Goal: Task Accomplishment & Management: Use online tool/utility

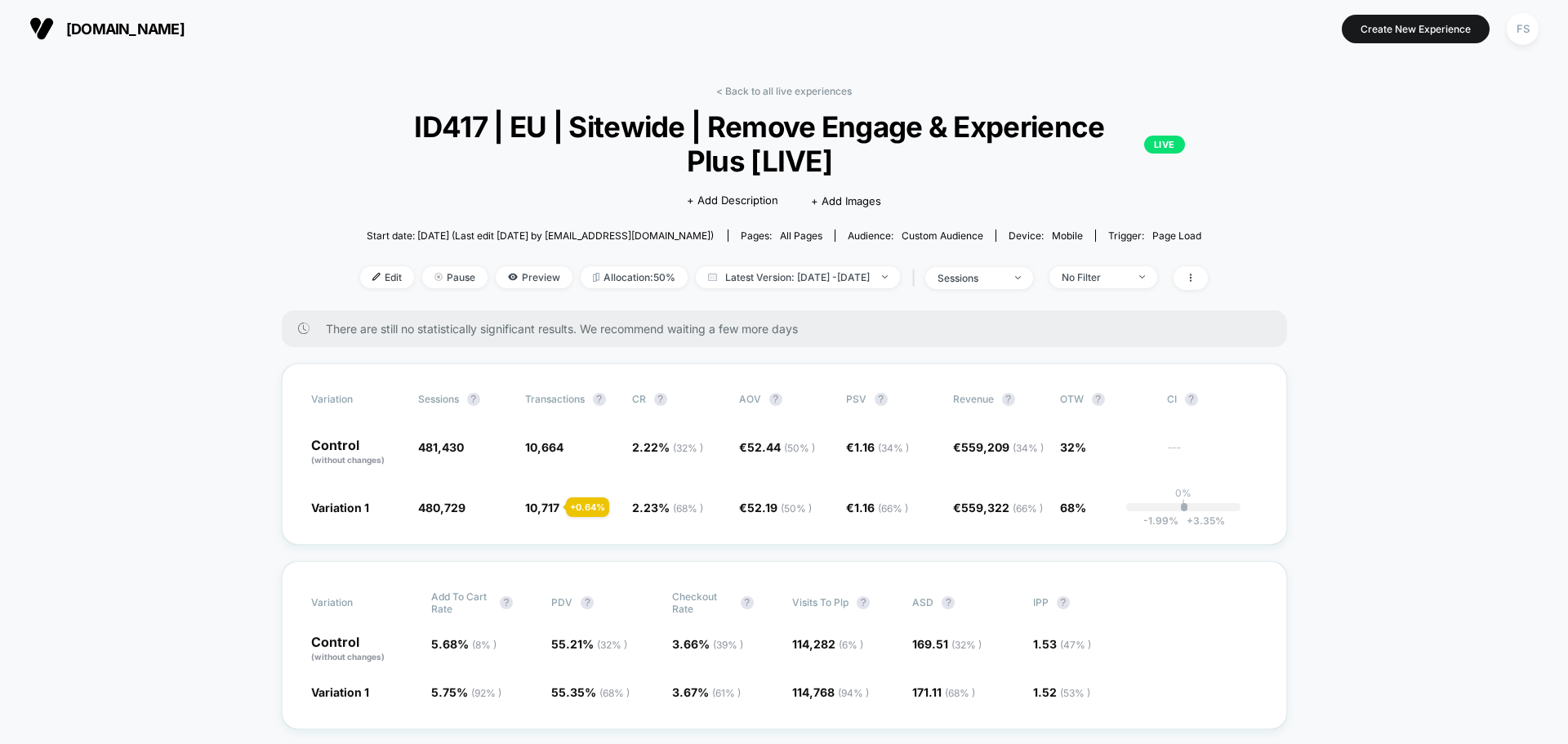
click at [820, 93] on link "< Back to all live experiences" at bounding box center [784, 91] width 135 height 12
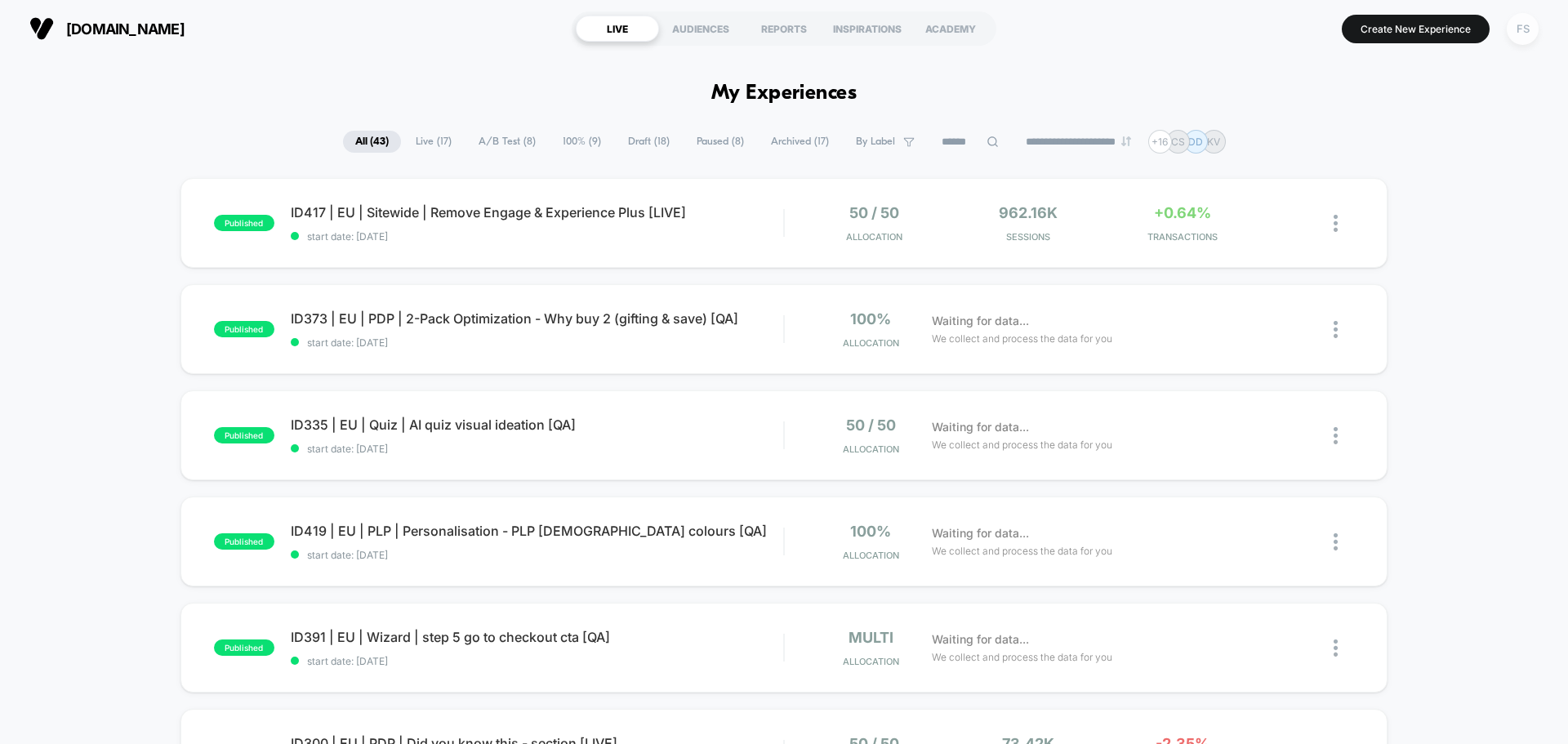
click at [1511, 35] on div "FS" at bounding box center [1523, 29] width 32 height 32
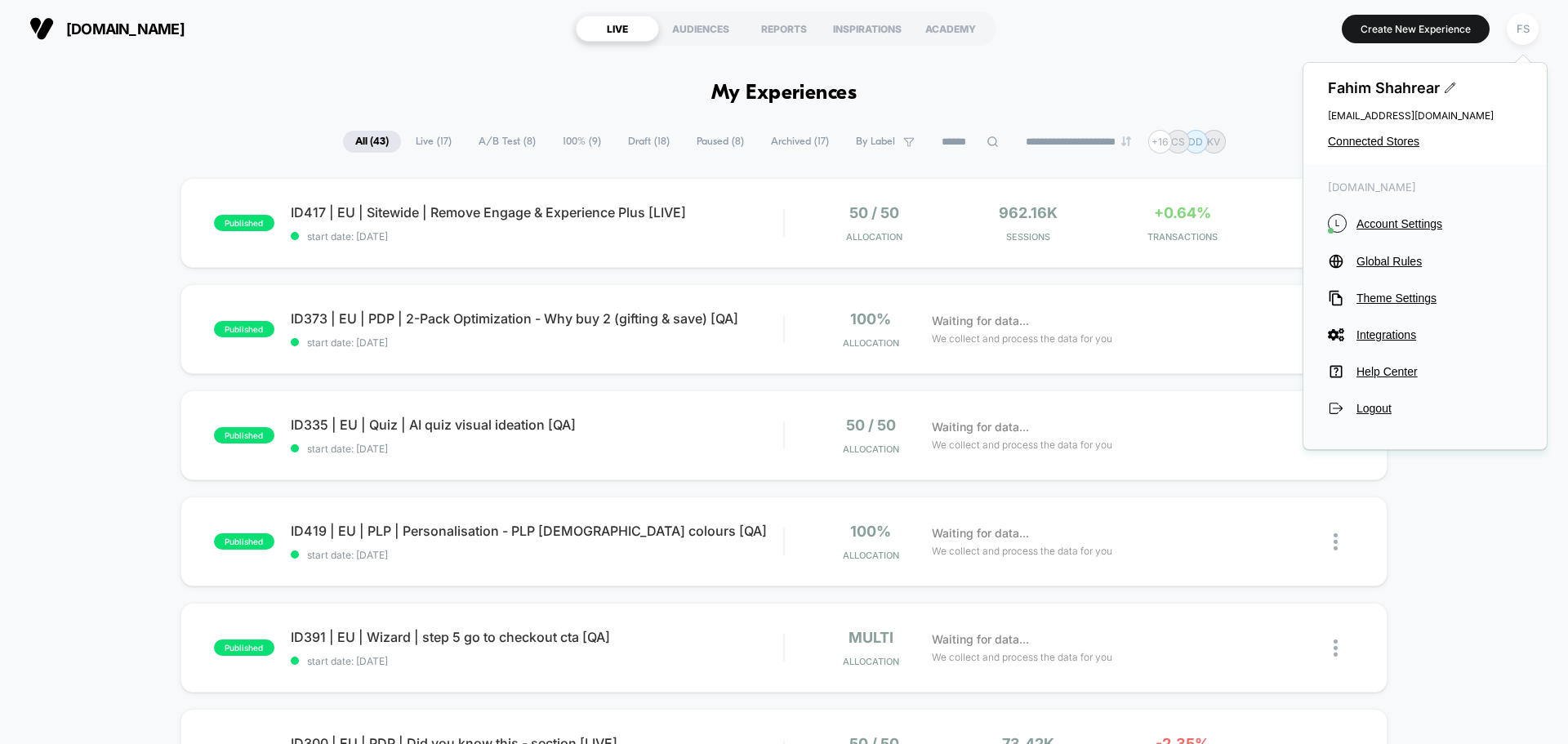
click at [1388, 131] on div "Fahim Shahrear [EMAIL_ADDRESS][DOMAIN_NAME] Connected Stores" at bounding box center [1425, 113] width 244 height 101
click at [1389, 139] on span "Connected Stores" at bounding box center [1425, 141] width 194 height 13
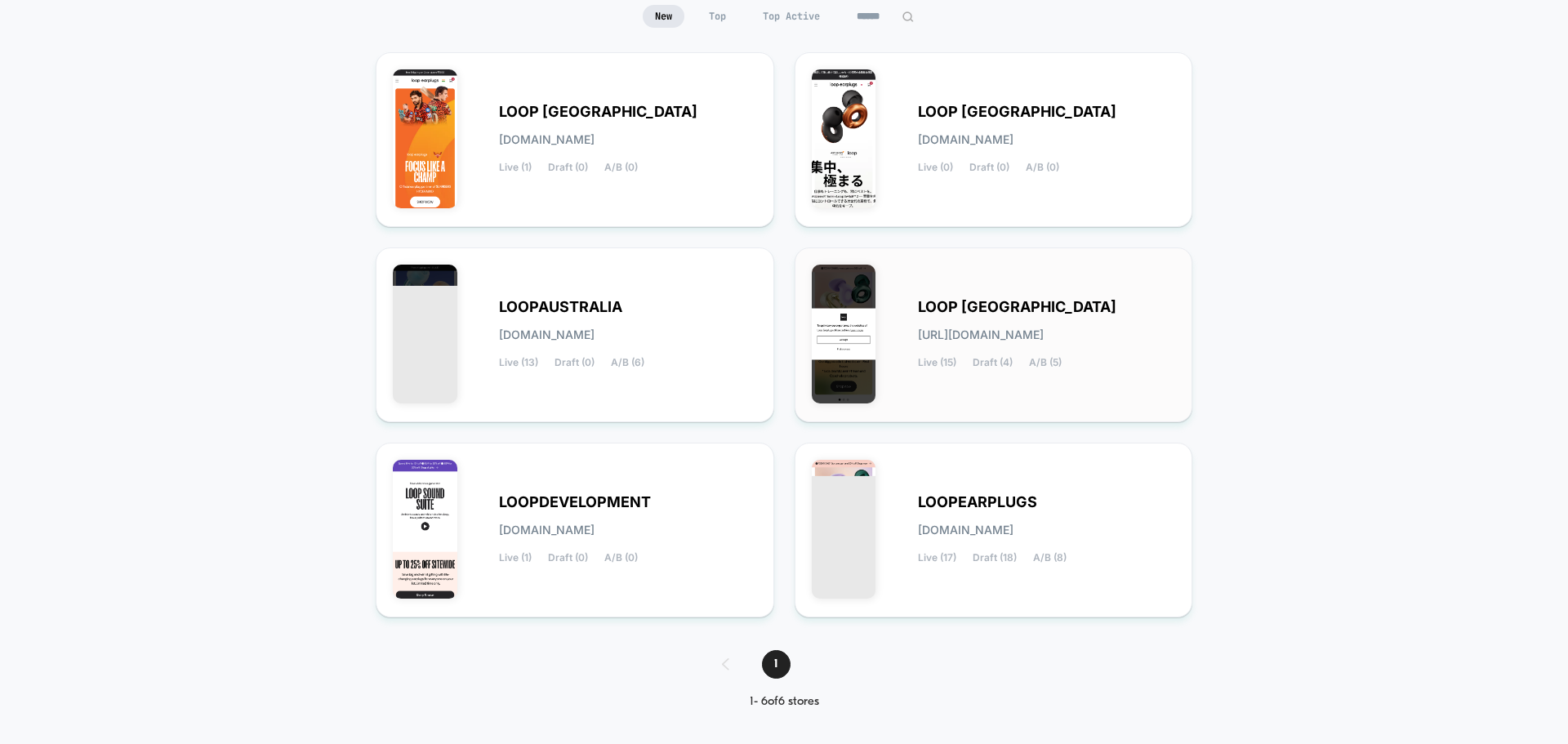
scroll to position [173, 0]
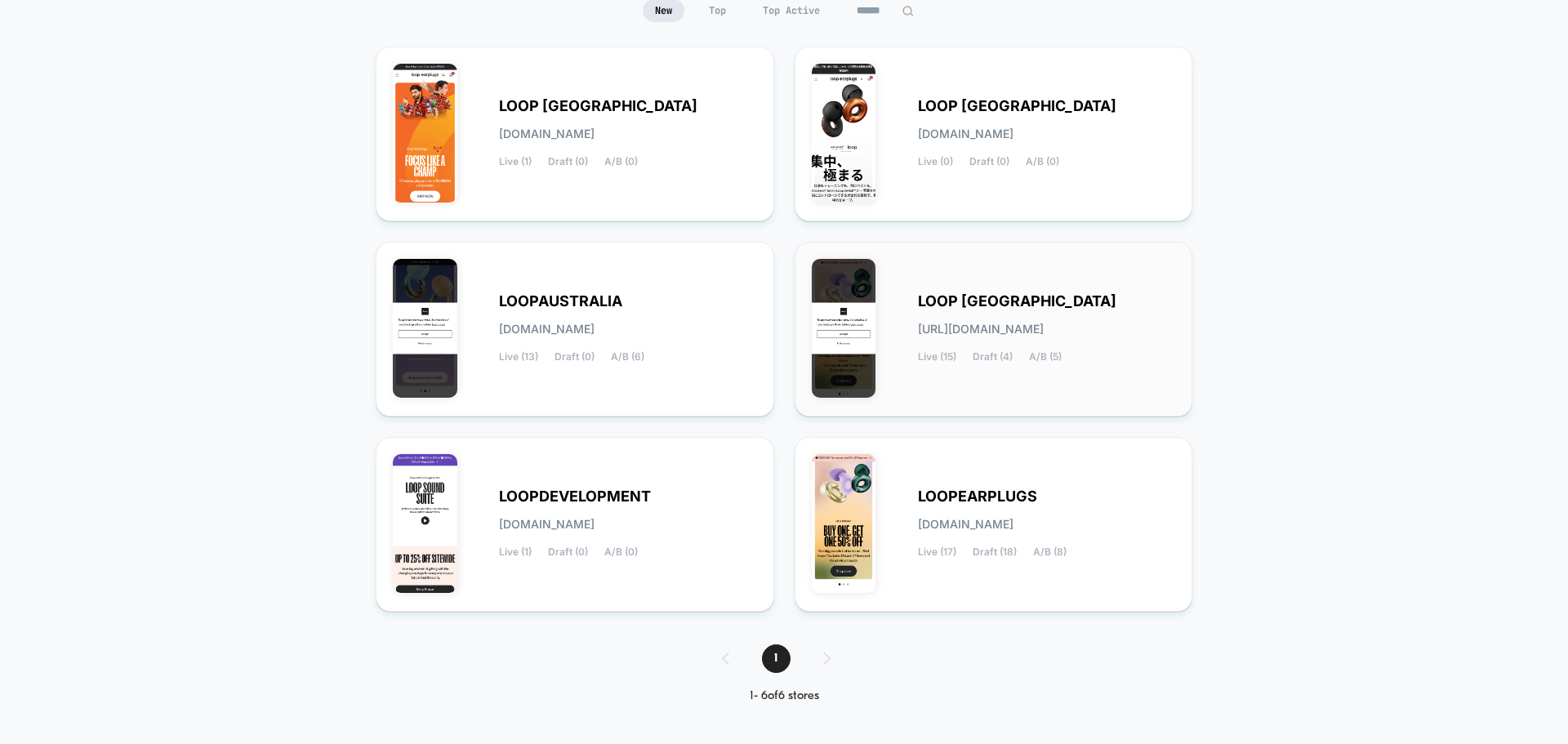
click at [1044, 323] on span "[URL][DOMAIN_NAME]" at bounding box center [981, 329] width 126 height 11
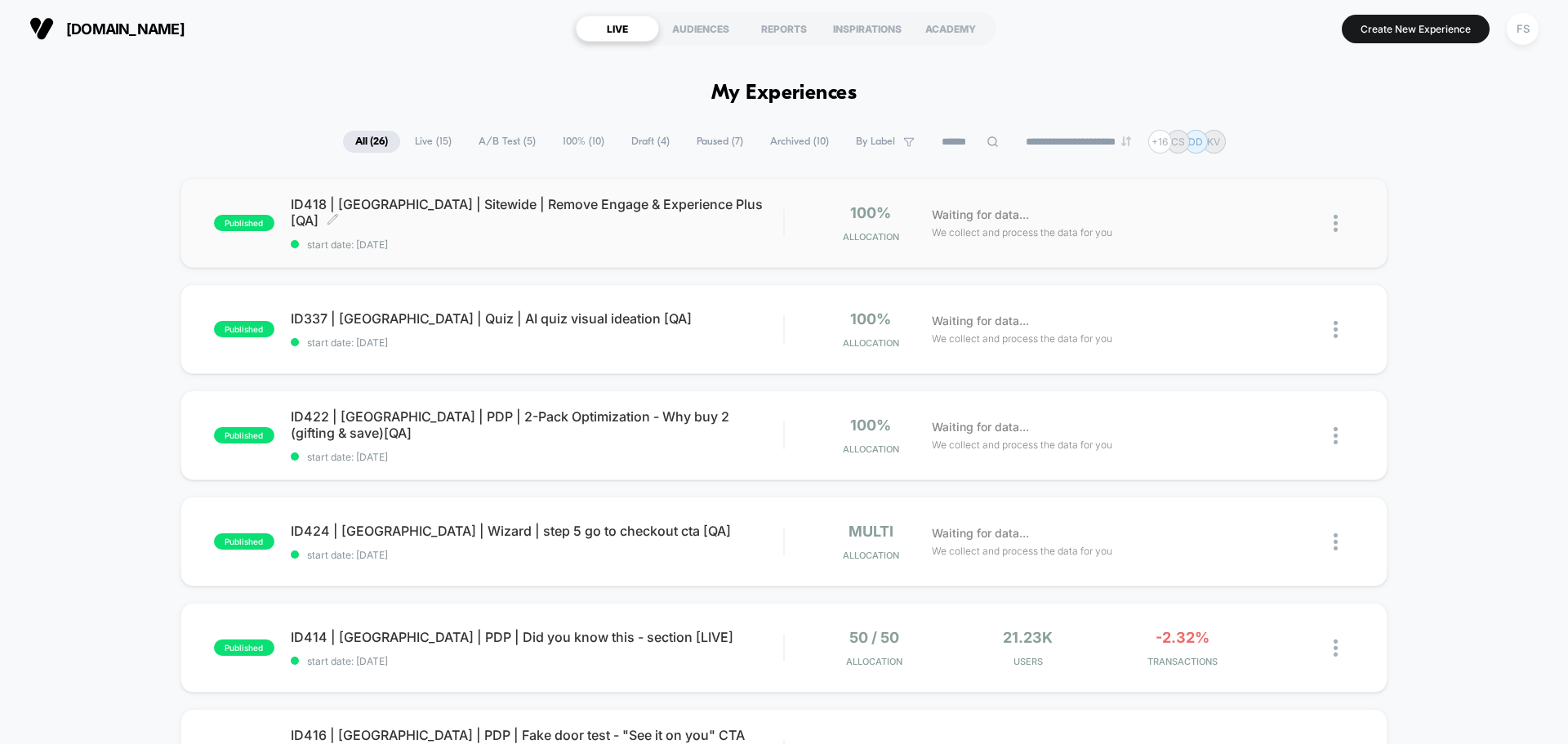
click at [403, 218] on span "ID418 | [GEOGRAPHIC_DATA] | Sitewide | Remove Engage & Experience Plus [QA] Cli…" at bounding box center [536, 212] width 492 height 33
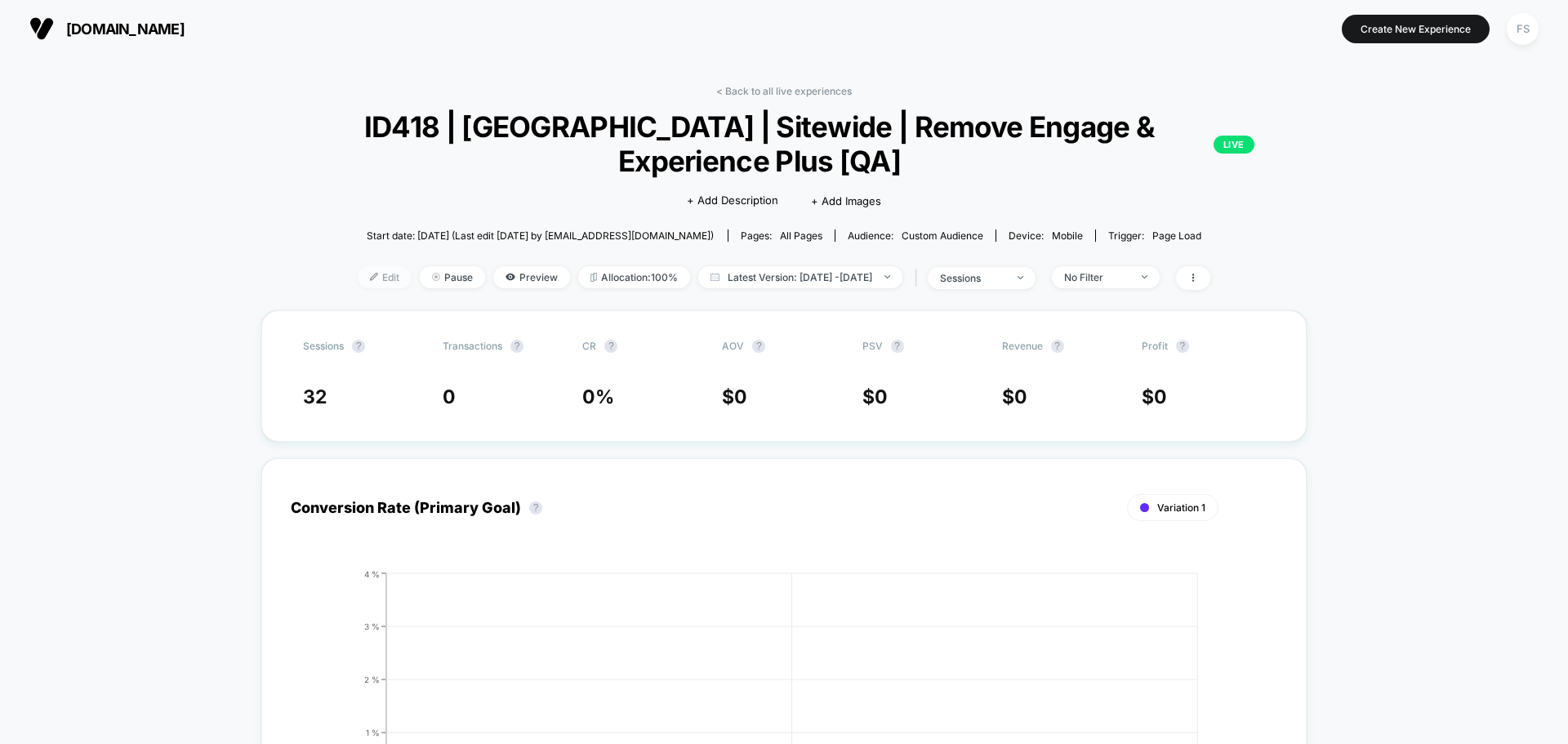
click at [358, 269] on span "Edit" at bounding box center [385, 277] width 54 height 22
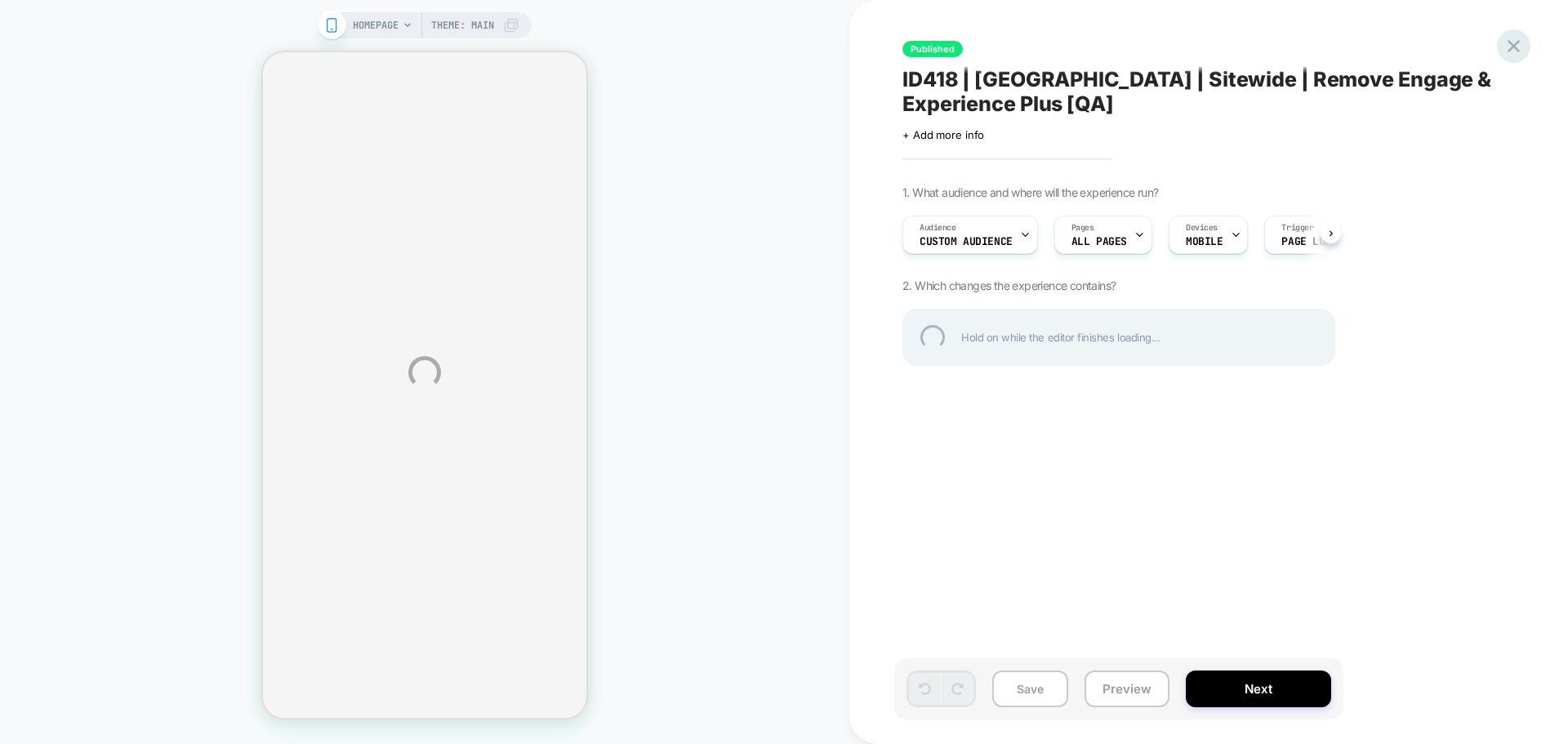
click at [1521, 52] on div at bounding box center [1514, 46] width 34 height 34
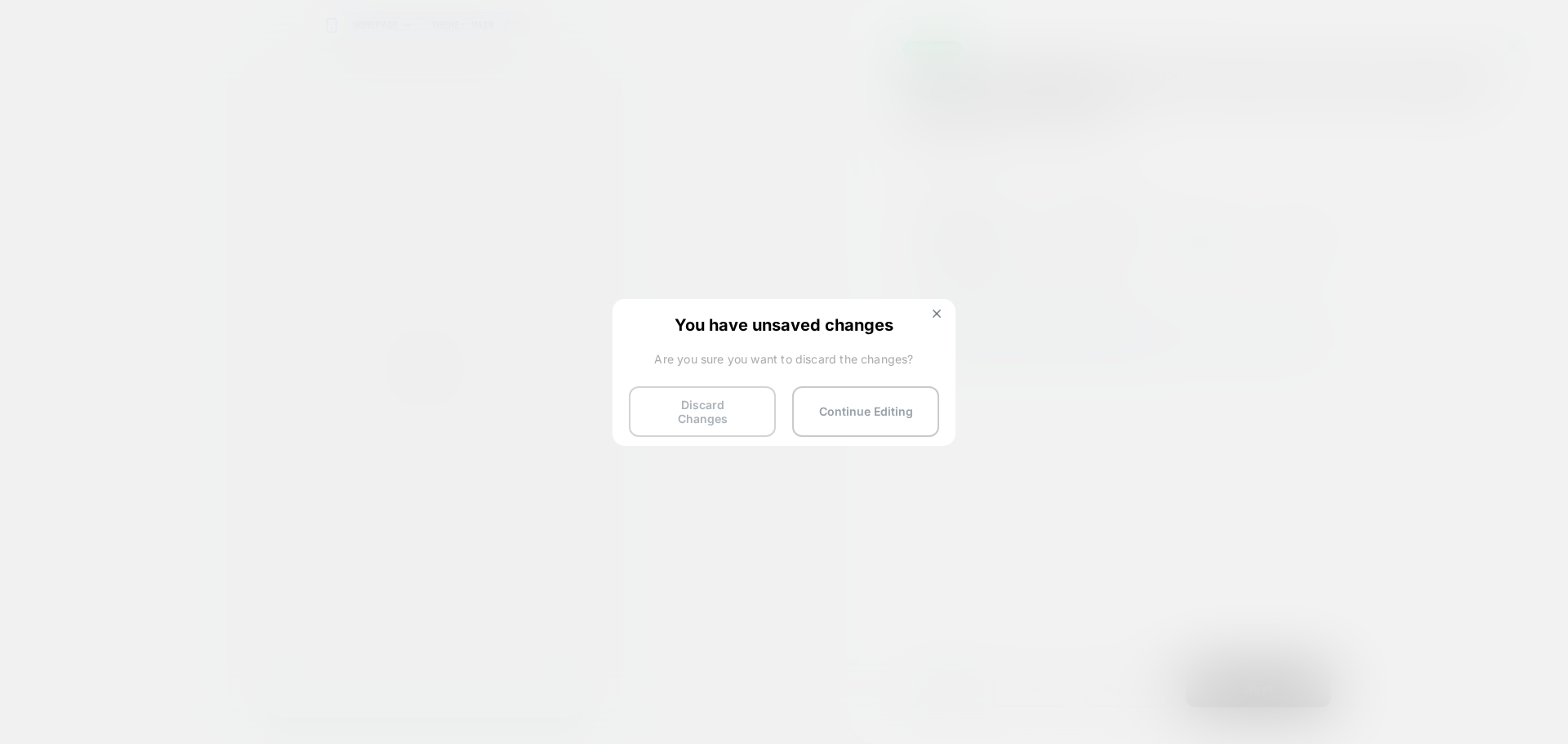
click at [677, 414] on button "Discard Changes" at bounding box center [701, 412] width 147 height 50
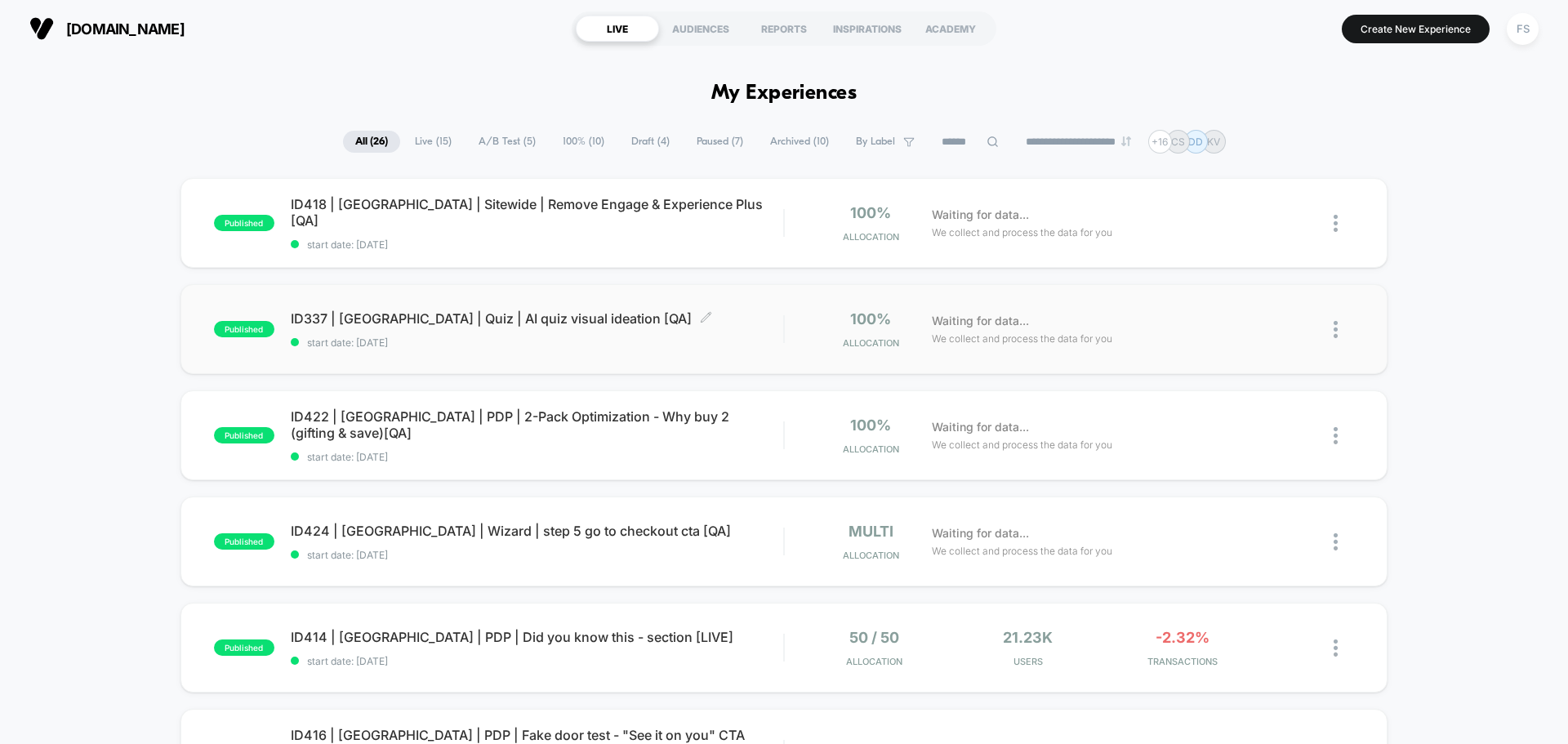
click at [424, 332] on div "ID337 | [GEOGRAPHIC_DATA] | Quiz | AI quiz visual ideation [QA] Click to edit e…" at bounding box center [536, 329] width 492 height 38
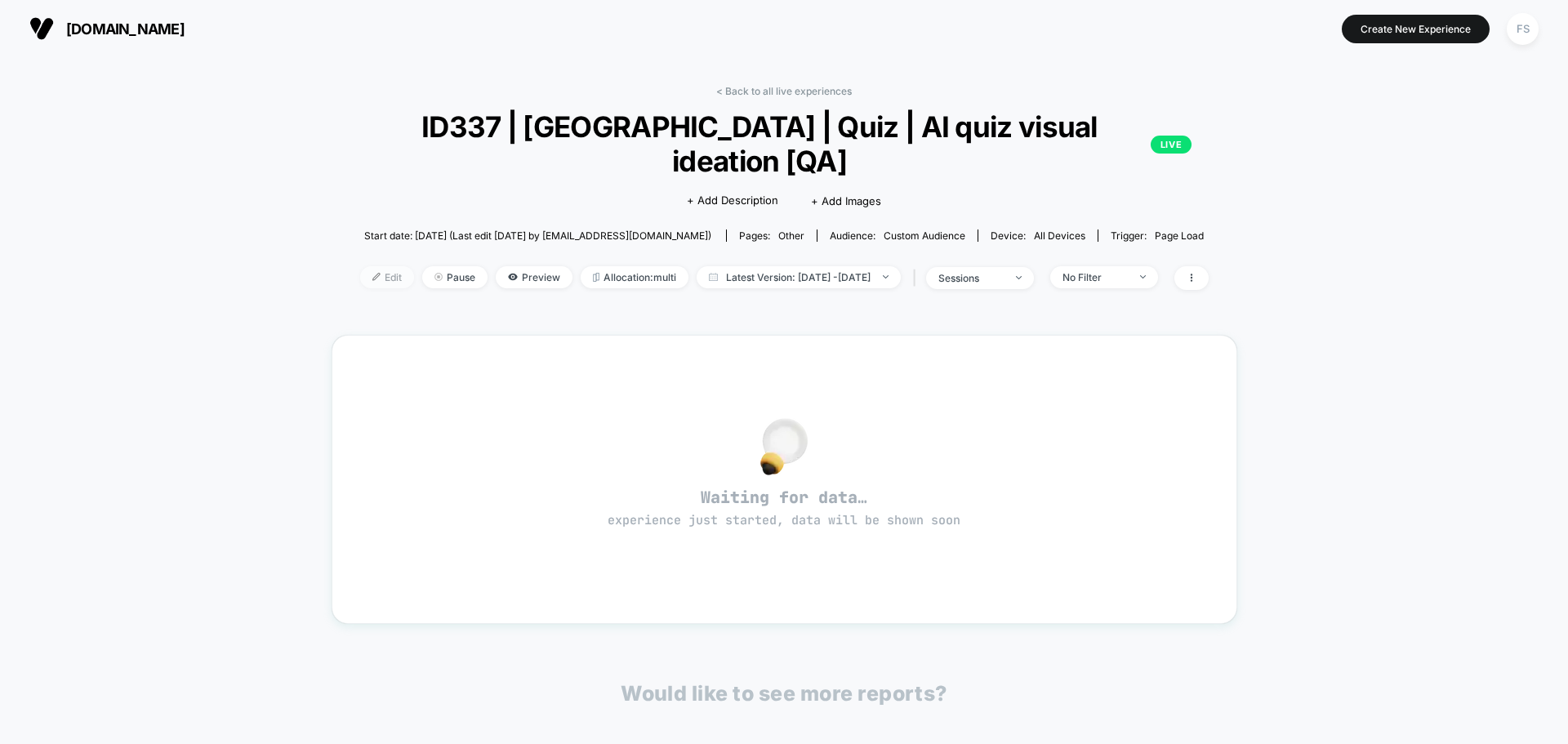
click at [360, 266] on span "Edit" at bounding box center [388, 277] width 54 height 22
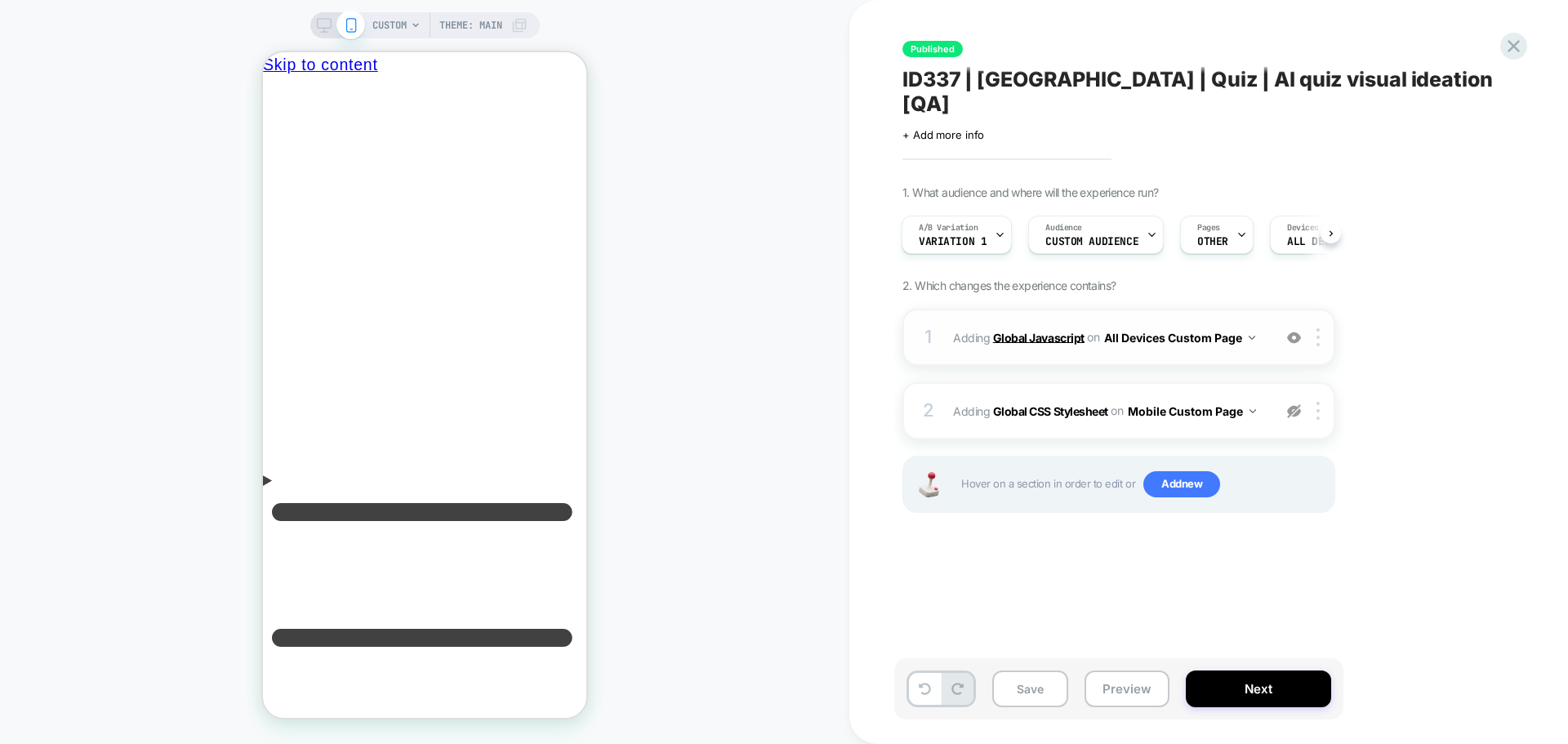
click at [1009, 330] on b "Global Javascript" at bounding box center [1039, 336] width 92 height 14
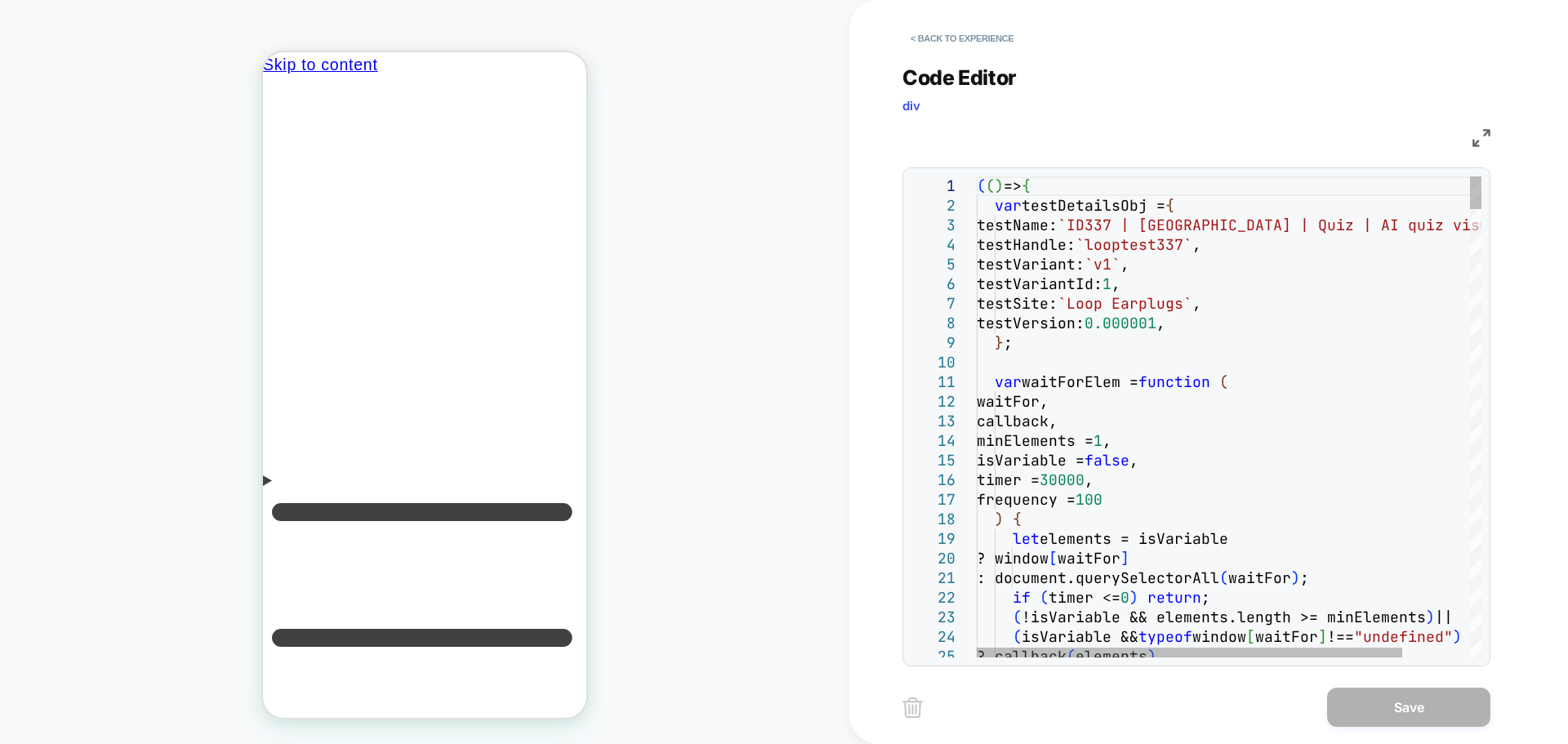
type textarea "**********"
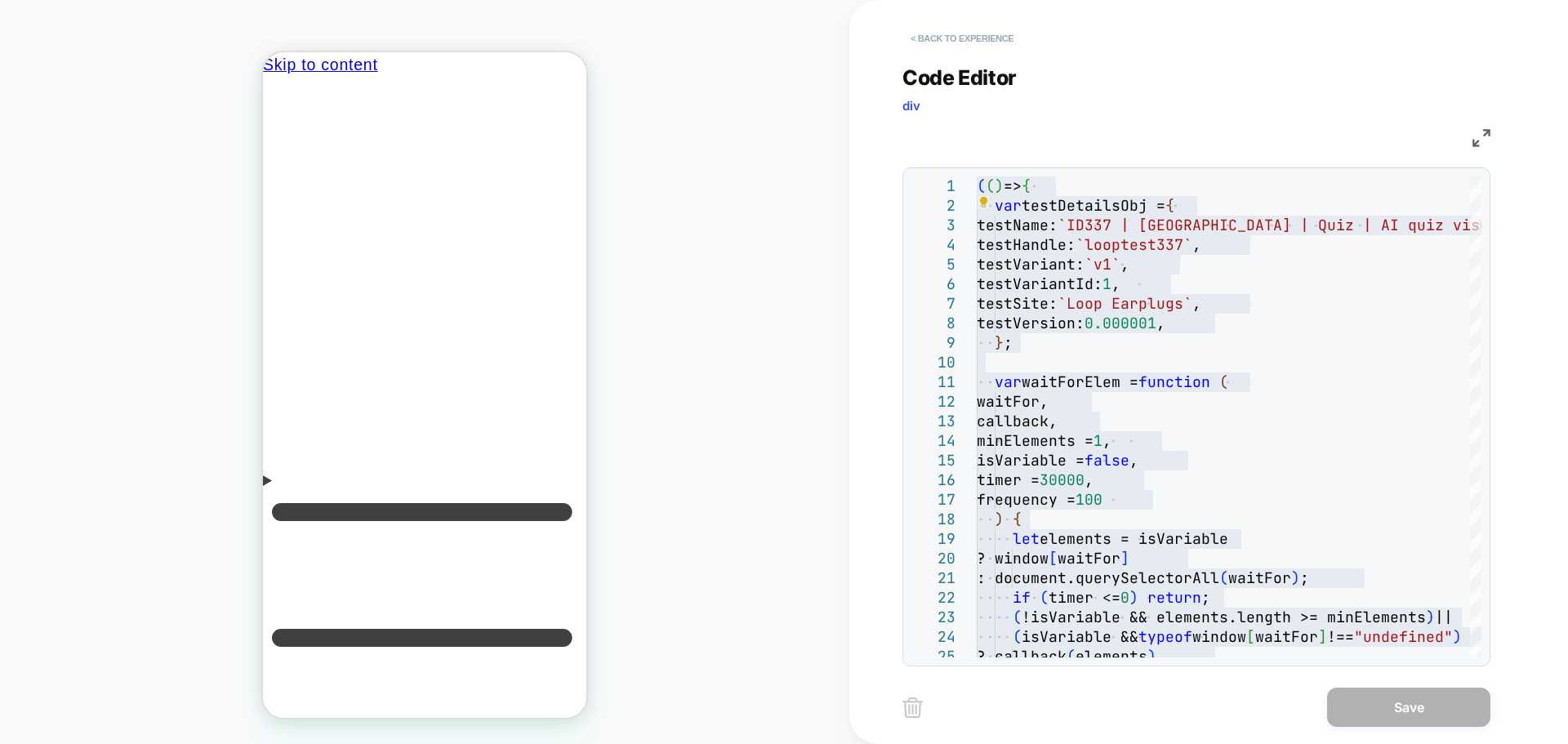
click at [916, 35] on button "< Back to experience" at bounding box center [962, 38] width 120 height 26
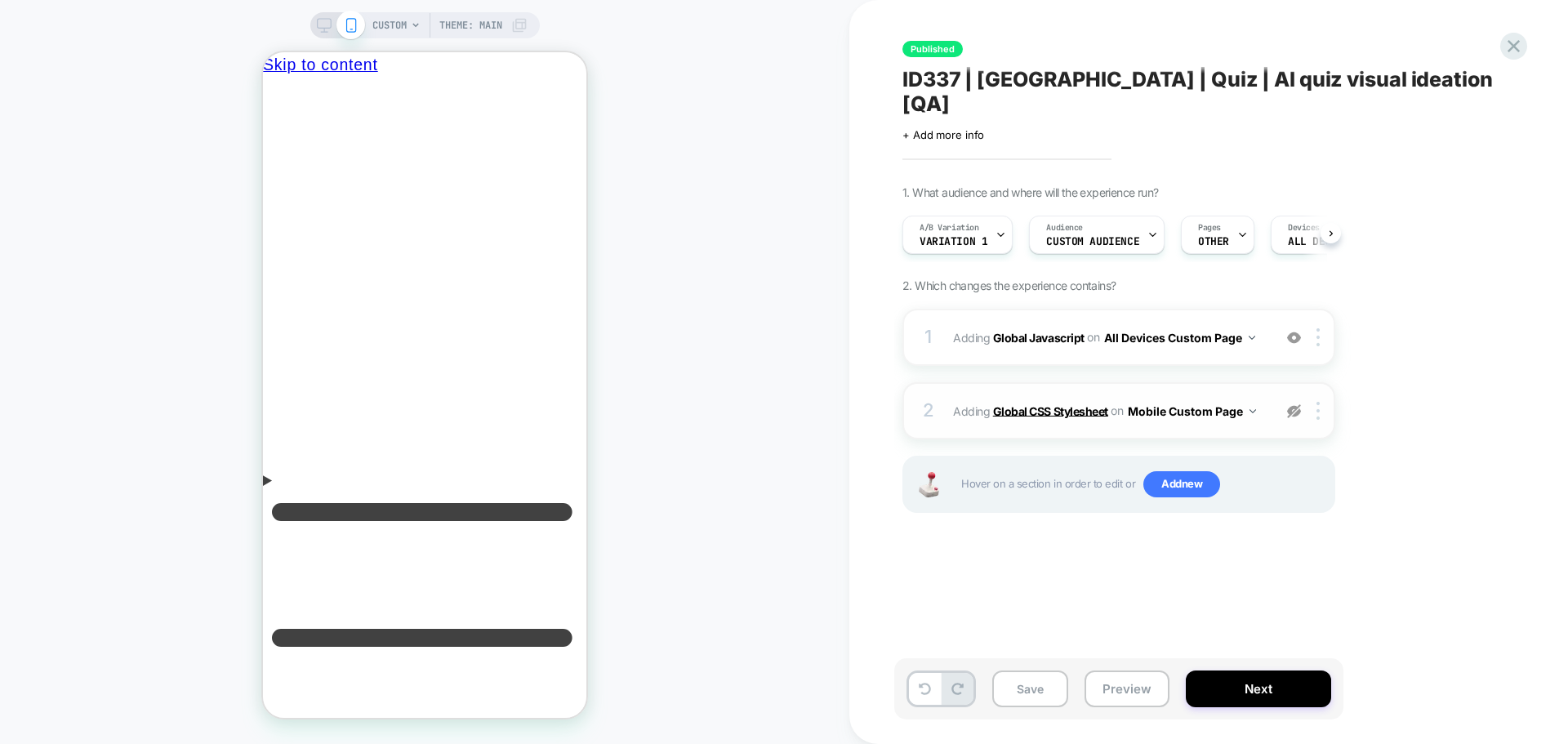
scroll to position [0, 1]
click at [954, 236] on span "Variation 1" at bounding box center [953, 242] width 68 height 11
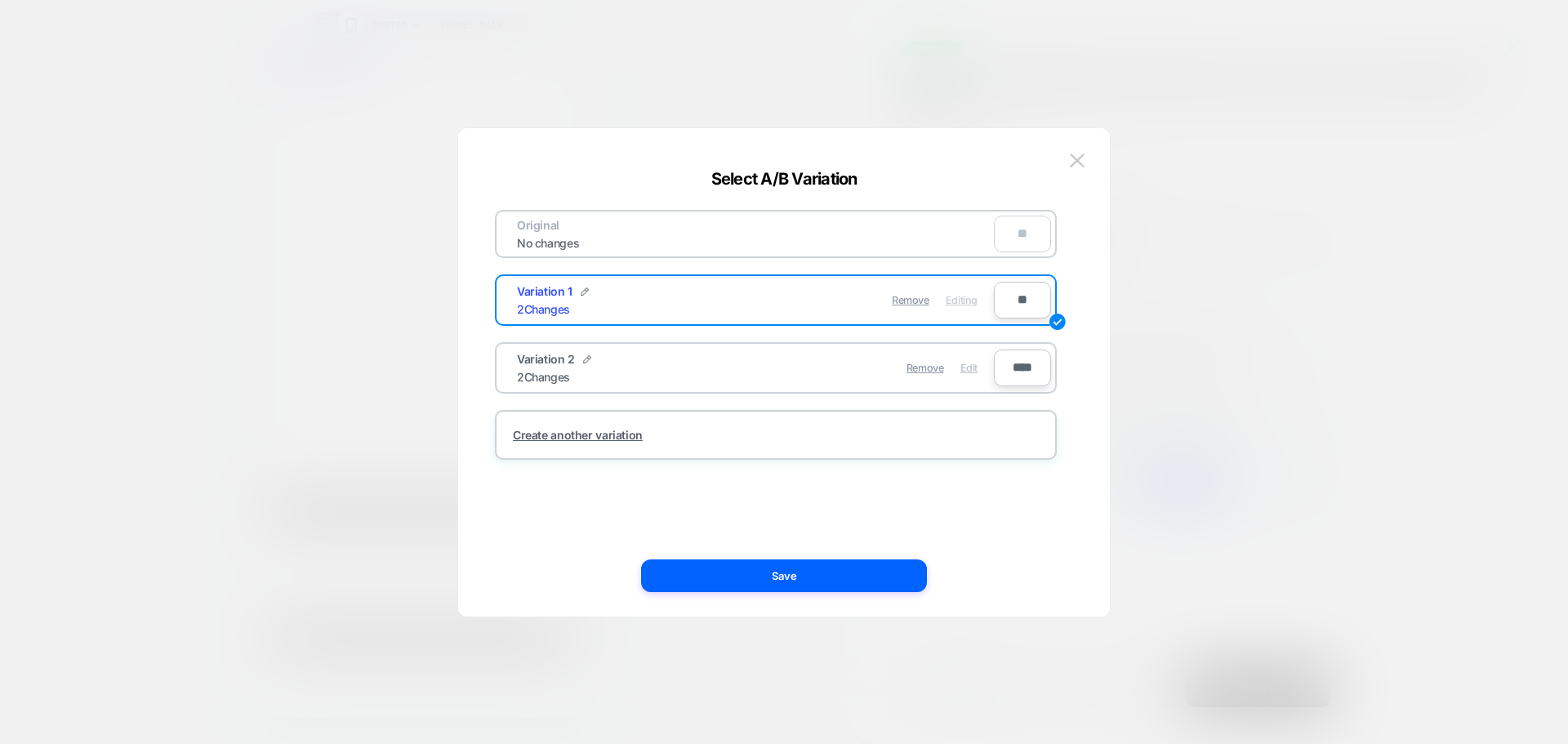
click at [968, 369] on span "Edit" at bounding box center [969, 367] width 17 height 12
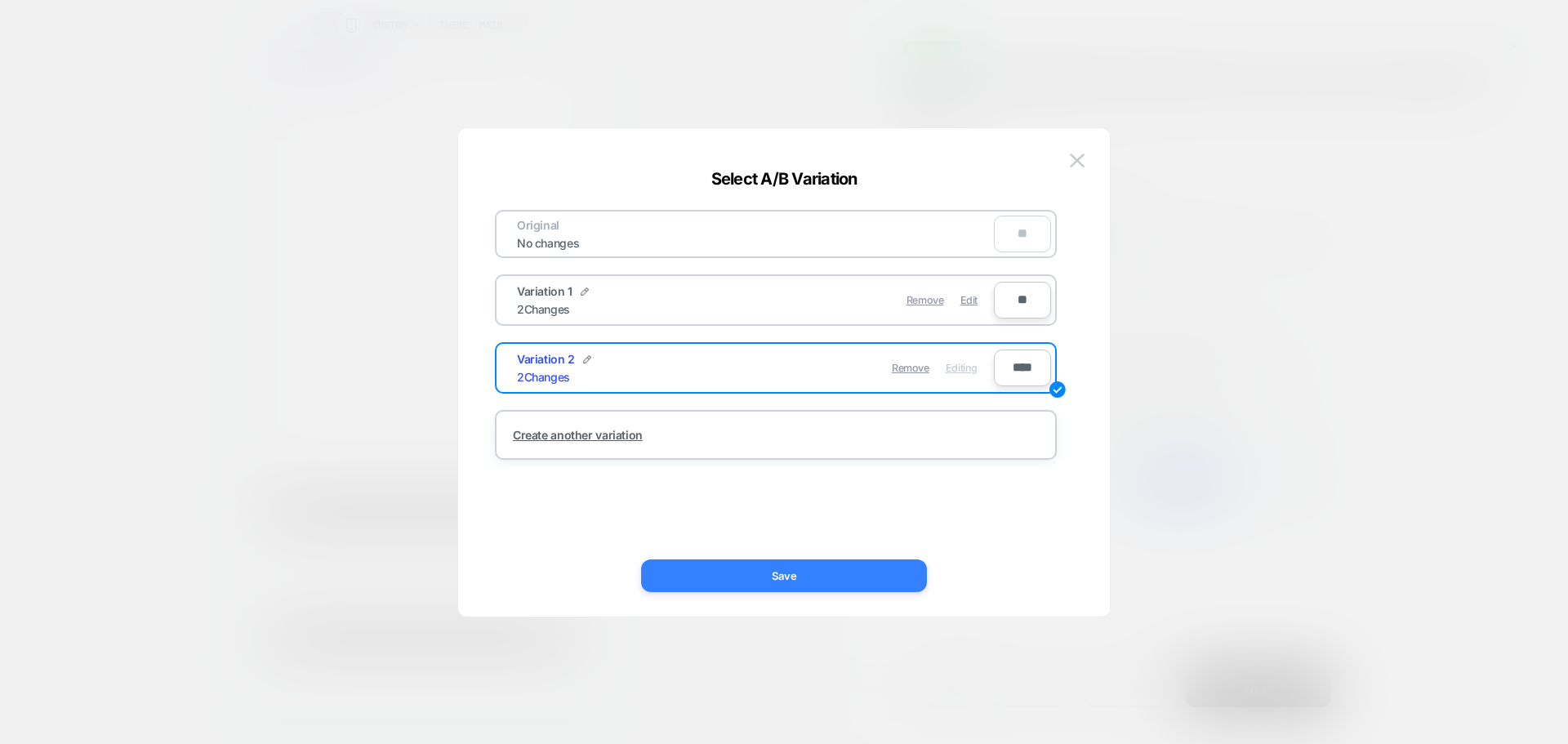
click at [855, 569] on button "Save" at bounding box center [784, 575] width 286 height 33
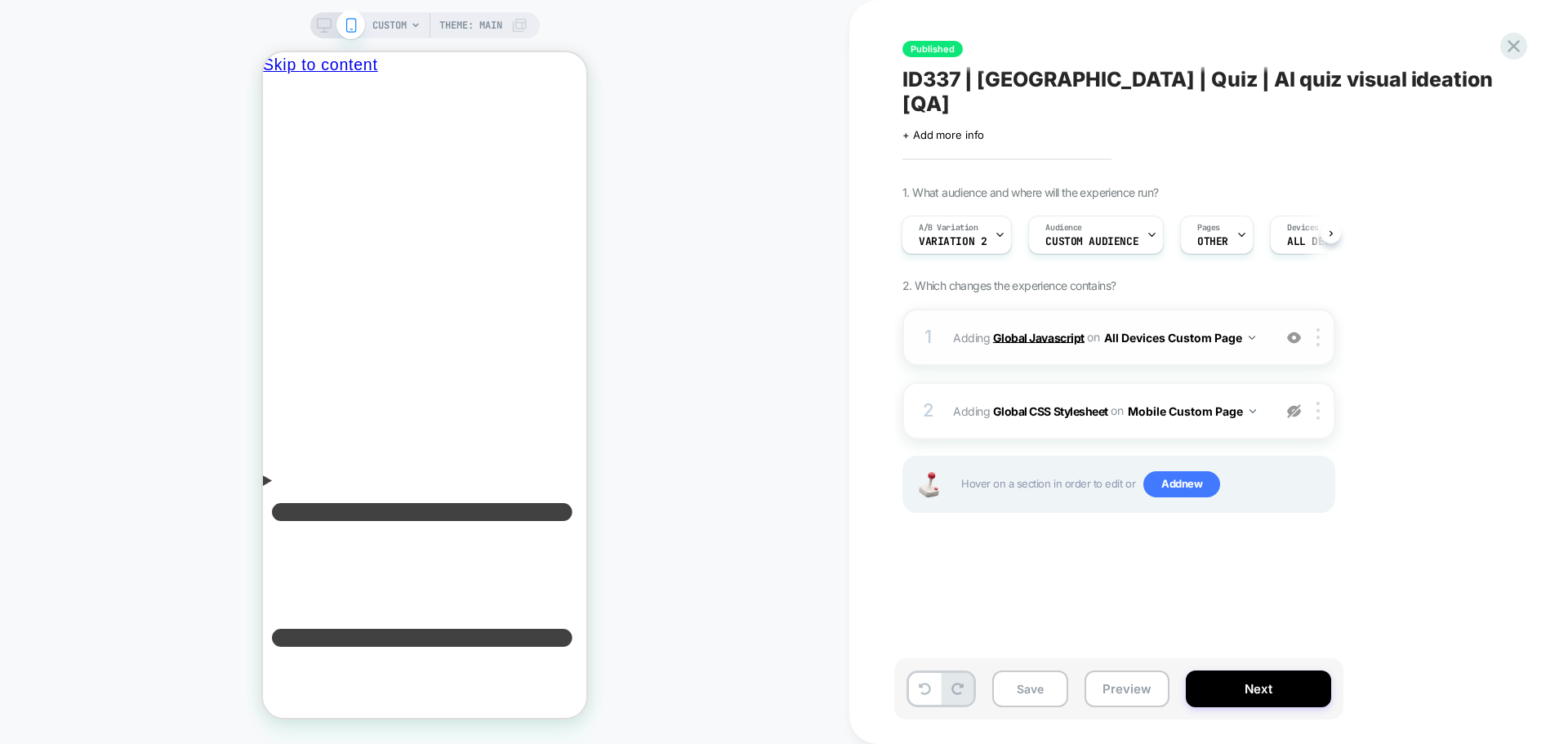
click at [1069, 330] on b "Global Javascript" at bounding box center [1039, 336] width 92 height 14
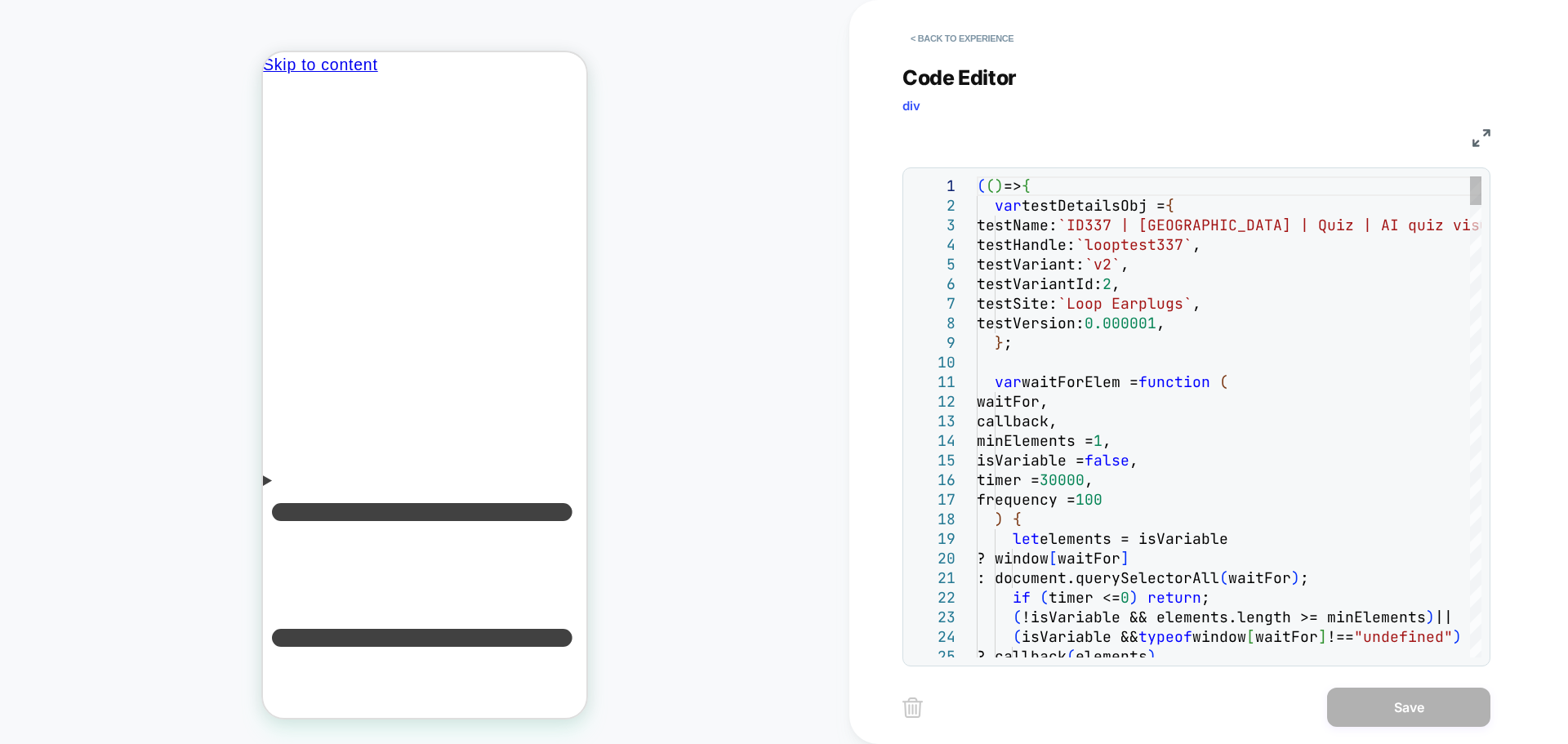
scroll to position [0, 0]
type textarea "**********"
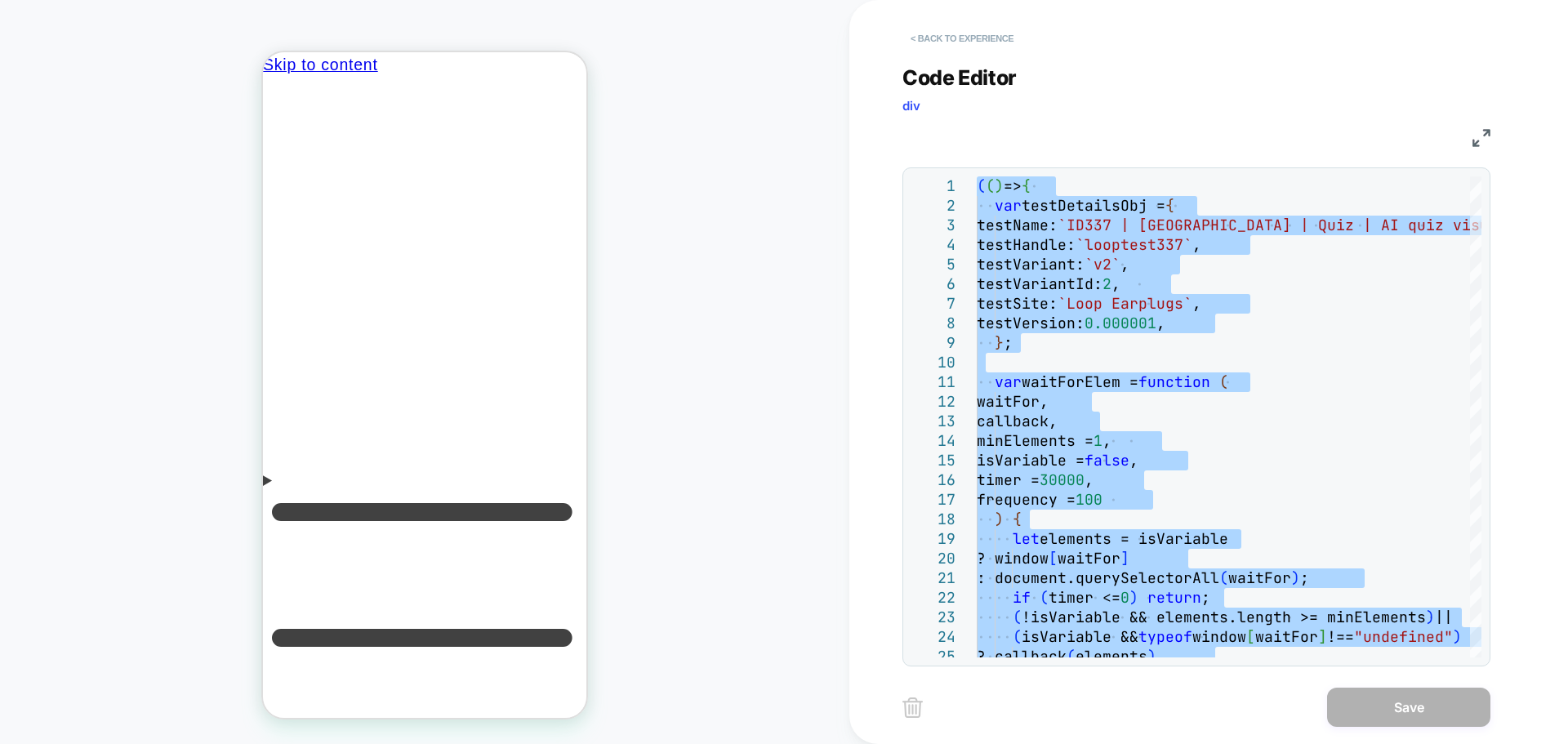
click at [984, 29] on button "< Back to experience" at bounding box center [962, 38] width 120 height 26
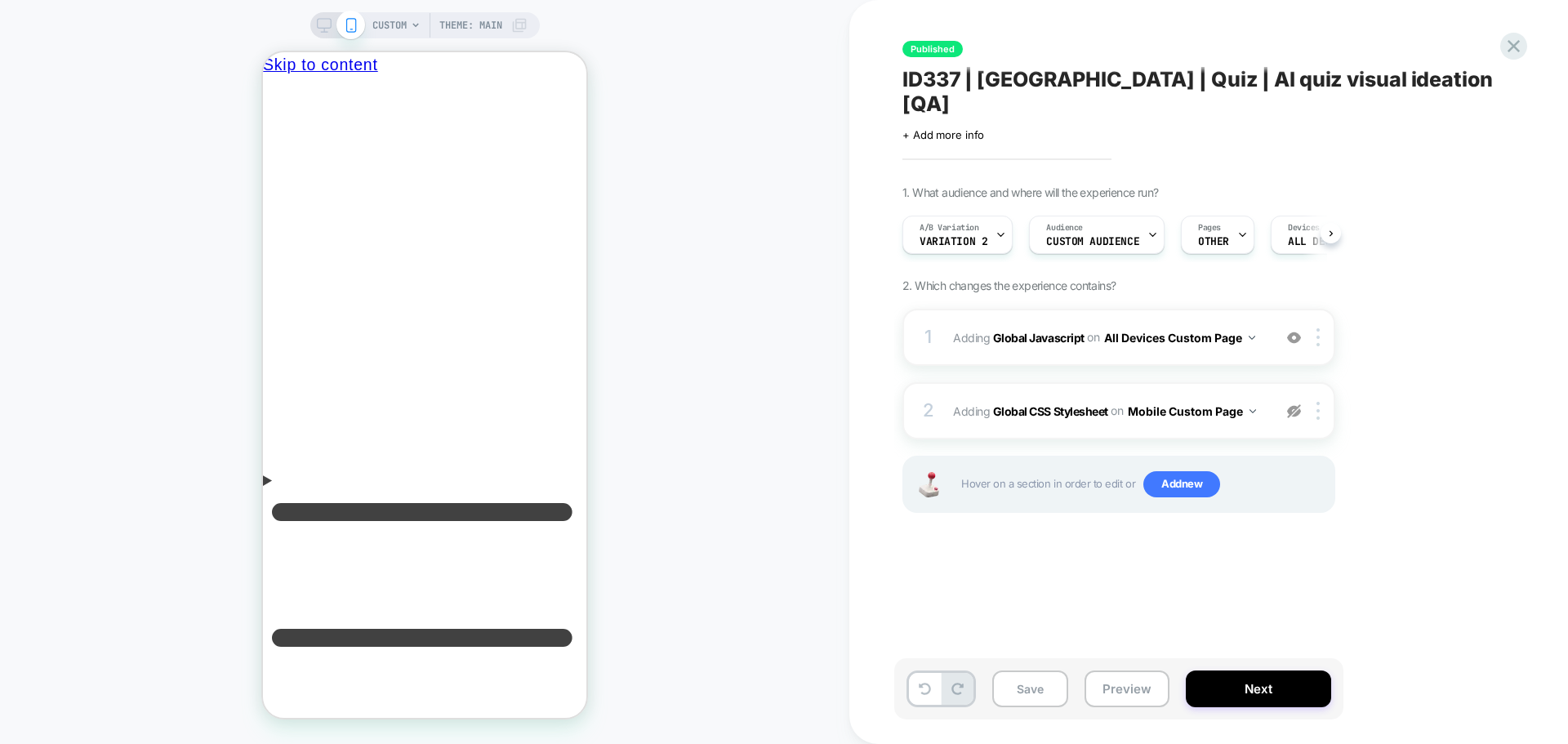
scroll to position [0, 1]
click at [1038, 330] on b "Global Javascript" at bounding box center [1039, 336] width 92 height 14
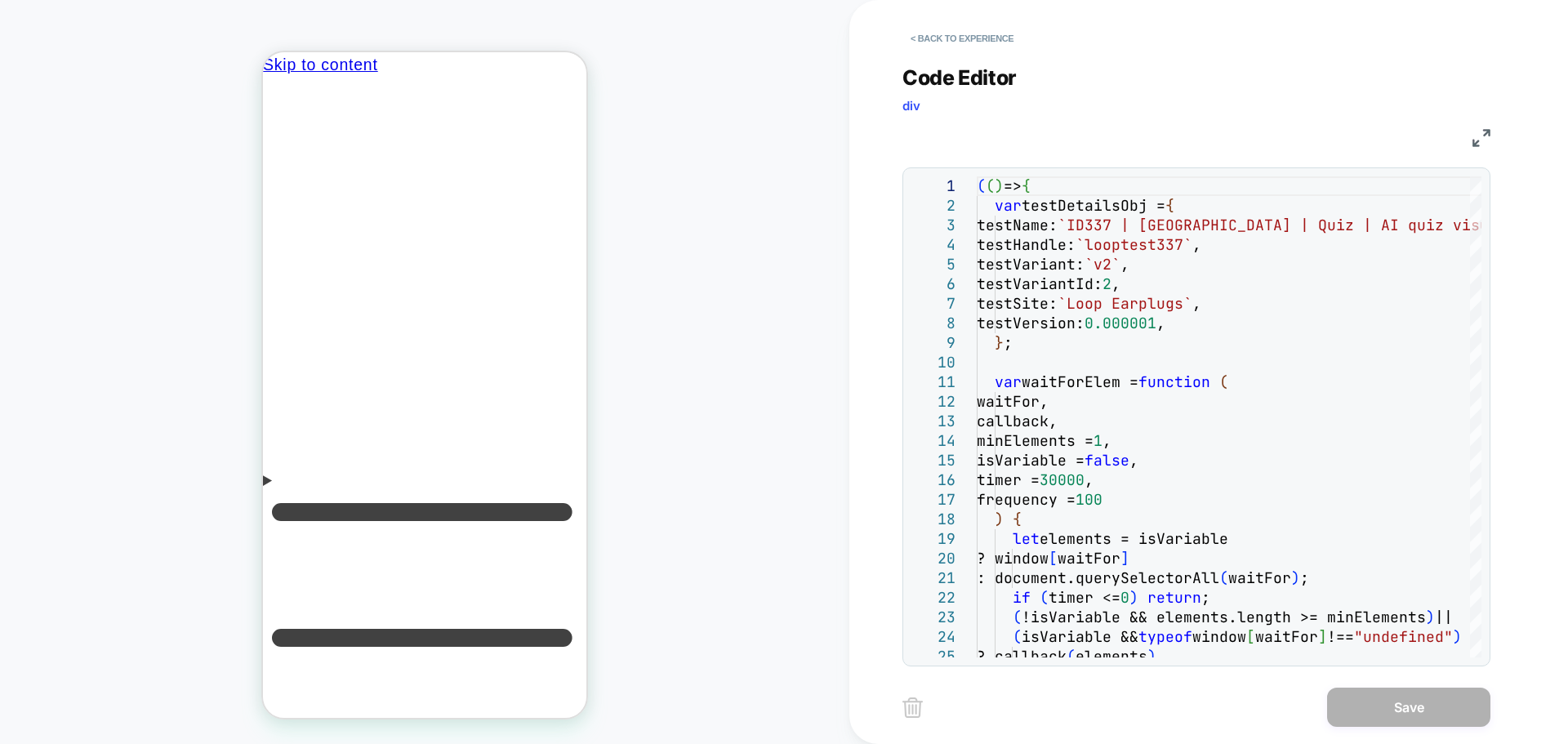
click at [1466, 141] on div "JS" at bounding box center [1196, 135] width 588 height 28
click at [1479, 142] on img at bounding box center [1481, 137] width 18 height 18
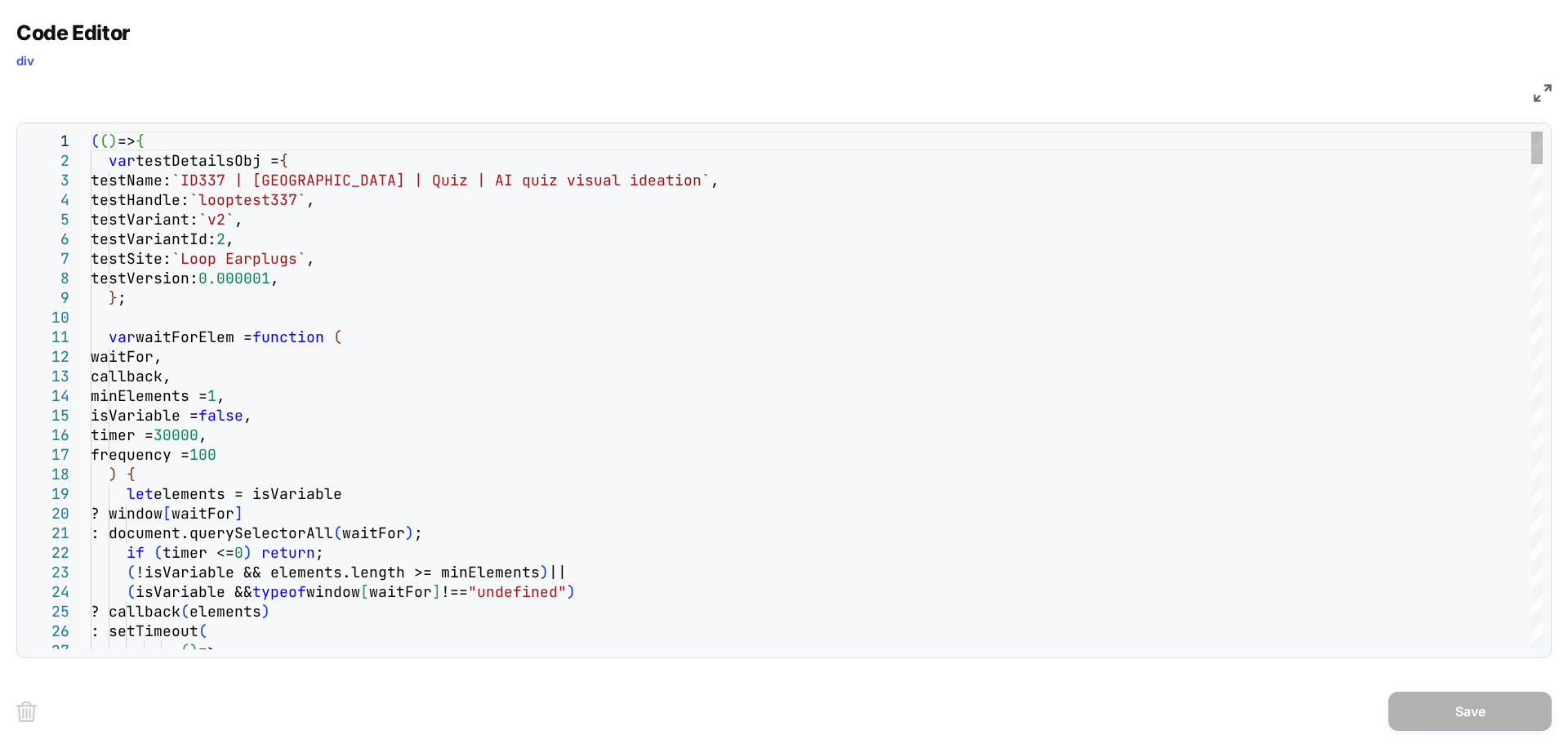
scroll to position [0, 0]
type textarea "**********"
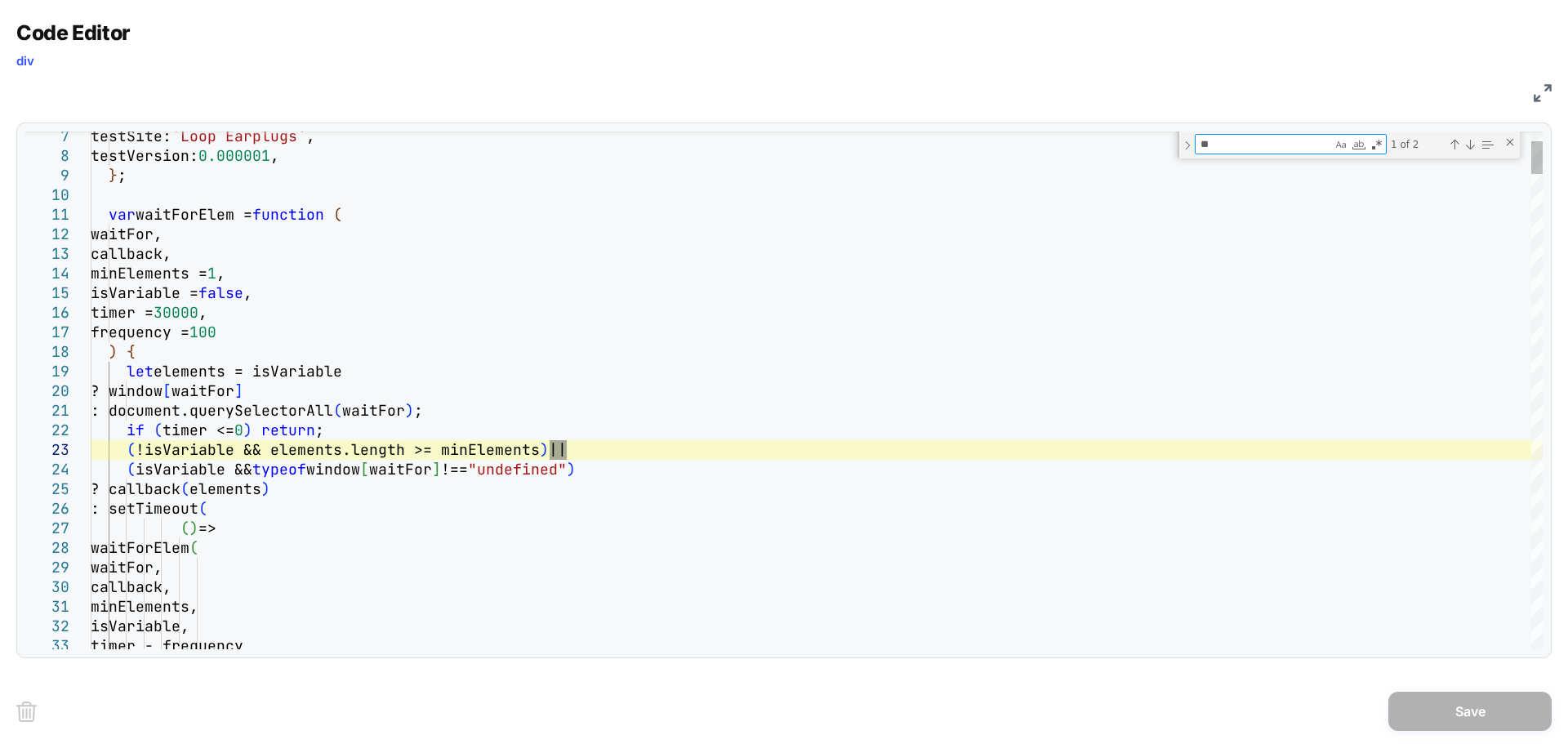
type textarea "**"
click at [1469, 152] on div "1 of 2" at bounding box center [1441, 144] width 109 height 21
click at [1467, 147] on div "Next Match (Enter)" at bounding box center [1470, 145] width 13 height 13
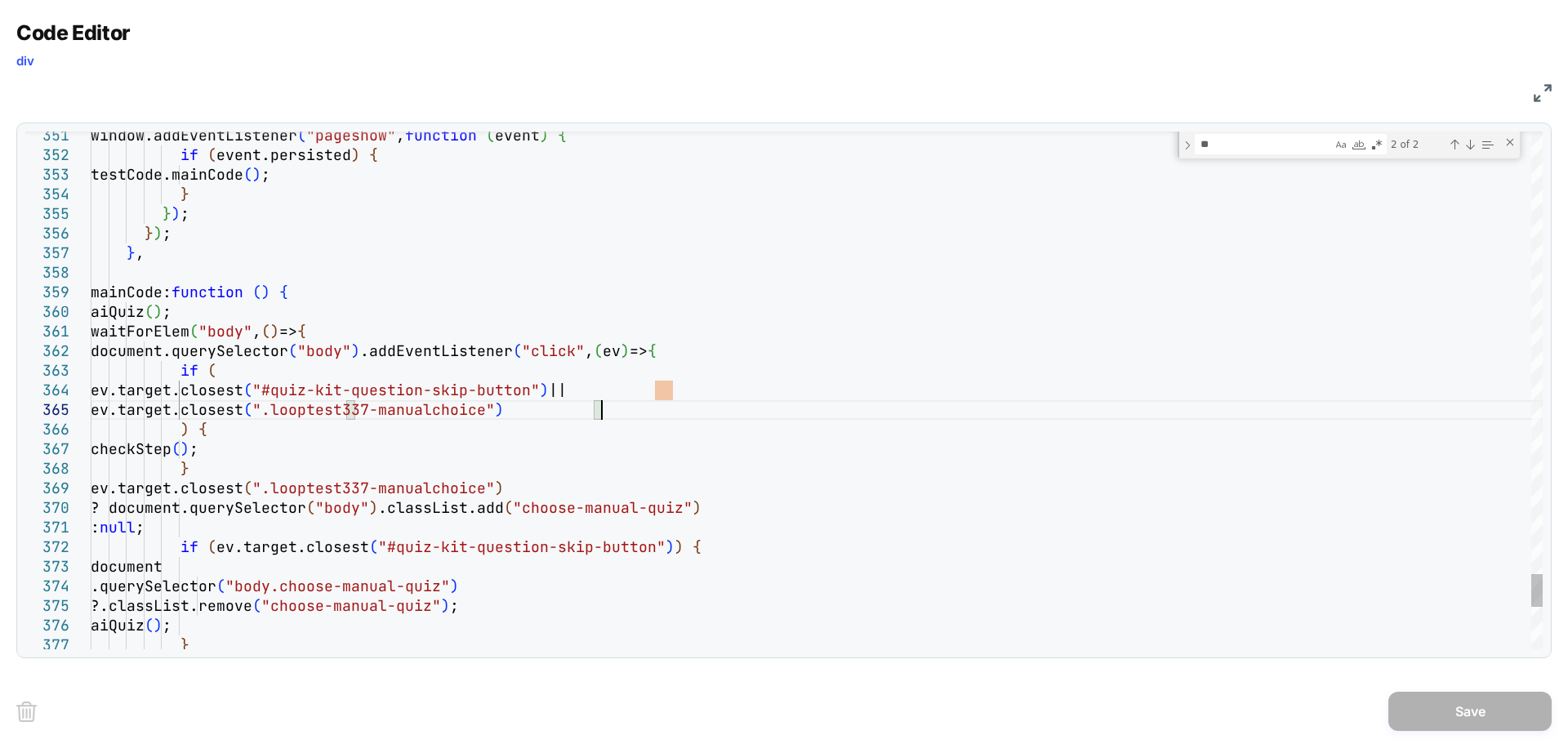
scroll to position [78, 519]
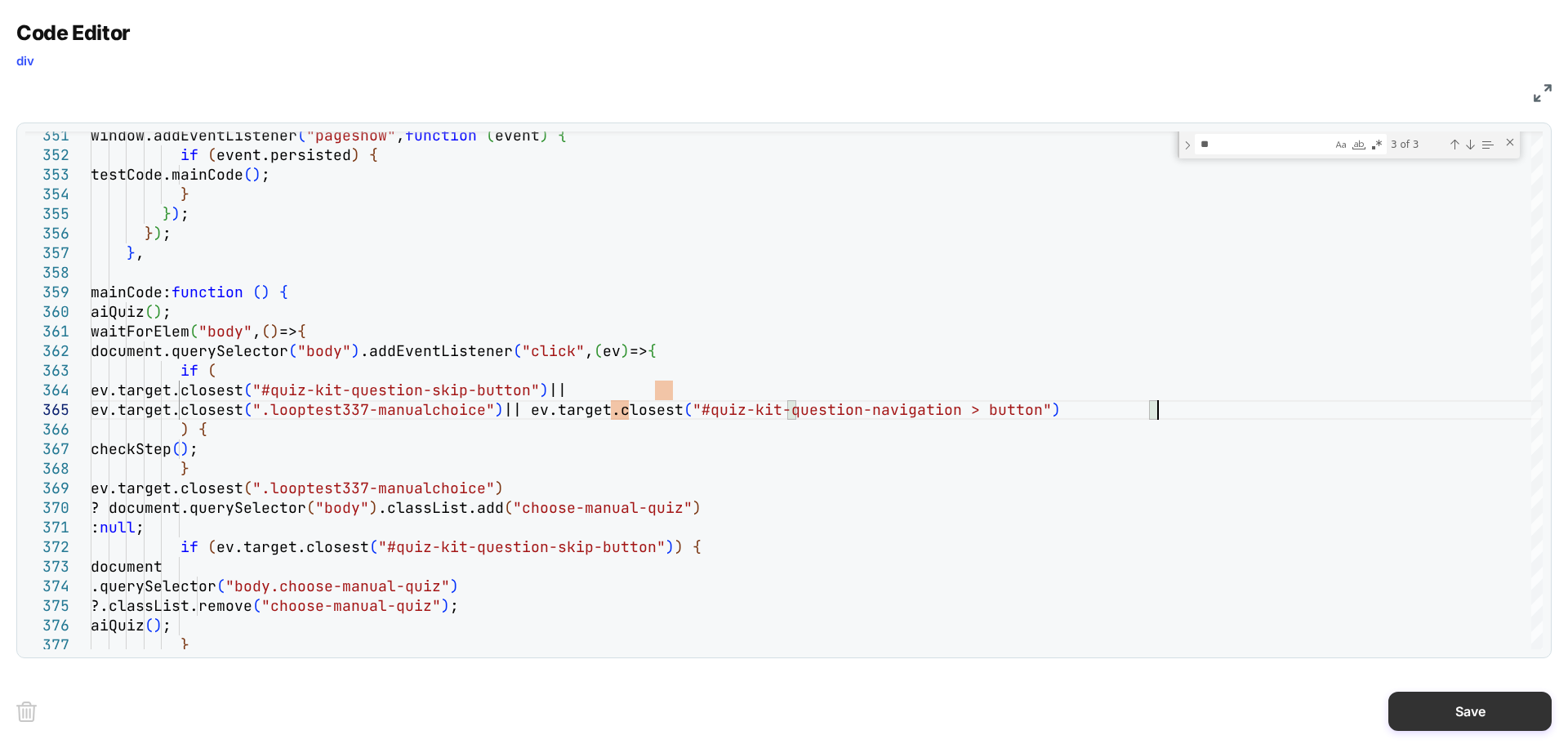
type textarea "**********"
click at [1442, 709] on button "Save" at bounding box center [1470, 711] width 163 height 39
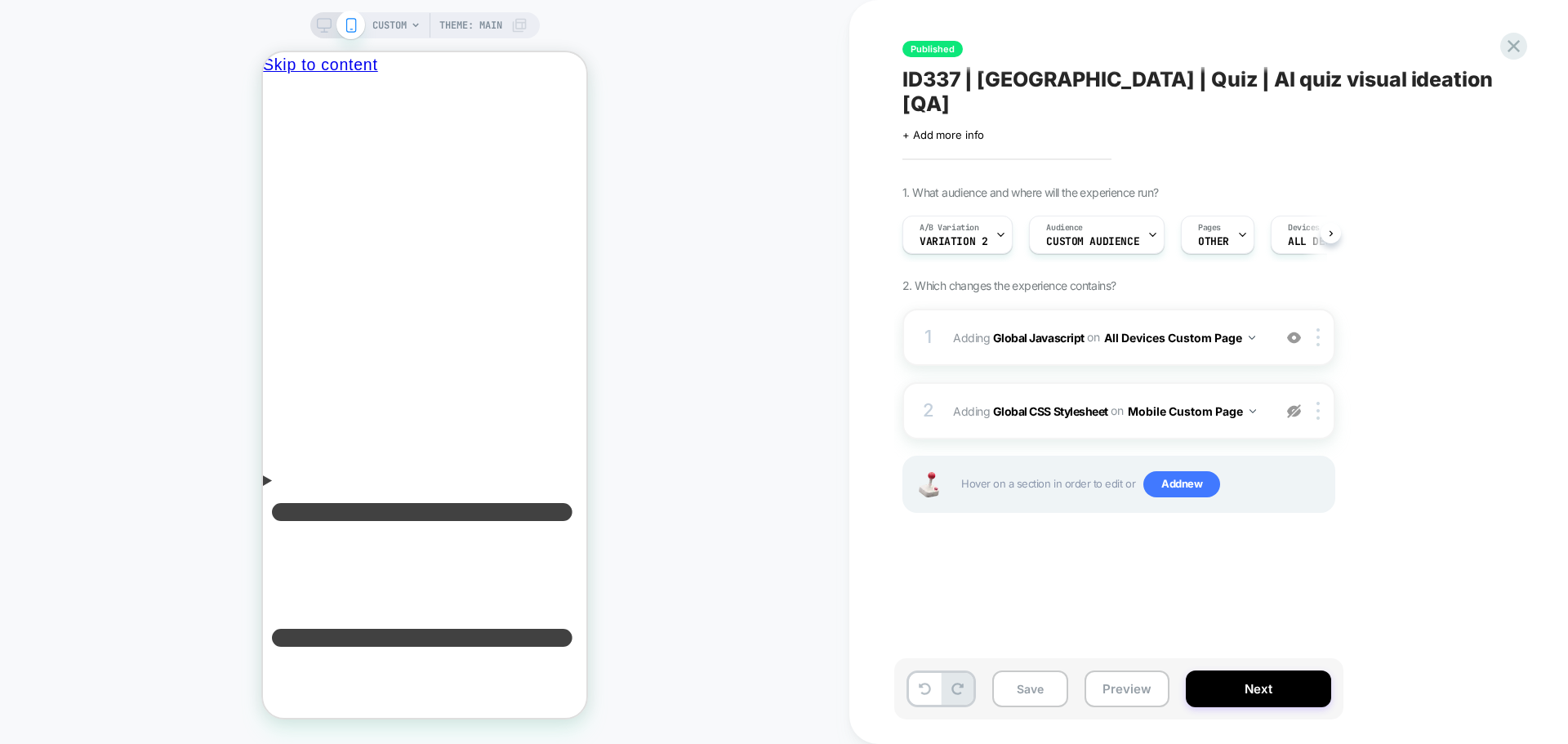
scroll to position [0, 1]
click at [1030, 674] on button "Save" at bounding box center [1030, 688] width 76 height 36
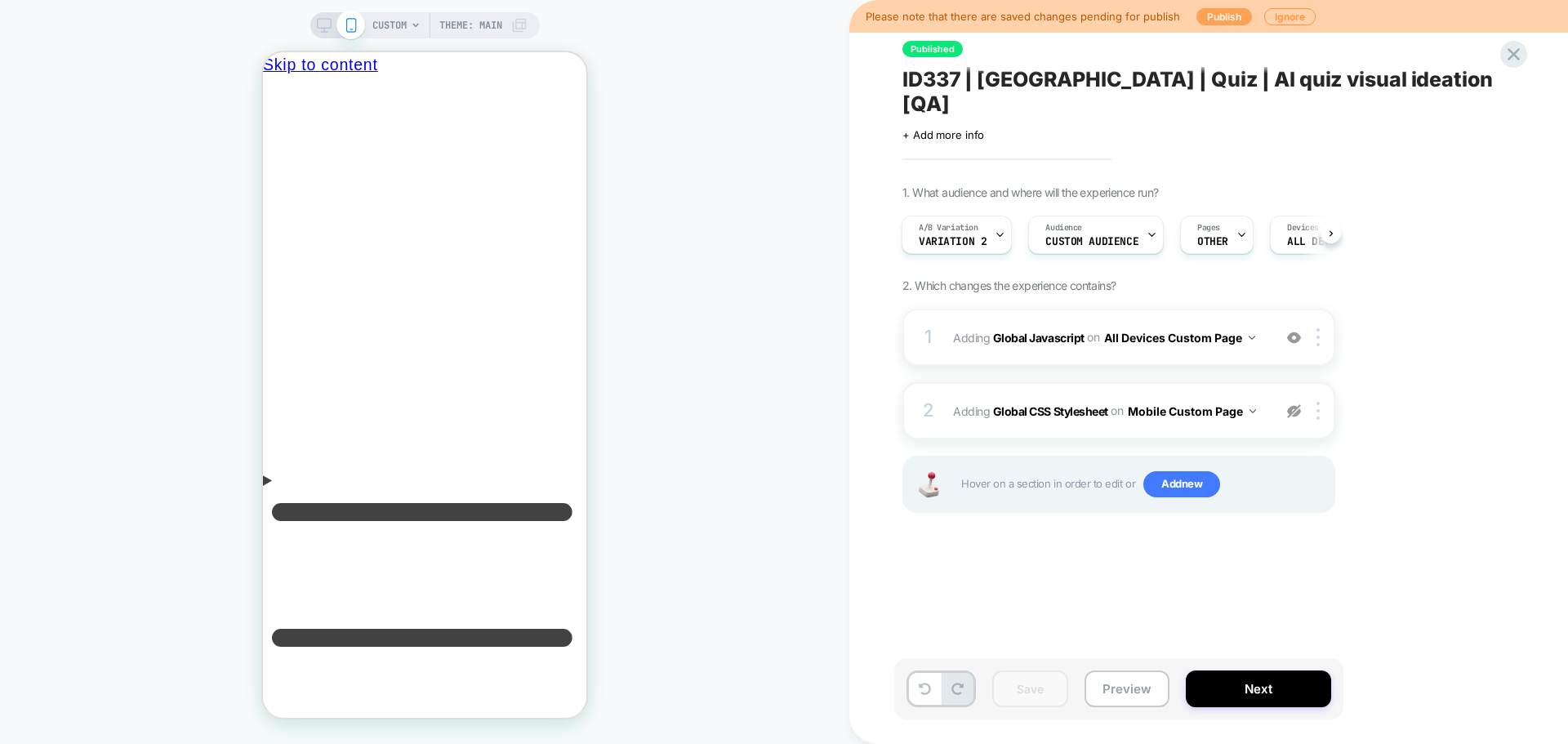
click at [1213, 20] on button "Publish" at bounding box center [1223, 17] width 55 height 17
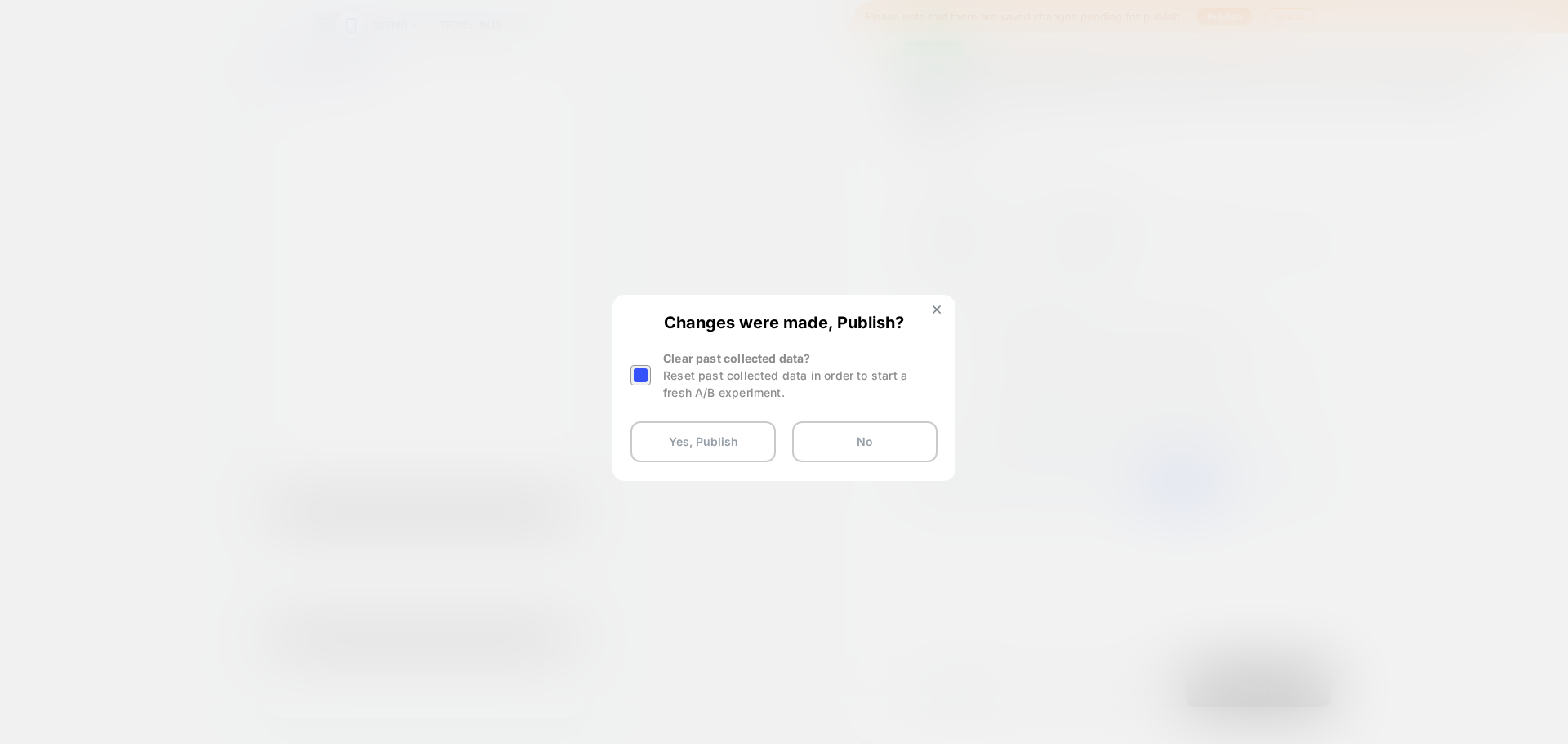
click at [643, 374] on div at bounding box center [641, 375] width 21 height 21
click at [668, 428] on button "Yes, Publish" at bounding box center [703, 442] width 146 height 41
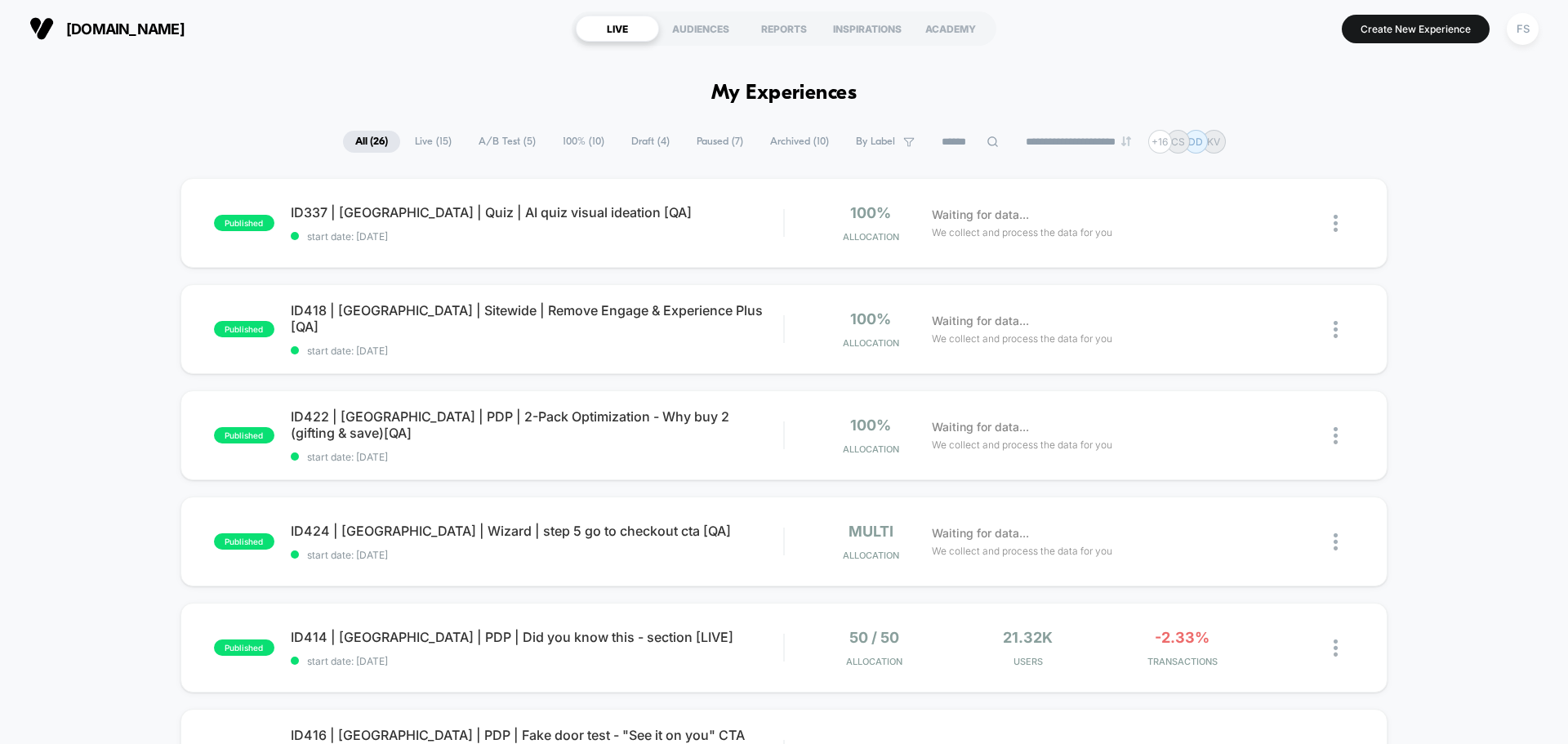
click at [1521, 21] on div "Published Successfully" at bounding box center [1423, 18] width 261 height 7
click at [1521, 35] on div "FS" at bounding box center [1523, 29] width 32 height 32
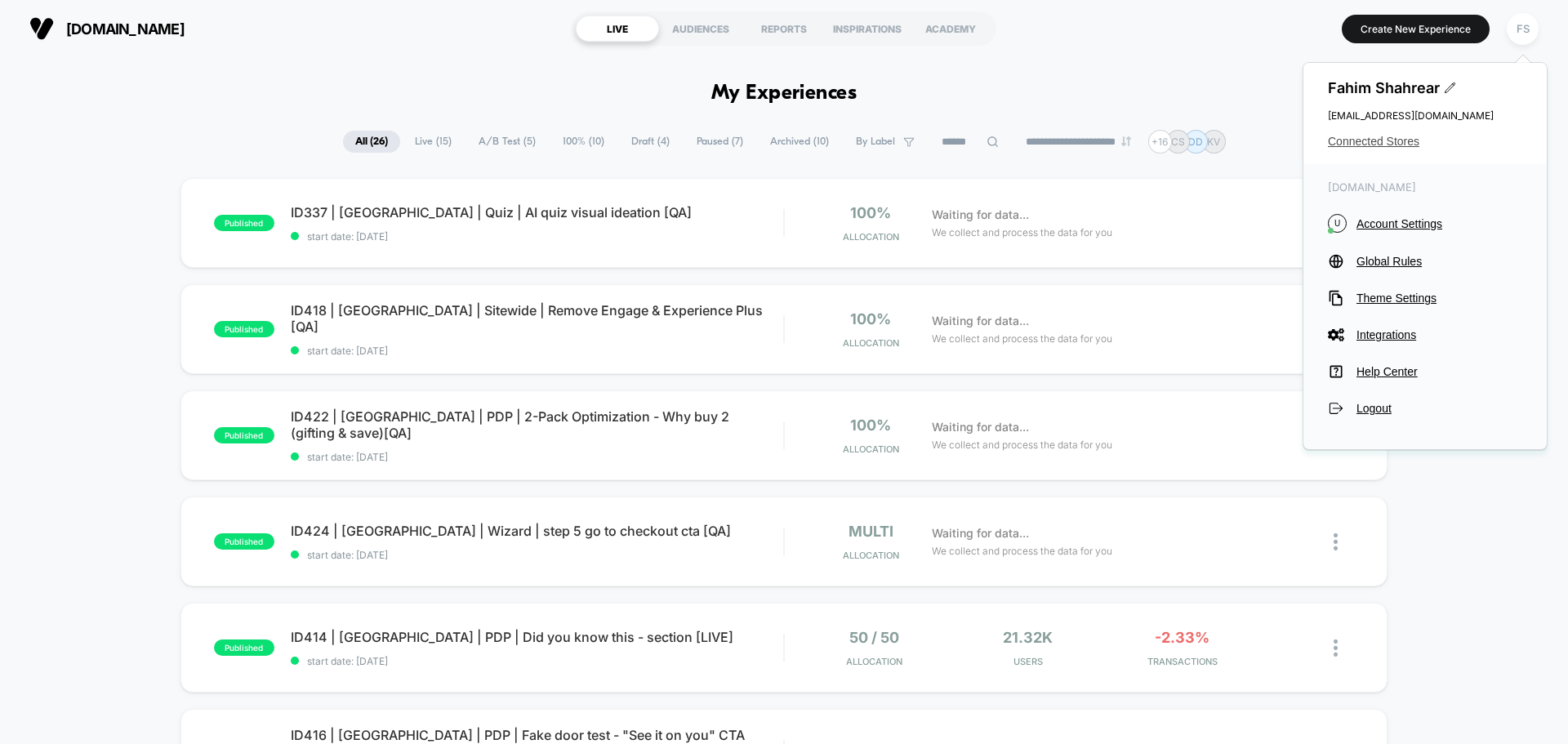
click at [1373, 140] on span "Connected Stores" at bounding box center [1425, 141] width 194 height 13
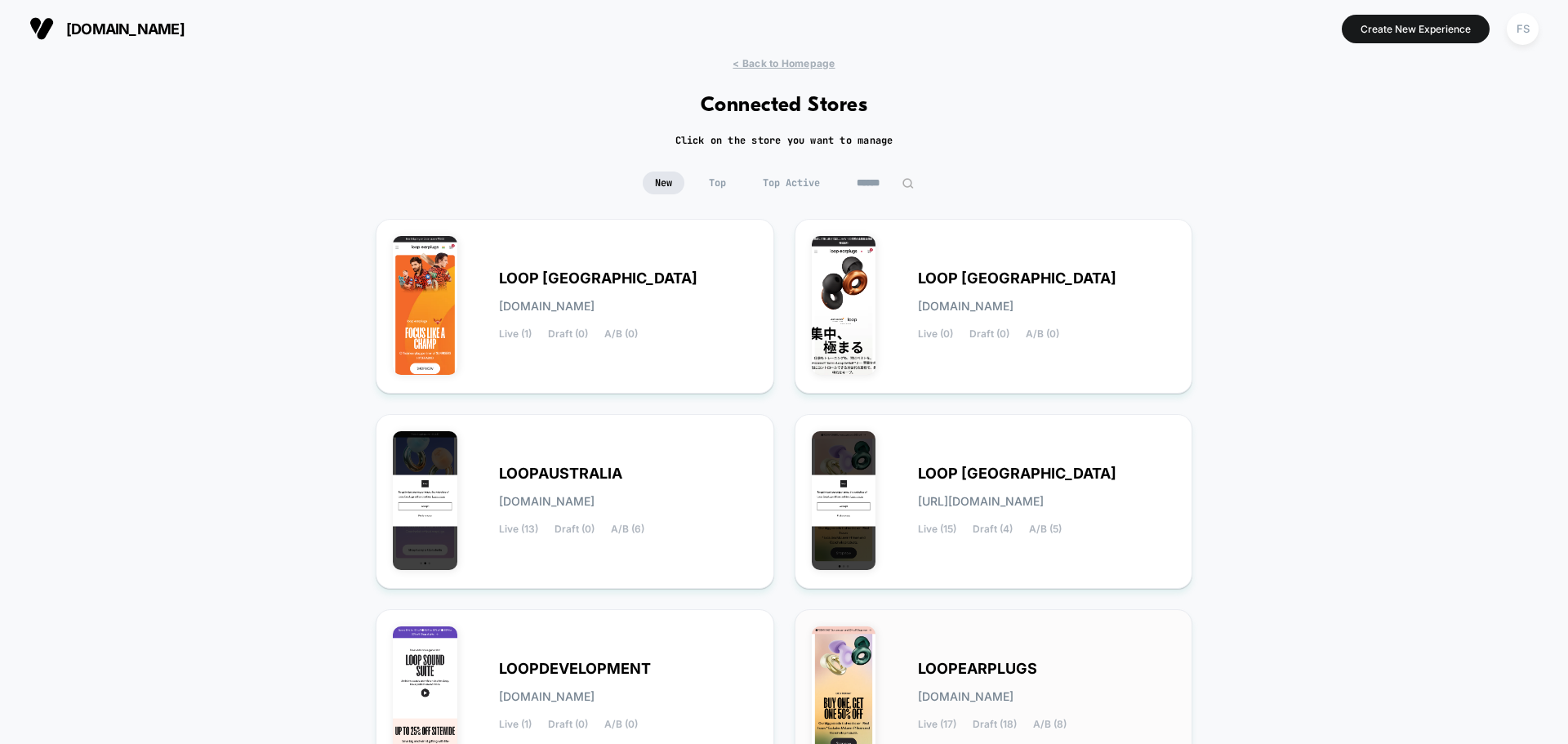
click at [1042, 656] on div "LOOPEARPLUGS [DOMAIN_NAME] Live (17) Draft (18) A/B (8)" at bounding box center [994, 696] width 364 height 140
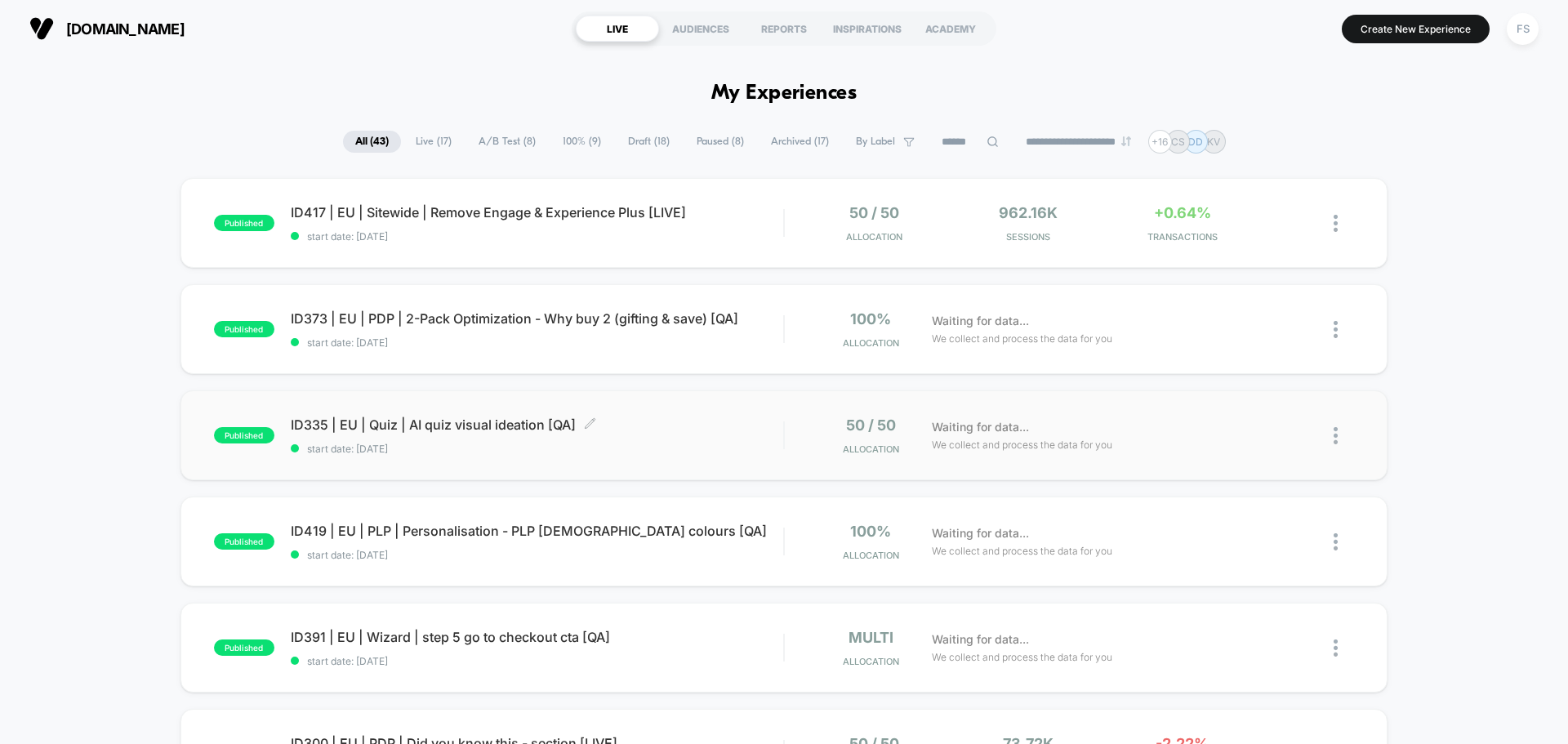
click at [439, 453] on span "start date: [DATE]" at bounding box center [536, 448] width 492 height 12
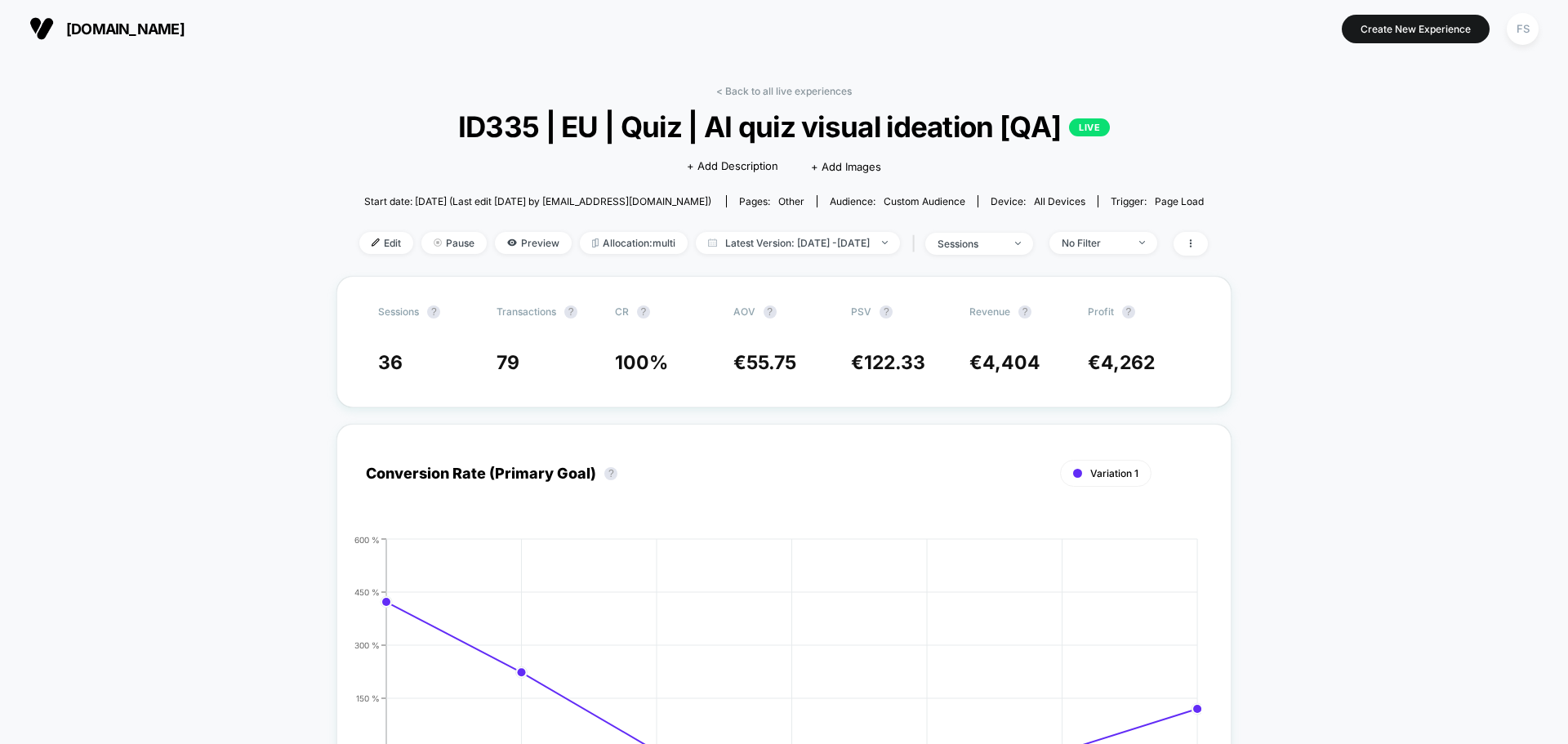
click at [361, 224] on div "< Back to all live experiences ID335 | EU | Quiz | AI quiz visual ideation [QA]…" at bounding box center [784, 180] width 849 height 191
click at [361, 236] on span "Edit" at bounding box center [387, 243] width 54 height 22
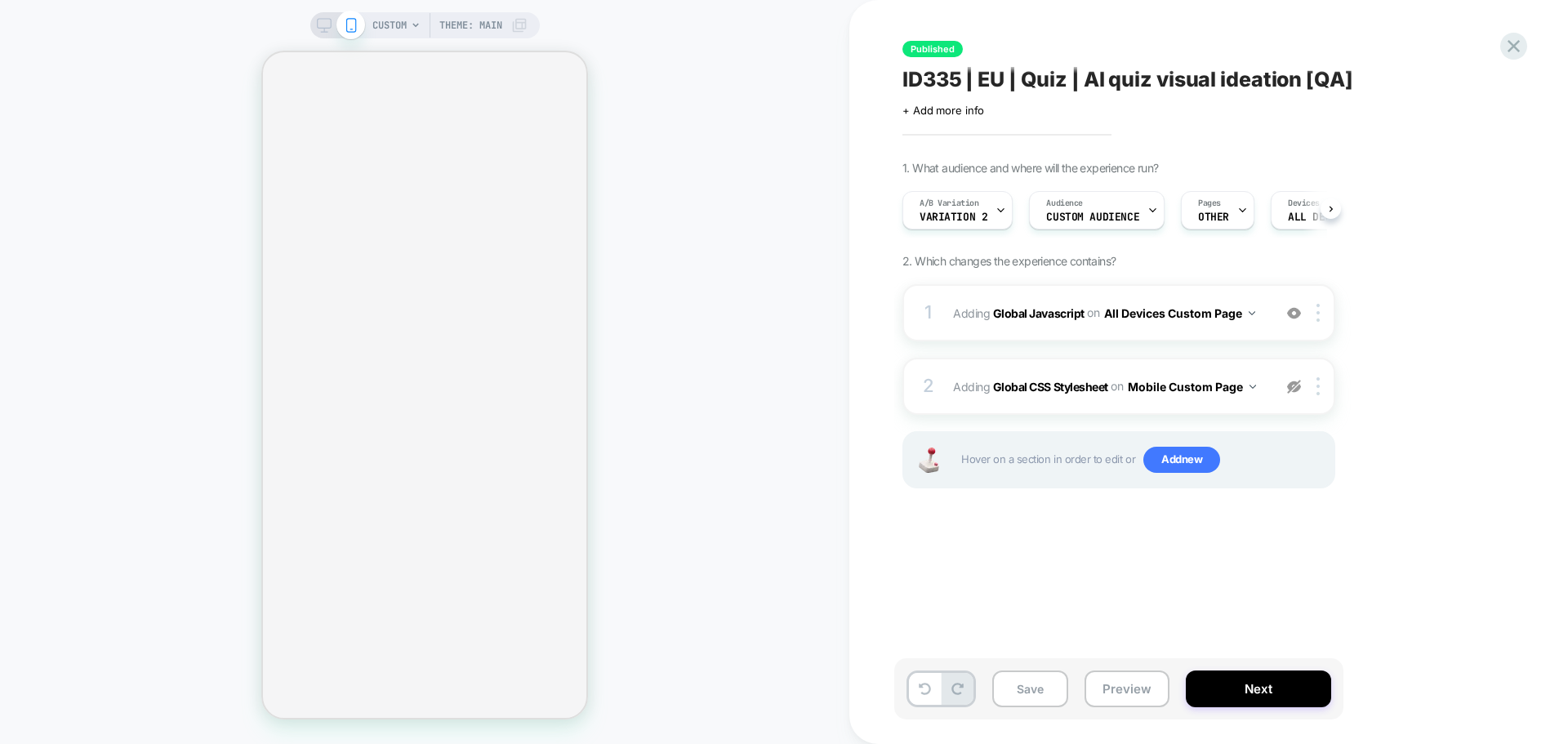
scroll to position [0, 1]
click at [1046, 316] on b "Global Javascript" at bounding box center [1039, 312] width 92 height 14
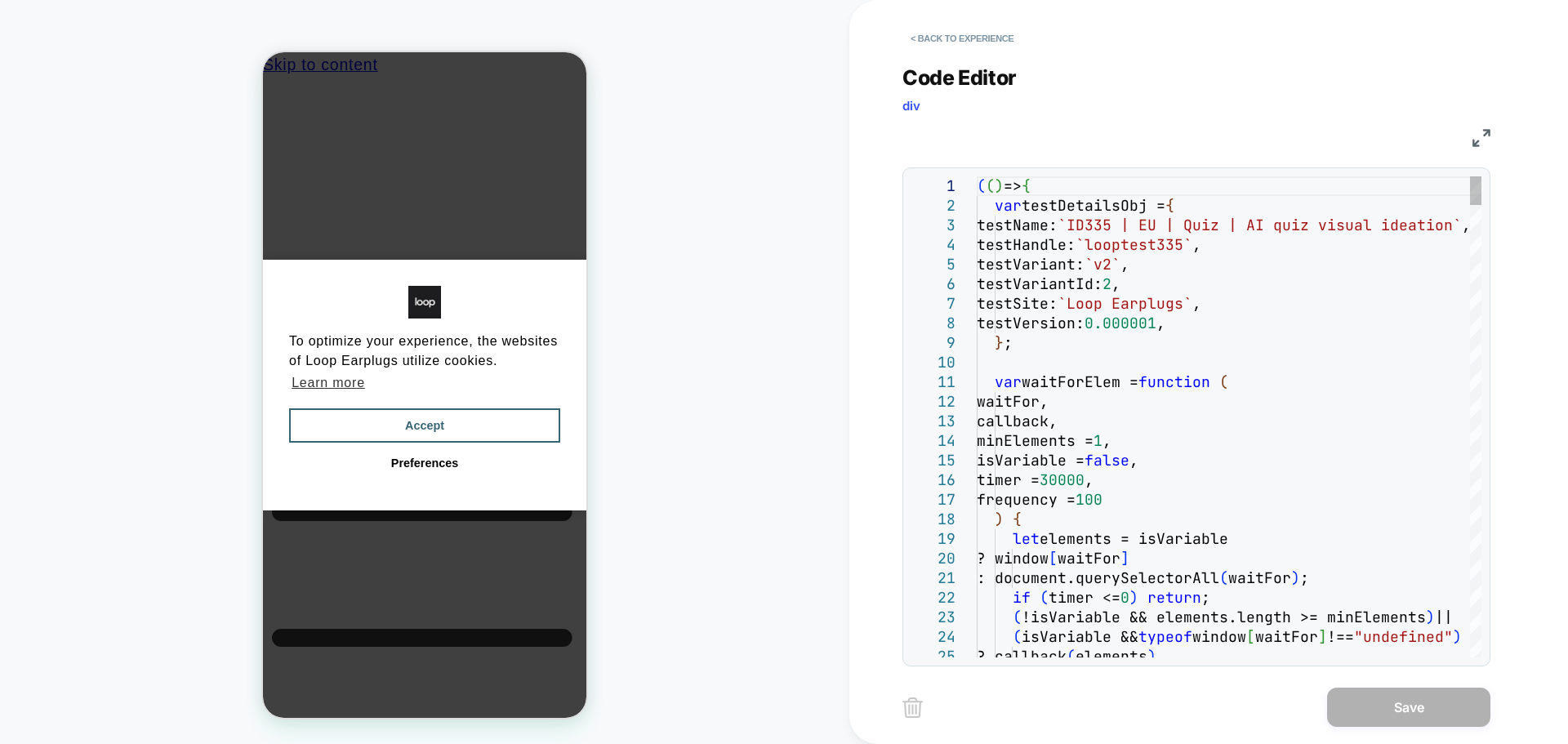
scroll to position [0, 0]
click at [1476, 140] on img at bounding box center [1481, 137] width 18 height 18
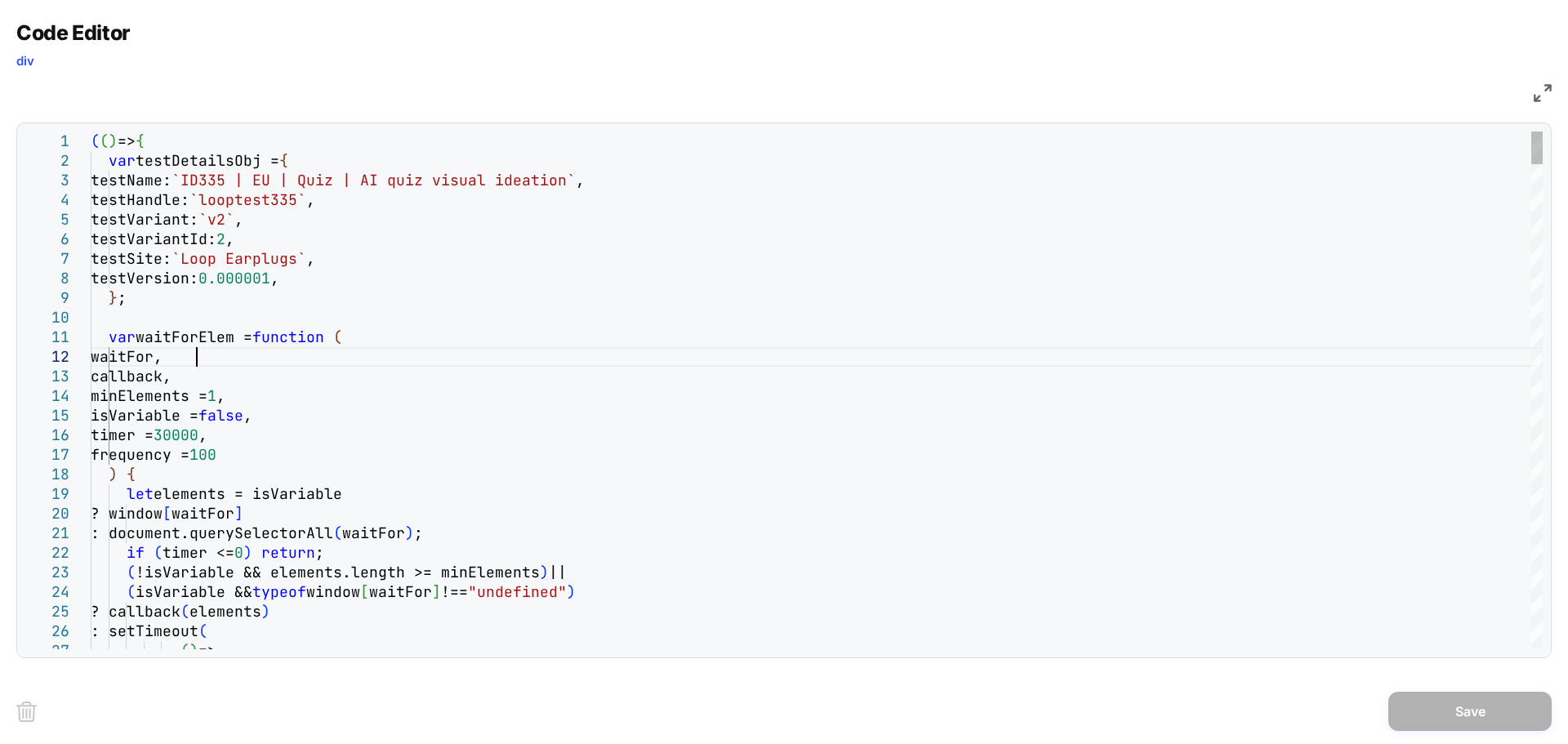
type textarea "**********"
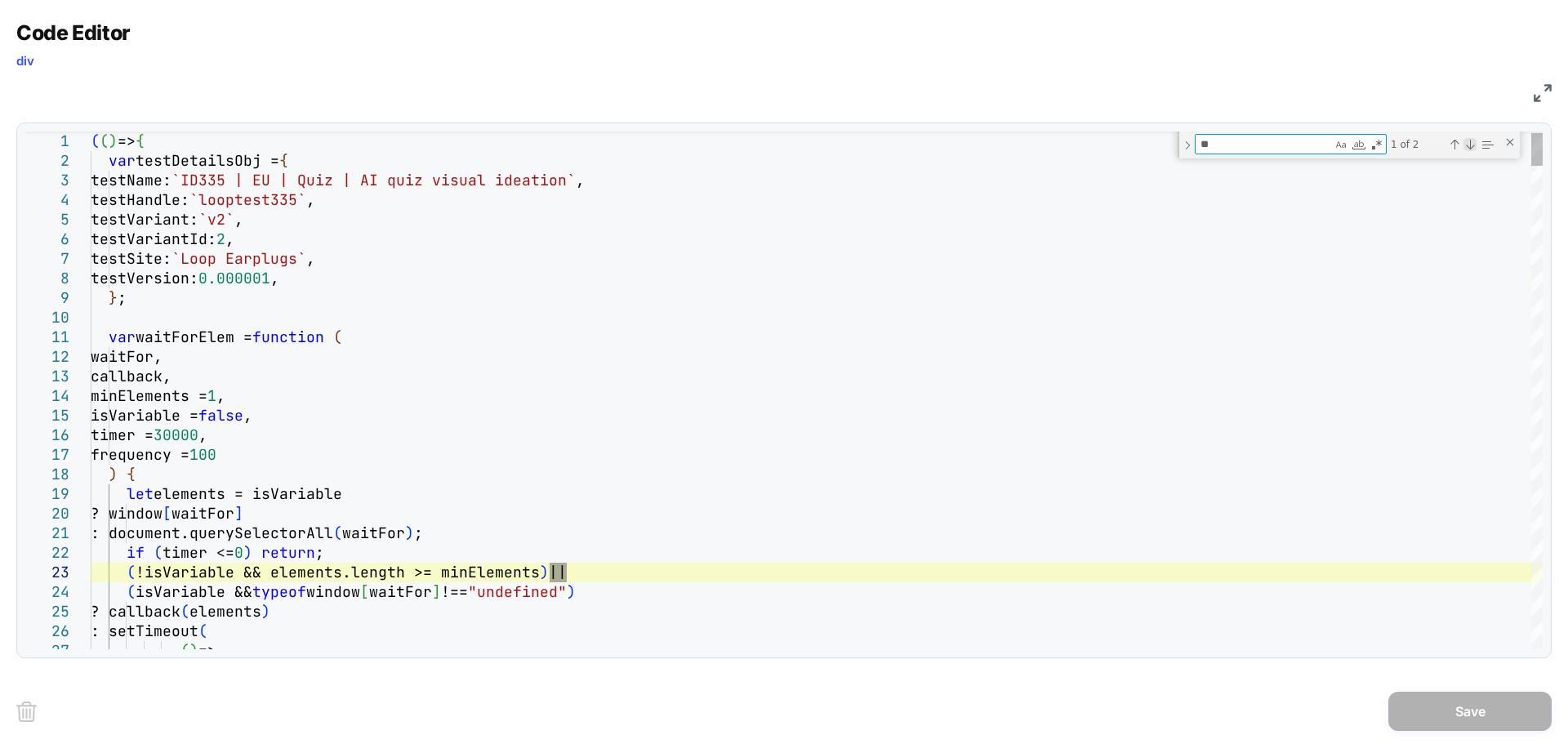
type textarea "**"
click at [1467, 146] on div "Next Match (Enter)" at bounding box center [1470, 145] width 13 height 13
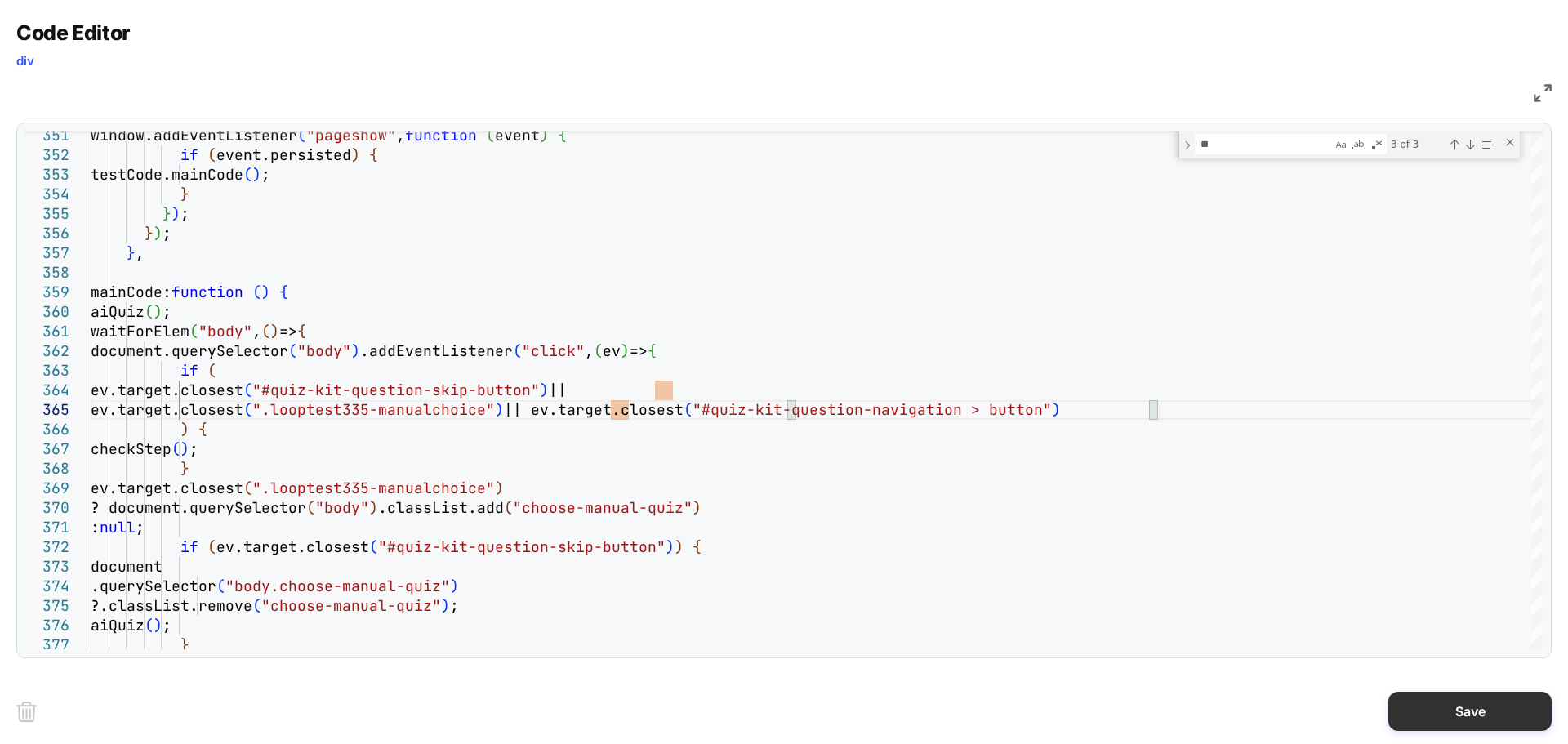
type textarea "**********"
click at [1461, 711] on button "Save" at bounding box center [1470, 711] width 163 height 39
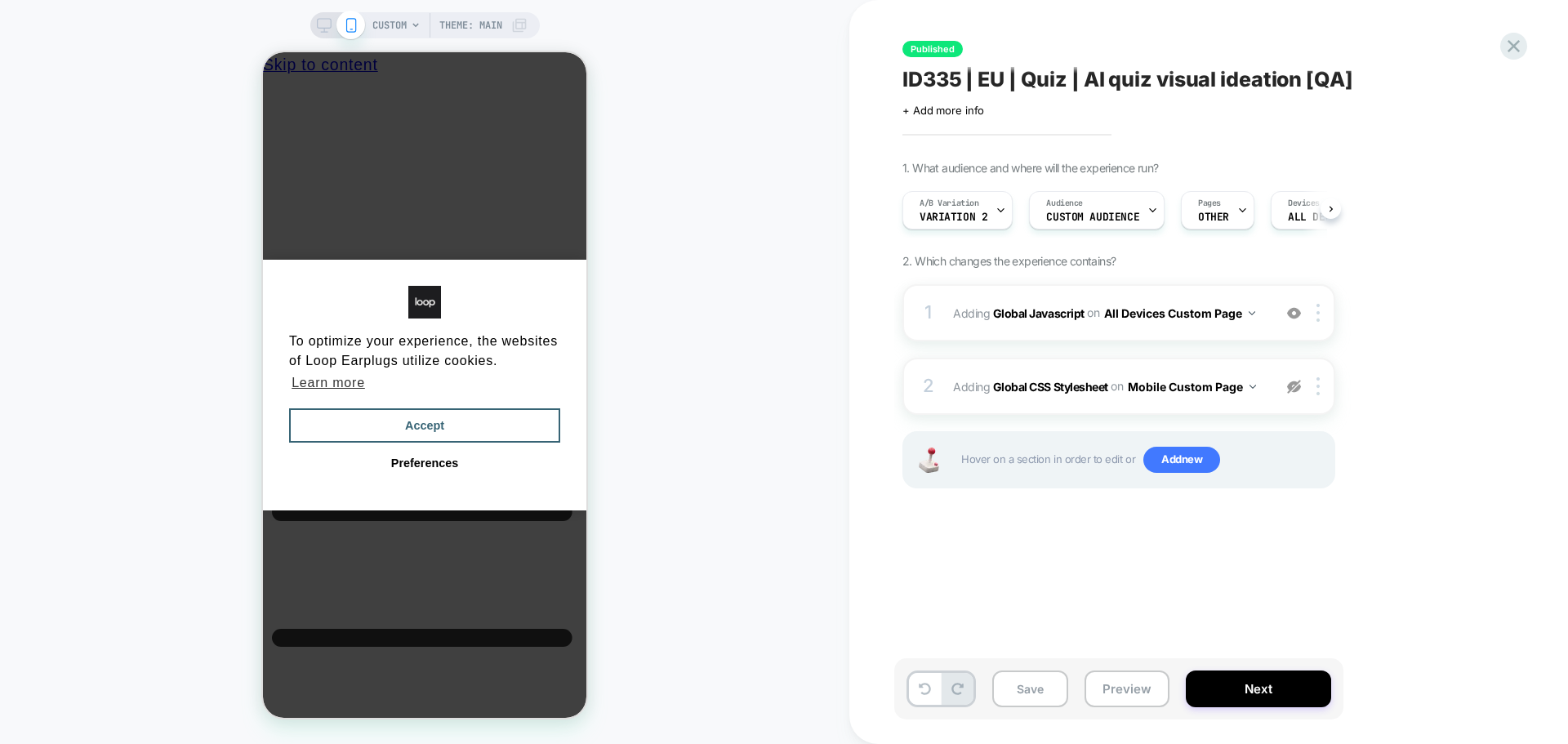
scroll to position [0, 1]
click at [1029, 691] on button "Save" at bounding box center [1030, 688] width 76 height 36
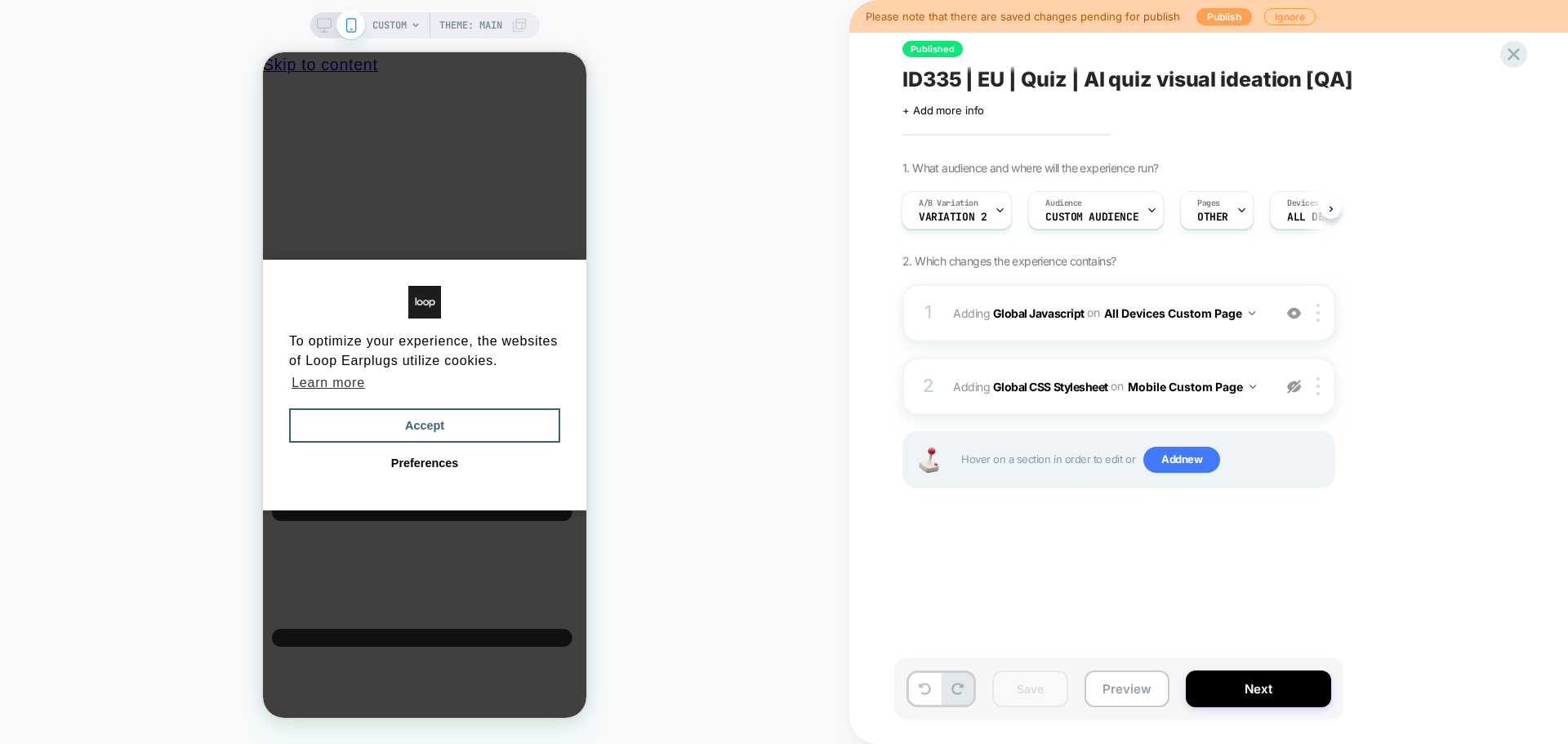
click at [1225, 11] on button "Publish" at bounding box center [1223, 17] width 55 height 17
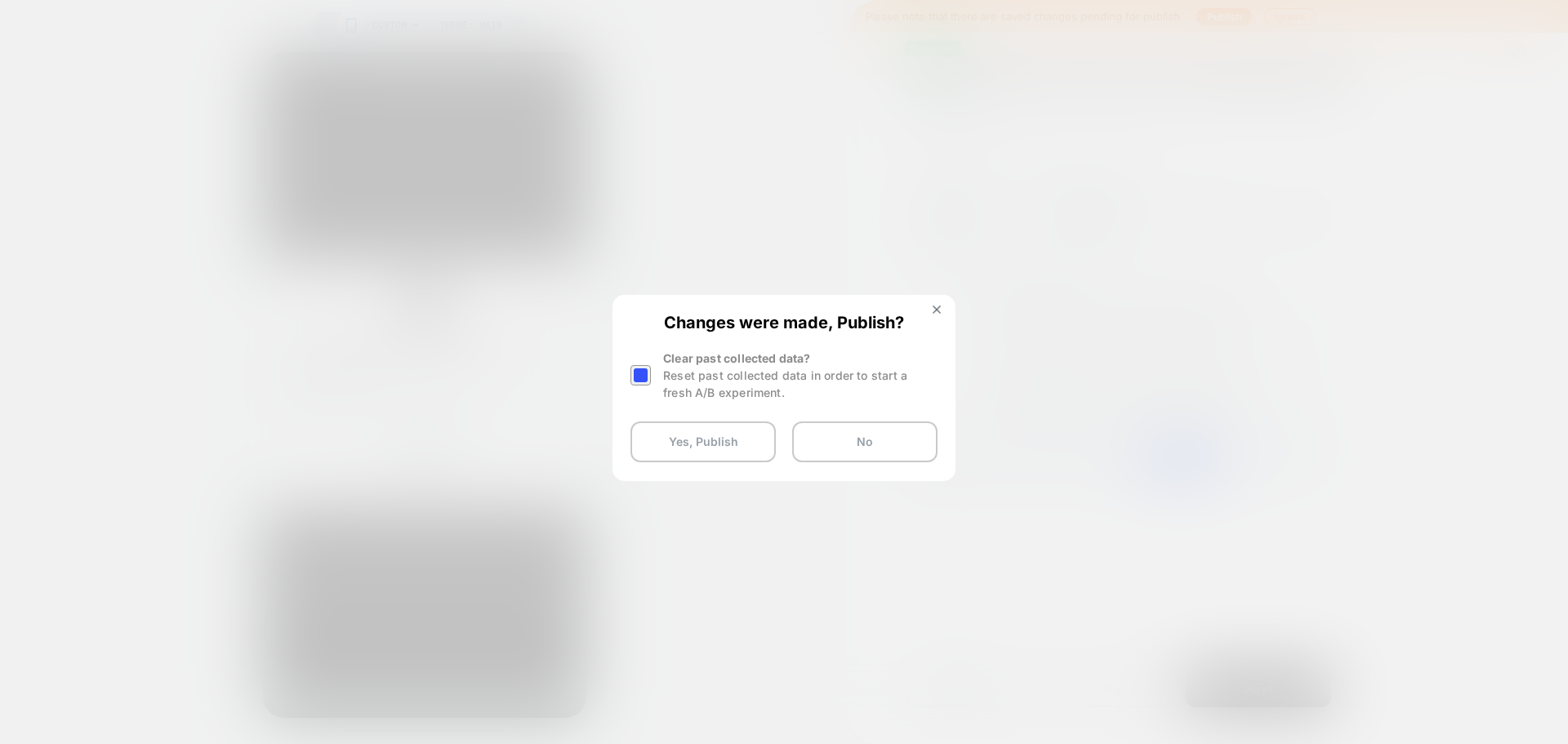
click at [643, 378] on div at bounding box center [641, 375] width 21 height 21
click at [660, 433] on button "Yes, Publish" at bounding box center [703, 442] width 146 height 41
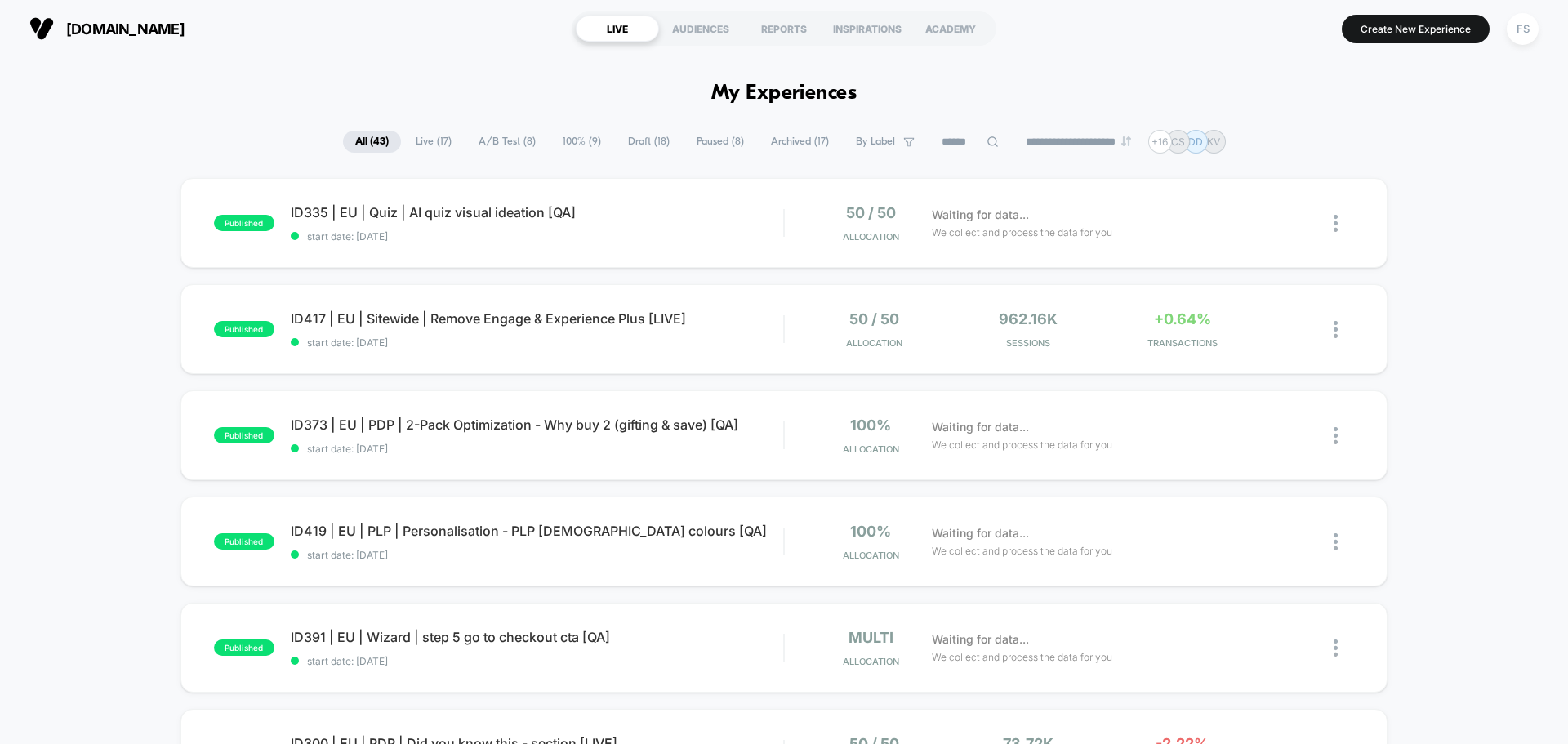
click at [1516, 28] on div "Published Successfully" at bounding box center [1423, 49] width 261 height 67
click at [1517, 34] on div "FS" at bounding box center [1523, 29] width 32 height 32
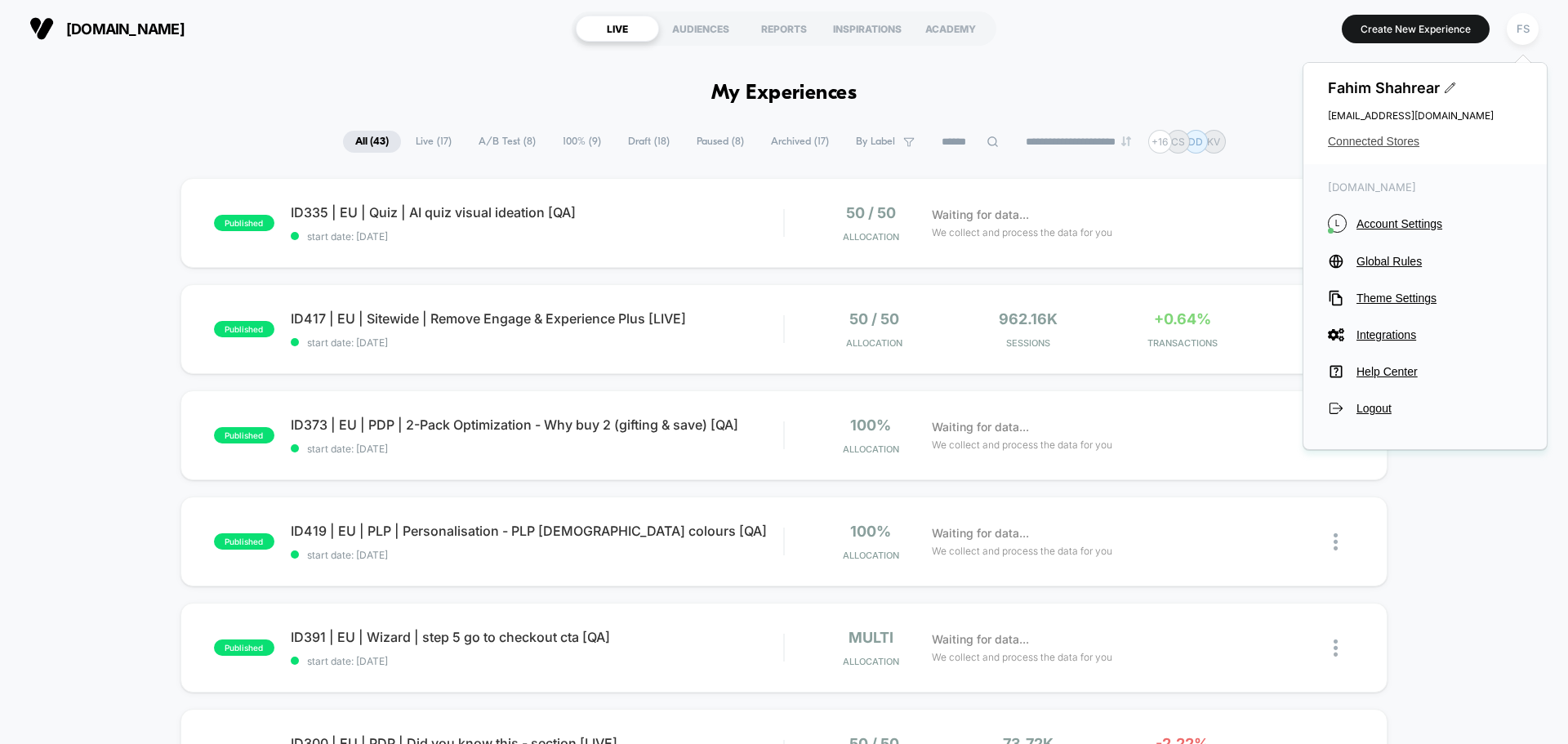
click at [1363, 136] on span "Connected Stores" at bounding box center [1425, 141] width 194 height 13
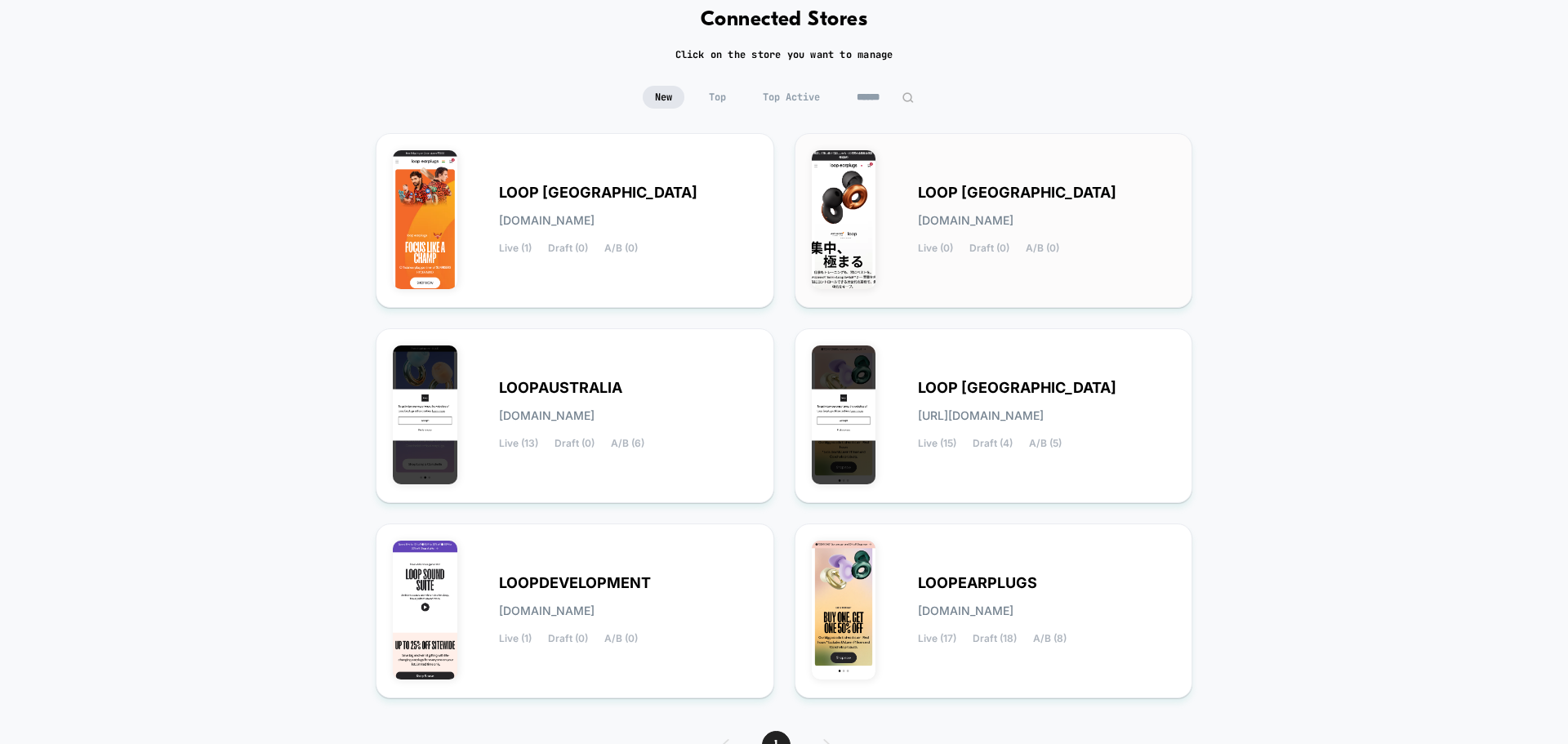
scroll to position [173, 0]
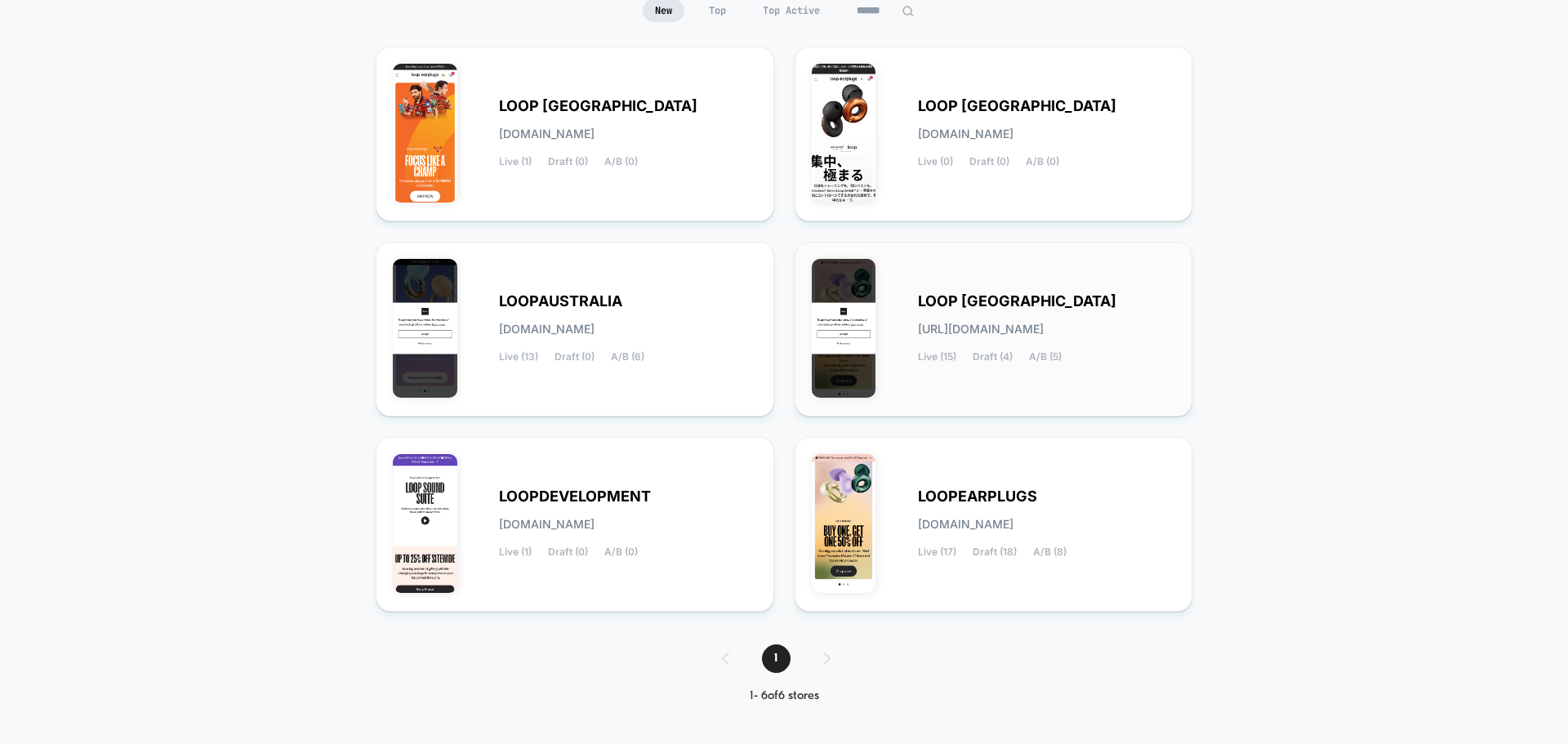
click at [1044, 326] on span "[URL][DOMAIN_NAME]" at bounding box center [981, 329] width 126 height 11
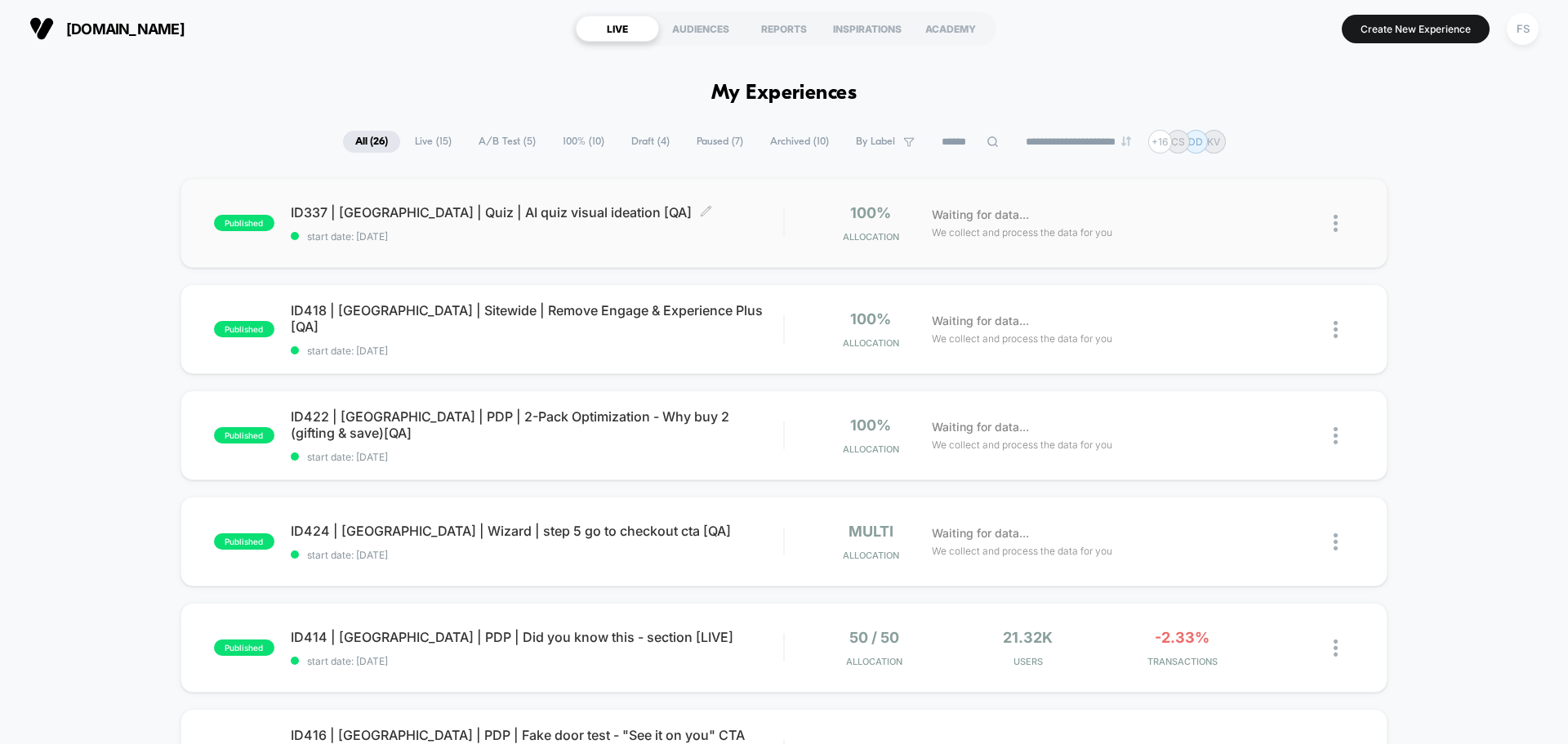
click at [463, 217] on span "ID337 | [GEOGRAPHIC_DATA] | Quiz | AI quiz visual ideation [QA] Click to edit e…" at bounding box center [536, 212] width 492 height 16
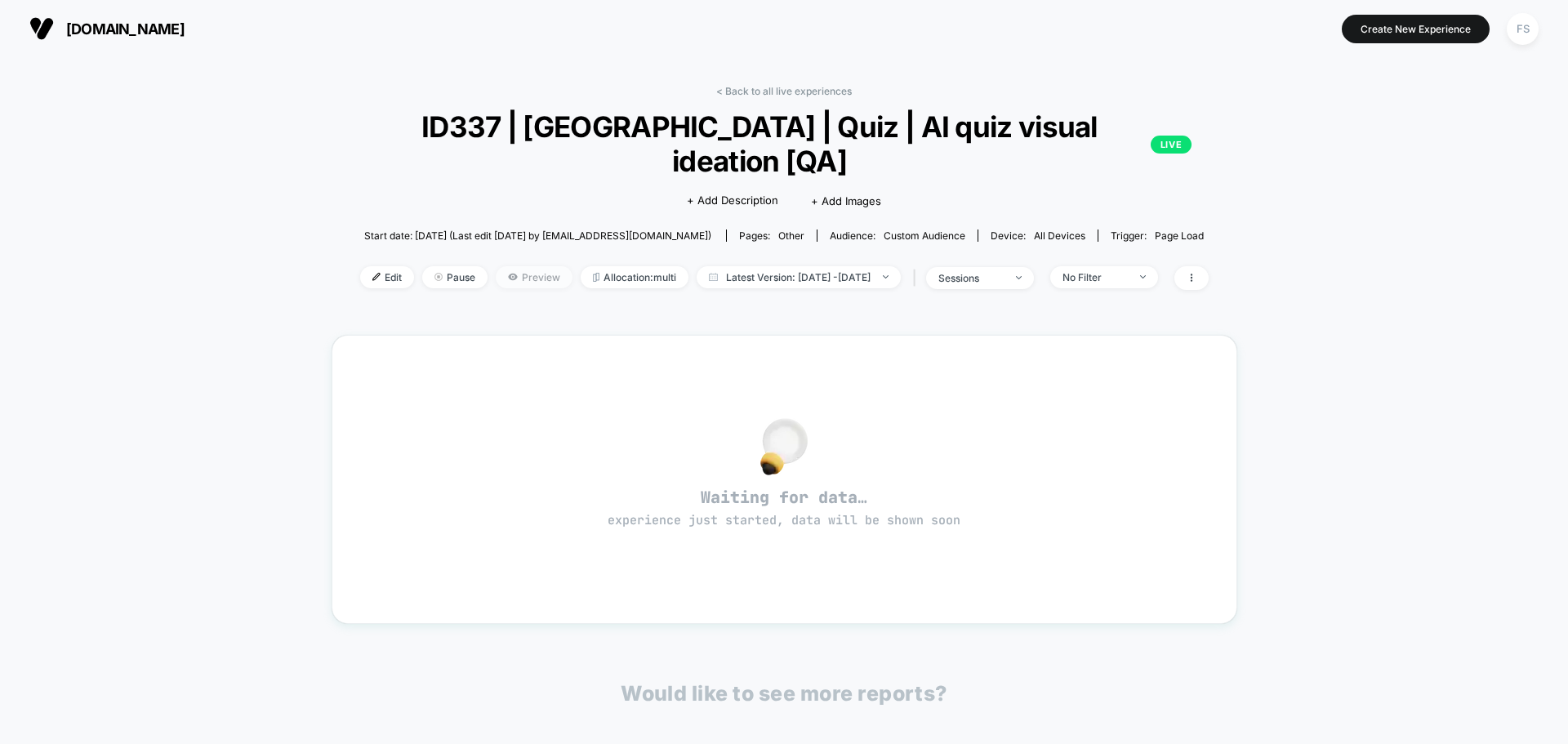
click at [508, 274] on icon at bounding box center [513, 276] width 9 height 7
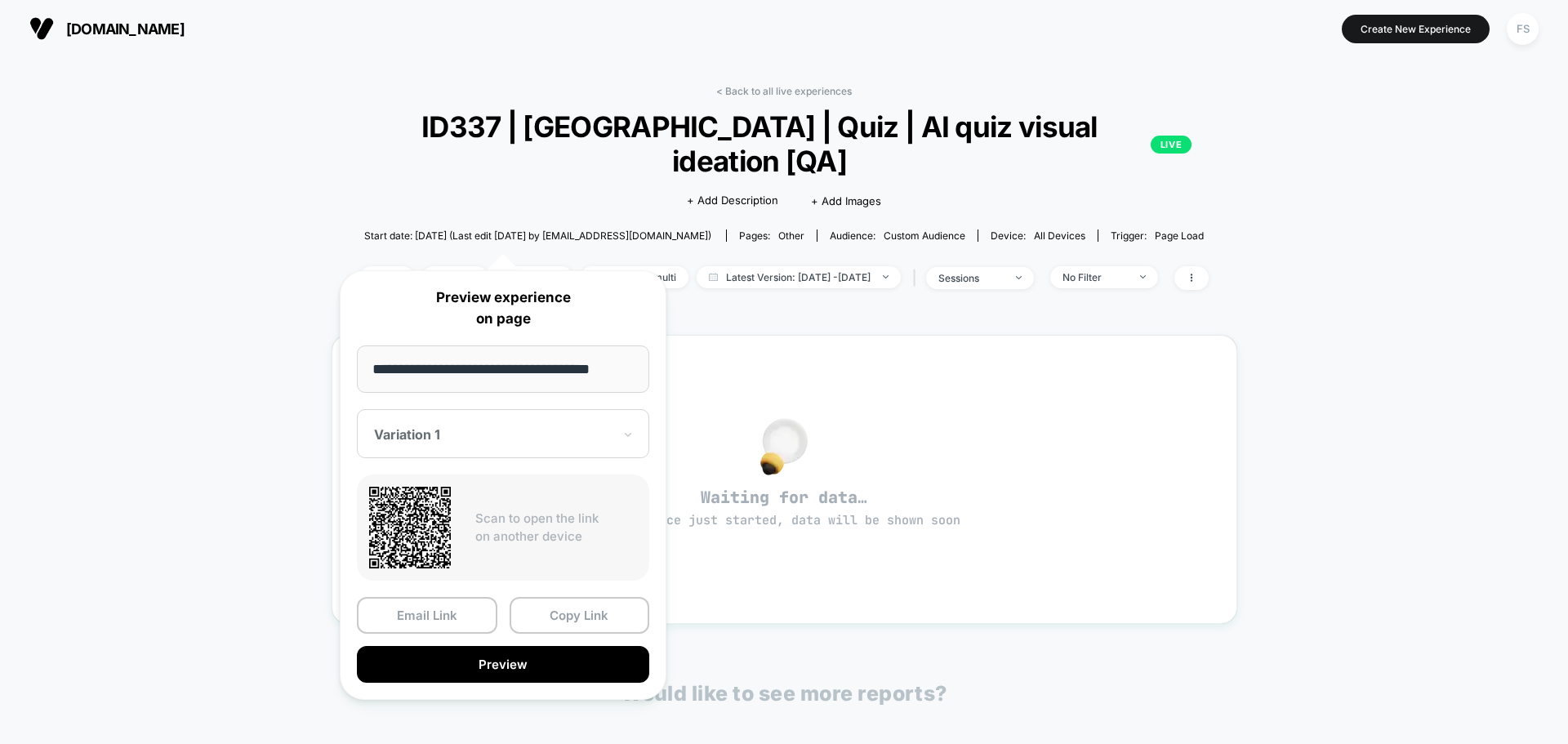
click at [539, 428] on div at bounding box center [493, 434] width 238 height 16
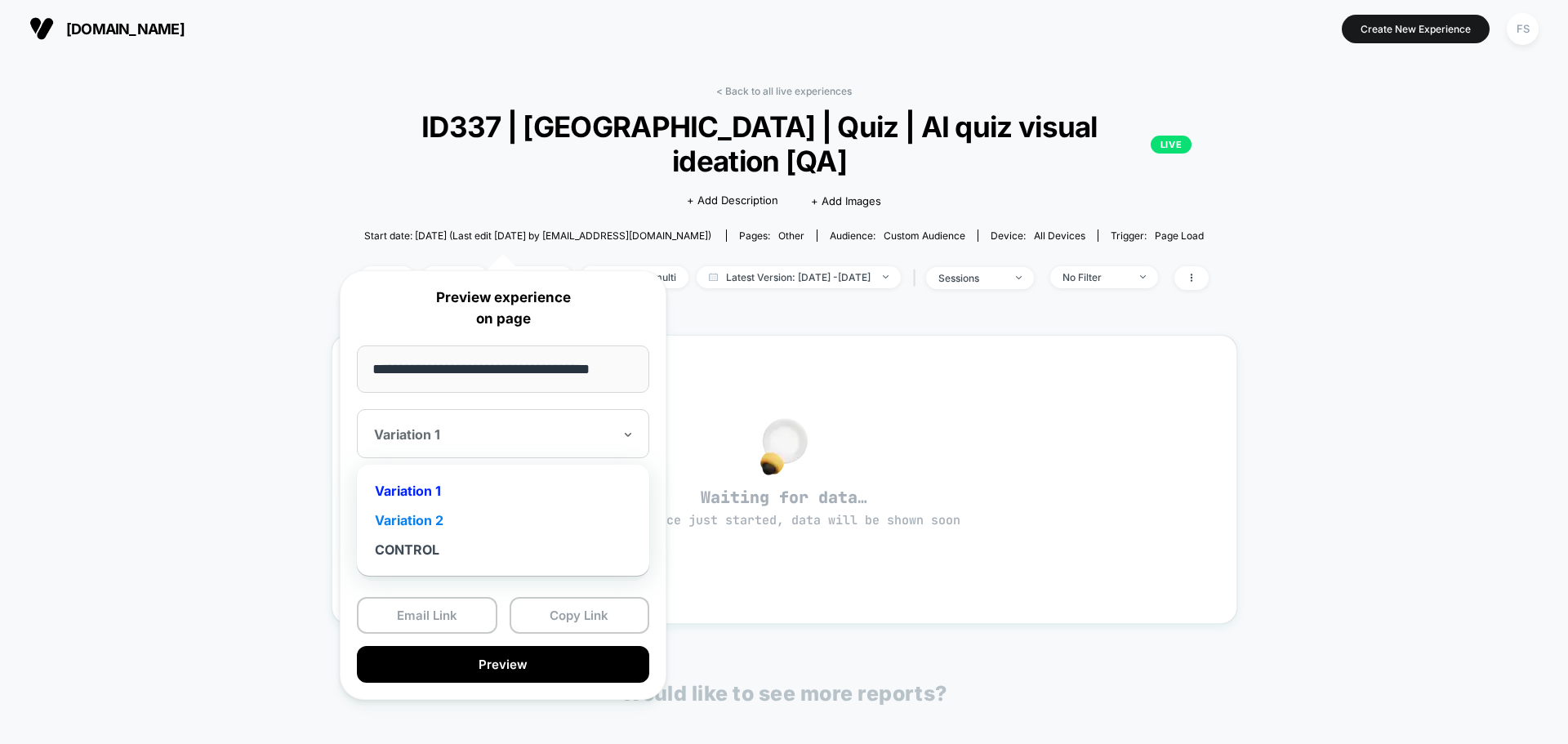
click at [433, 514] on div "Variation 2" at bounding box center [503, 519] width 276 height 29
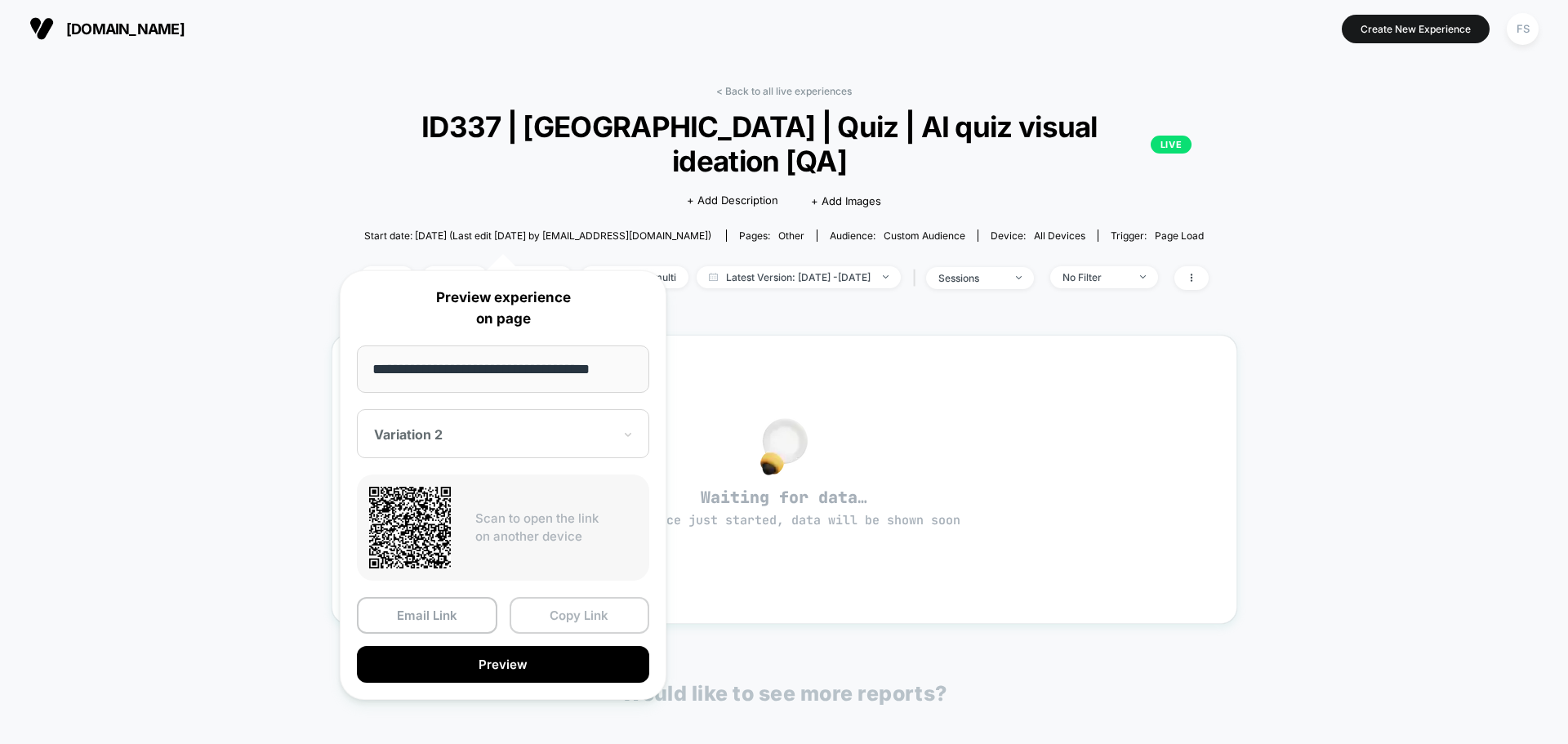
click at [583, 613] on button "Copy Link" at bounding box center [580, 614] width 140 height 36
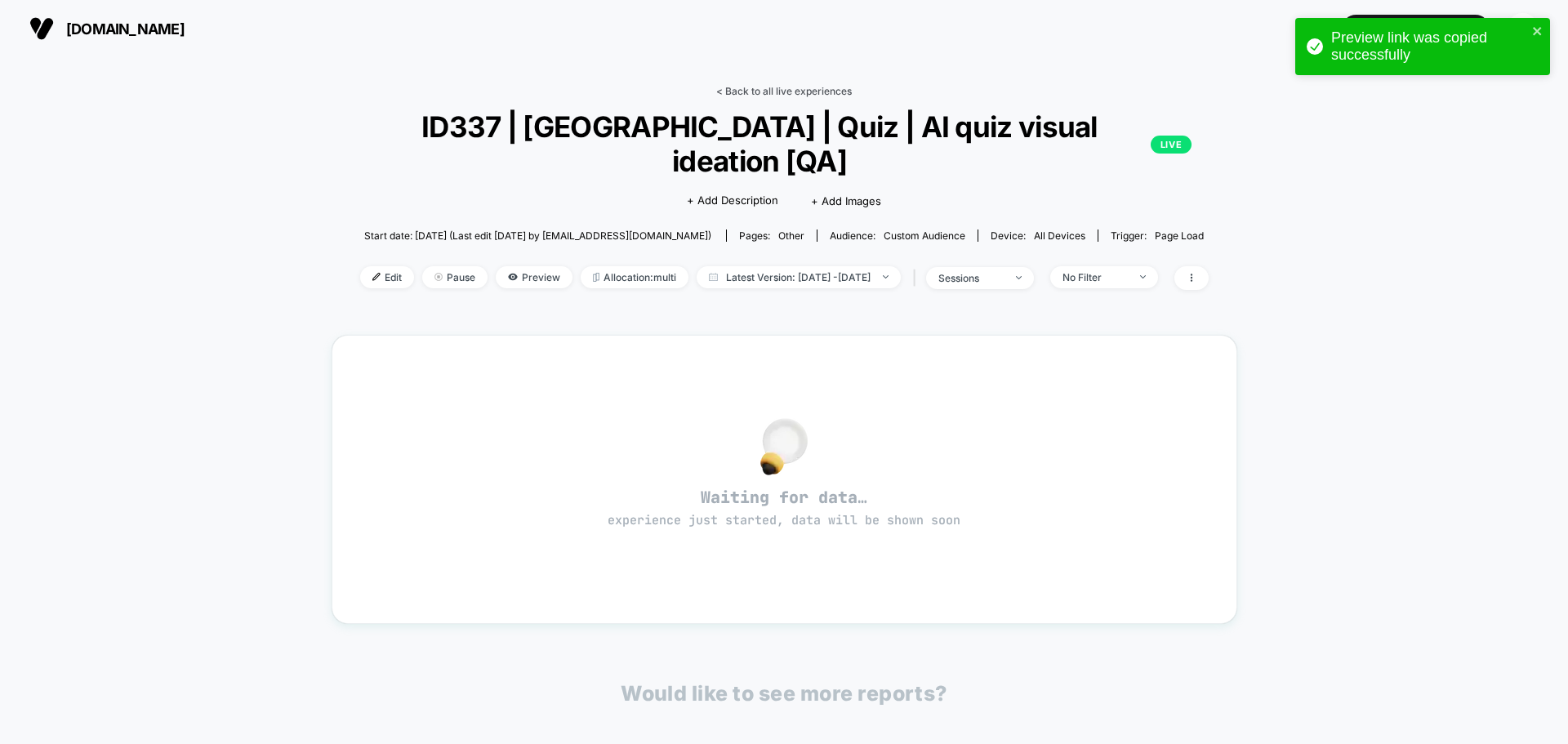
click at [813, 91] on link "< Back to all live experiences" at bounding box center [784, 91] width 135 height 12
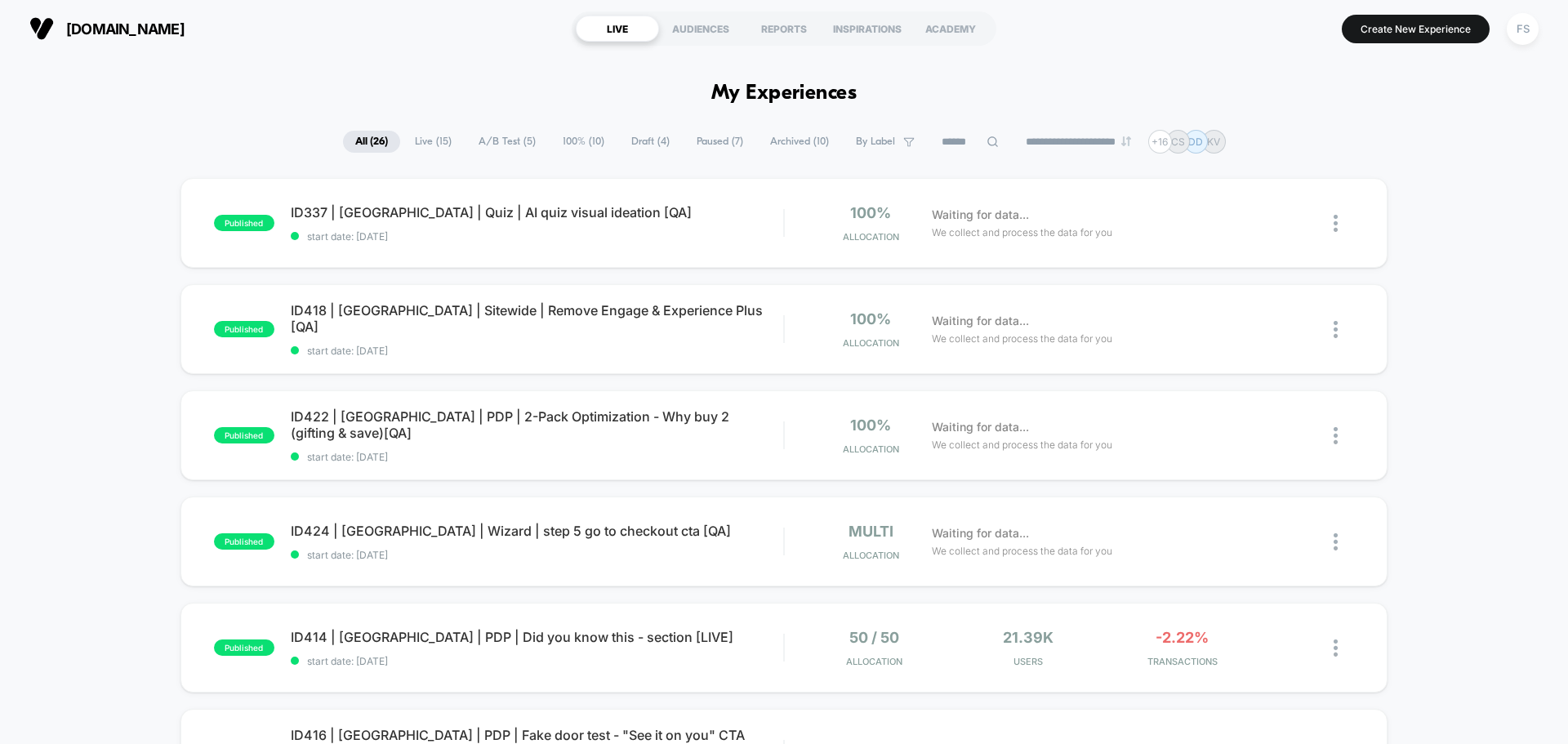
click at [1528, 35] on div "Preview link was copied successfully" at bounding box center [1423, 50] width 261 height 72
click at [1531, 33] on div "FS" at bounding box center [1523, 29] width 32 height 32
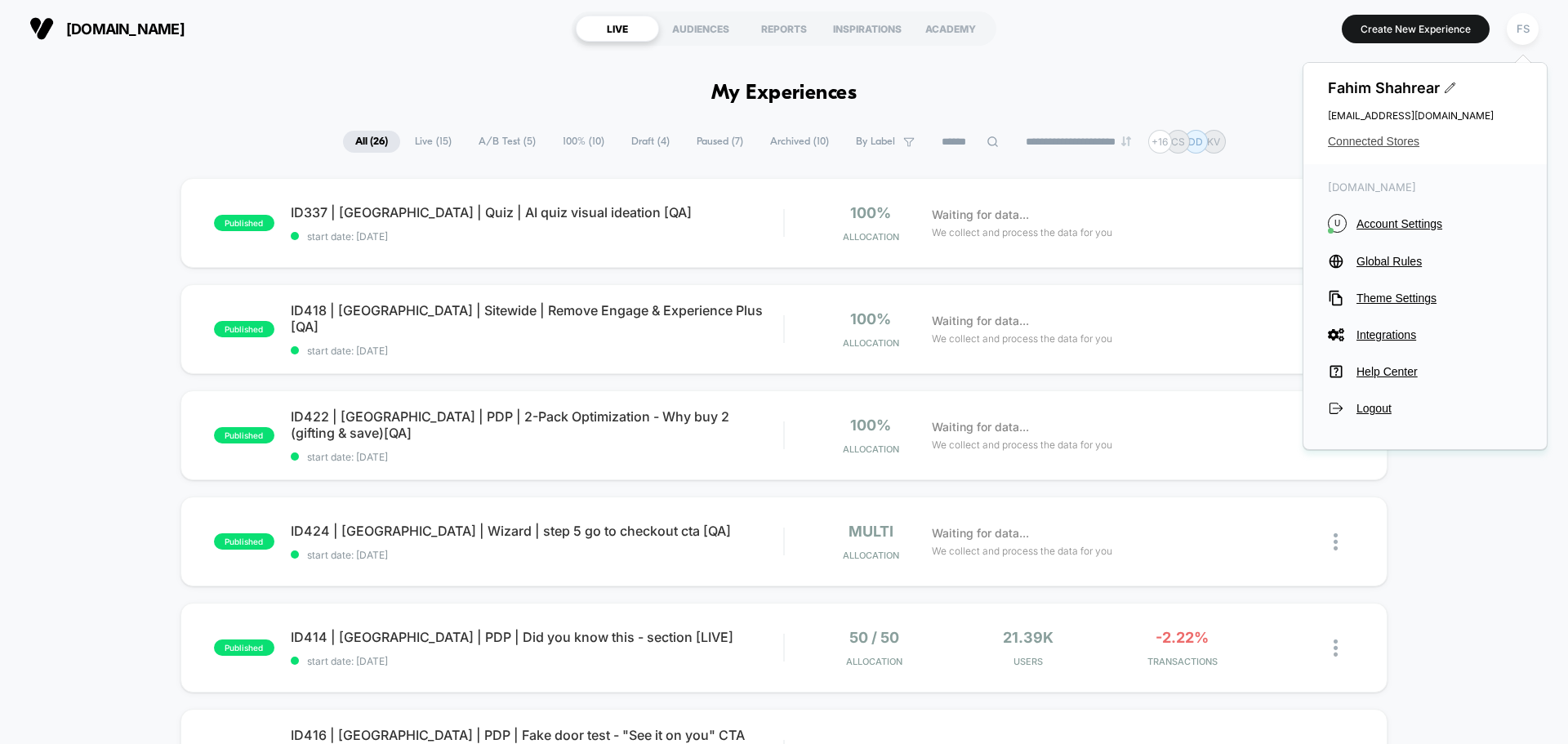
click at [1393, 135] on span "Connected Stores" at bounding box center [1425, 141] width 194 height 13
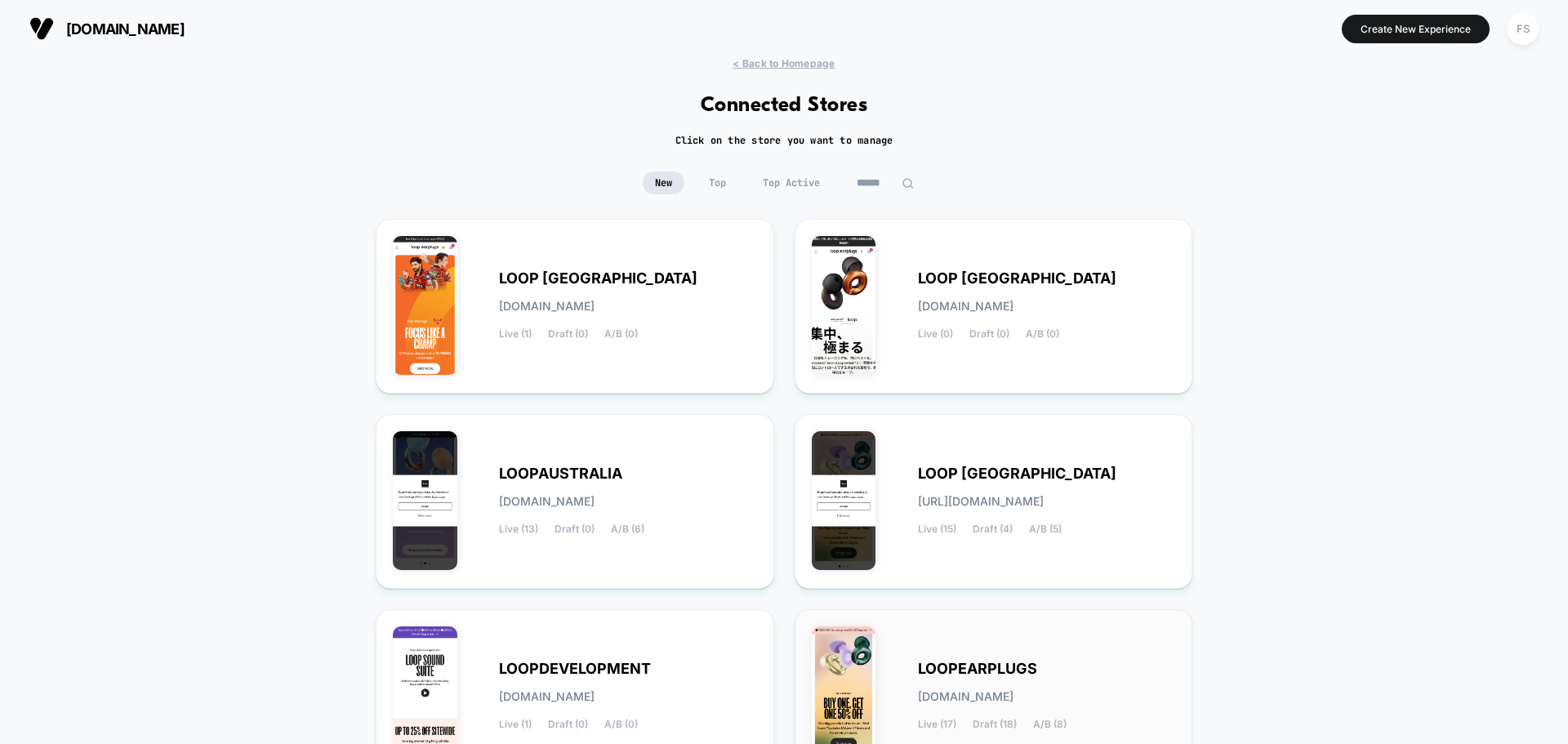
click at [933, 723] on span "Live (17)" at bounding box center [937, 724] width 38 height 11
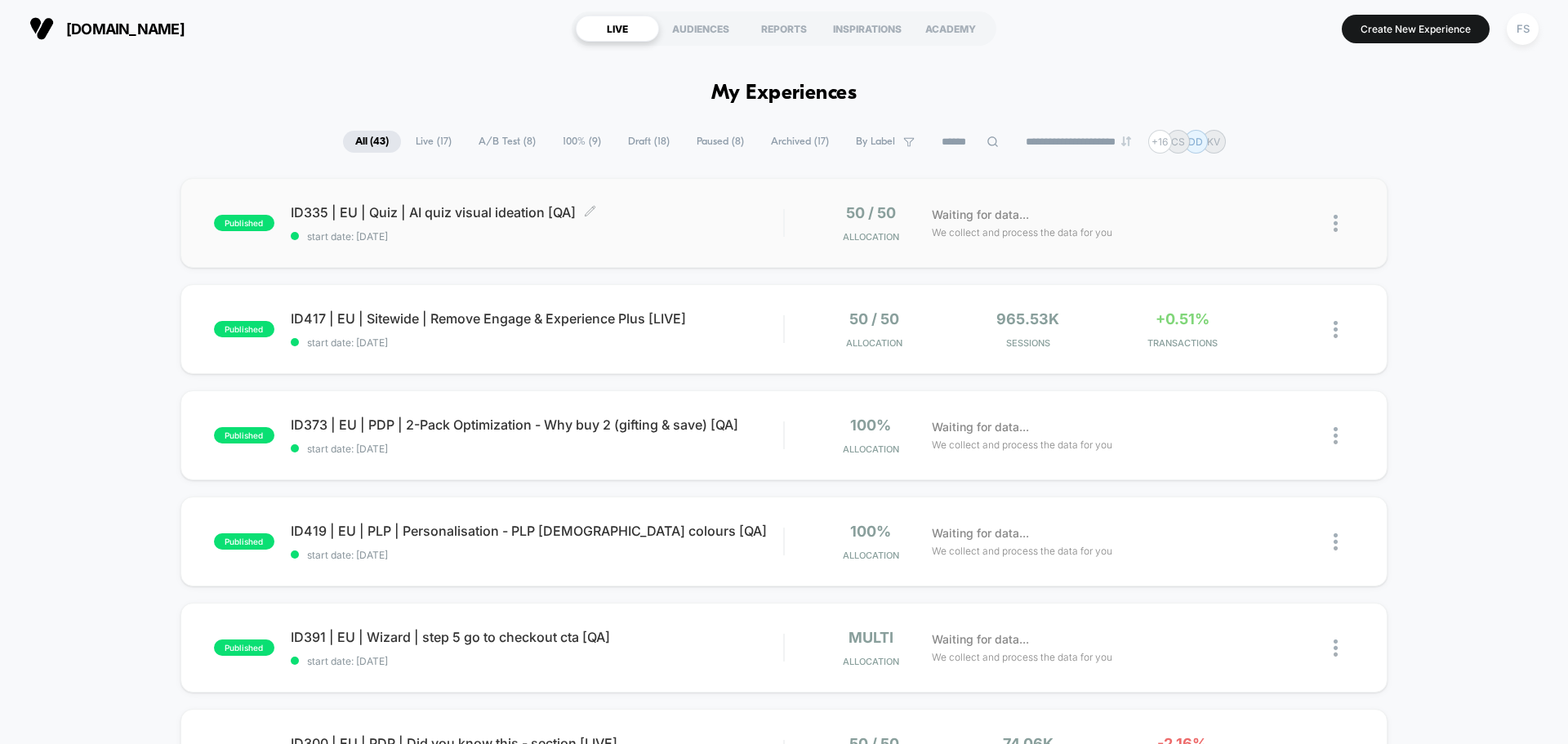
click at [336, 217] on span "ID335 | EU | Quiz | AI quiz visual ideation [QA] Click to edit experience detai…" at bounding box center [536, 212] width 492 height 16
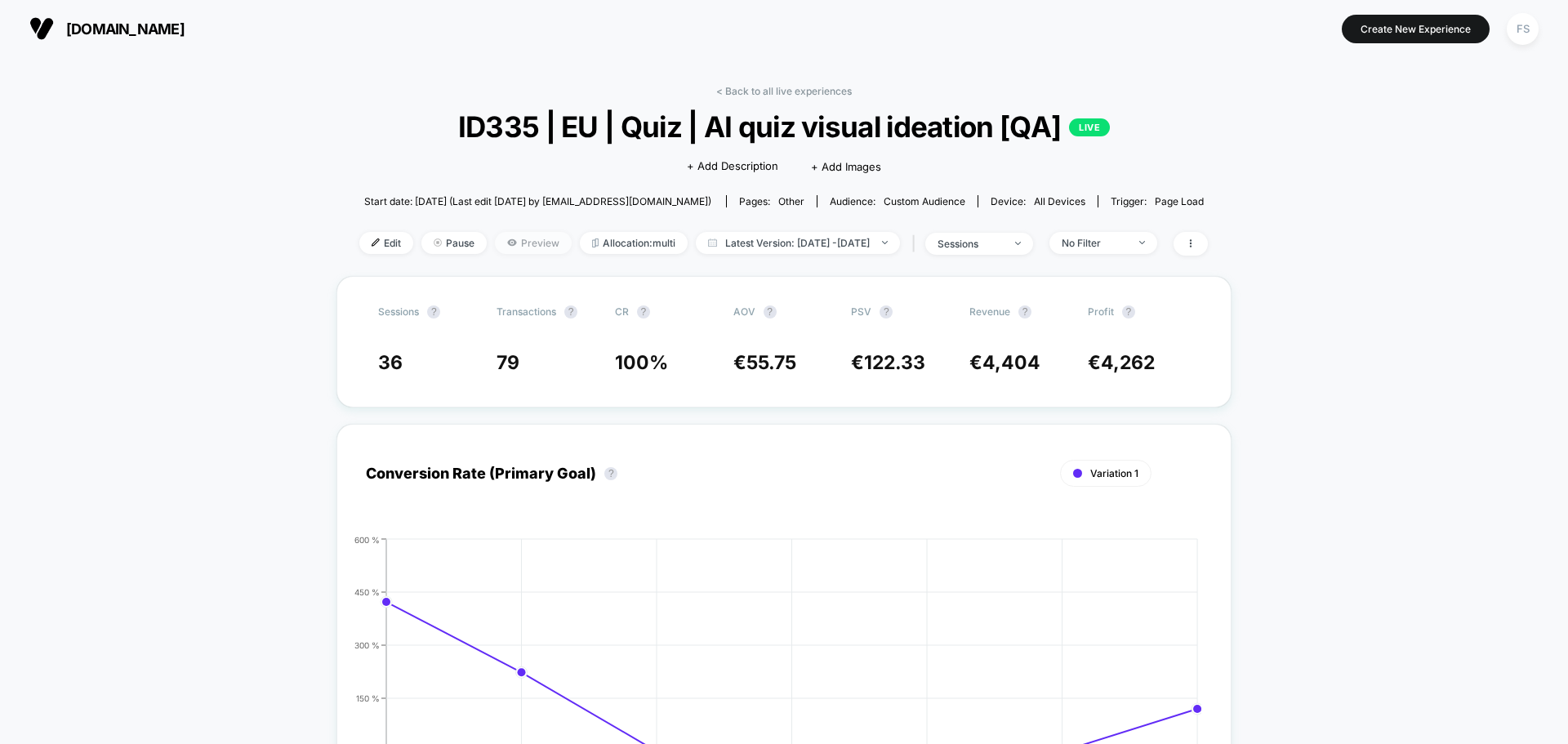
click at [502, 246] on span "Preview" at bounding box center [533, 243] width 77 height 22
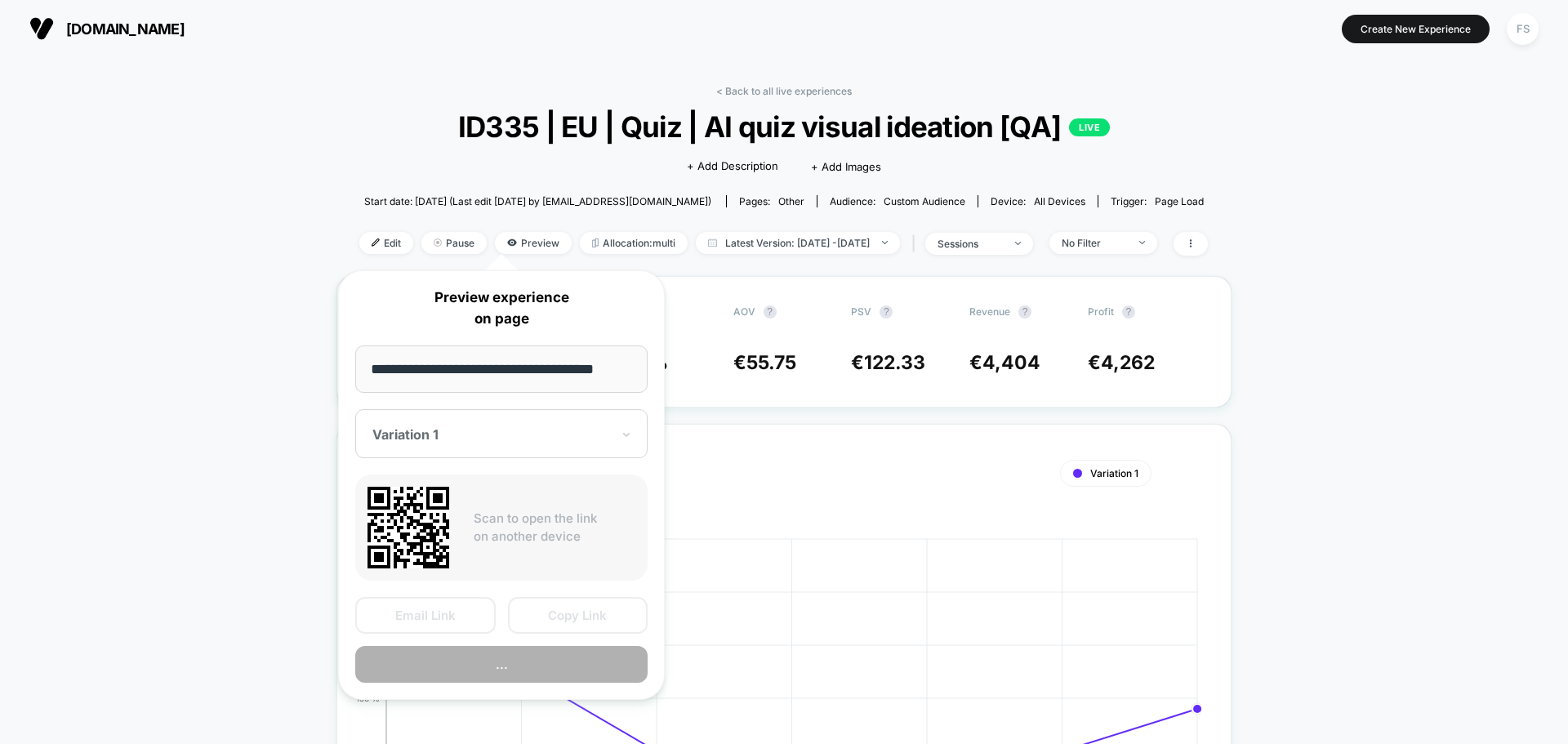
scroll to position [0, 9]
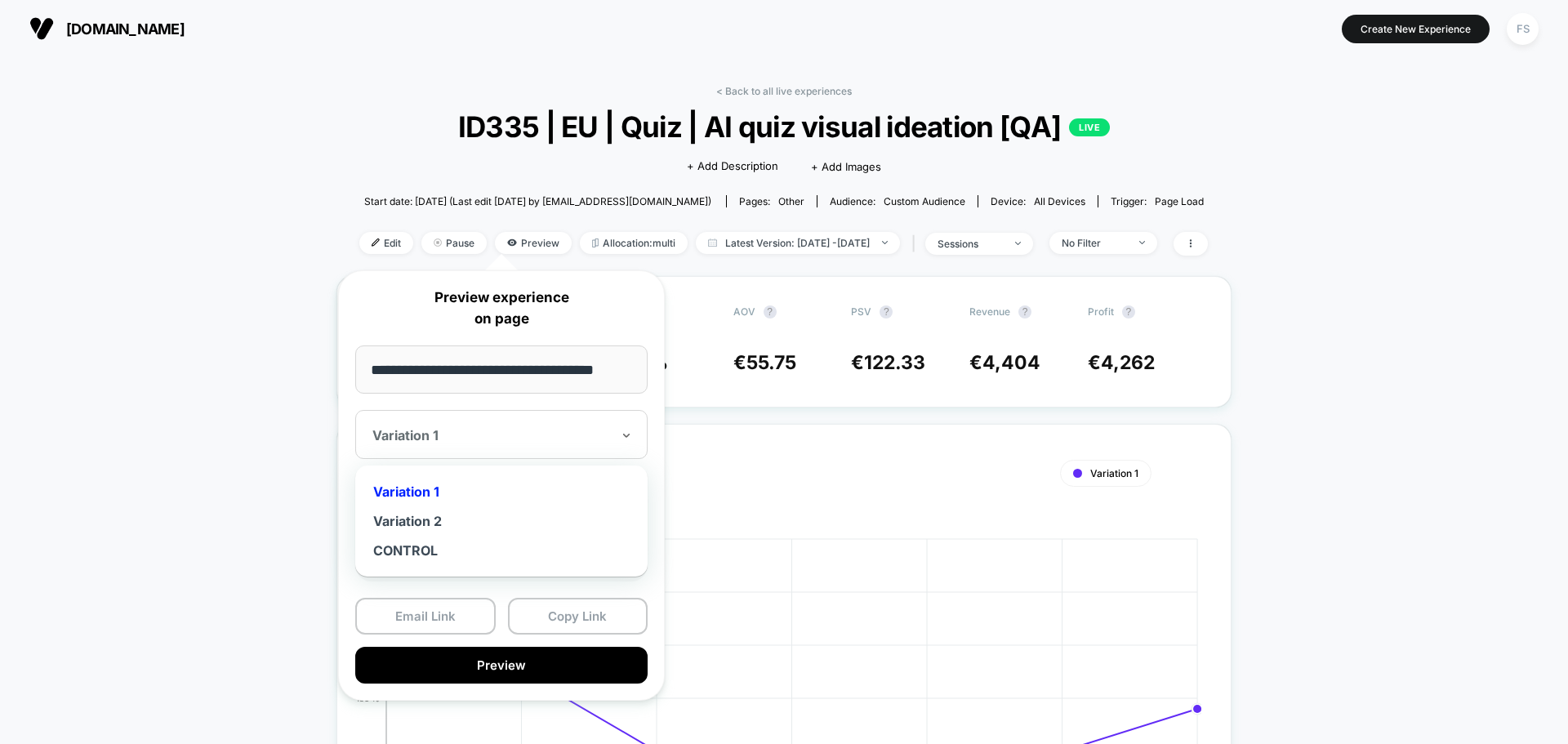
click at [569, 433] on div at bounding box center [491, 434] width 238 height 16
click at [492, 530] on div "Variation 2" at bounding box center [501, 520] width 276 height 29
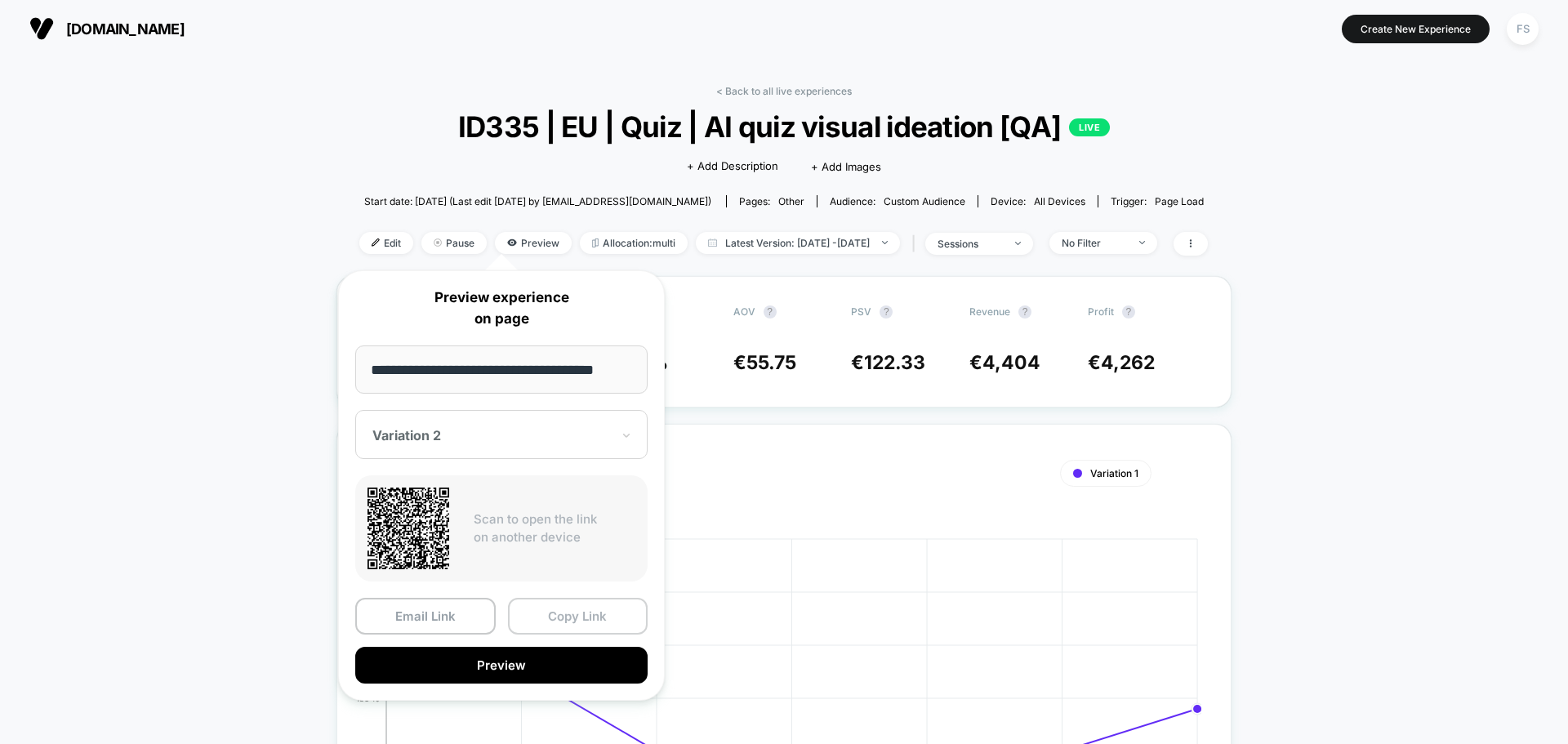
click at [562, 622] on button "Copy Link" at bounding box center [578, 615] width 140 height 36
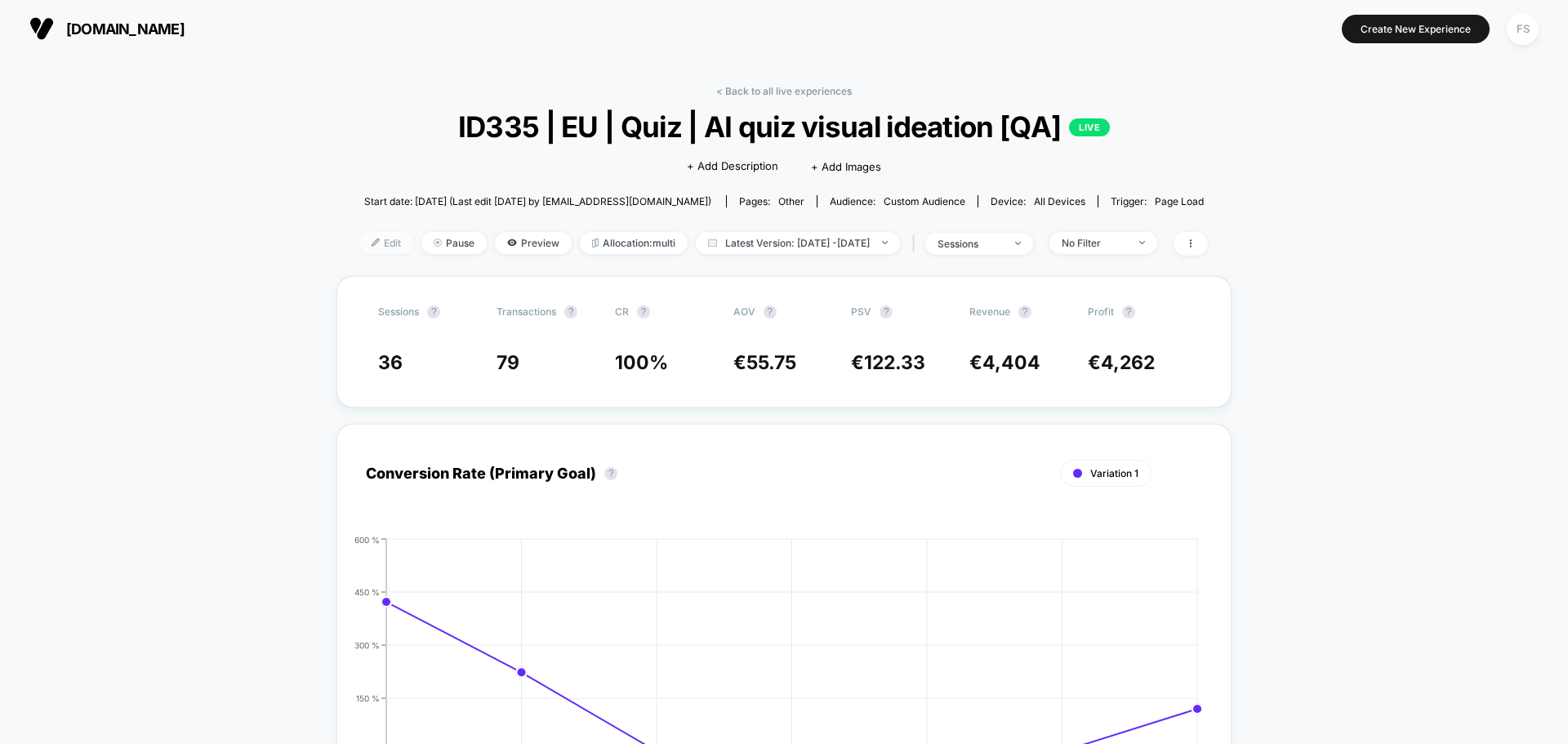
click at [360, 239] on span "Edit" at bounding box center [387, 243] width 54 height 22
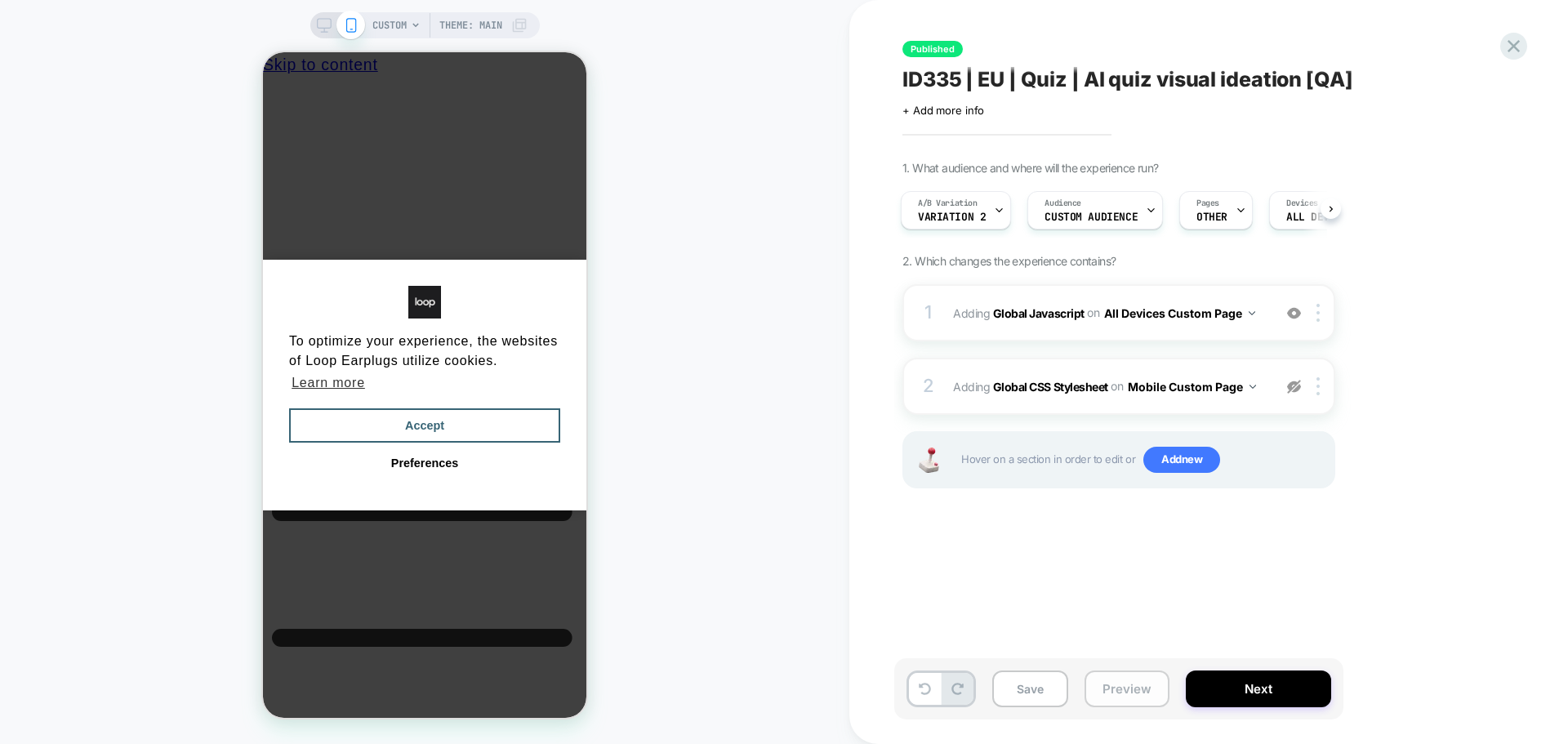
click at [1137, 696] on button "Preview" at bounding box center [1127, 688] width 85 height 36
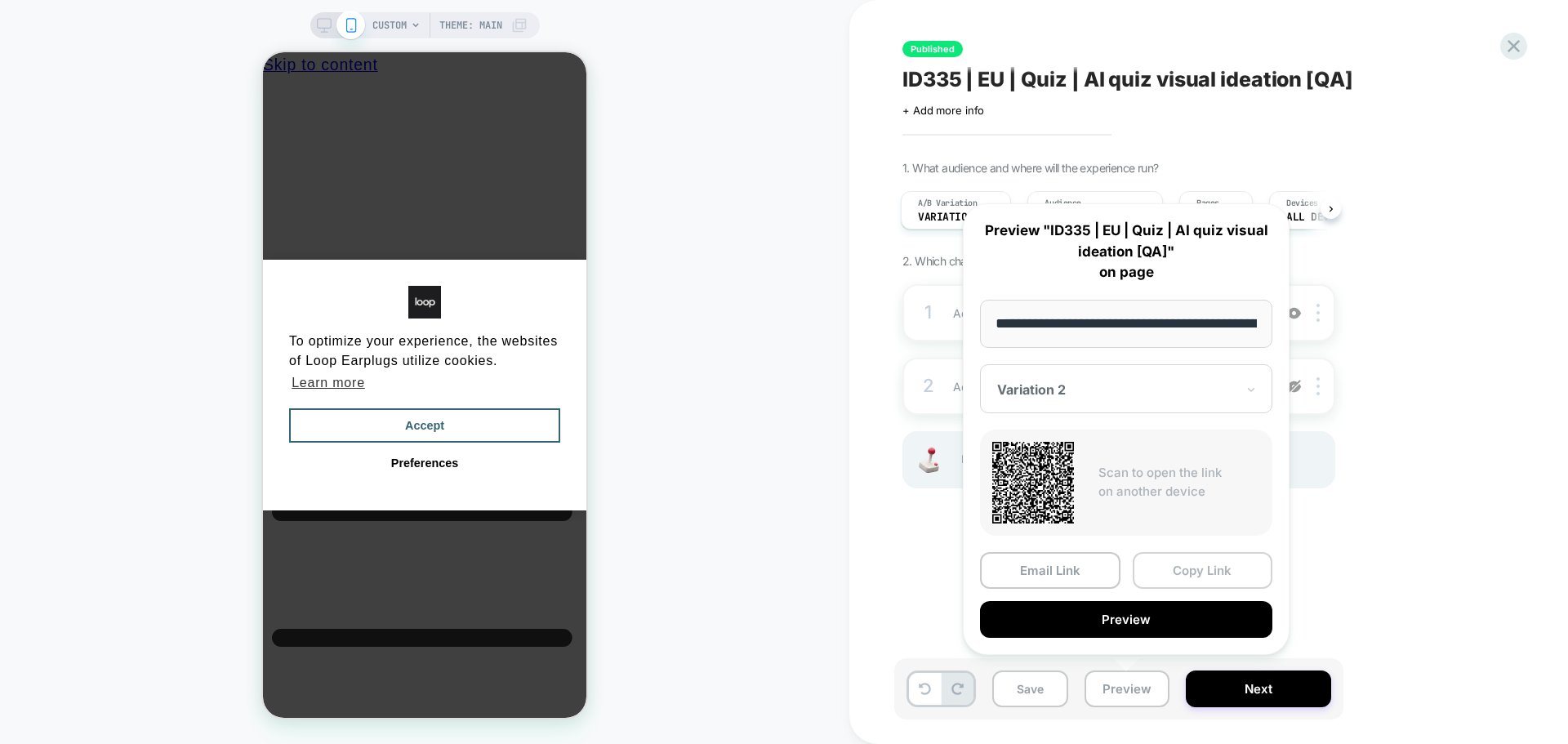
click at [1202, 571] on button "Copy Link" at bounding box center [1203, 569] width 140 height 36
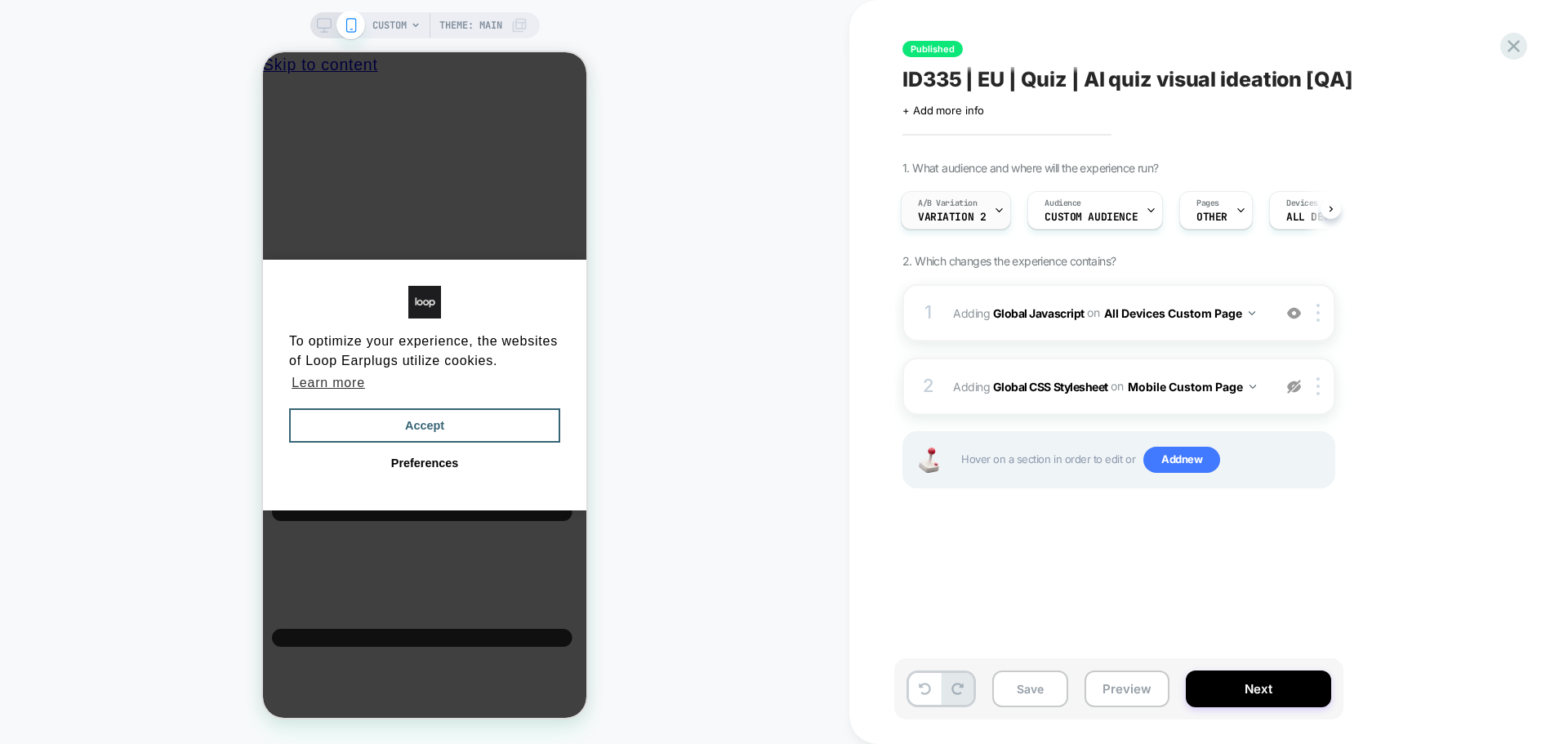
click at [999, 205] on icon at bounding box center [998, 210] width 10 height 10
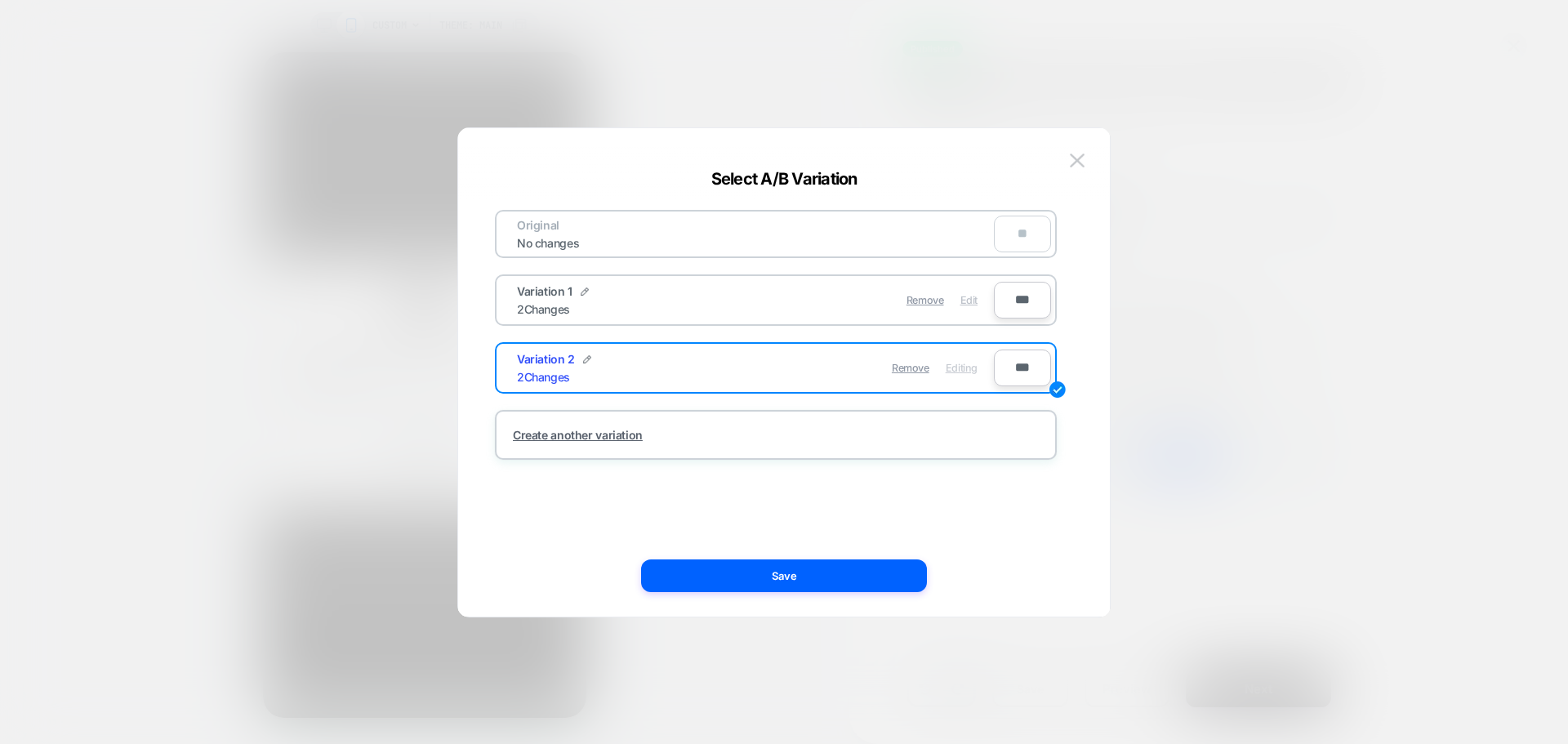
click at [961, 301] on span "Edit" at bounding box center [969, 300] width 17 height 12
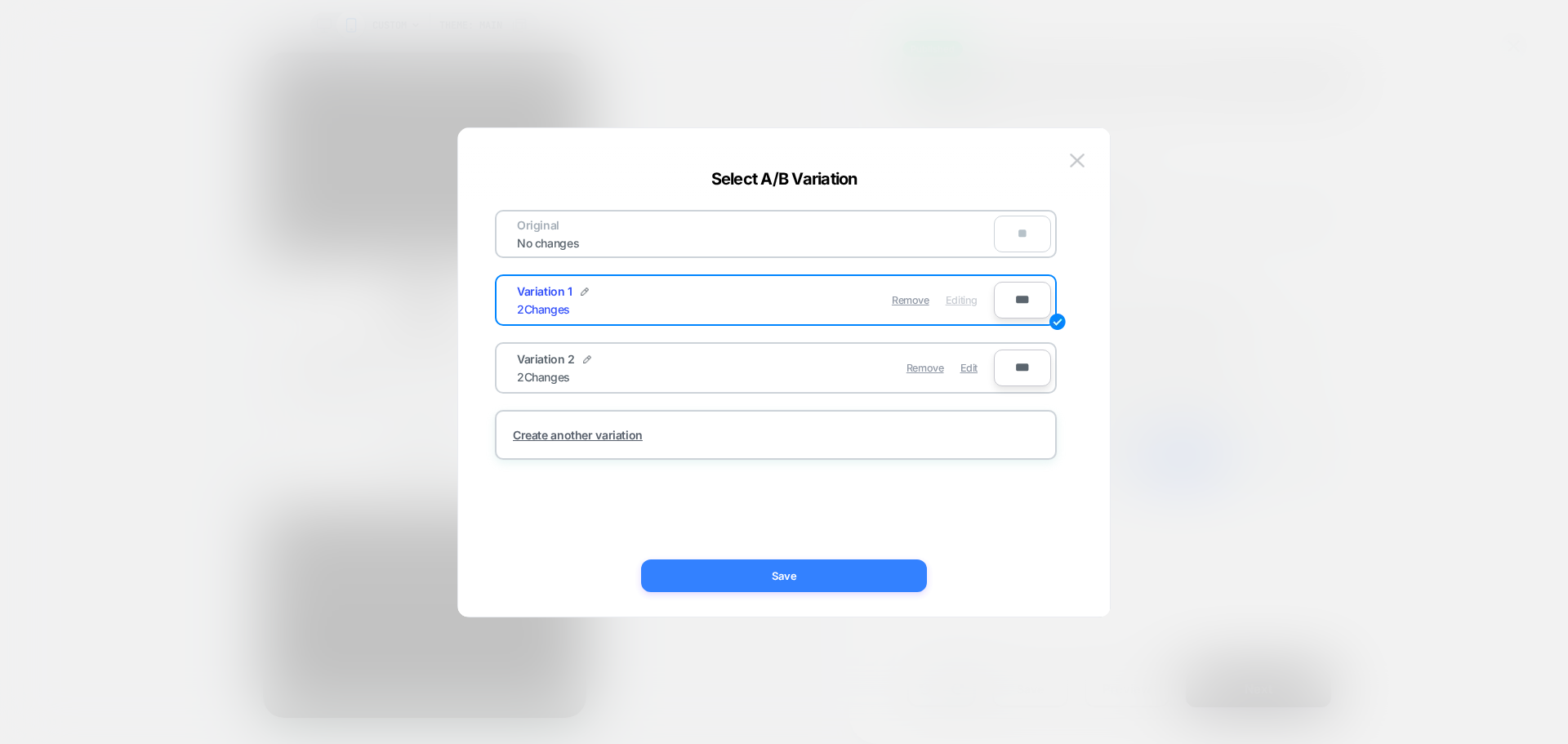
click at [883, 567] on button "Save" at bounding box center [784, 575] width 286 height 33
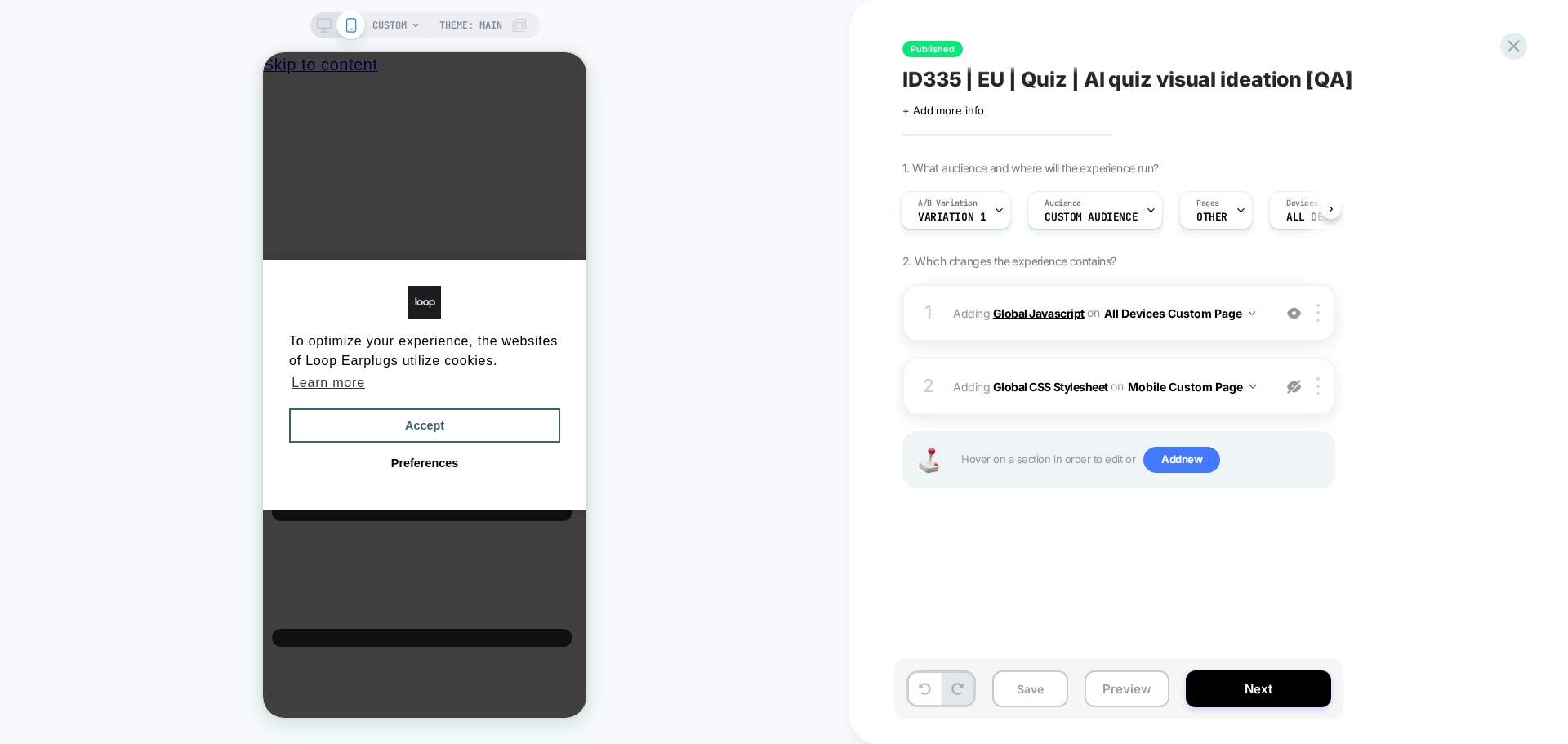
click at [1051, 305] on b "Global Javascript" at bounding box center [1039, 312] width 92 height 14
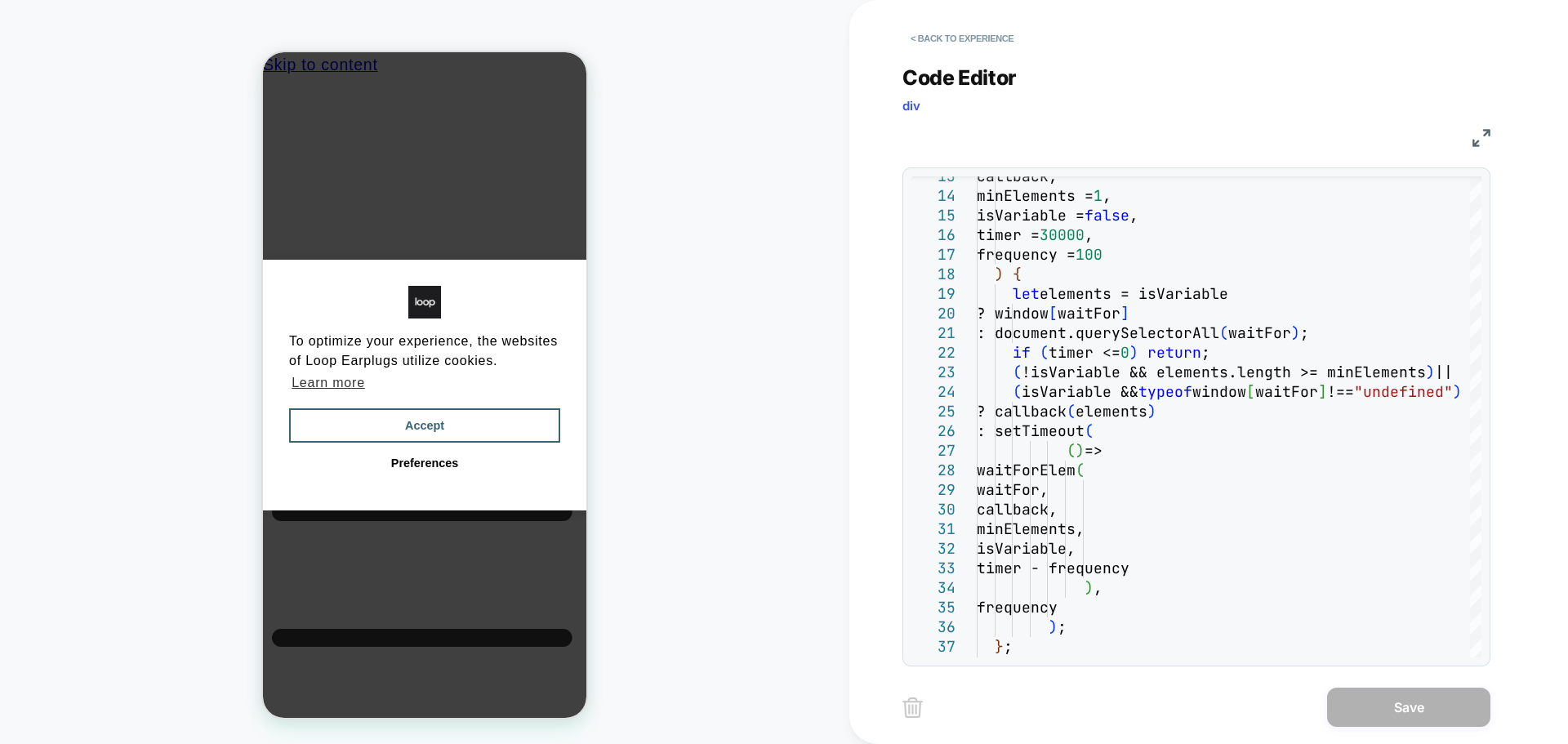
click at [1486, 132] on img at bounding box center [1481, 137] width 18 height 18
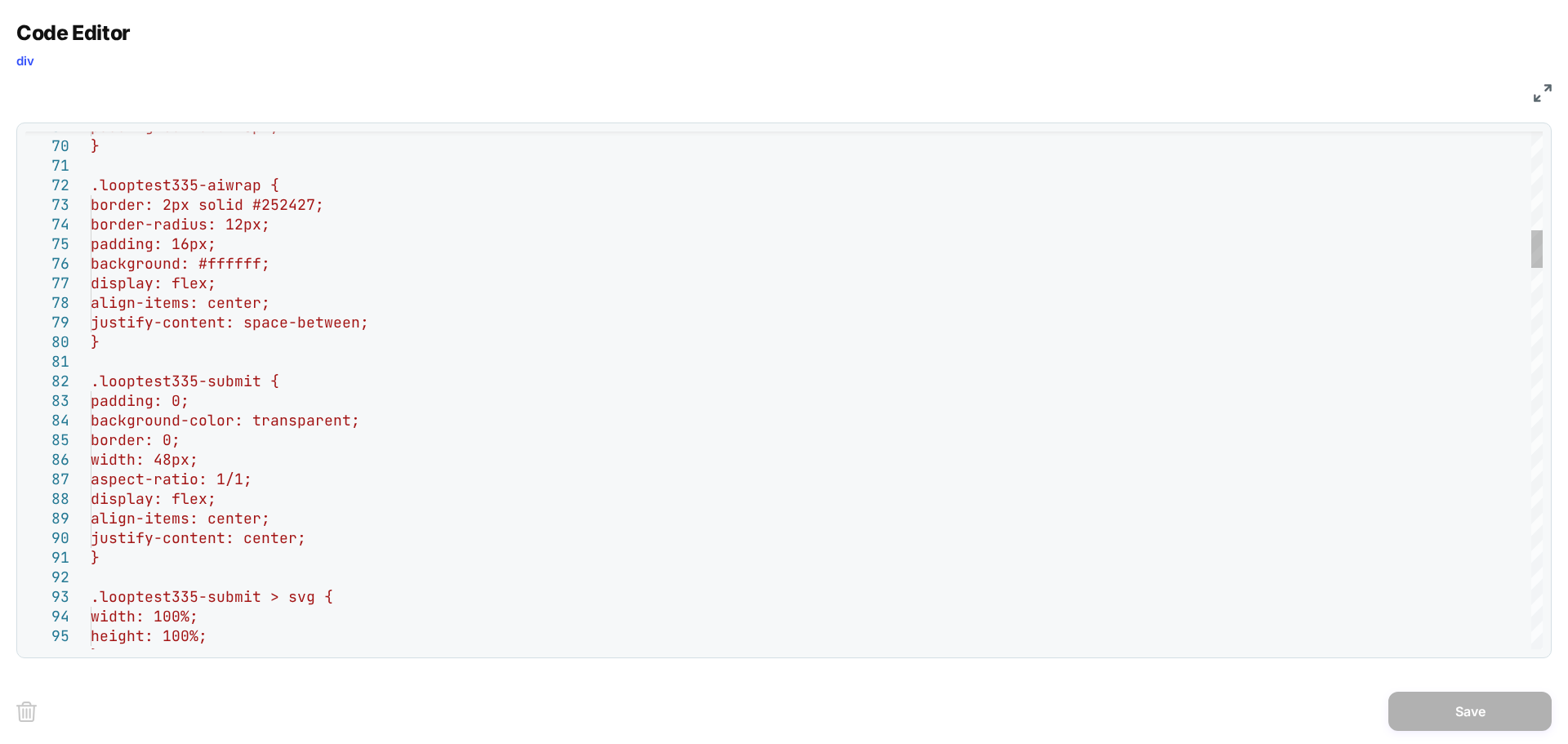
type textarea "**********"
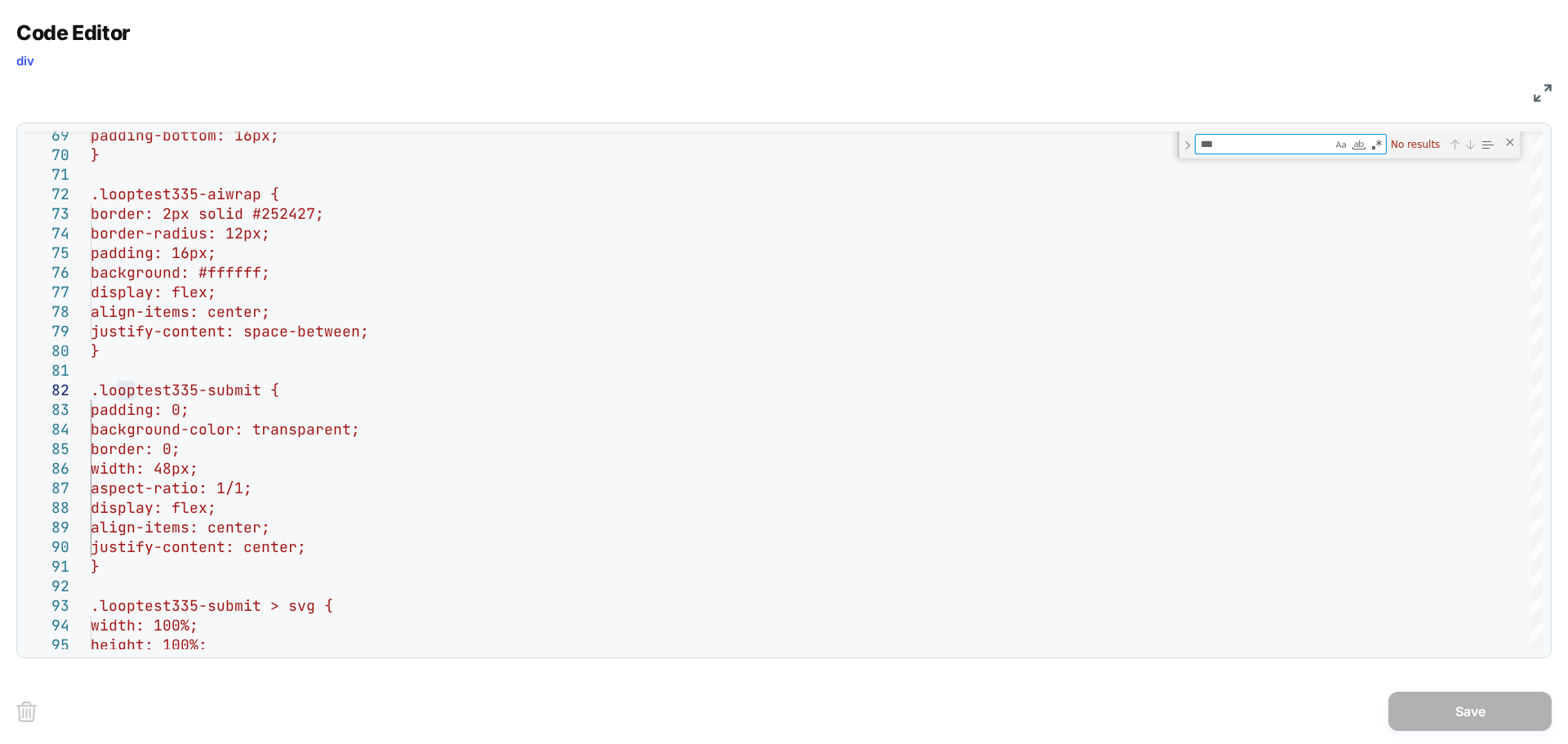
type textarea "**"
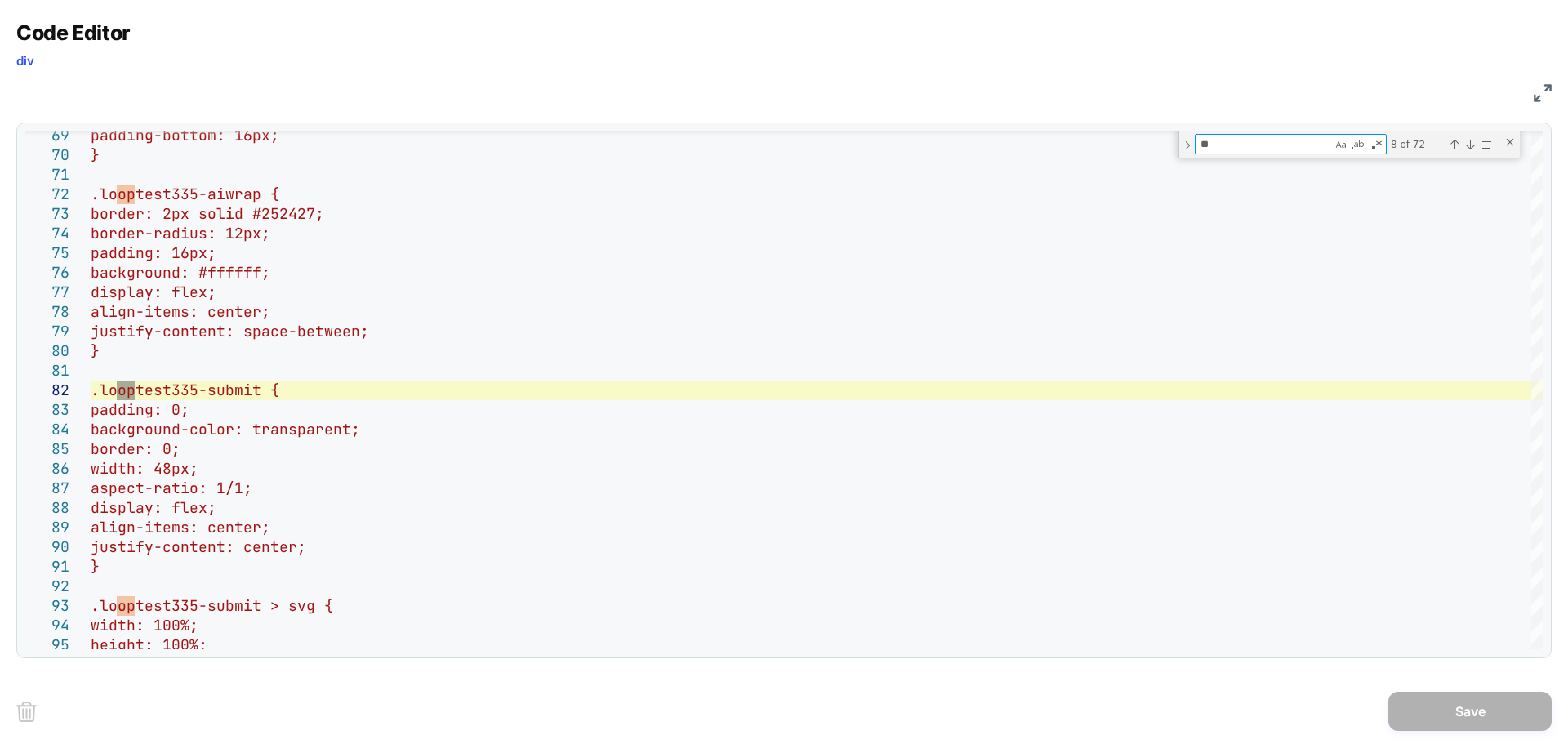
type textarea "**********"
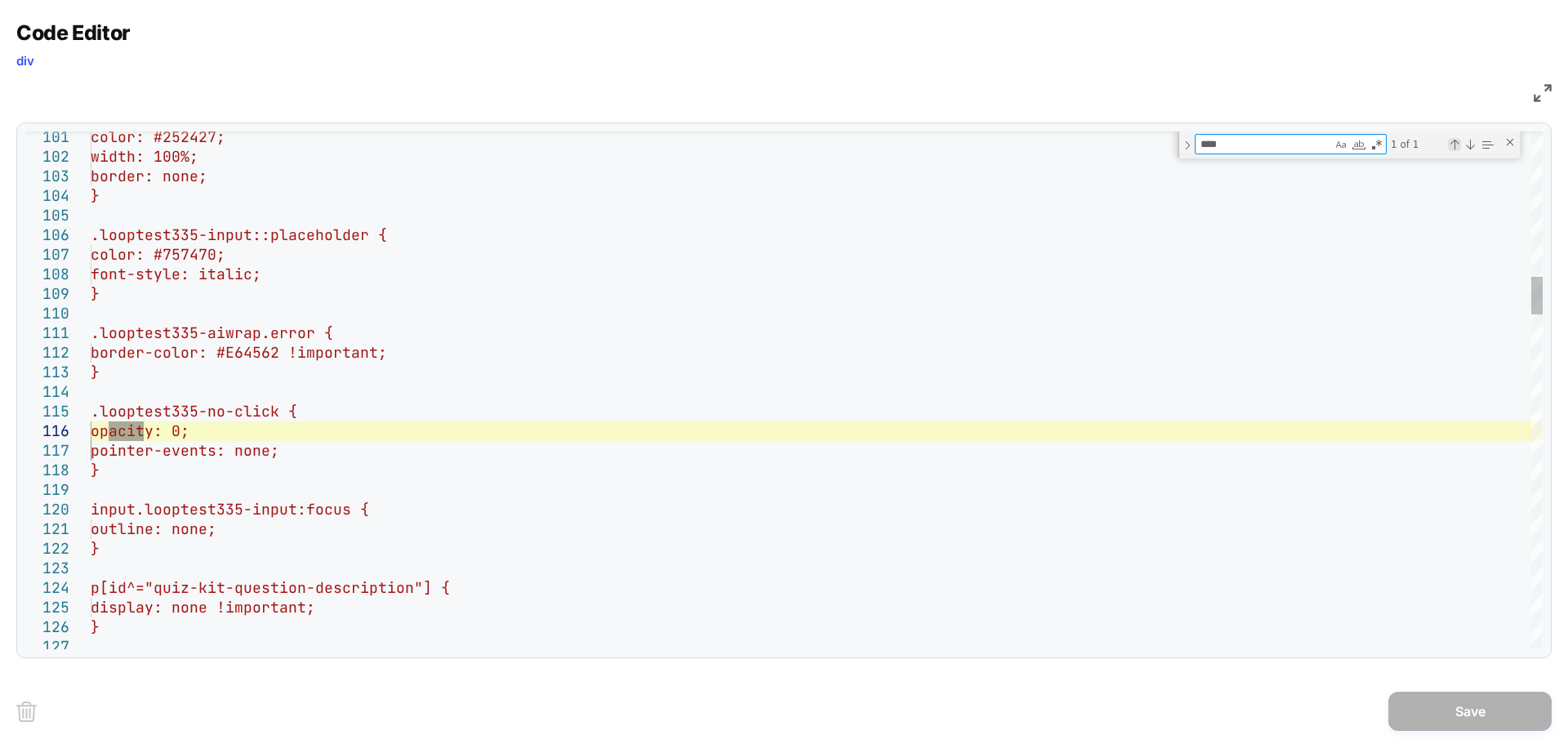
type textarea "****"
click at [1460, 147] on div "Previous Match (Shift+Enter)" at bounding box center [1455, 145] width 13 height 13
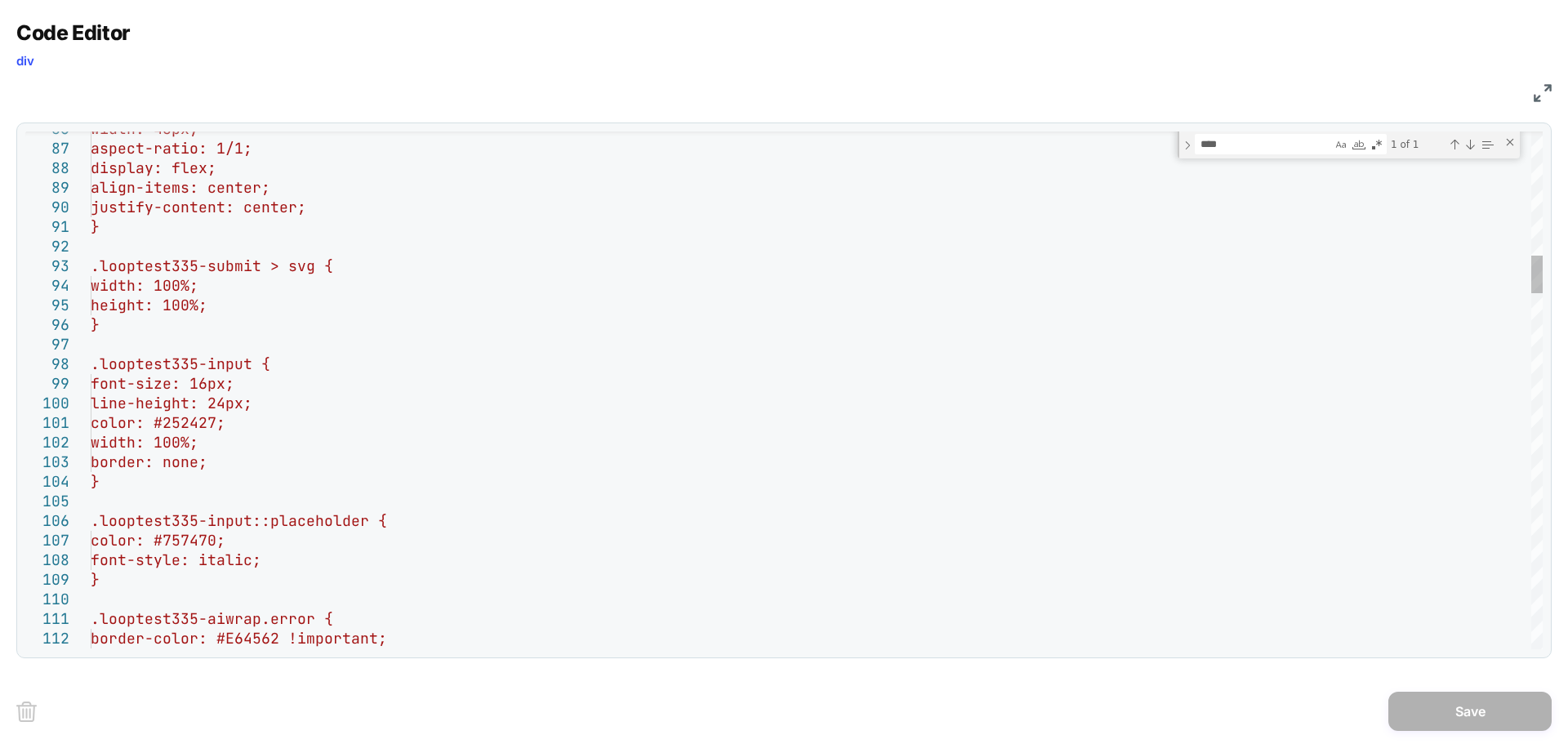
type textarea "**********"
drag, startPoint x: 260, startPoint y: 266, endPoint x: 88, endPoint y: 265, distance: 172.0
type textarea "**********"
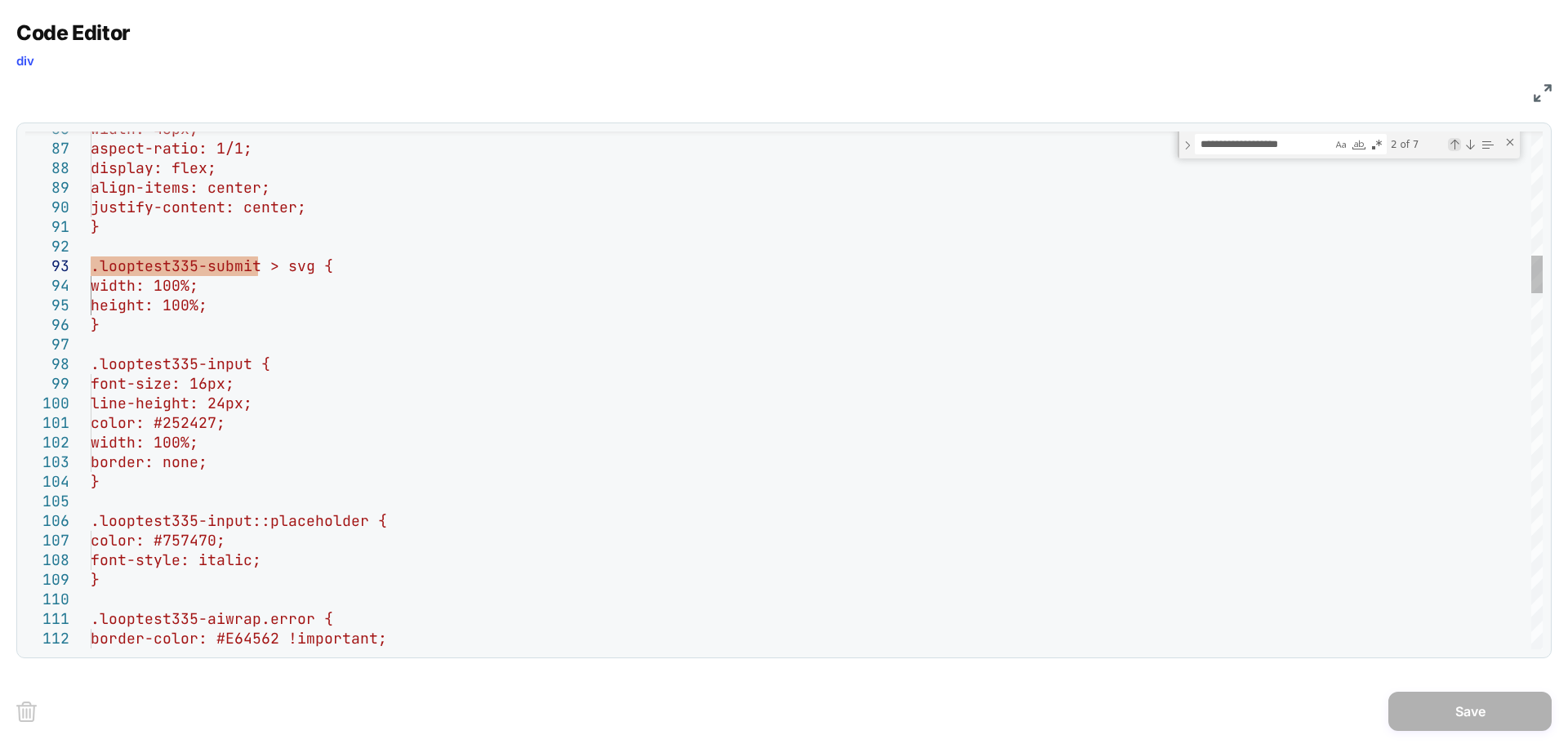
click at [1452, 144] on div "Previous Match (Shift+Enter)" at bounding box center [1455, 145] width 13 height 13
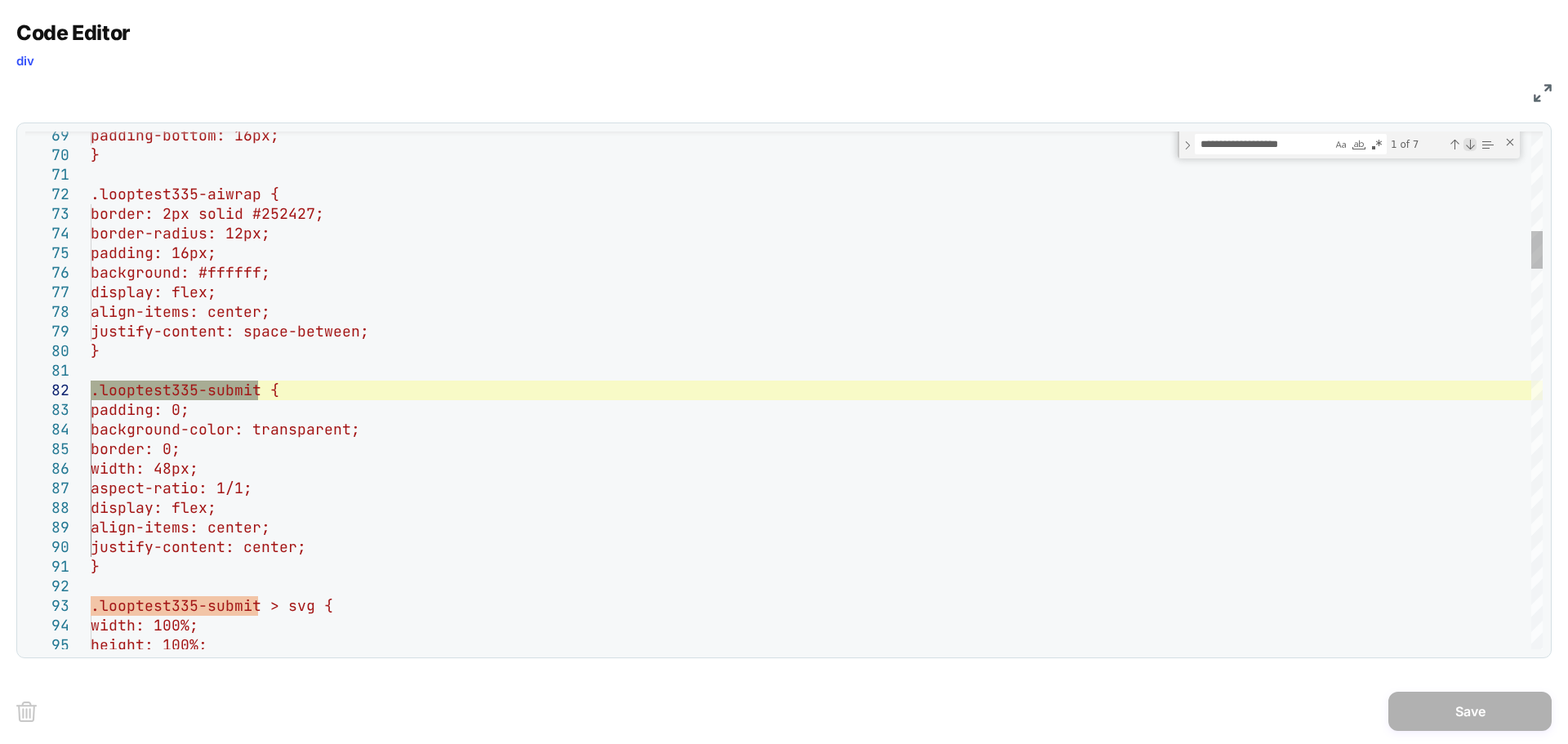
click at [1472, 145] on div "Next Match (Enter)" at bounding box center [1470, 145] width 13 height 13
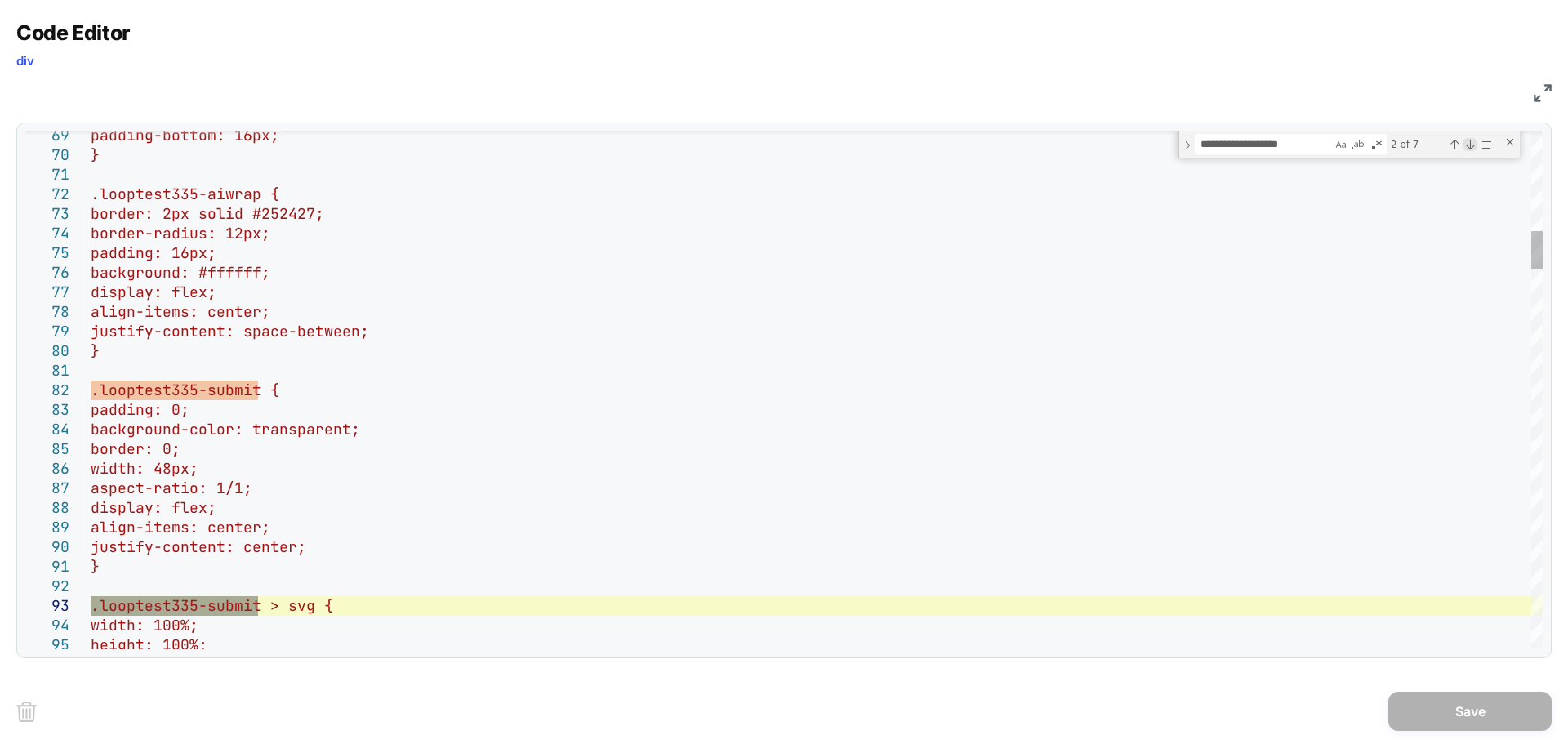
click at [1472, 145] on div "Next Match (Enter)" at bounding box center [1470, 145] width 13 height 13
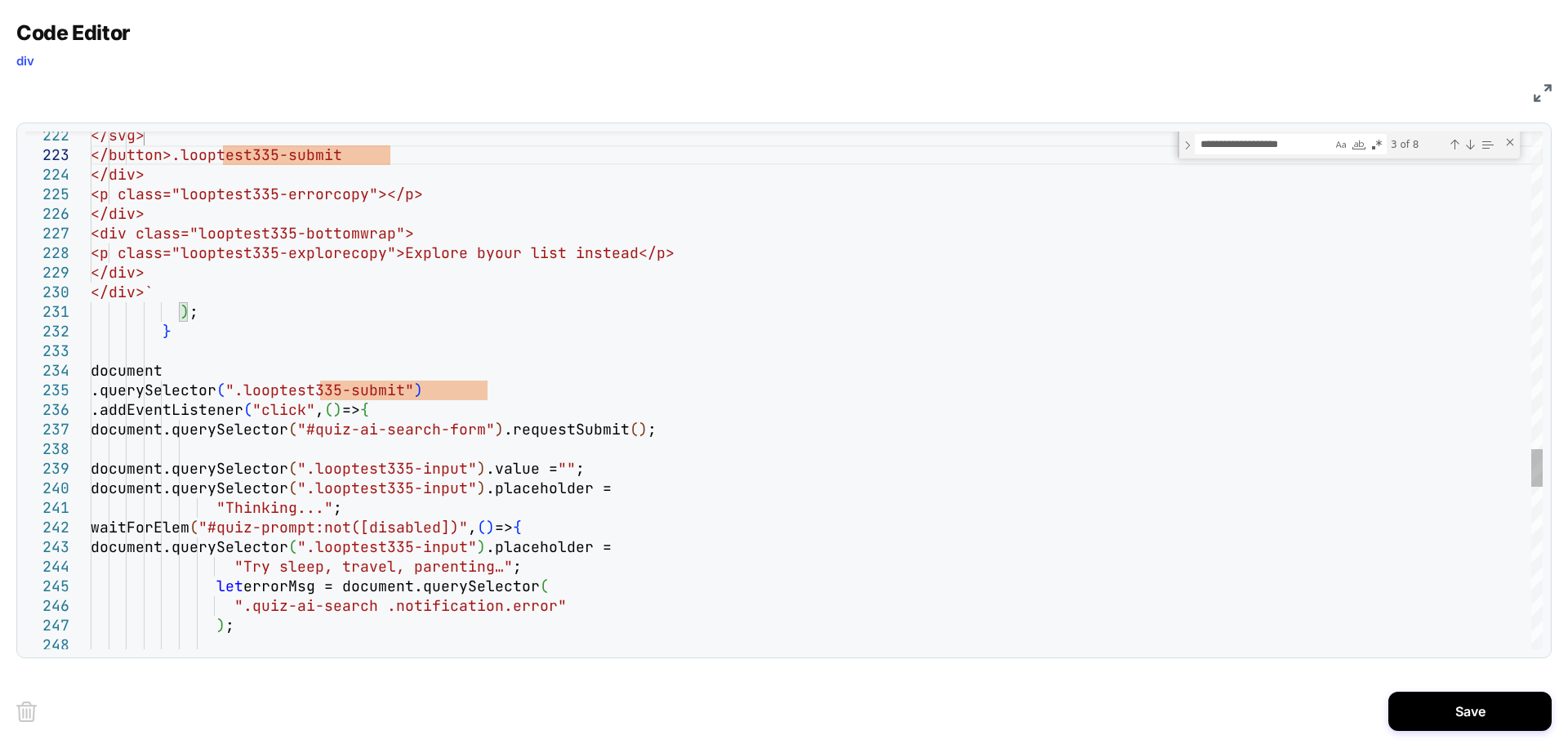
scroll to position [39, 308]
click at [1298, 146] on textarea "**********" at bounding box center [1264, 144] width 136 height 19
type textarea "**********"
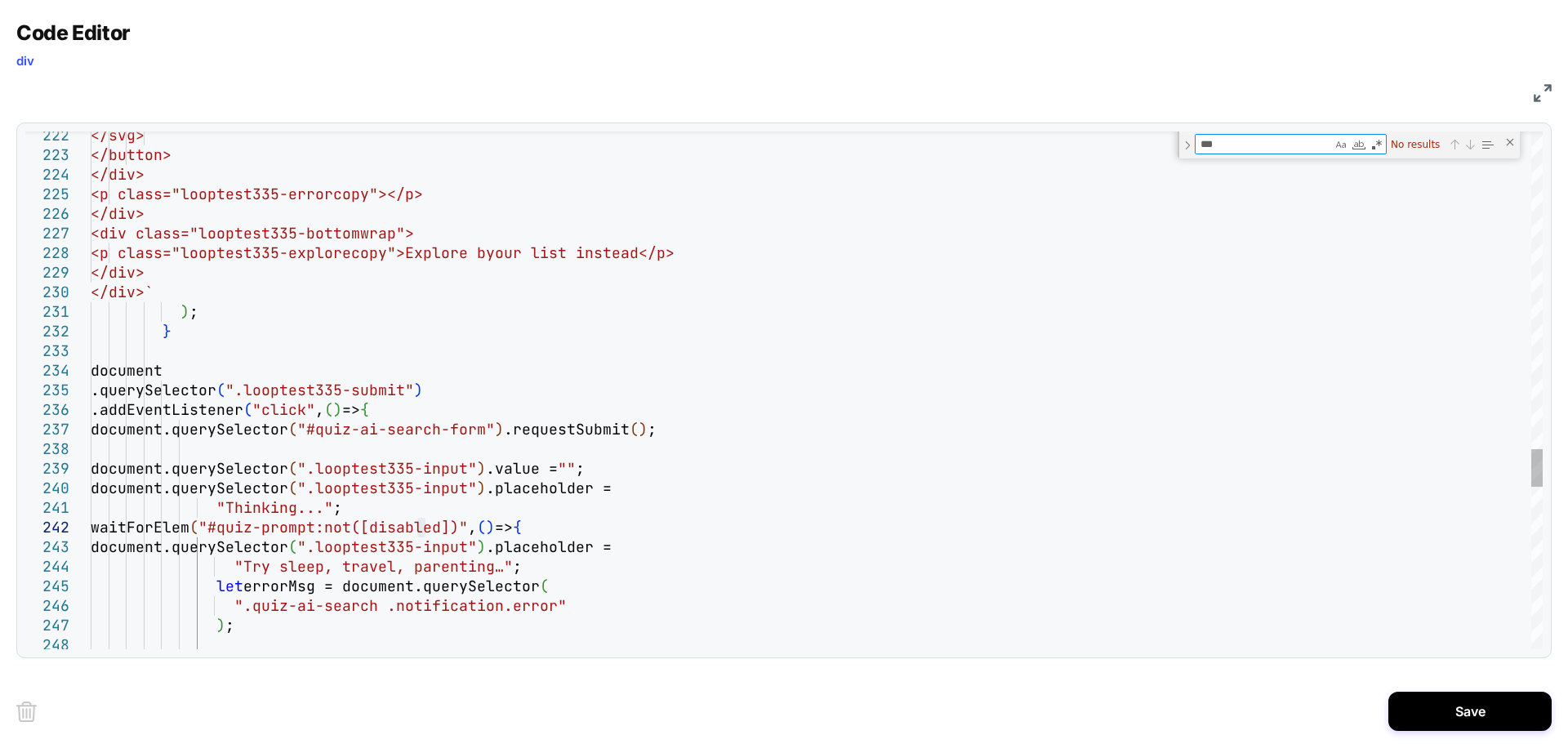
type textarea "****"
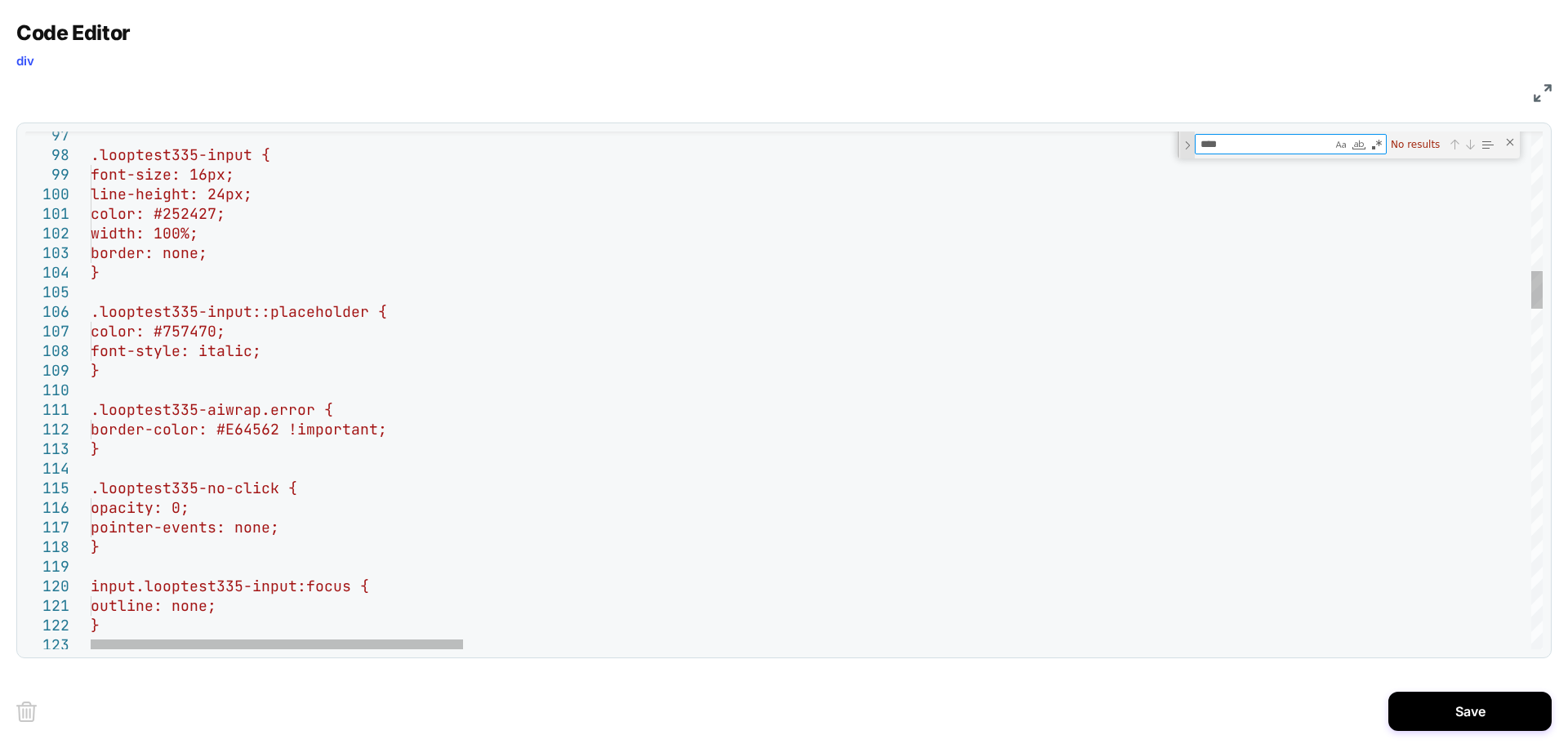
drag, startPoint x: 1239, startPoint y: 140, endPoint x: 1194, endPoint y: 139, distance: 45.0
click at [1194, 139] on div "**** :hov No results" at bounding box center [1349, 145] width 342 height 27
paste textarea "**********"
type textarea "**********"
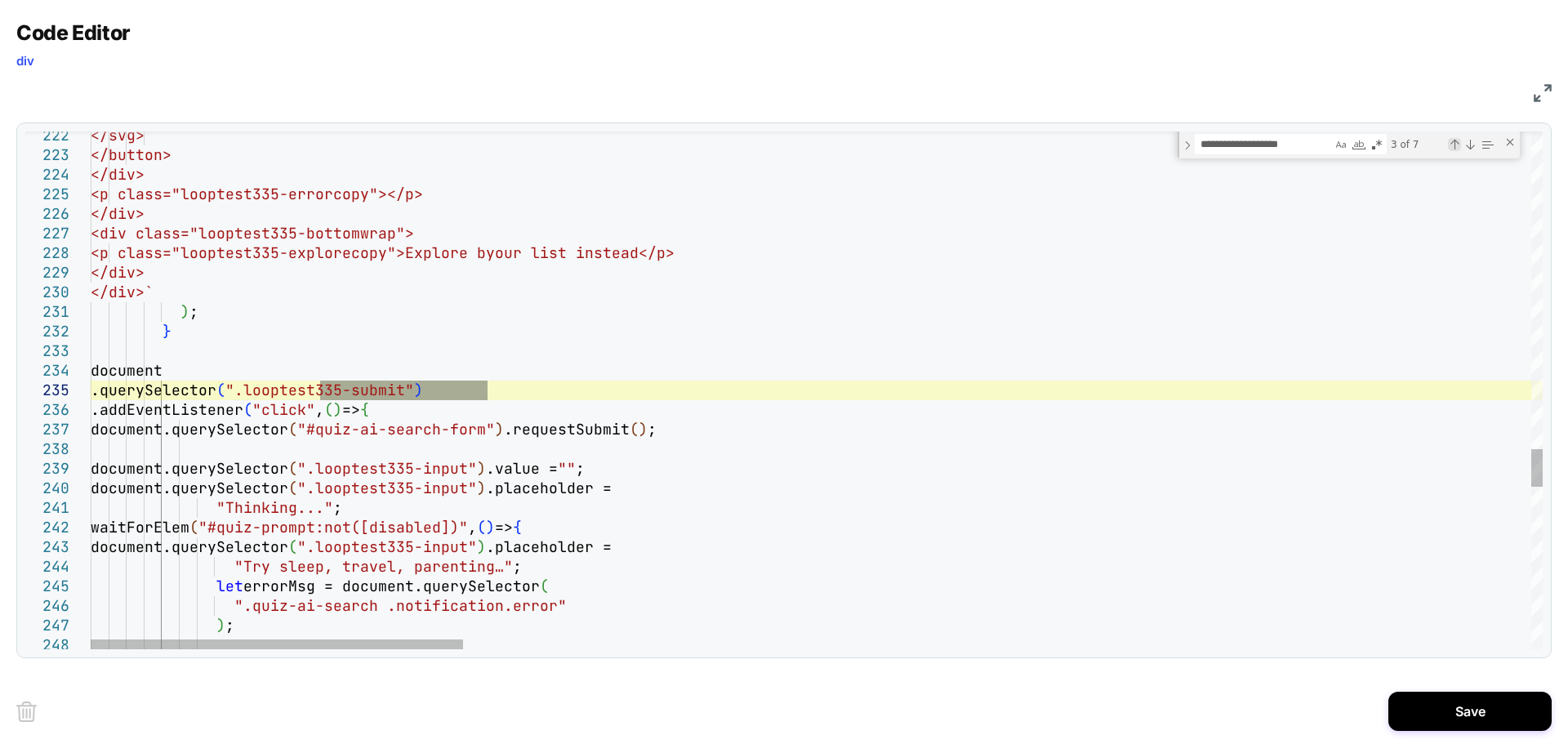
click at [1450, 147] on div "Previous Match (Shift+Enter)" at bounding box center [1455, 145] width 13 height 13
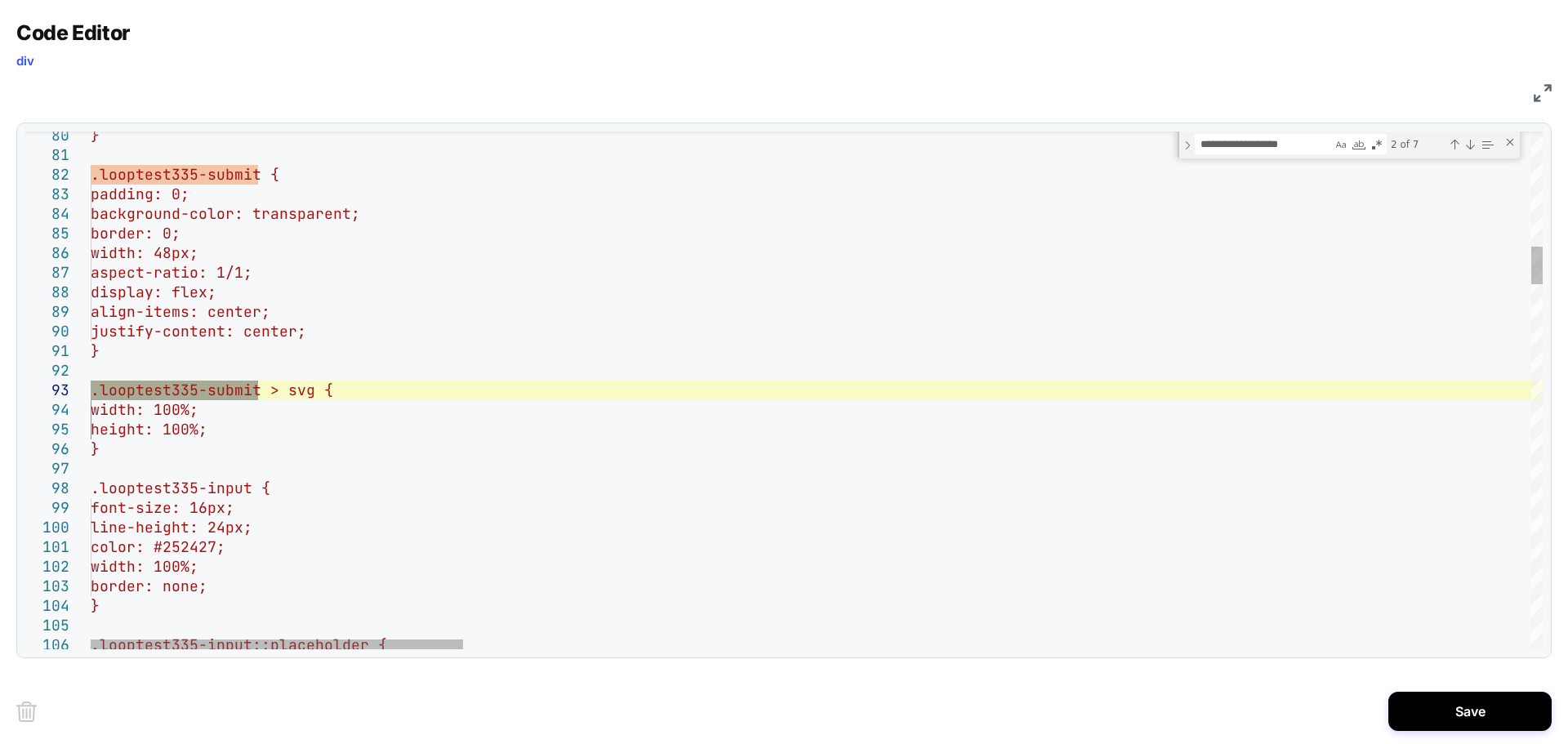
scroll to position [39, 0]
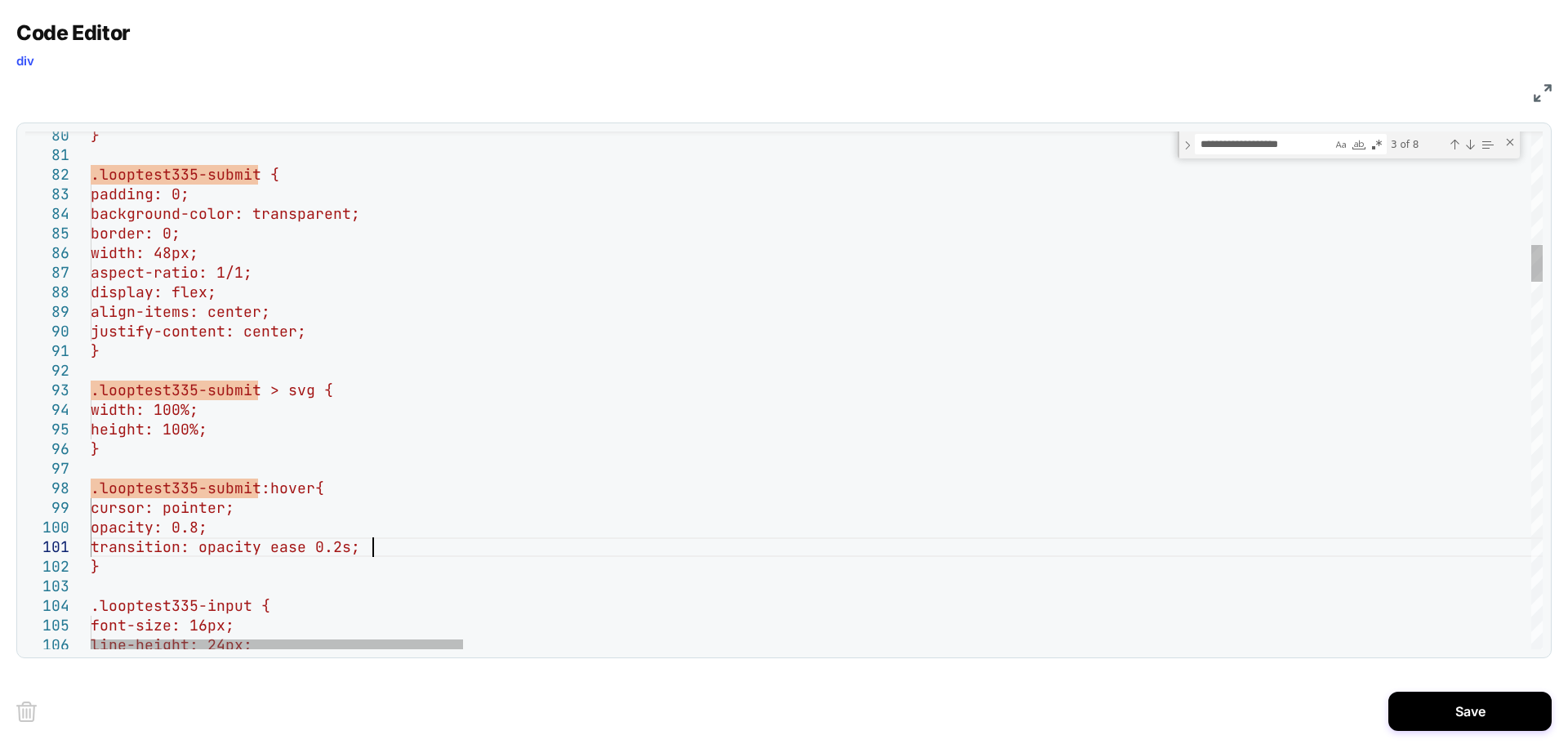
scroll to position [18, 281]
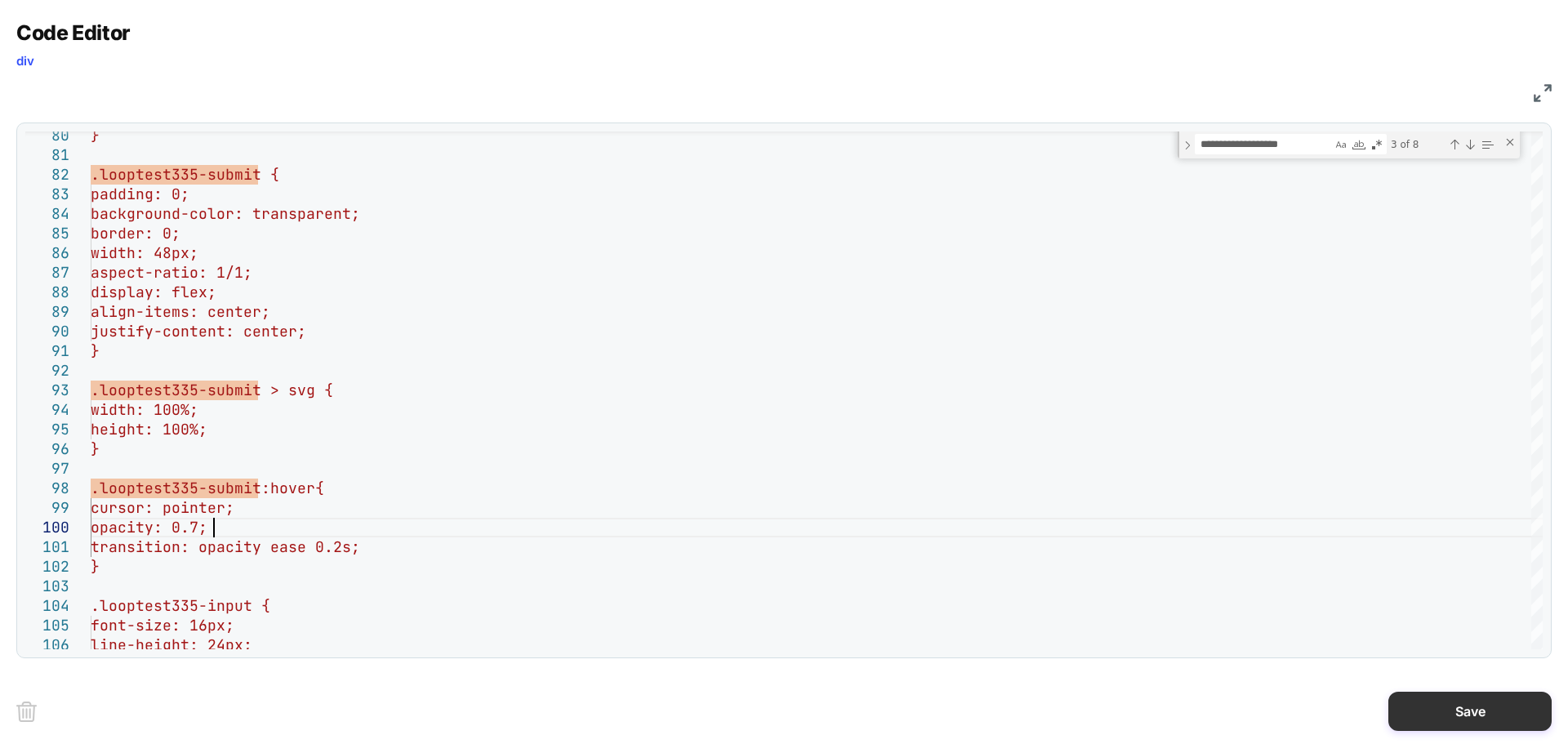
type textarea "**********"
click at [1435, 692] on button "Save" at bounding box center [1470, 711] width 163 height 39
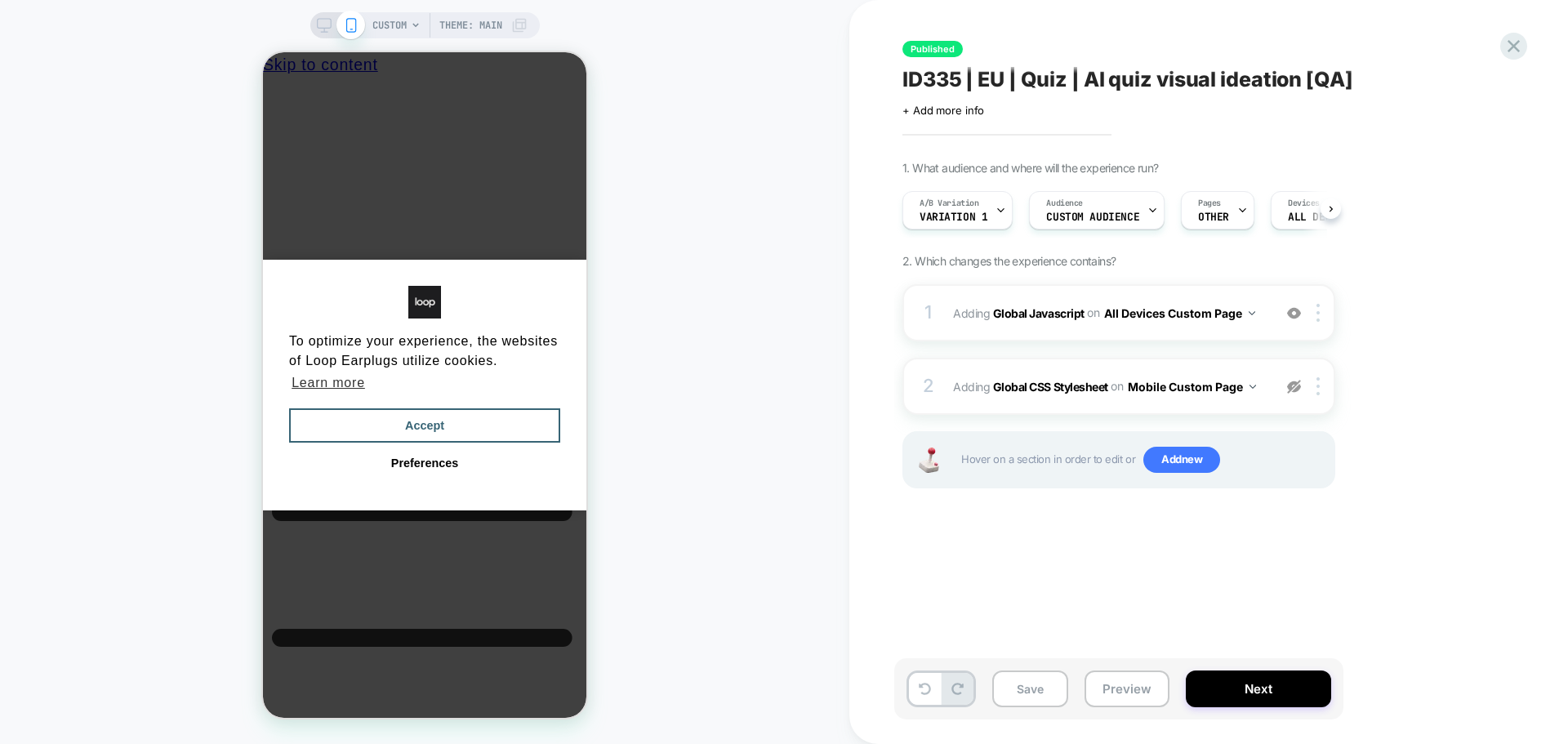
scroll to position [0, 1]
click at [1124, 686] on button "Preview" at bounding box center [1127, 688] width 85 height 36
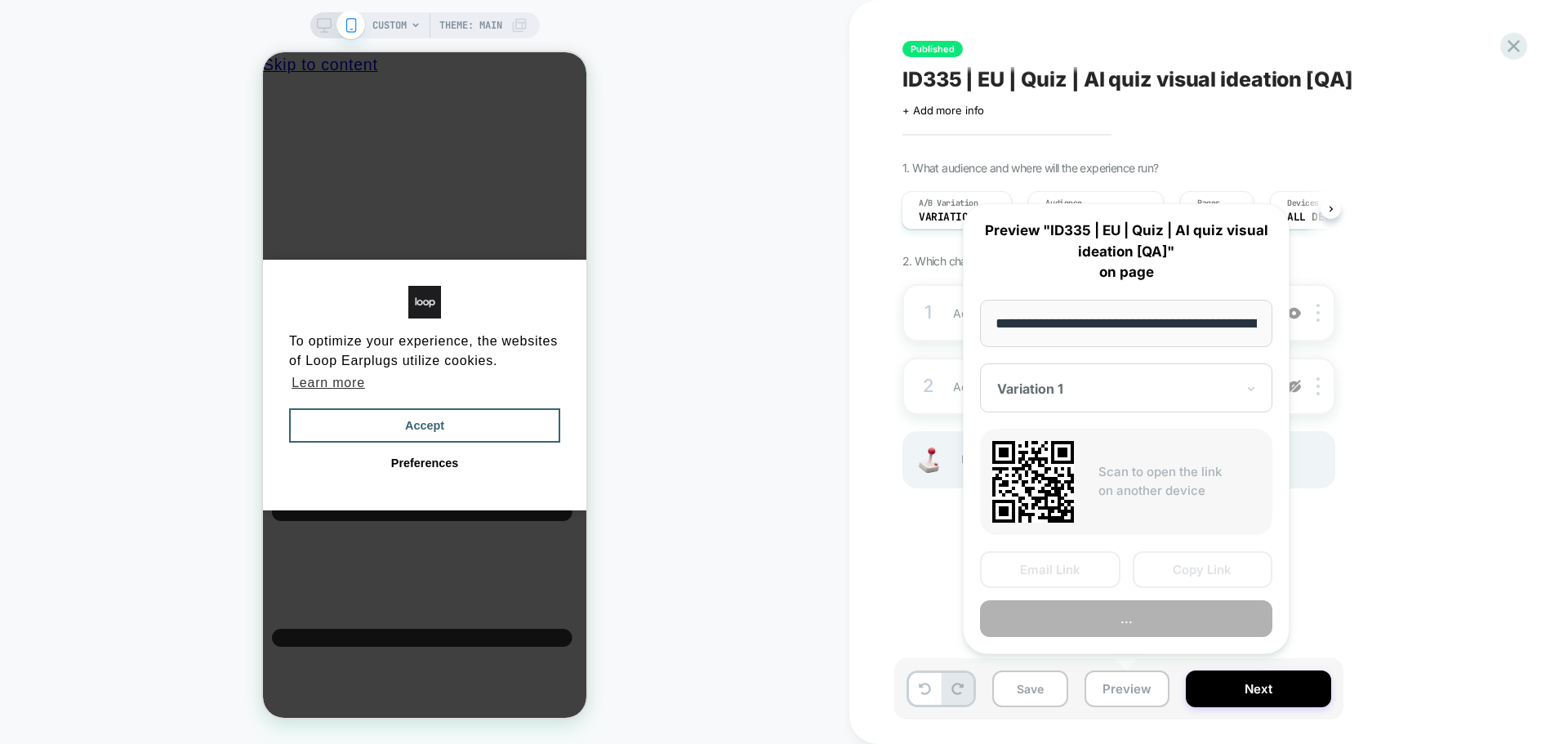
scroll to position [0, 146]
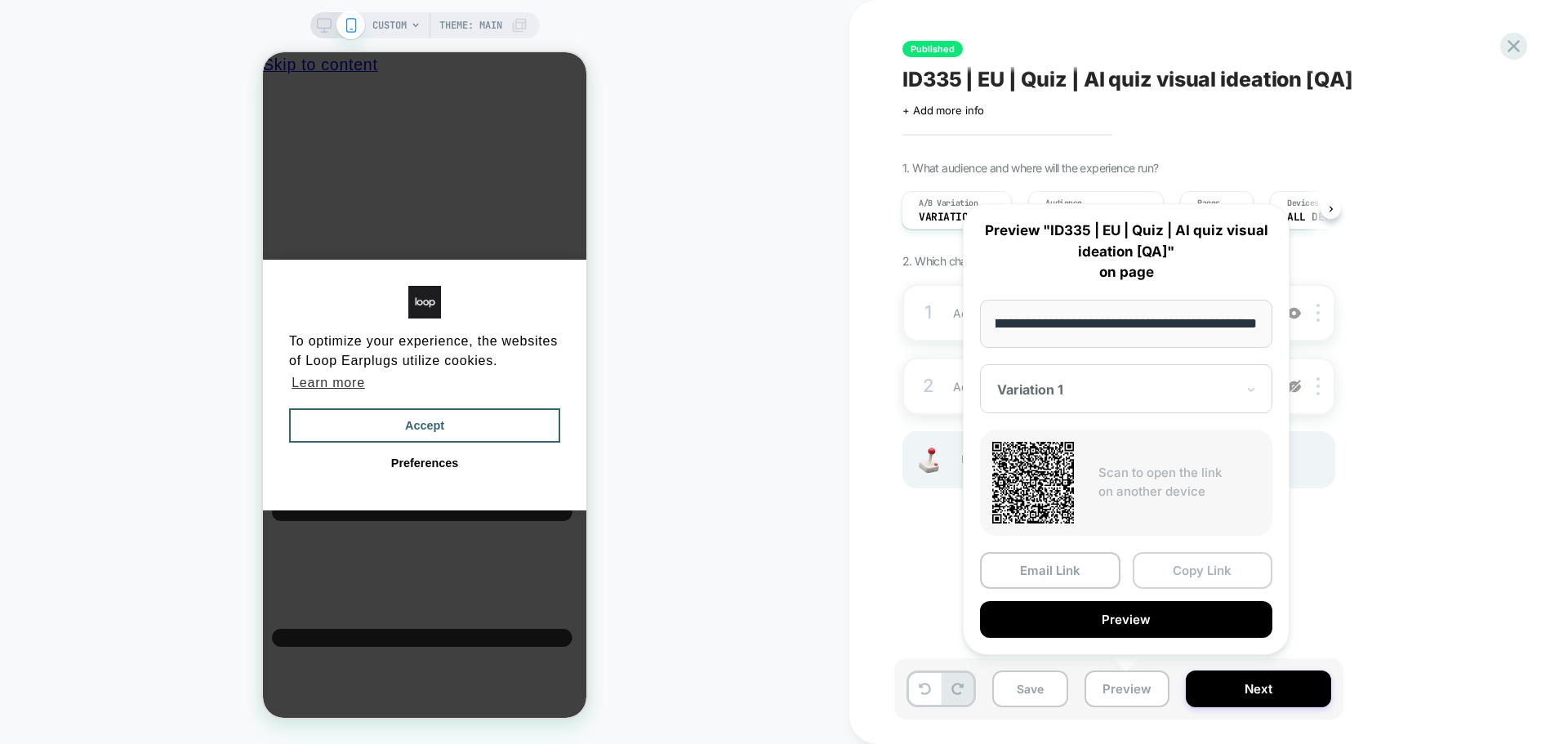
click at [1201, 565] on button "Copy Link" at bounding box center [1203, 569] width 140 height 36
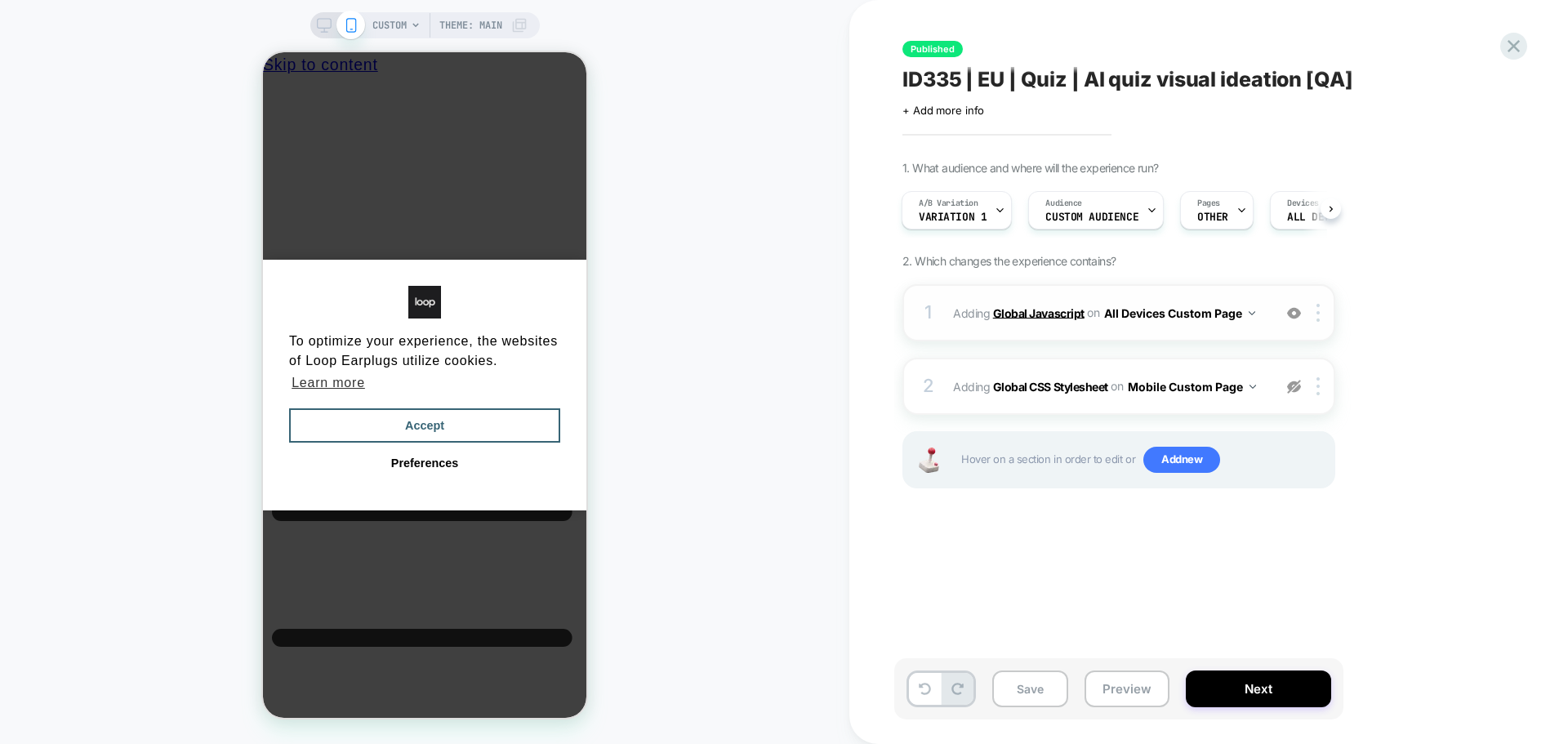
click at [1034, 312] on b "Global Javascript" at bounding box center [1039, 312] width 92 height 14
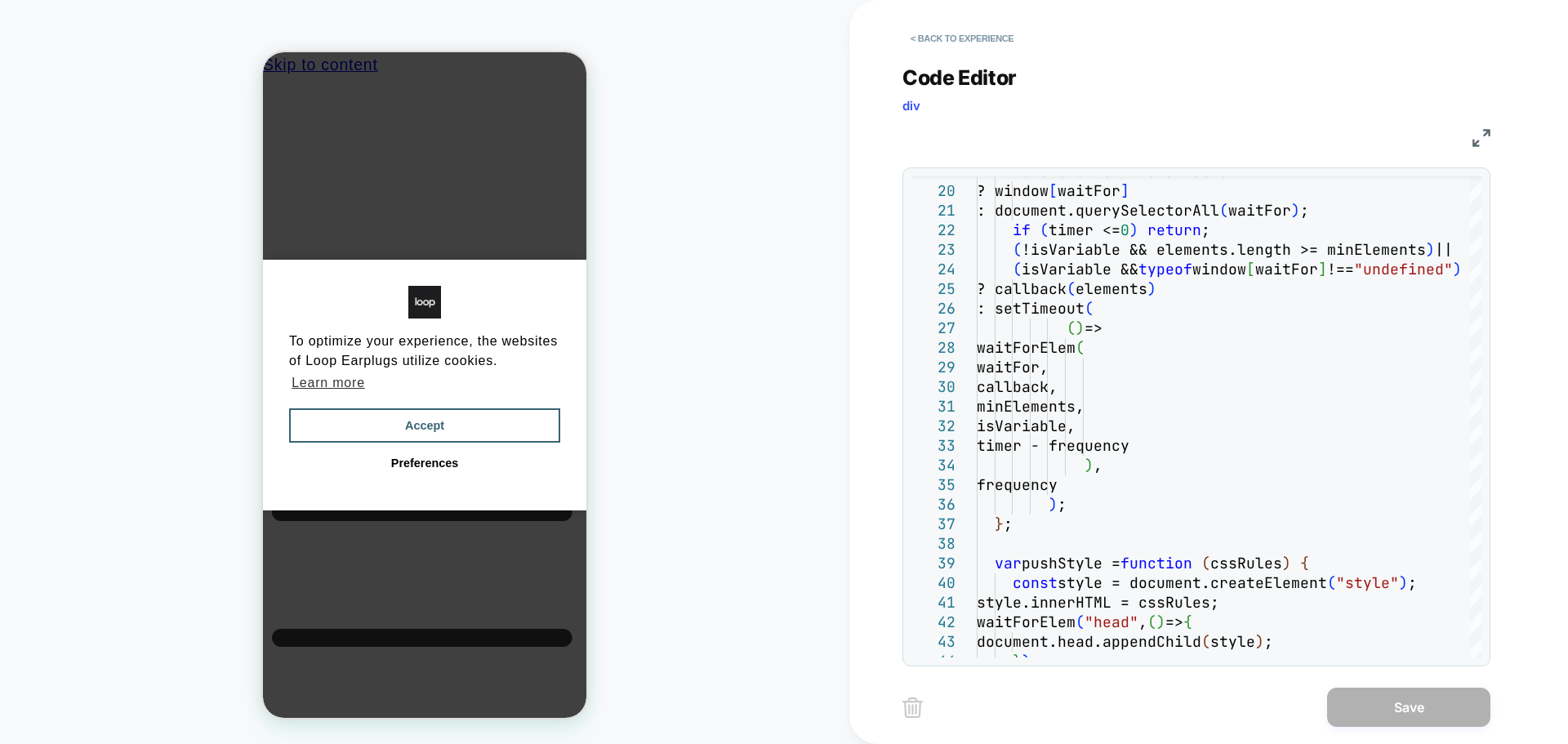
click at [1483, 136] on img at bounding box center [1481, 137] width 18 height 18
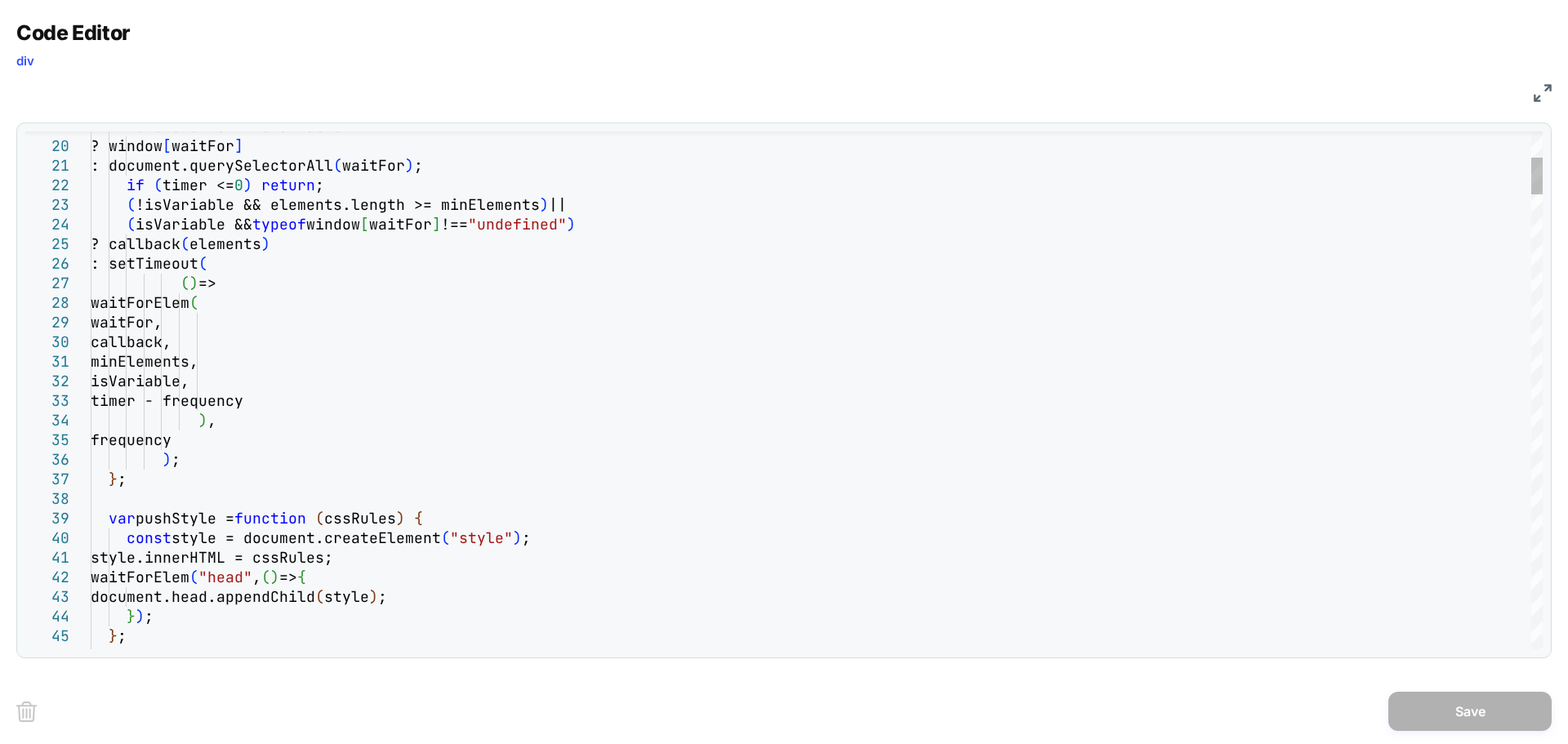
type textarea "**********"
type textarea "*"
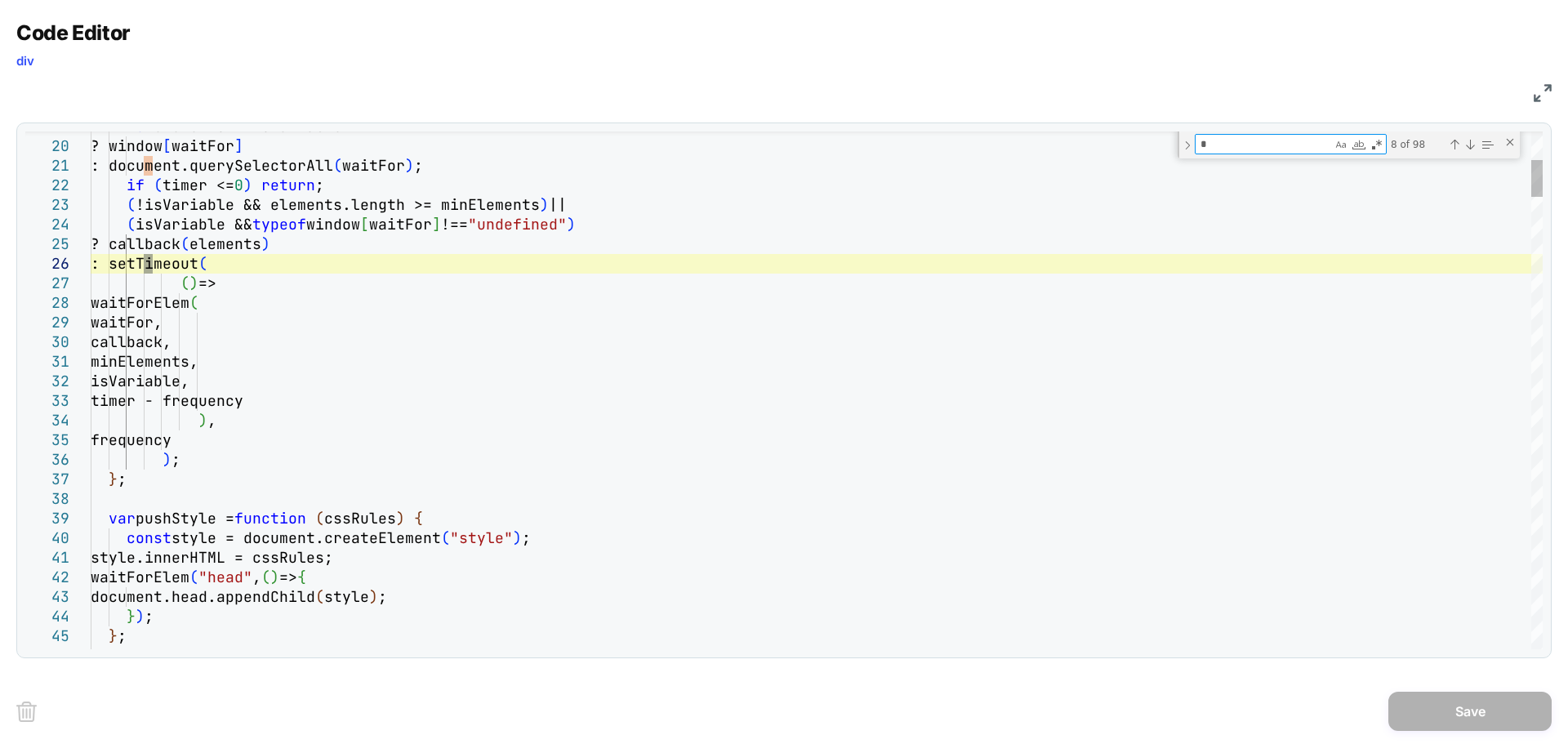
type textarea "**********"
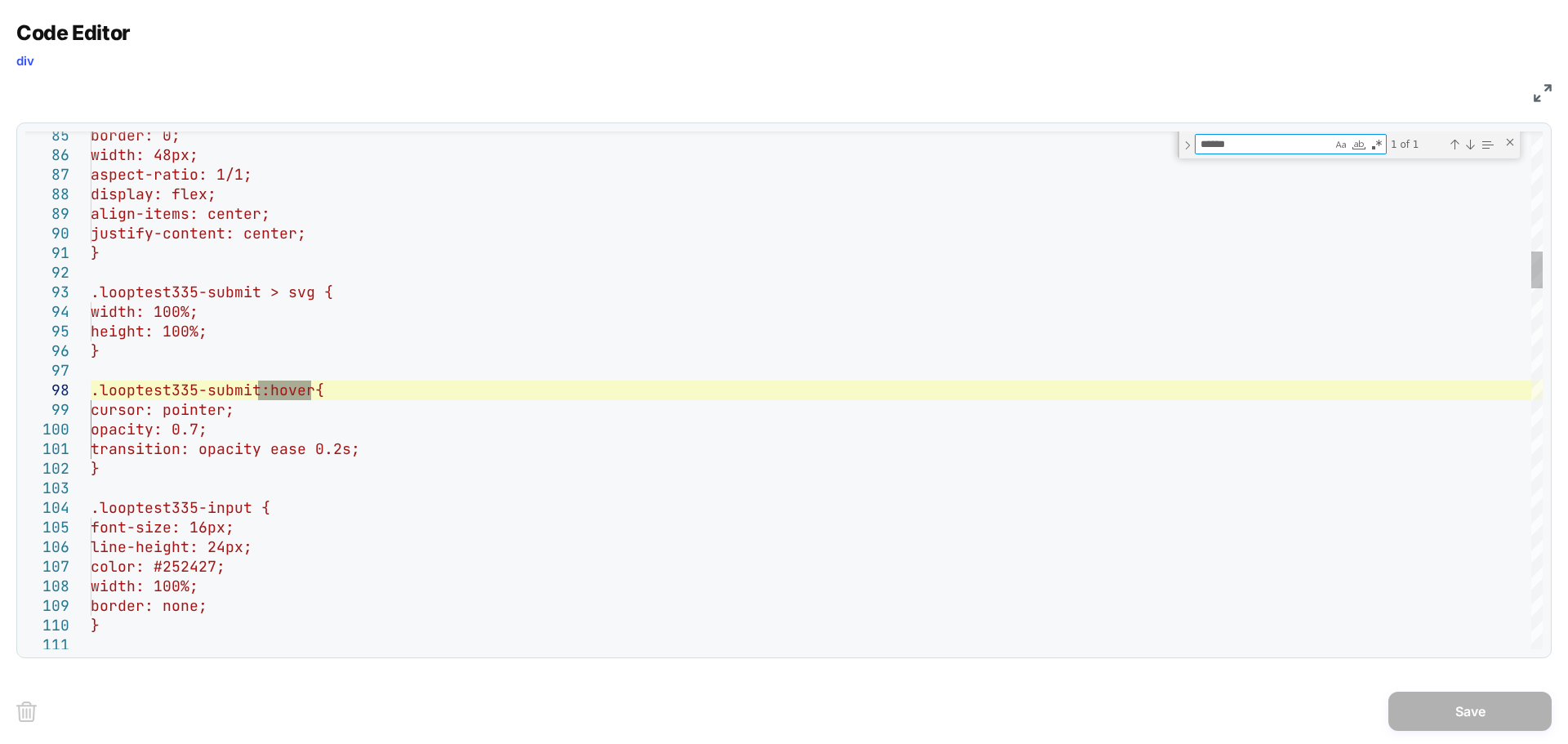
type textarea "******"
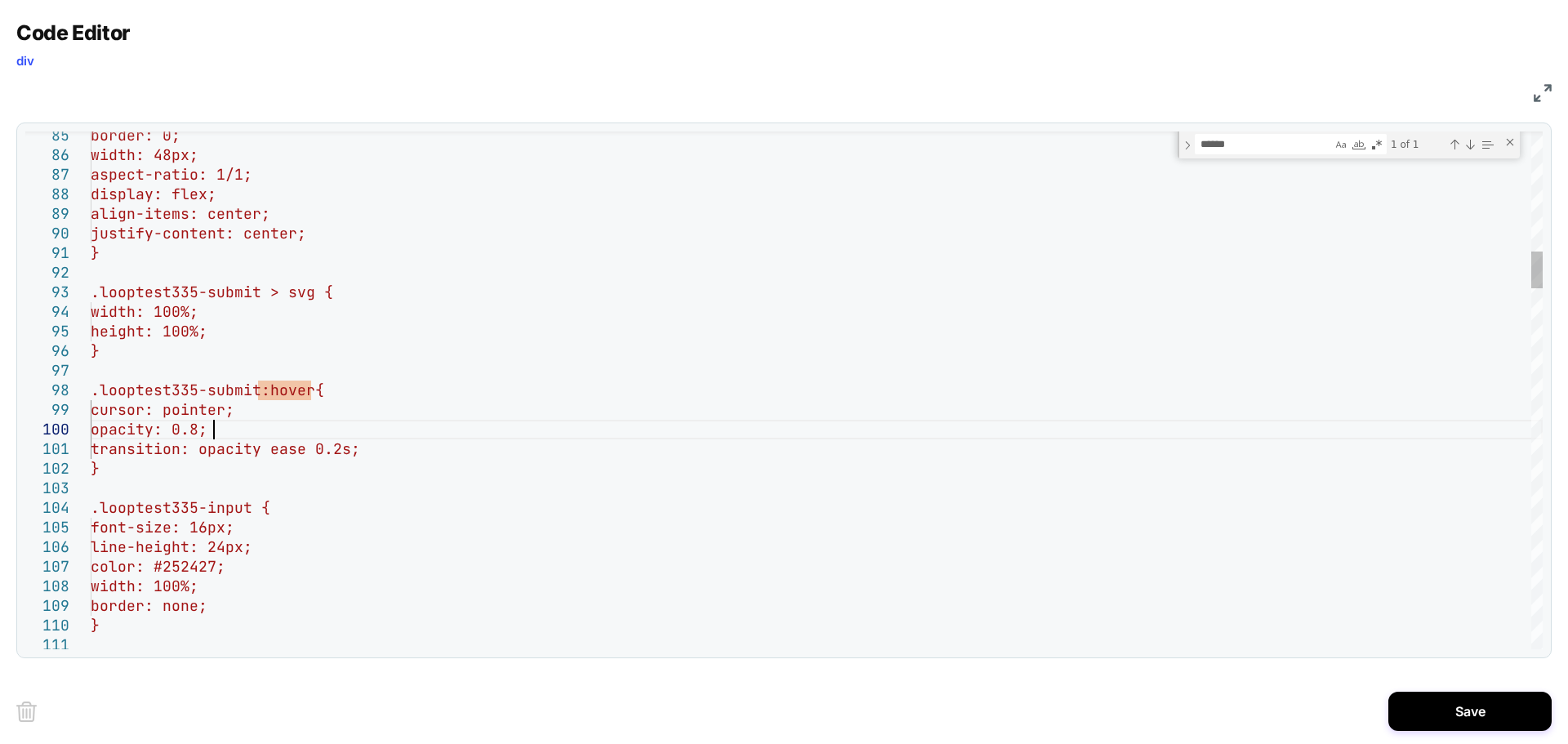
scroll to position [176, 123]
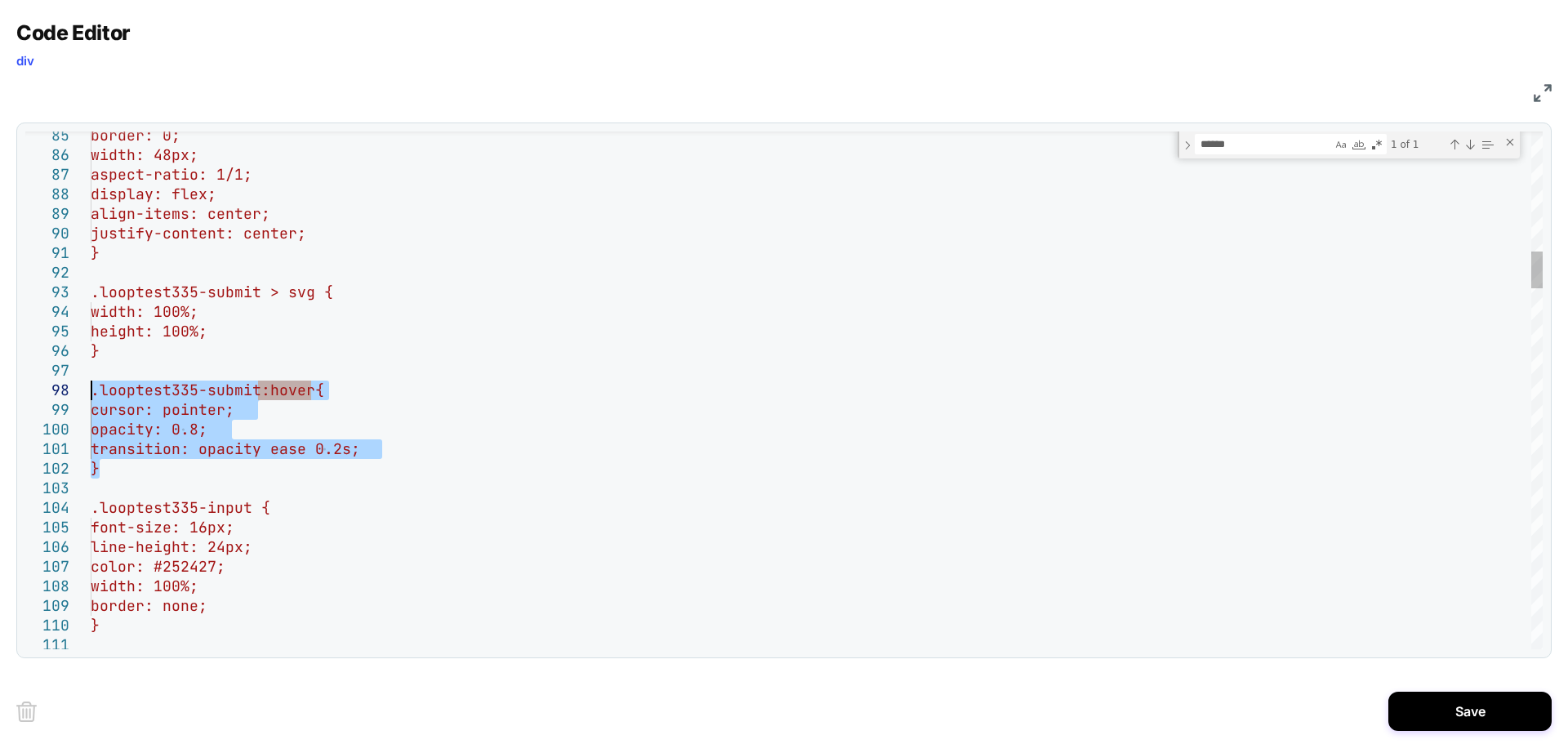
drag, startPoint x: 113, startPoint y: 462, endPoint x: 84, endPoint y: 394, distance: 73.9
type textarea "**********"
click at [1476, 721] on button "Save" at bounding box center [1470, 711] width 163 height 39
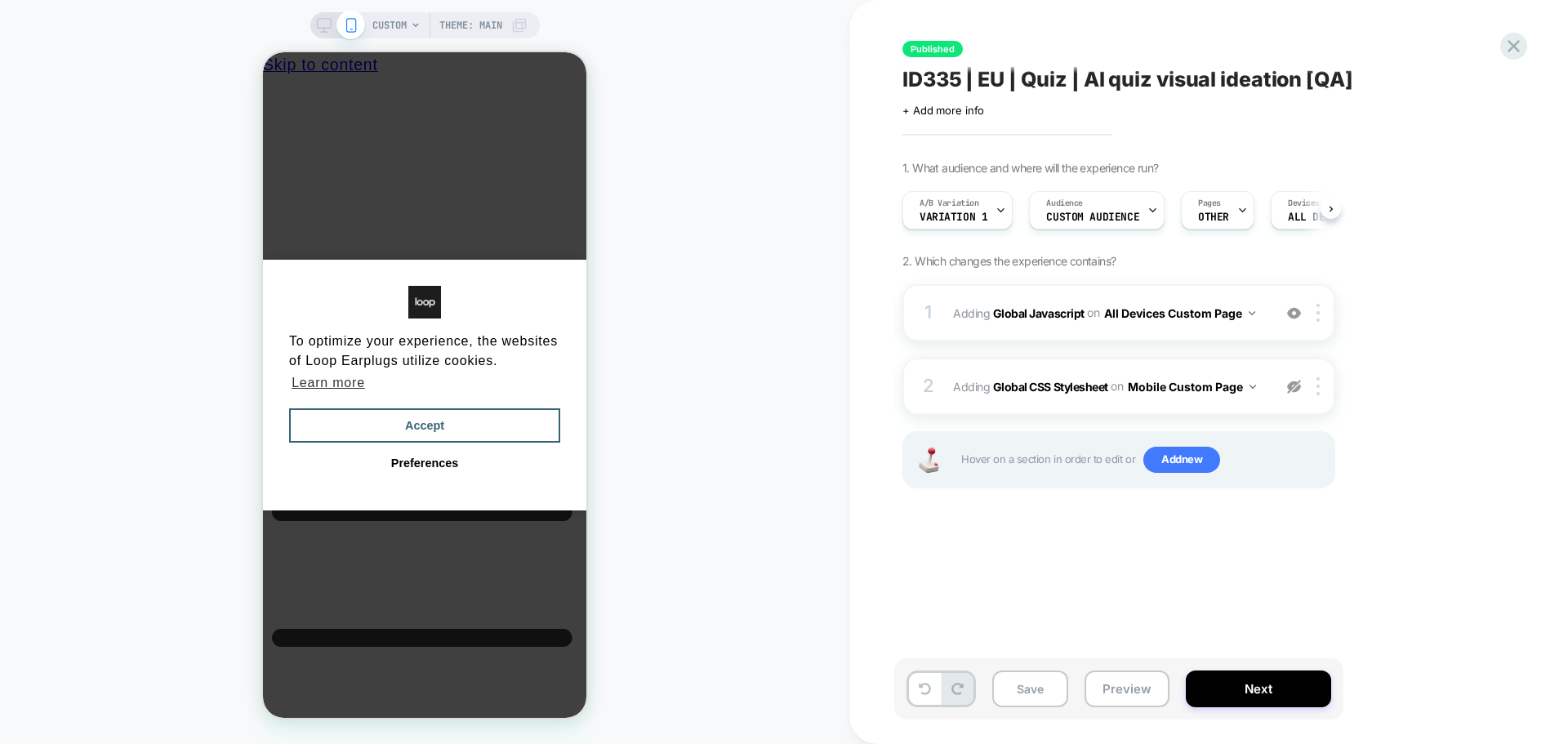
scroll to position [0, 1]
click at [1034, 693] on button "Save" at bounding box center [1030, 688] width 76 height 36
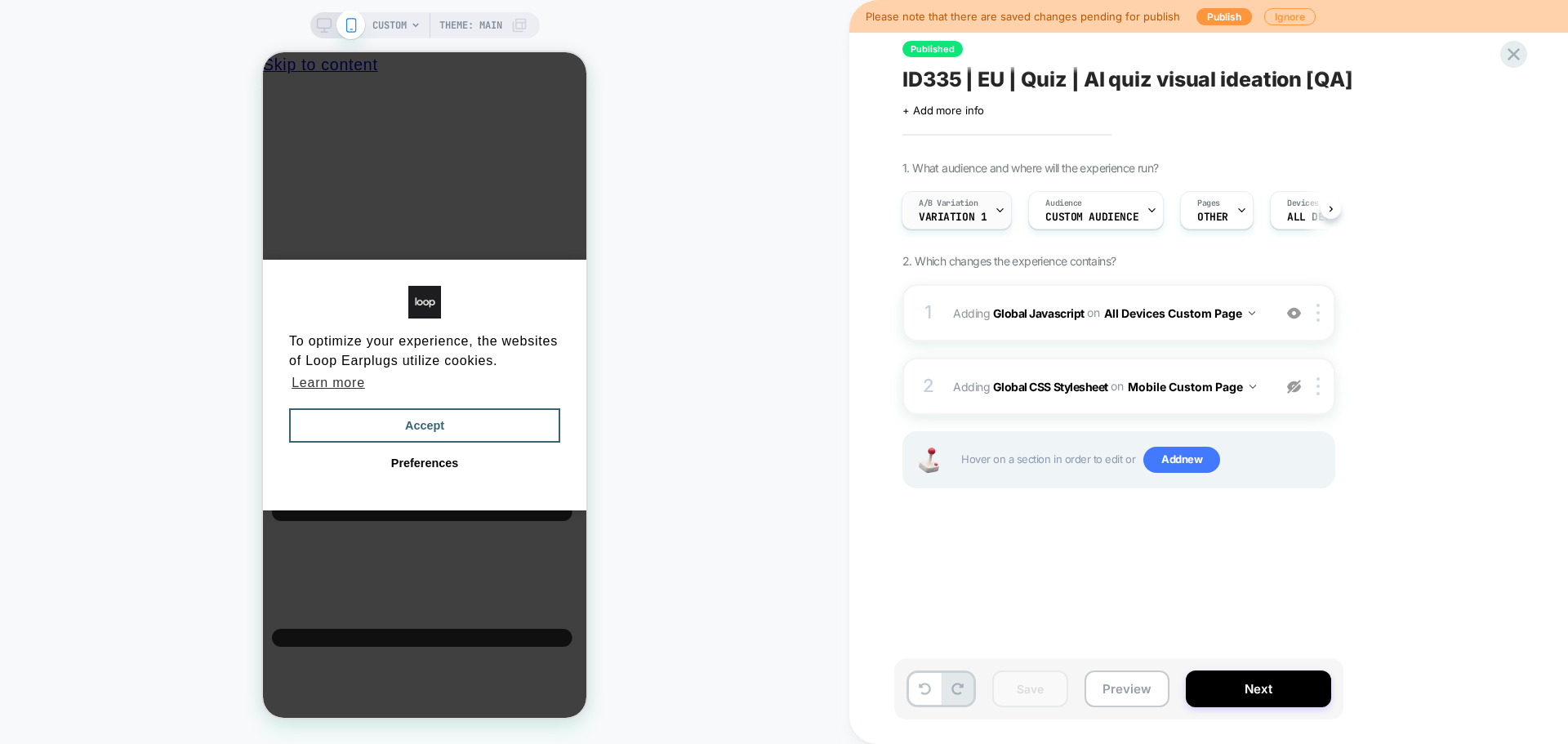
click at [999, 216] on div at bounding box center [999, 210] width 10 height 36
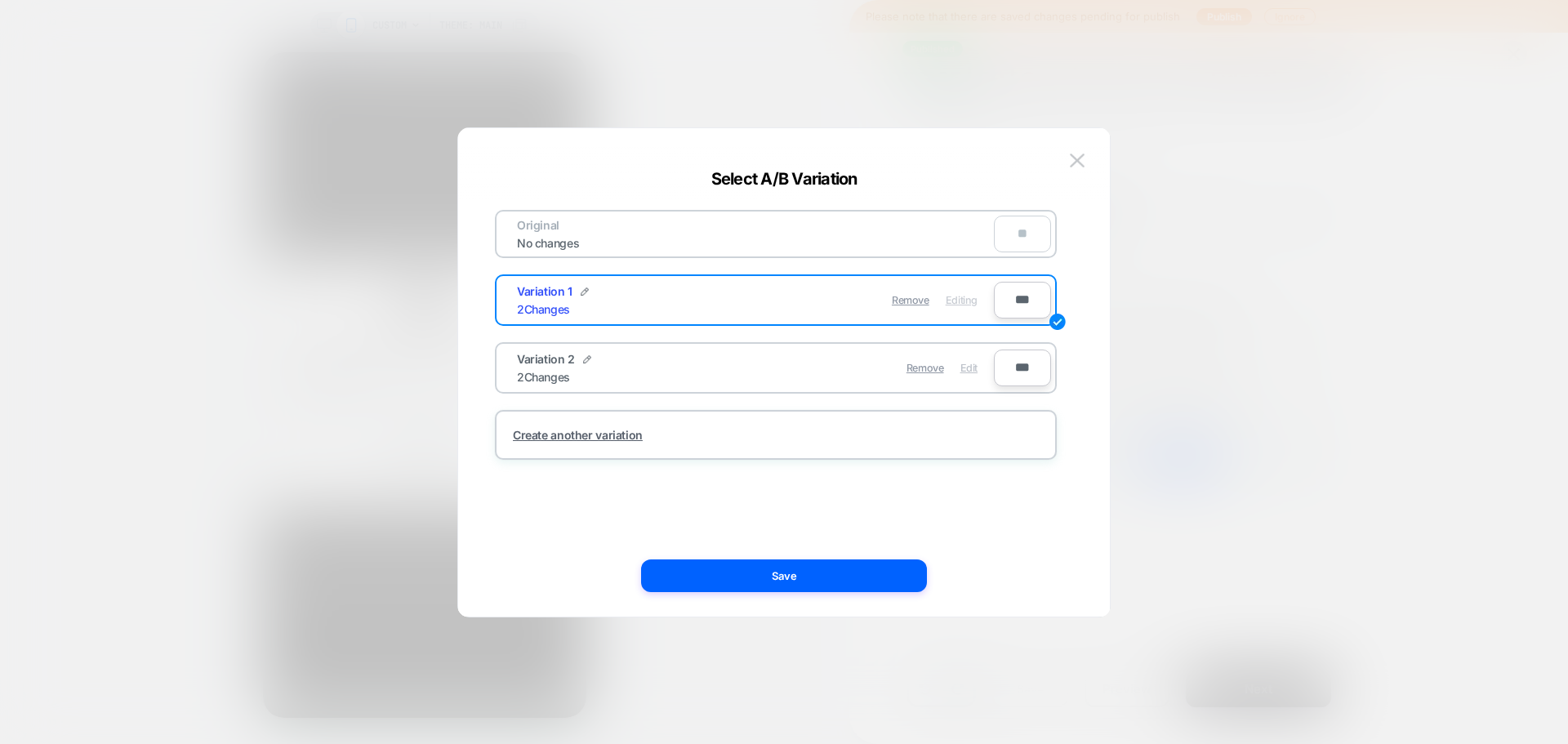
click at [967, 359] on div "Edit" at bounding box center [969, 368] width 17 height 32
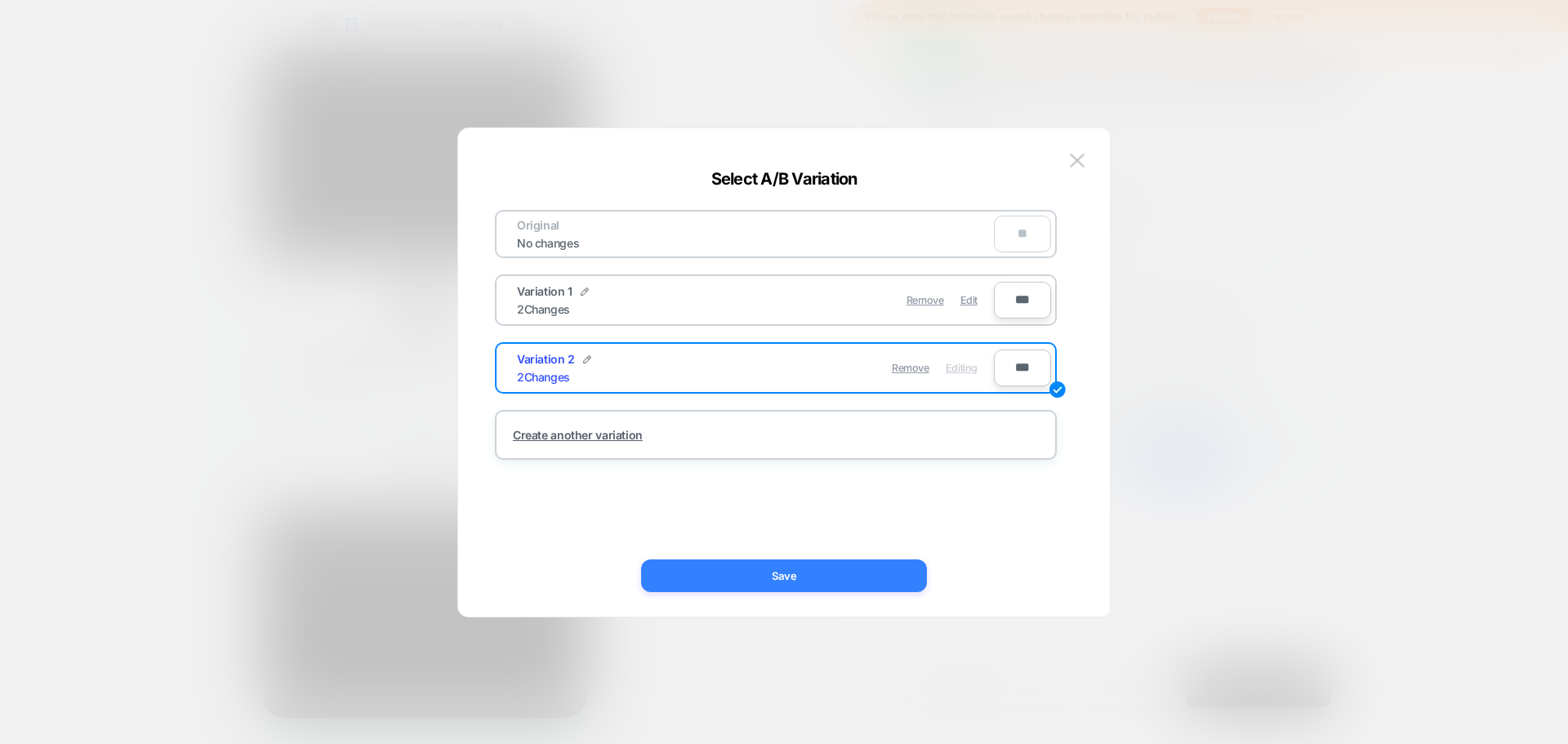
click at [878, 580] on button "Save" at bounding box center [784, 575] width 286 height 33
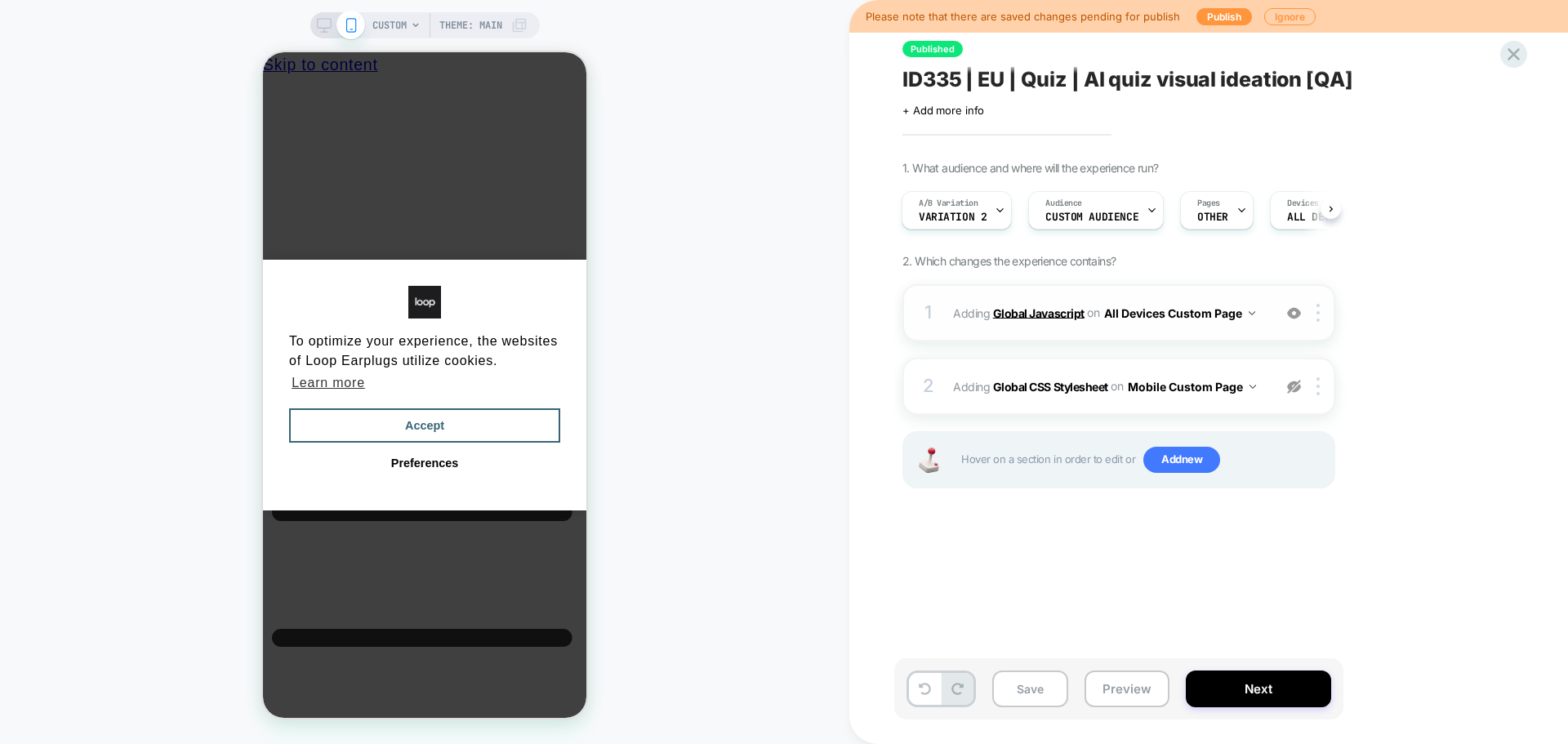
click at [1026, 310] on b "Global Javascript" at bounding box center [1039, 312] width 92 height 14
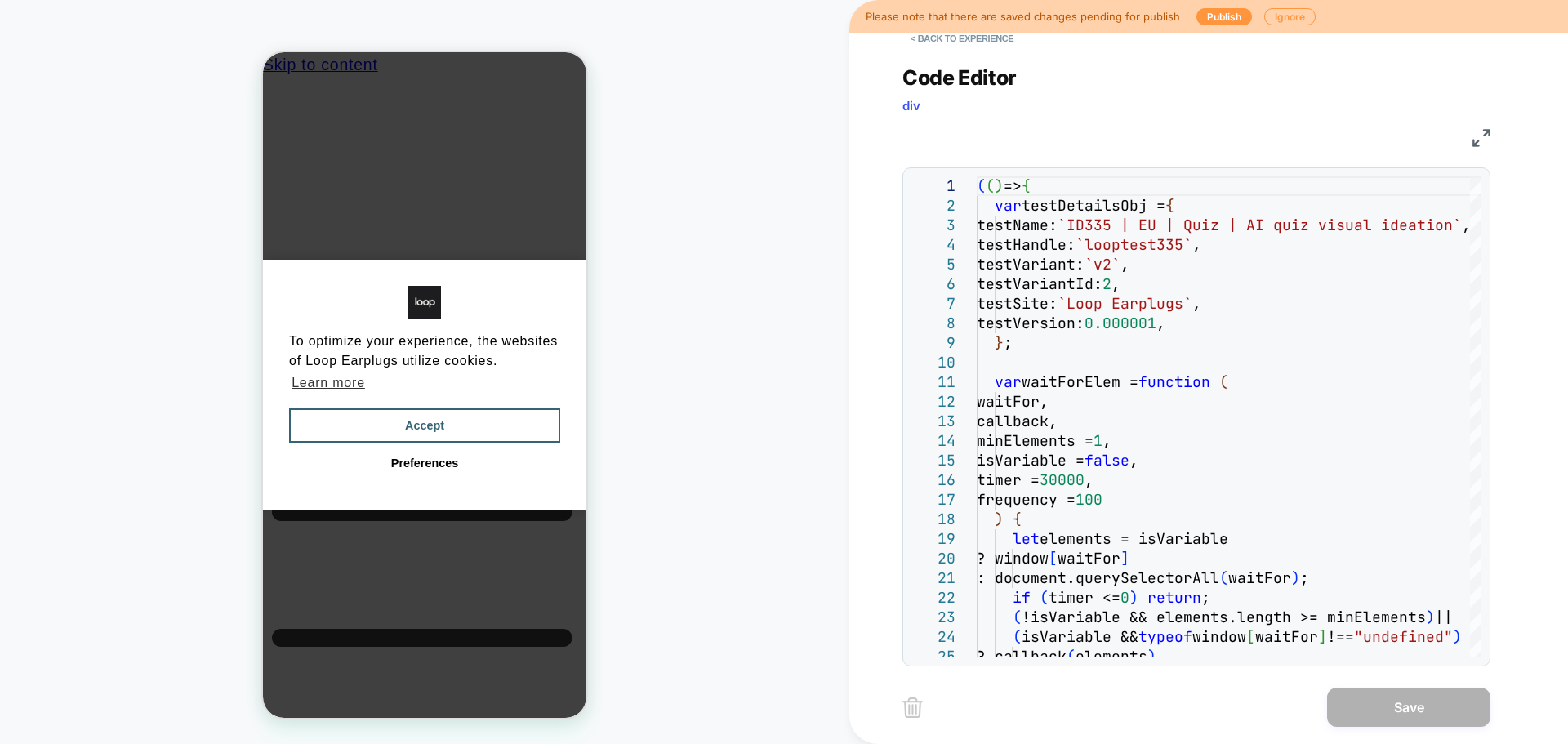
click at [1482, 134] on img at bounding box center [1481, 137] width 18 height 18
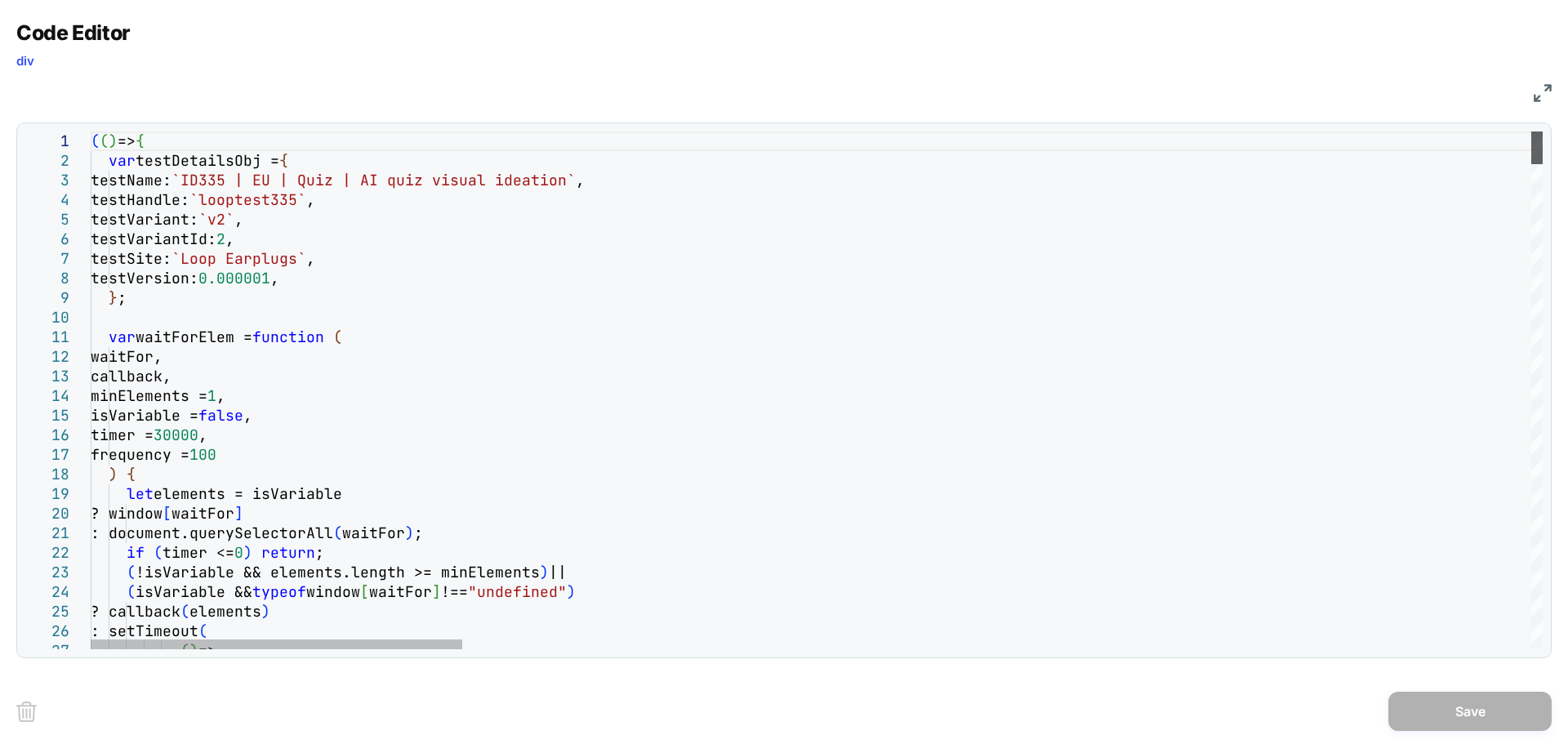
click at [1543, 151] on div at bounding box center [1537, 147] width 11 height 33
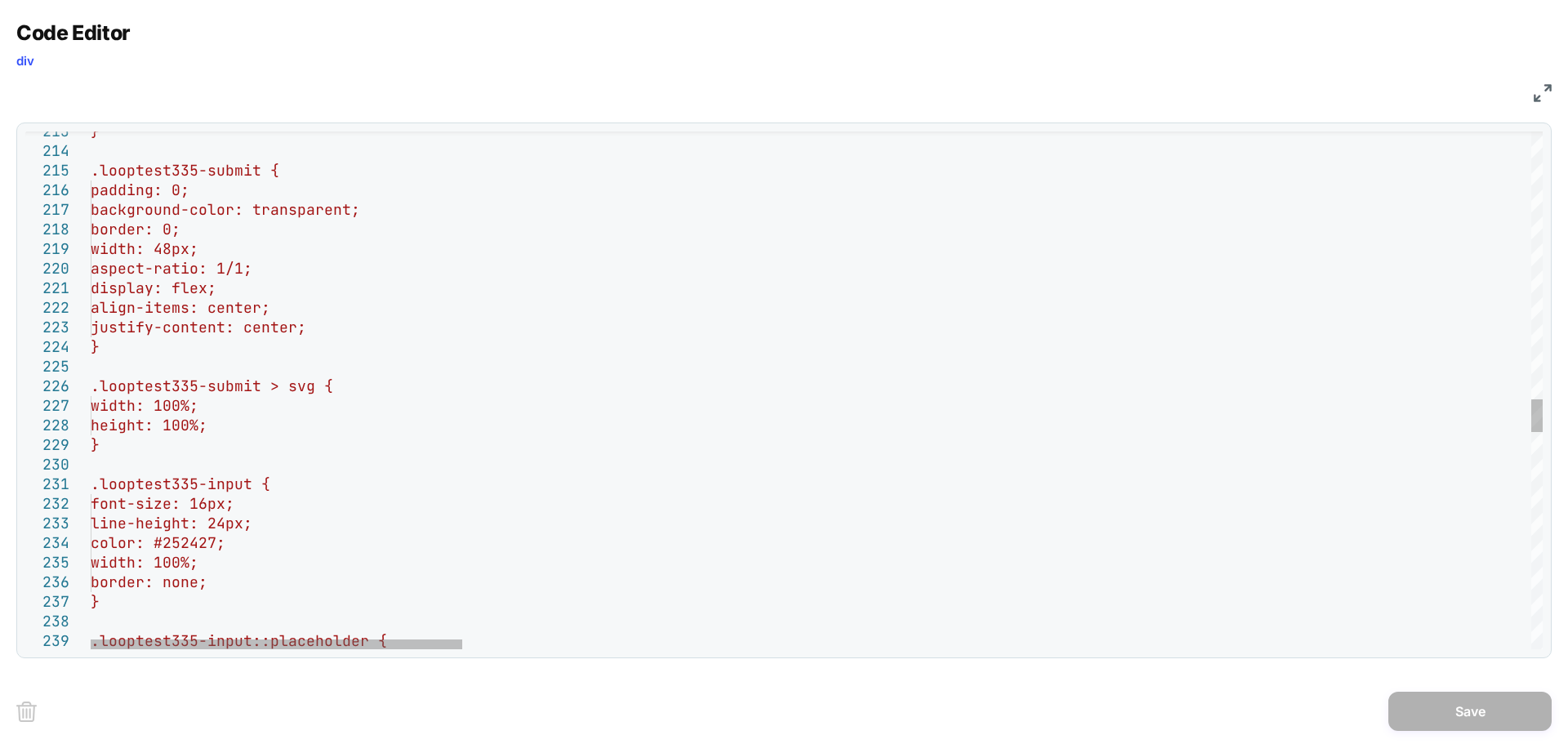
scroll to position [0, 0]
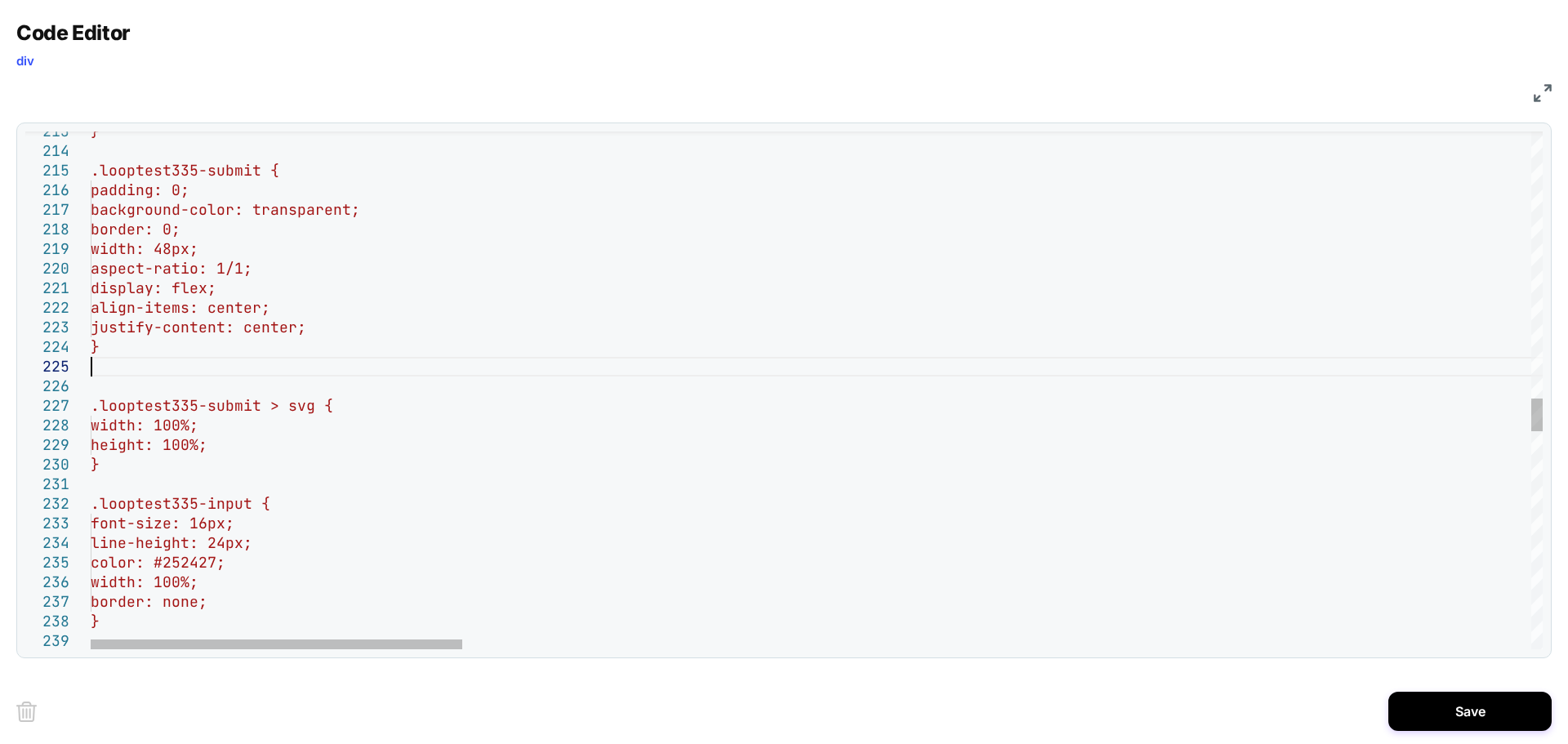
scroll to position [98, 0]
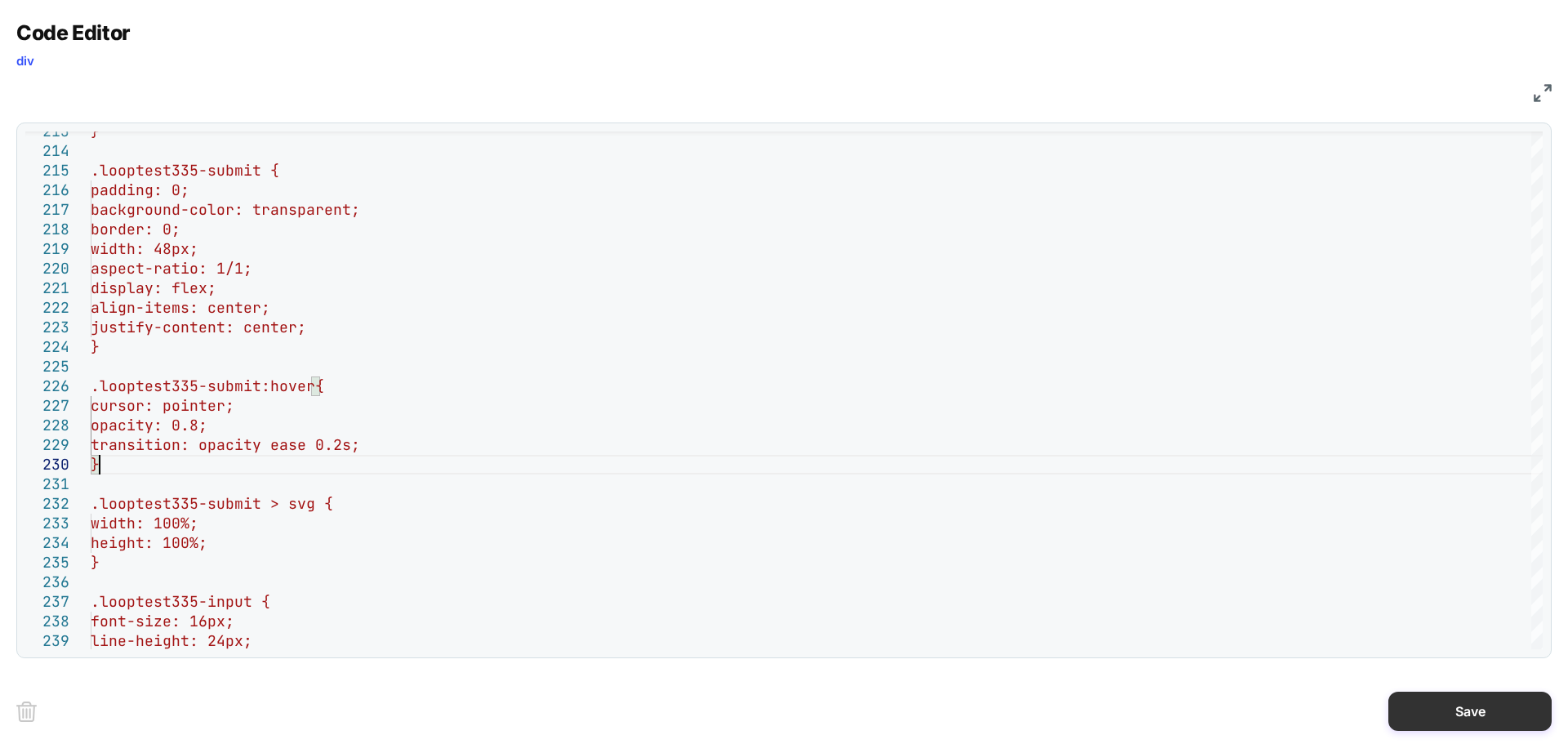
type textarea "**********"
click at [1453, 706] on button "Save" at bounding box center [1470, 711] width 163 height 39
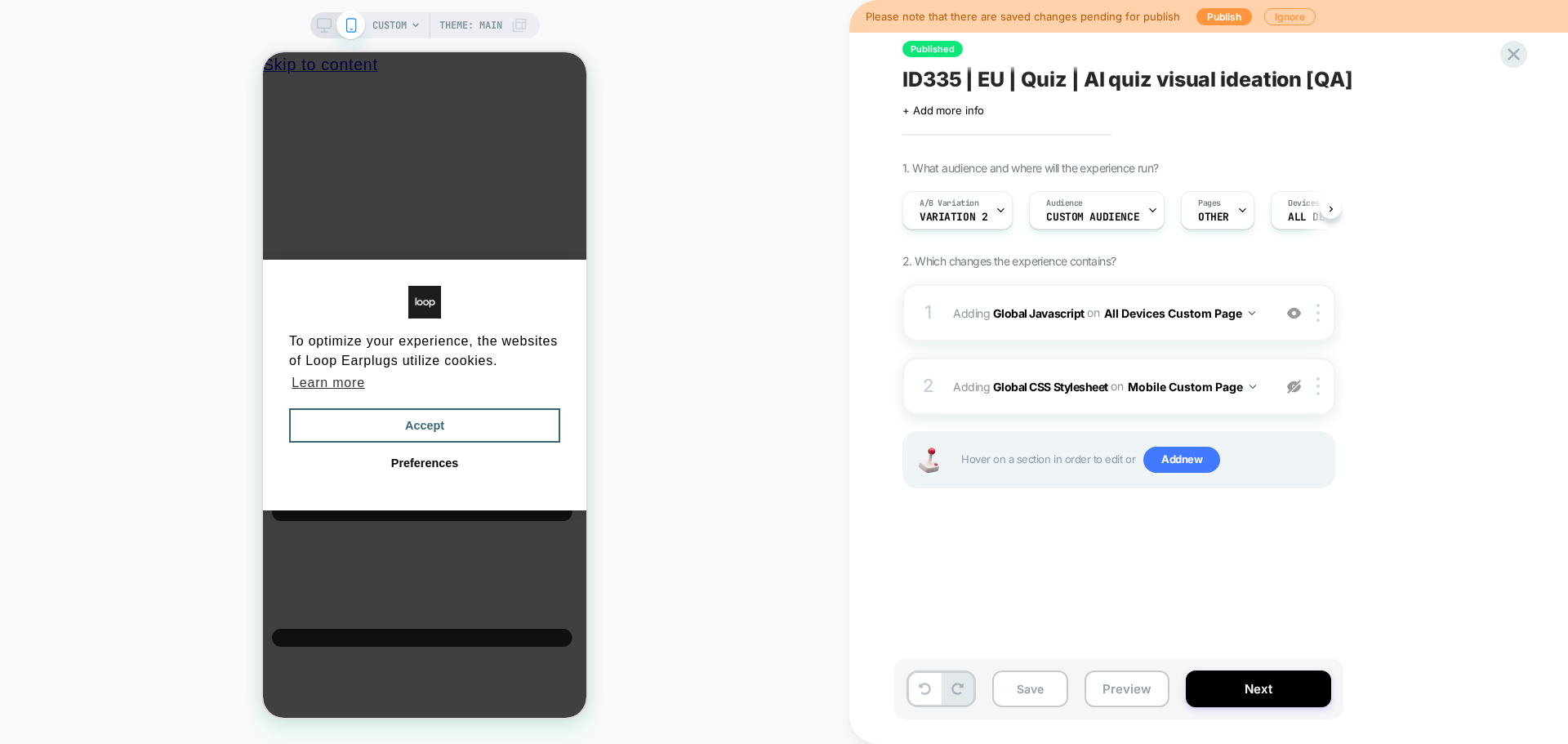
scroll to position [0, 1]
click at [1041, 674] on button "Save" at bounding box center [1030, 688] width 76 height 36
click at [1224, 22] on button "Publish" at bounding box center [1223, 17] width 55 height 17
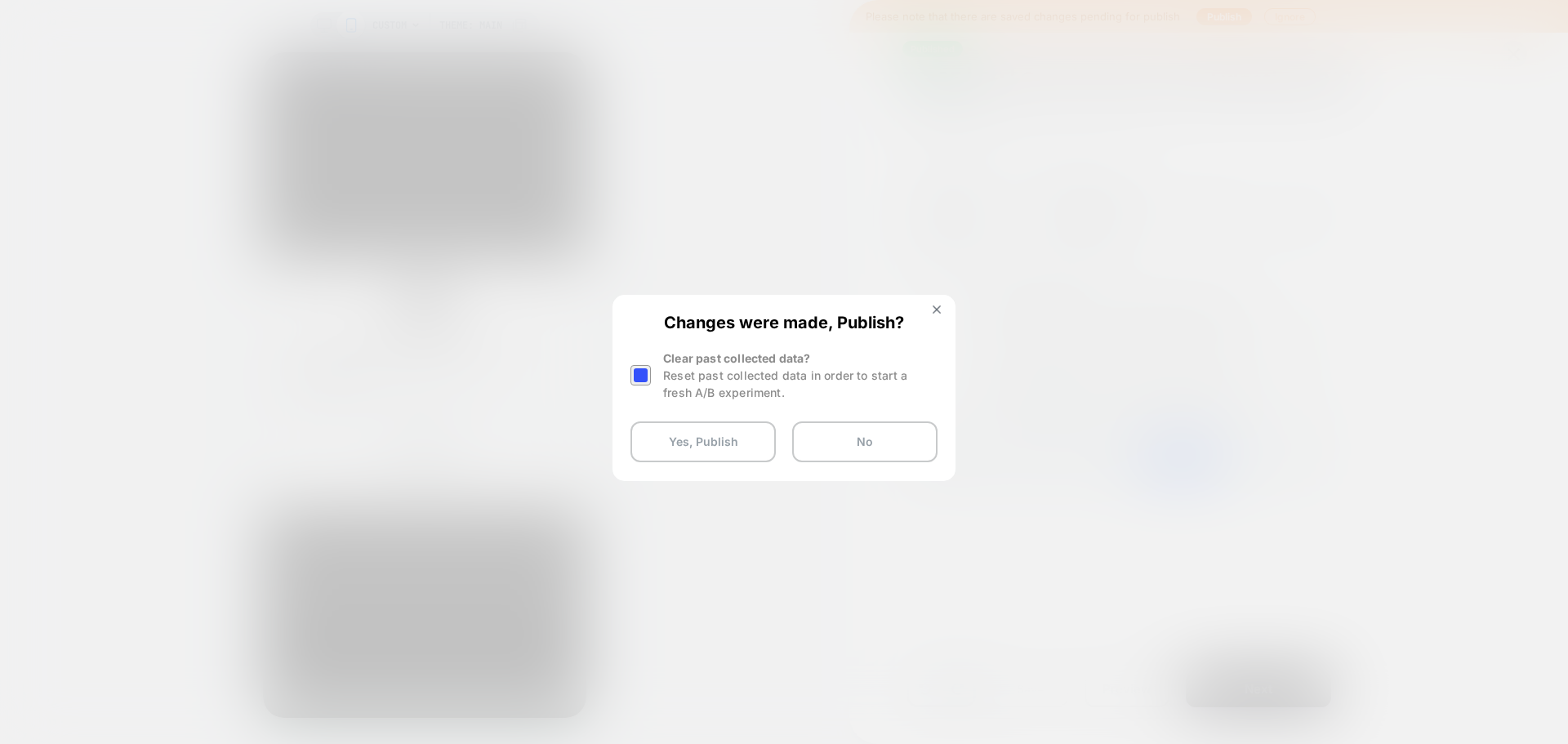
click at [653, 377] on div at bounding box center [643, 374] width 24 height 51
click at [643, 373] on div at bounding box center [641, 375] width 21 height 21
click at [671, 439] on button "Yes, Publish" at bounding box center [703, 442] width 146 height 41
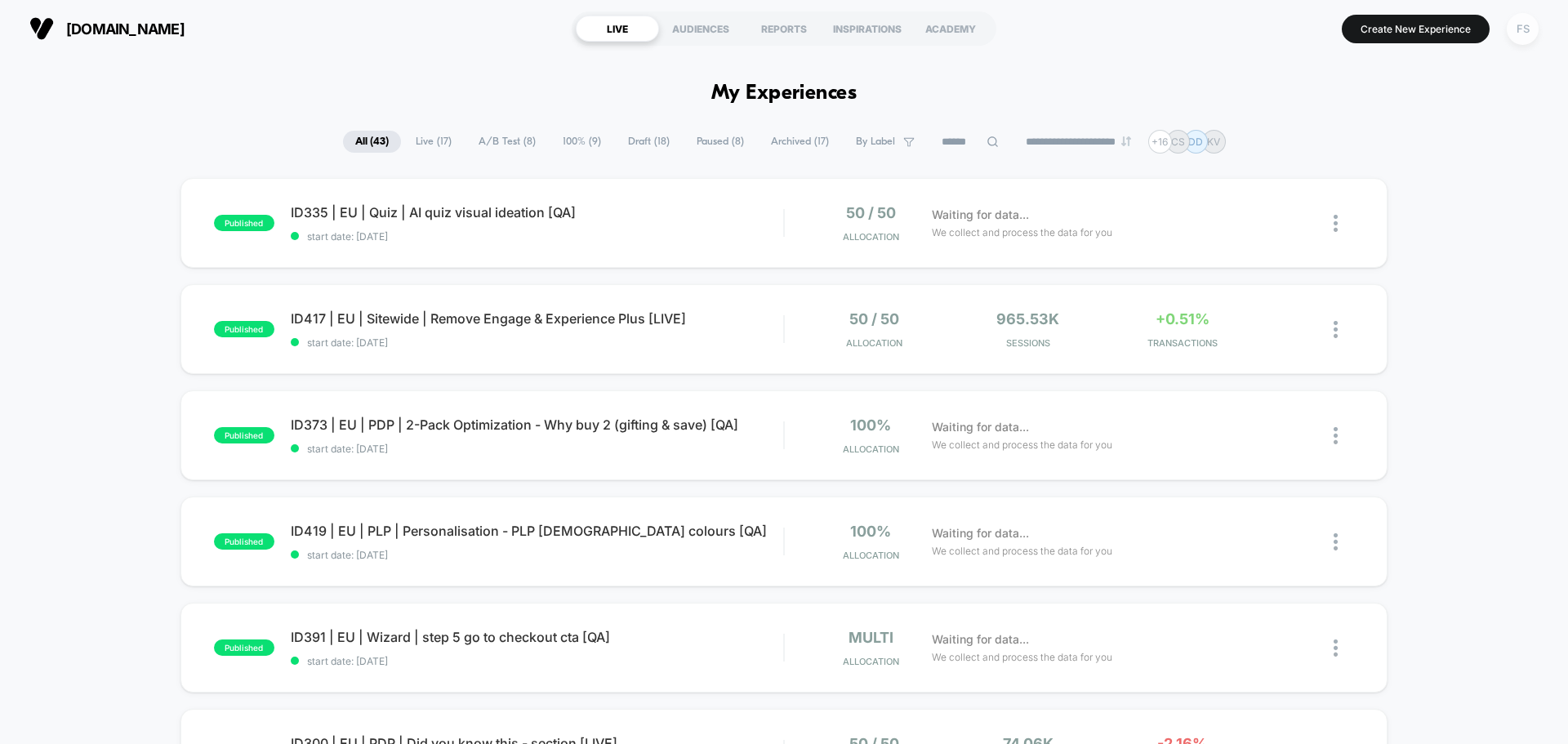
click at [1531, 21] on div "FS" at bounding box center [1523, 29] width 32 height 32
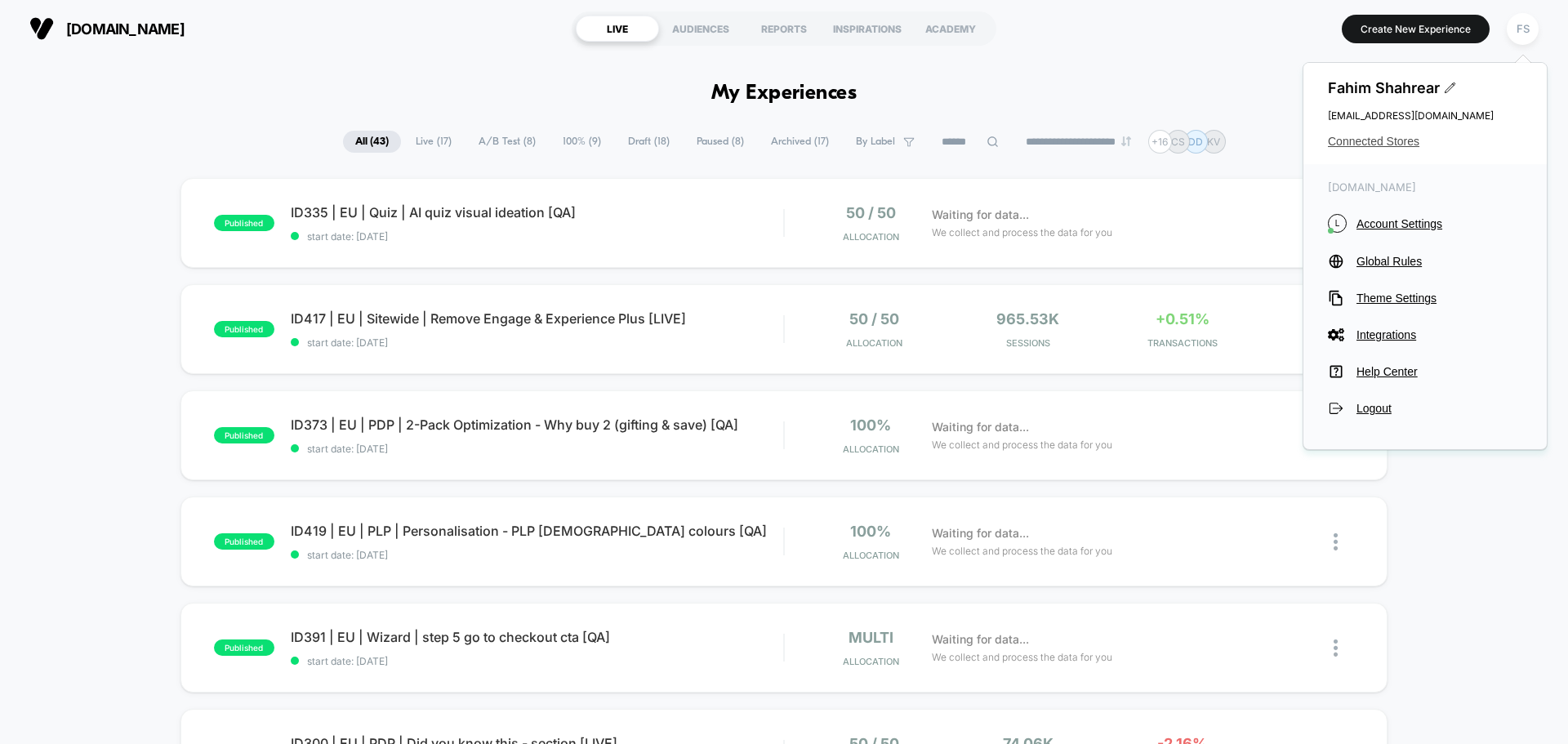
click at [1393, 140] on span "Connected Stores" at bounding box center [1425, 141] width 194 height 13
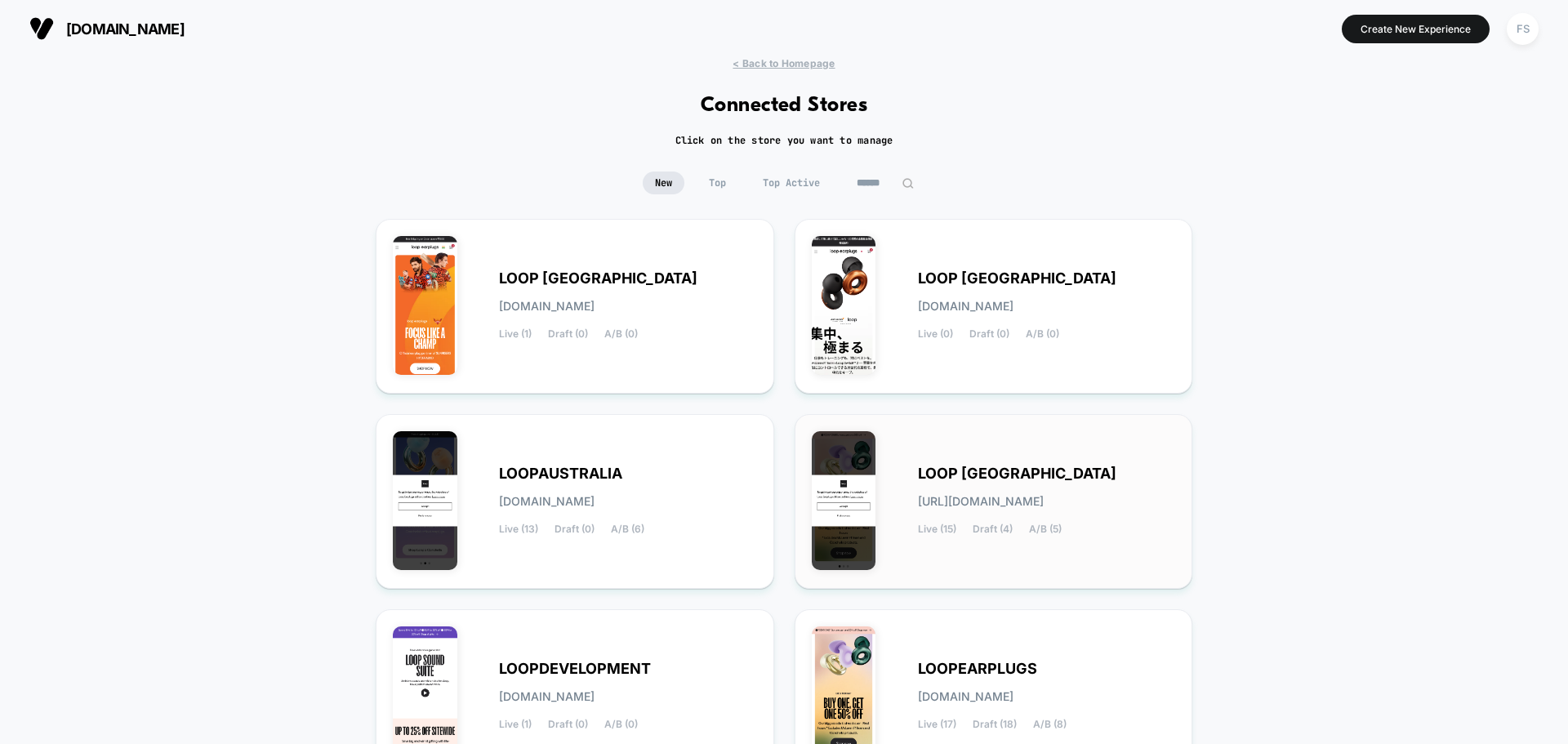
scroll to position [173, 0]
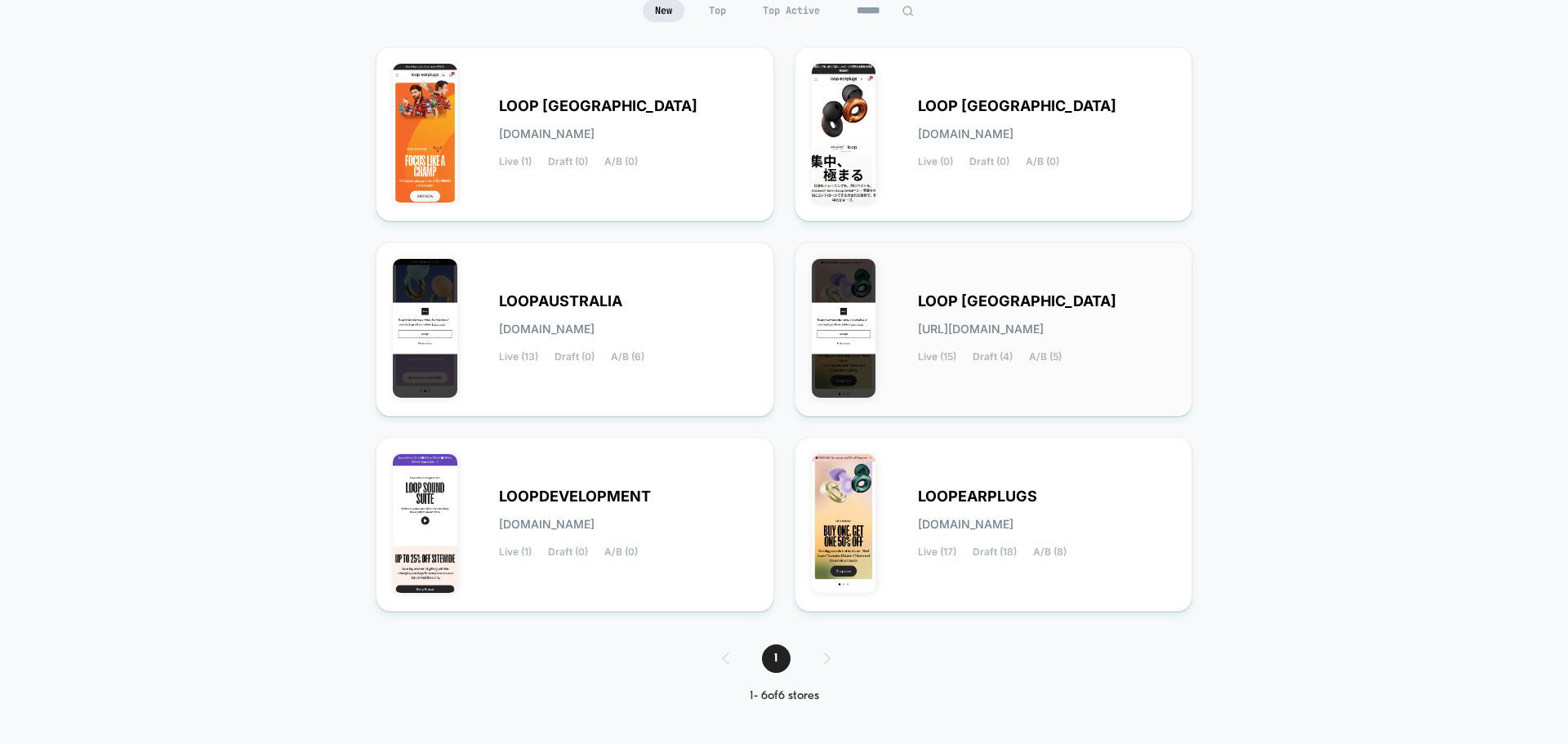
click at [1086, 289] on div "LOOP [GEOGRAPHIC_DATA] [URL][DOMAIN_NAME] Live (15) Draft (4) A/B (5)" at bounding box center [994, 329] width 364 height 140
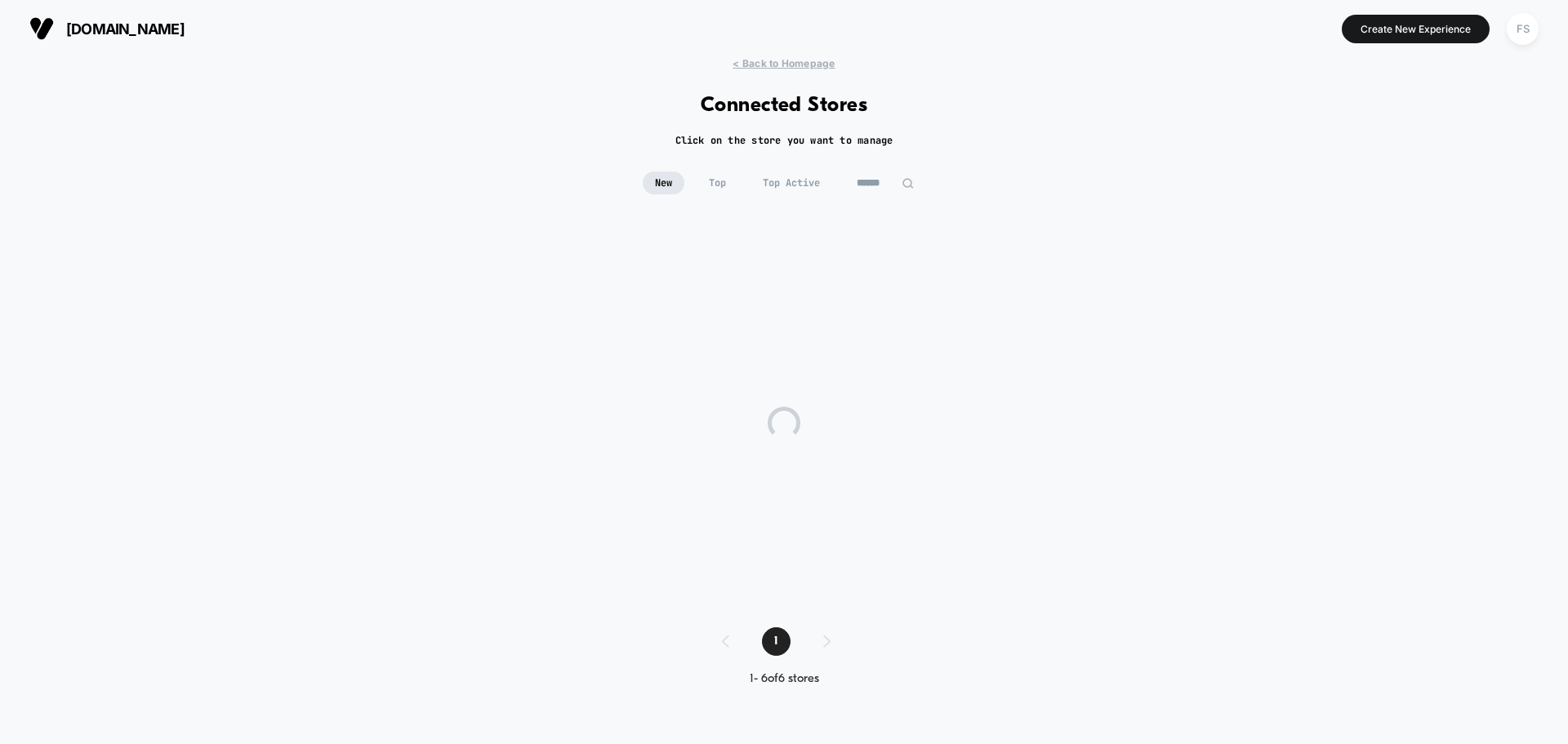
scroll to position [0, 0]
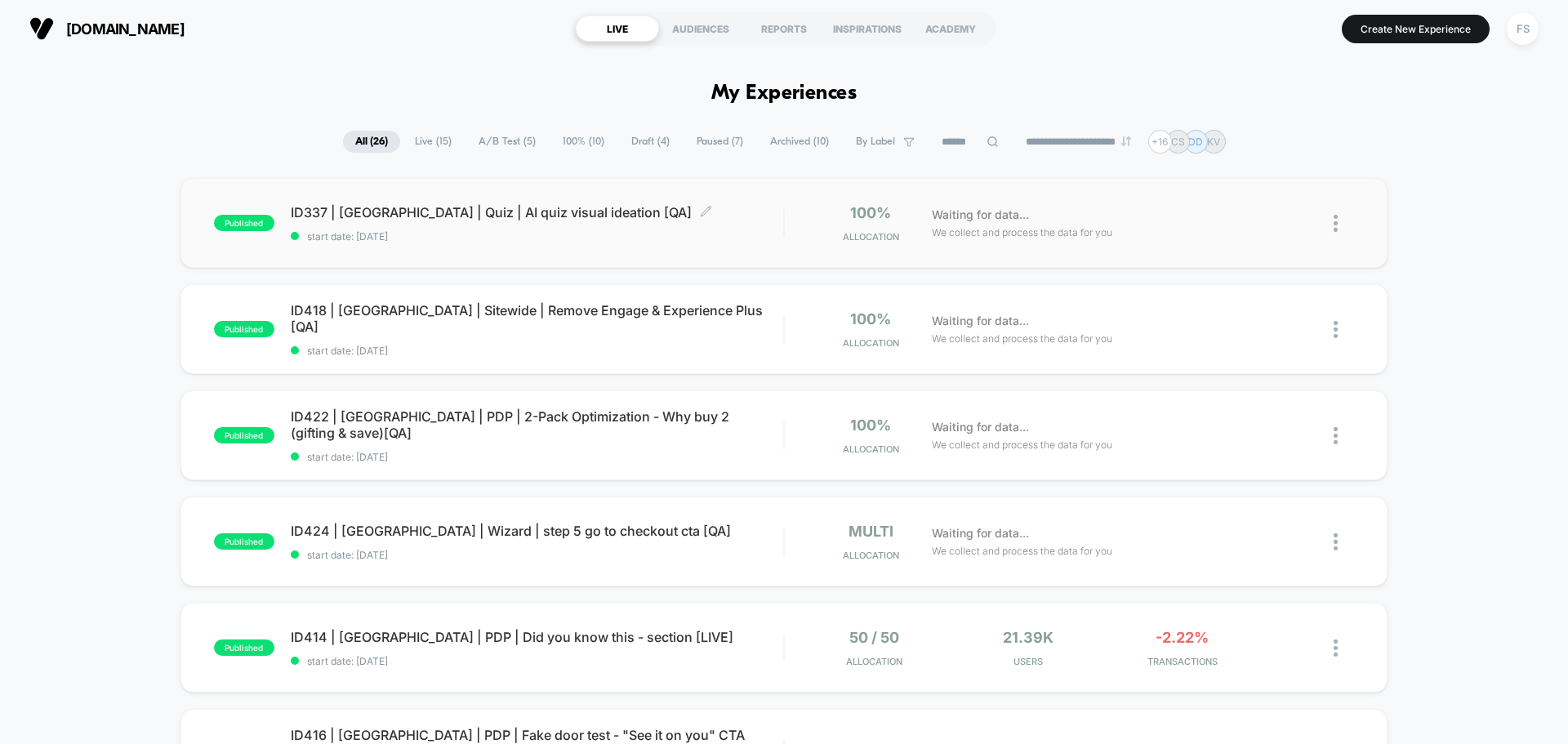
click at [381, 214] on span "ID337 | [GEOGRAPHIC_DATA] | Quiz | AI quiz visual ideation [QA] Click to edit e…" at bounding box center [536, 212] width 492 height 16
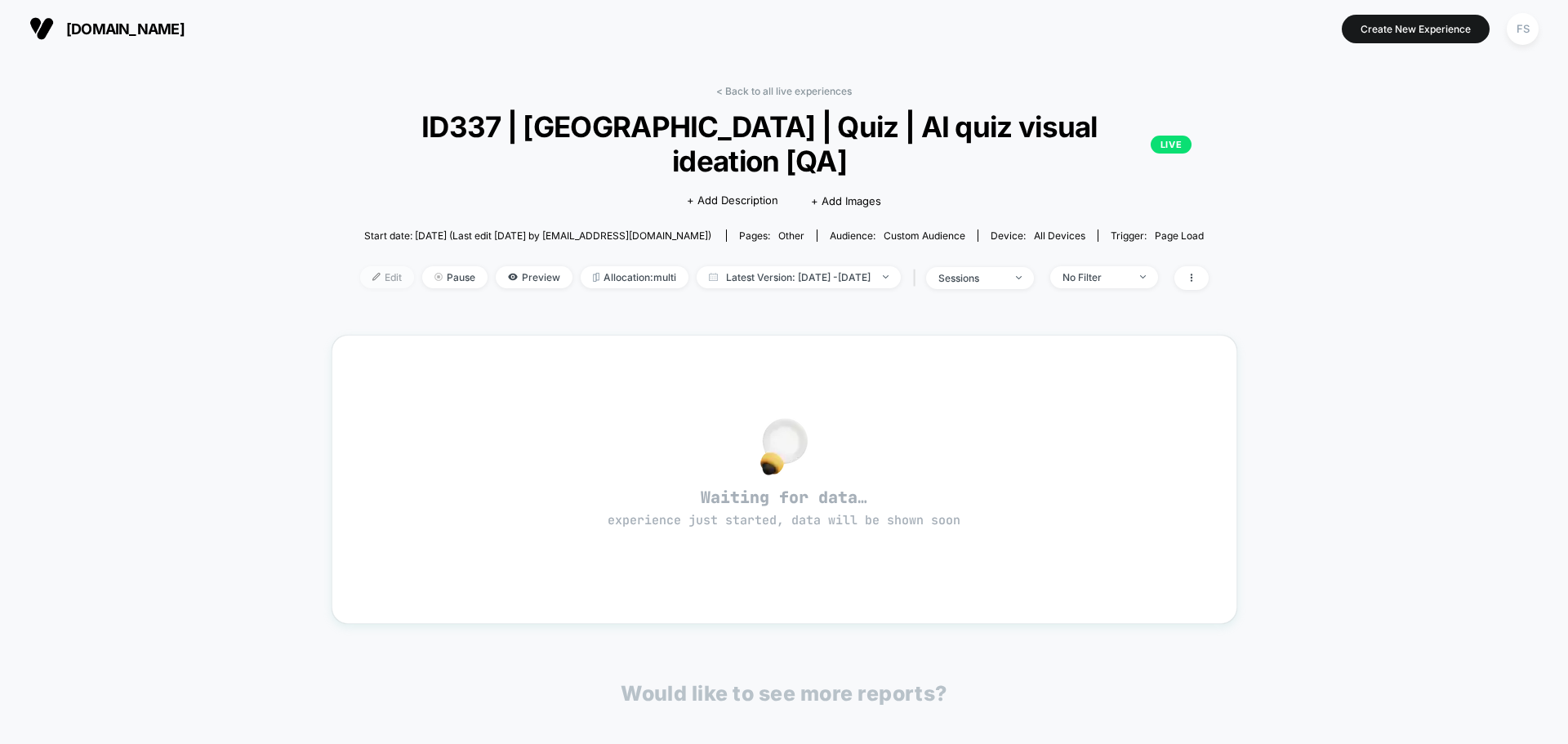
click at [368, 266] on span "Edit" at bounding box center [388, 277] width 54 height 22
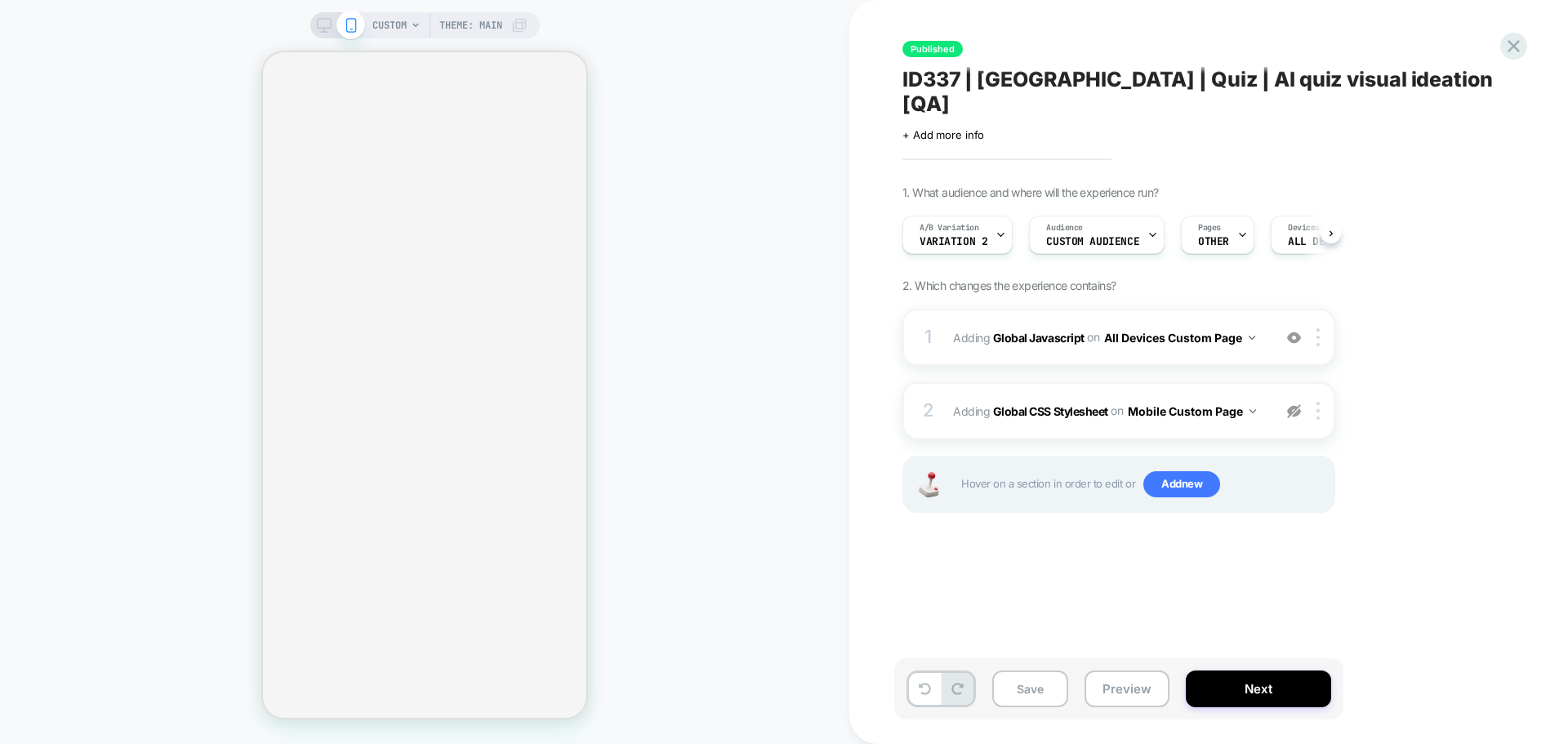
scroll to position [0, 1]
click at [1051, 326] on span "Adding Global Javascript on All Devices Custom Page" at bounding box center [1109, 337] width 311 height 23
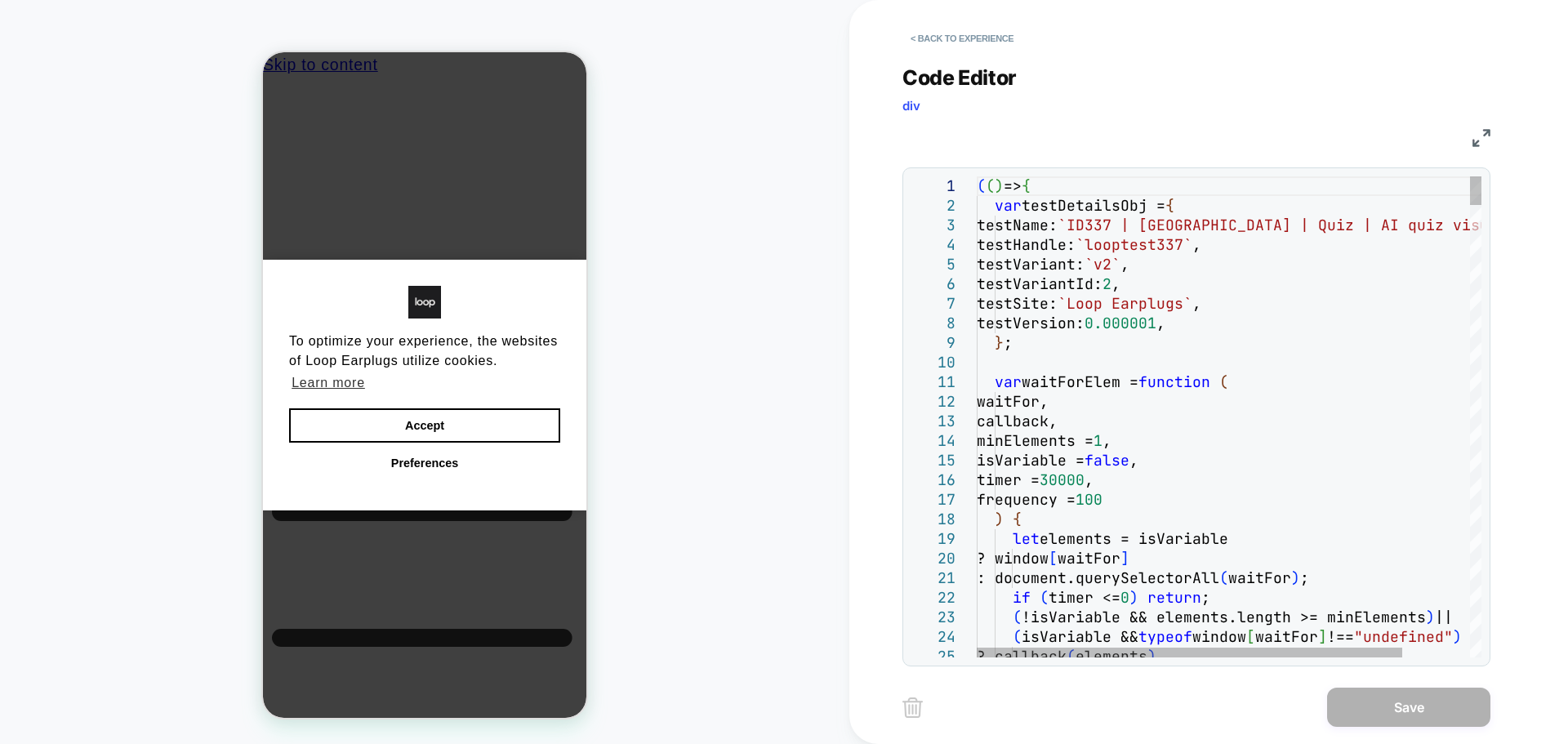
scroll to position [0, 0]
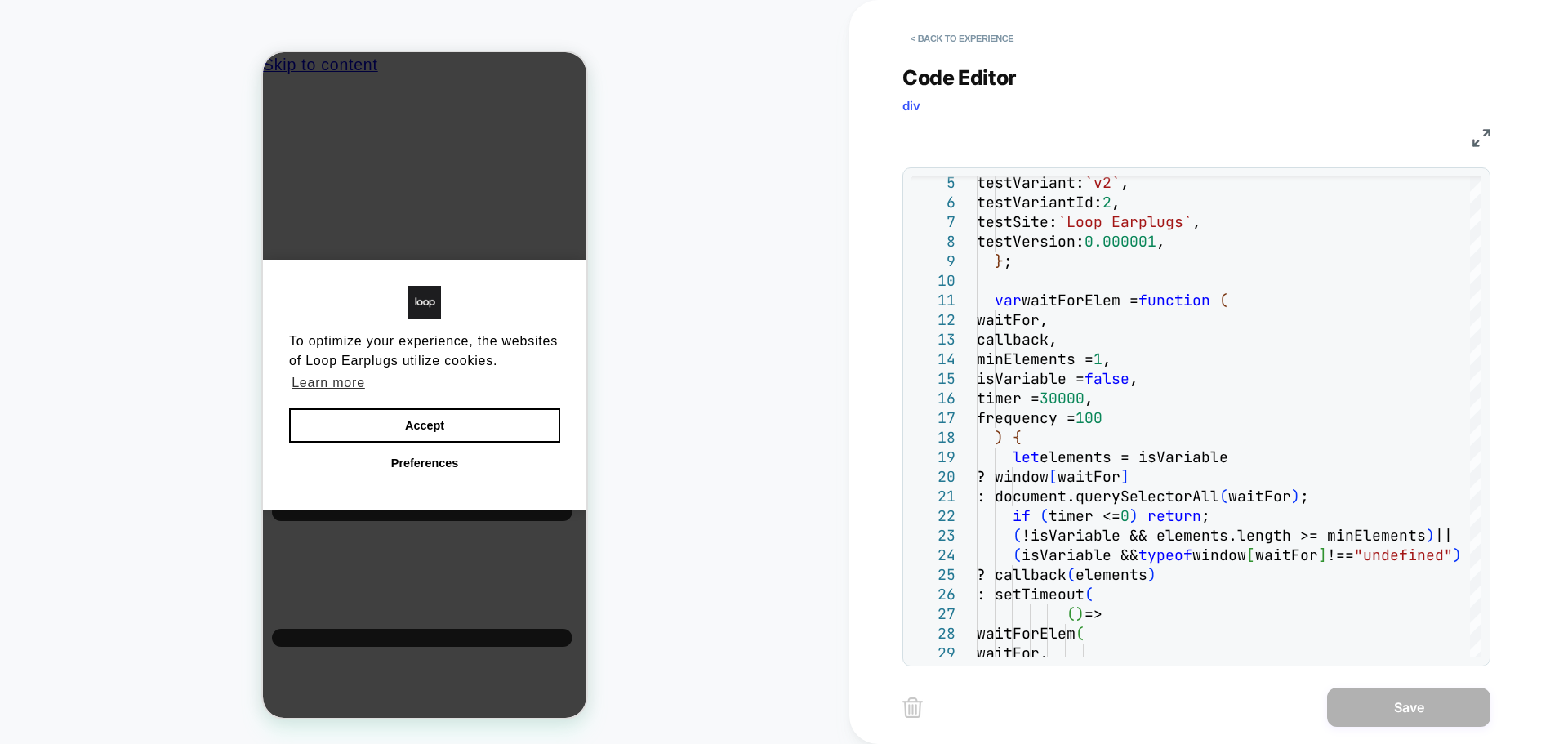
click at [1475, 133] on img at bounding box center [1481, 137] width 18 height 18
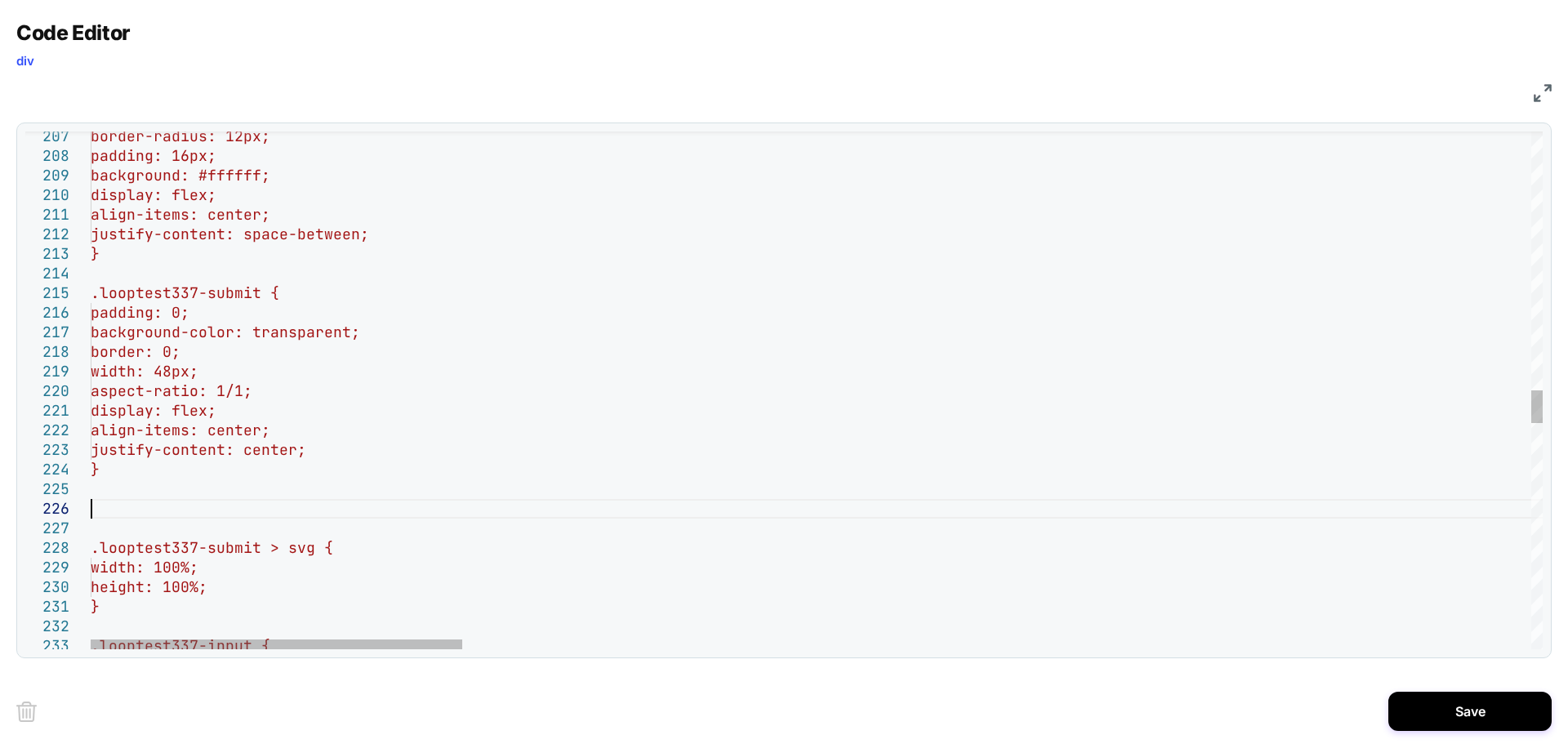
scroll to position [98, 0]
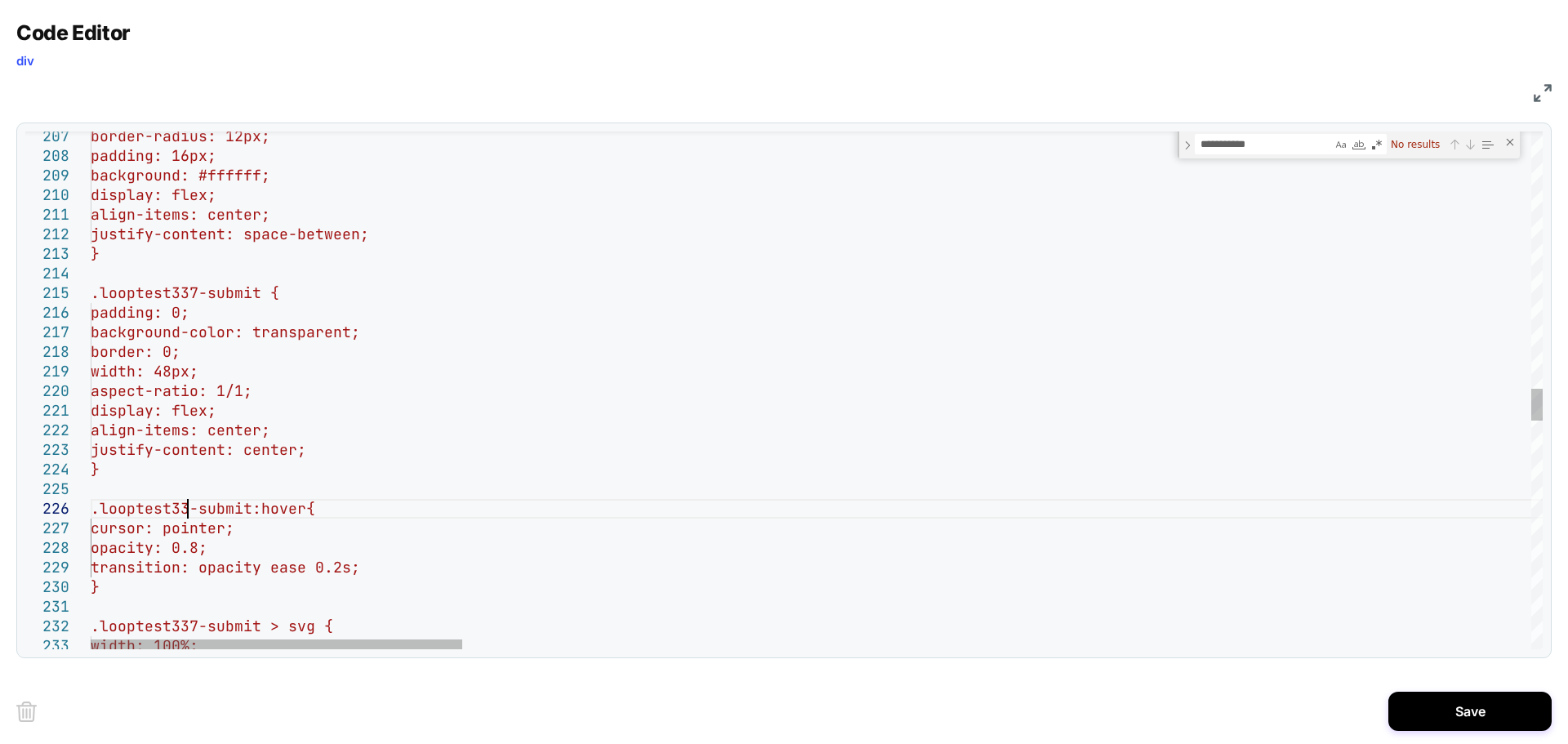
scroll to position [98, 106]
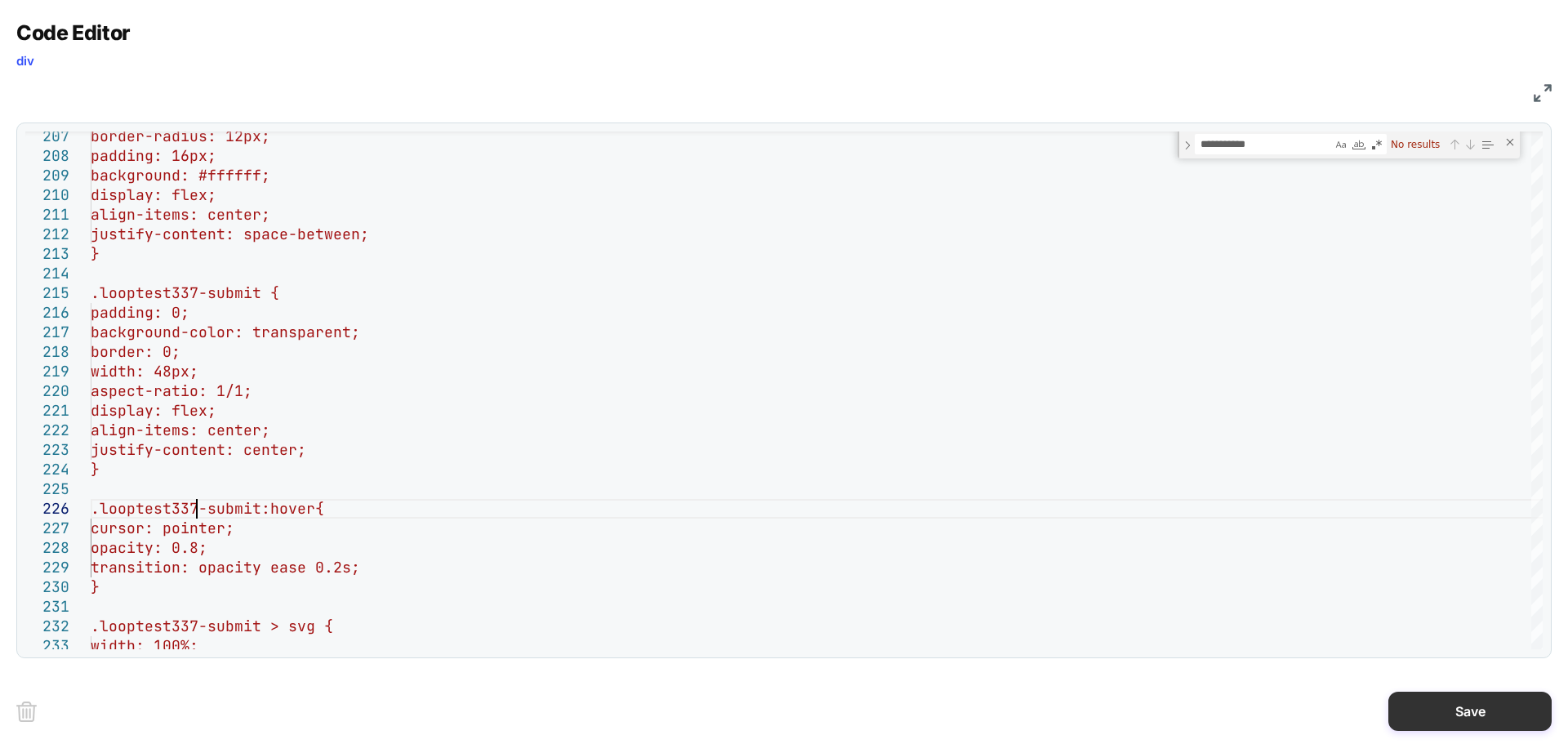
type textarea "**********"
click at [1476, 695] on button "Save" at bounding box center [1470, 711] width 163 height 39
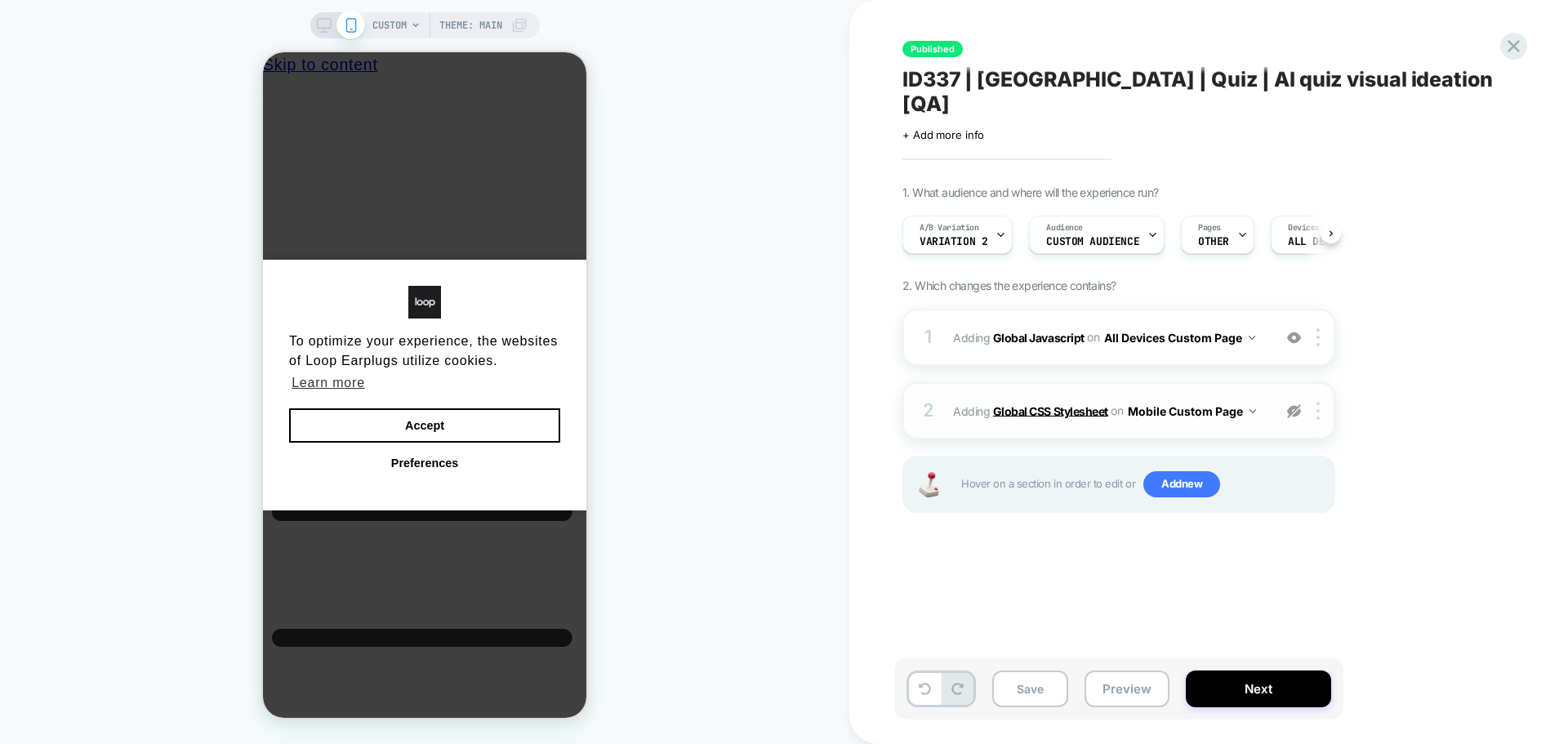
scroll to position [0, 1]
click at [985, 217] on div "A/B Variation Variation 2" at bounding box center [953, 234] width 101 height 36
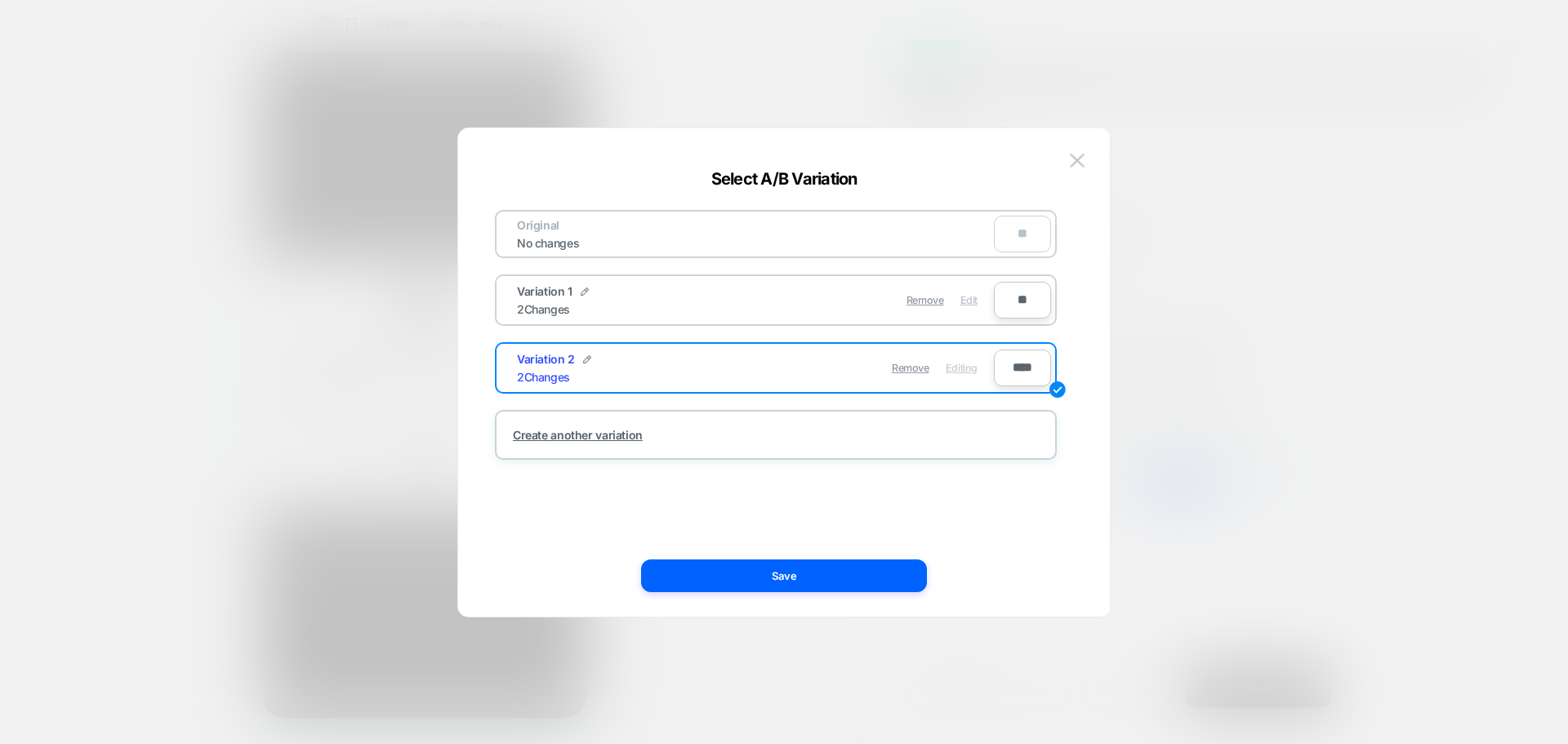
click at [968, 302] on span "Edit" at bounding box center [969, 300] width 17 height 12
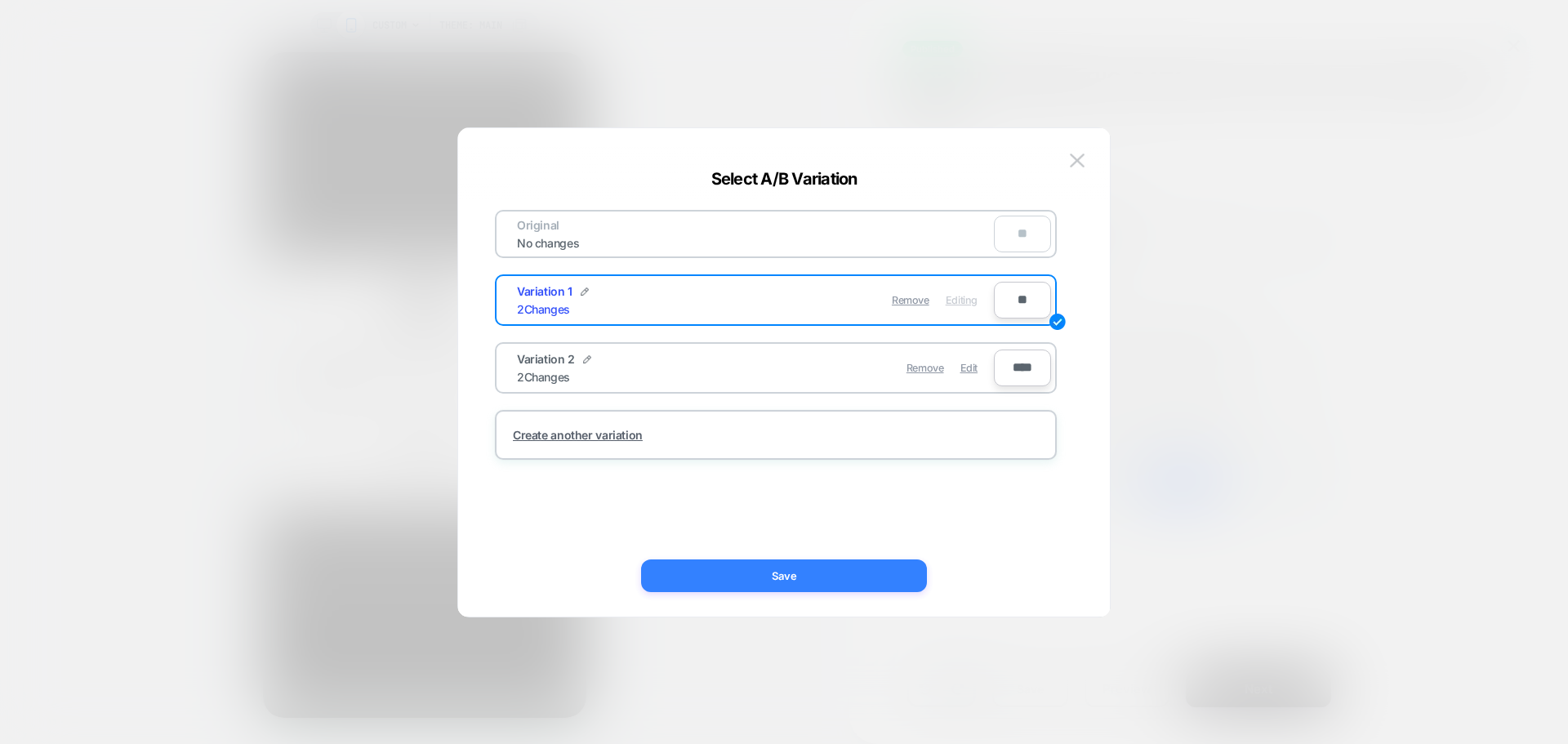
click at [845, 564] on button "Save" at bounding box center [784, 575] width 286 height 33
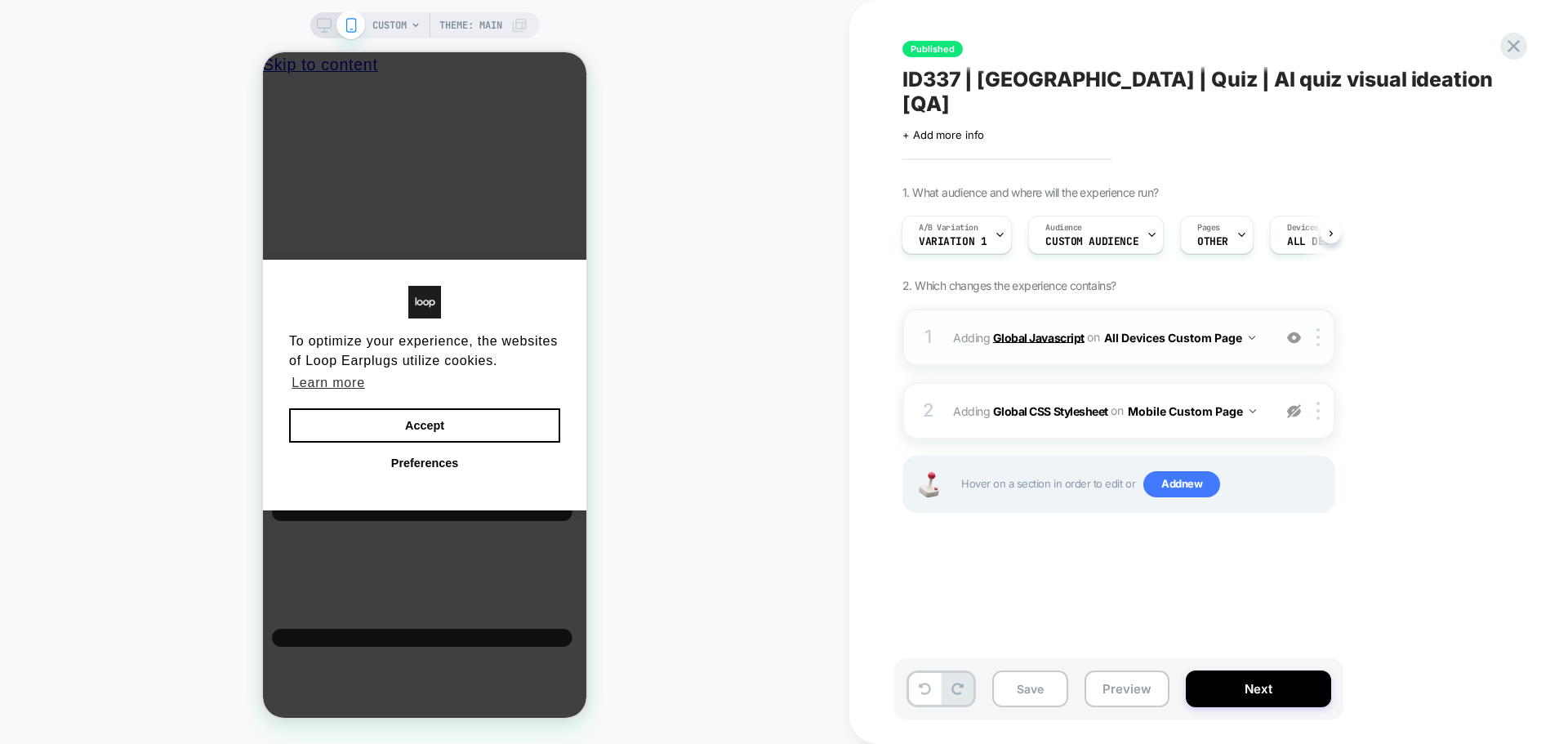
click at [1046, 330] on b "Global Javascript" at bounding box center [1039, 336] width 92 height 14
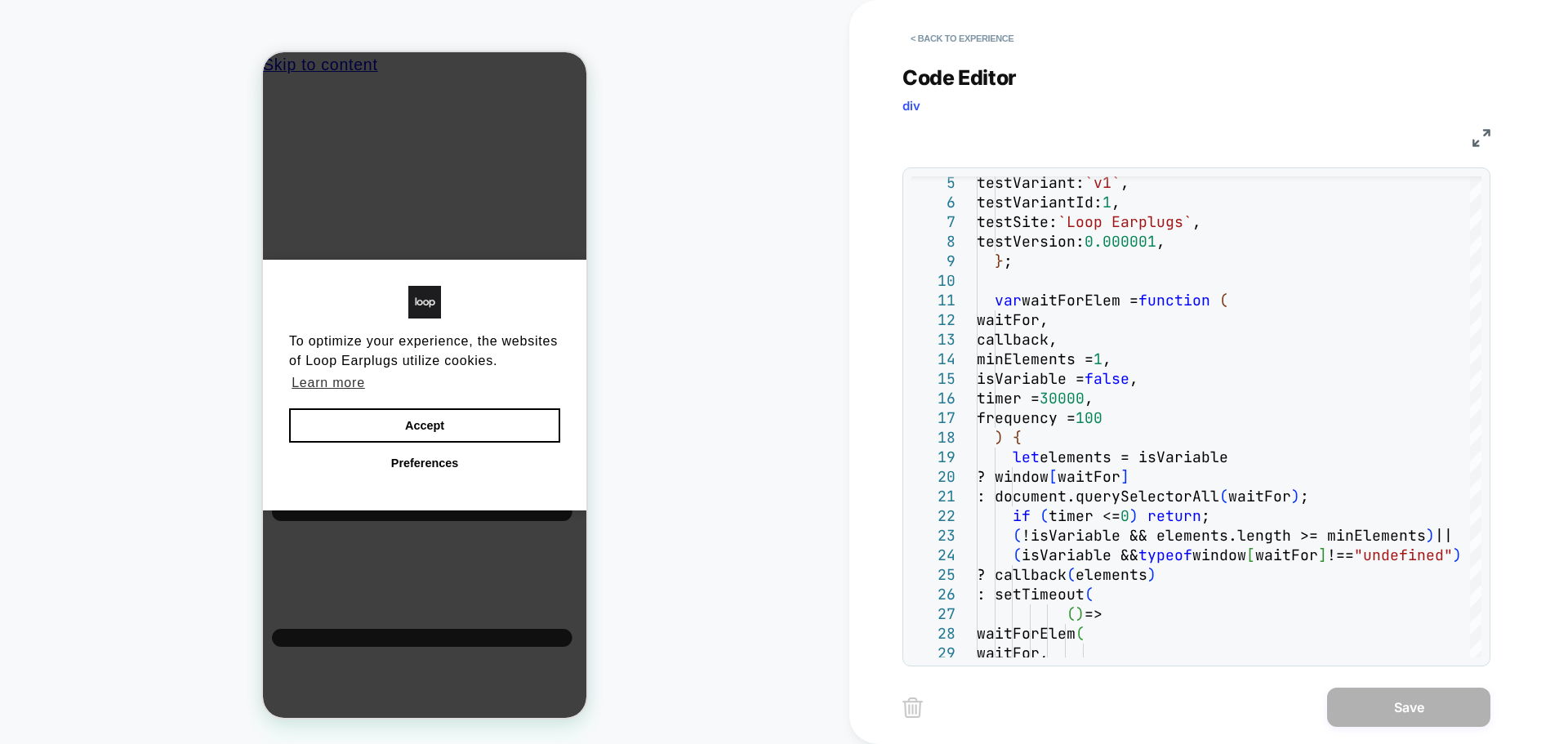
click at [1481, 127] on div "JS" at bounding box center [1196, 135] width 588 height 28
click at [1481, 139] on img at bounding box center [1481, 137] width 18 height 18
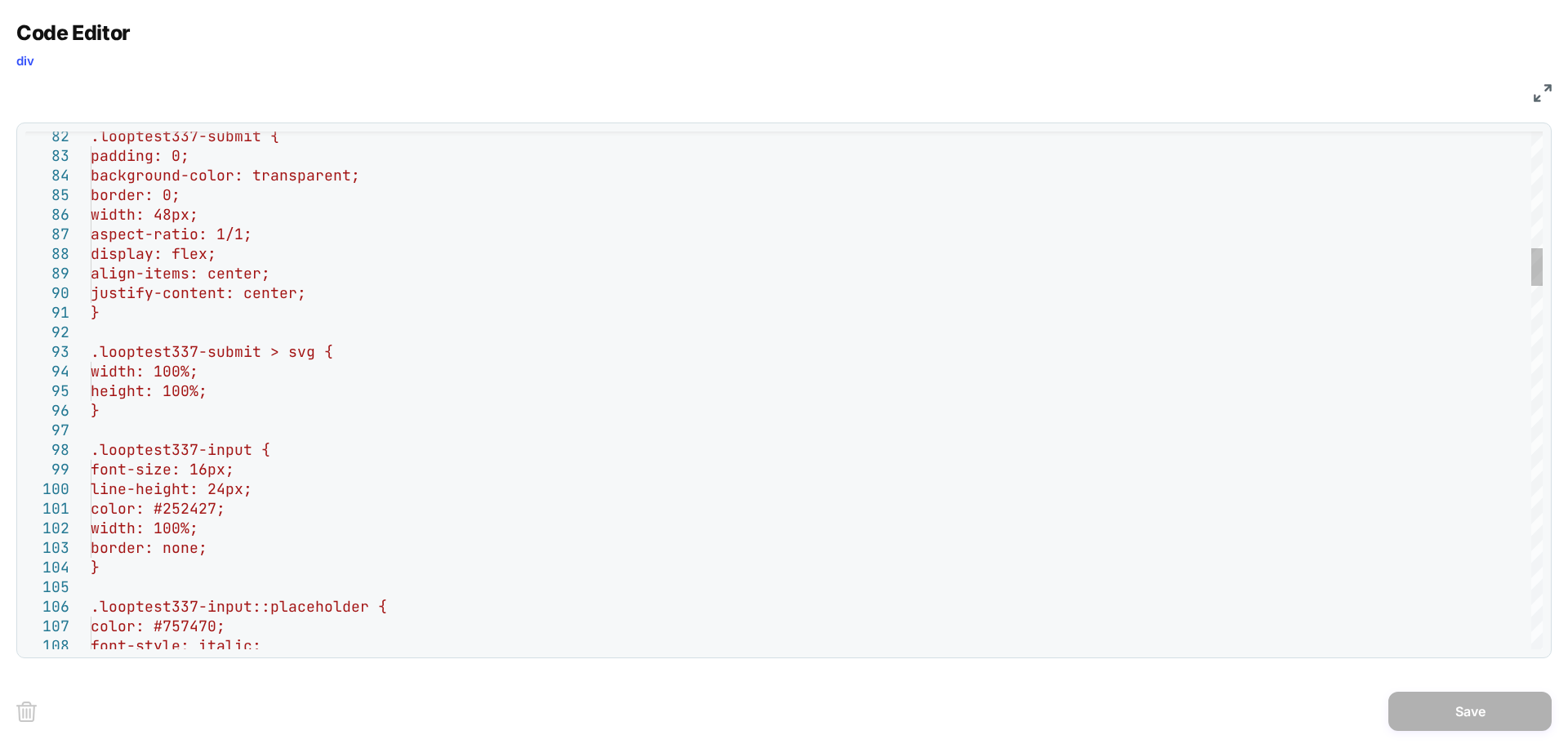
scroll to position [0, 0]
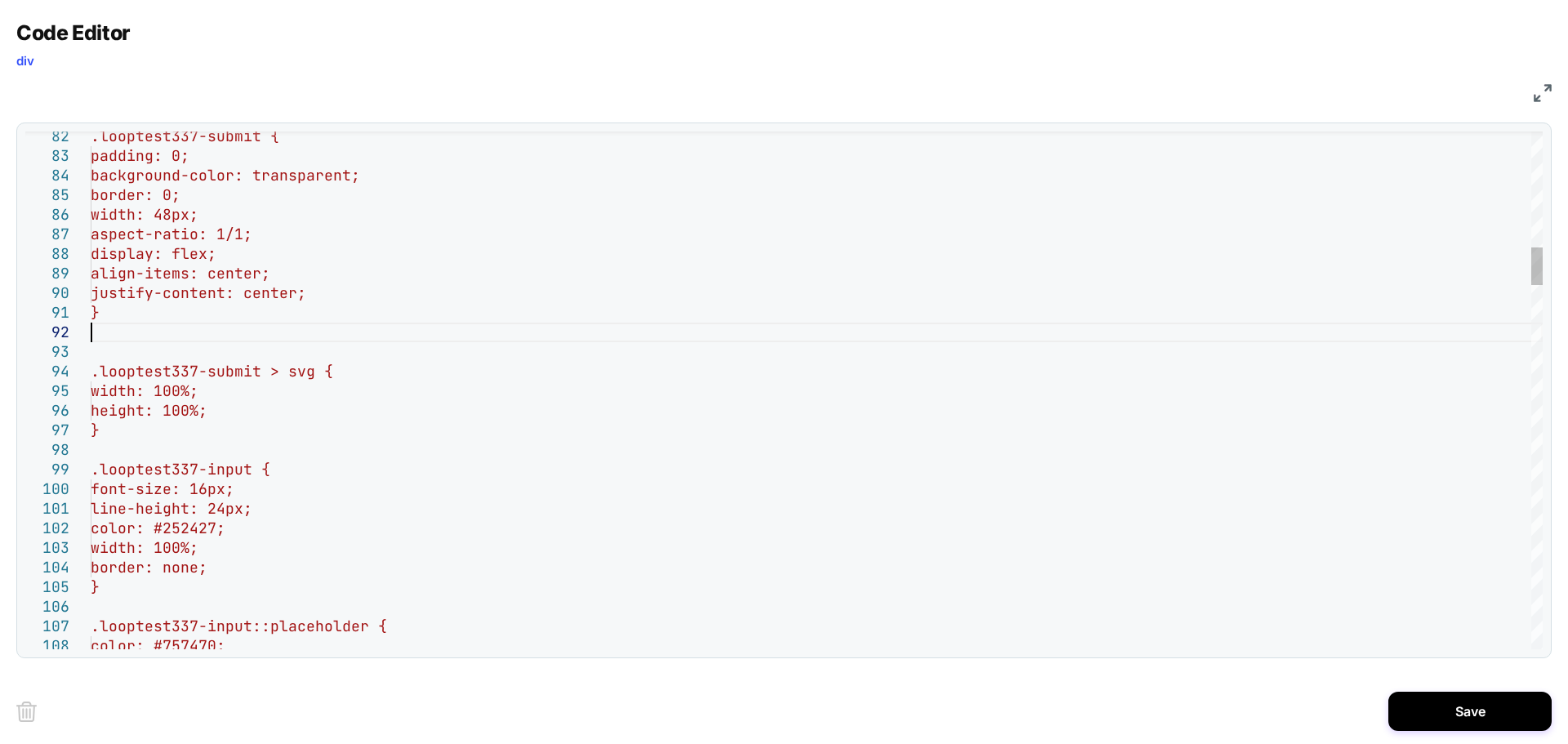
scroll to position [39, 0]
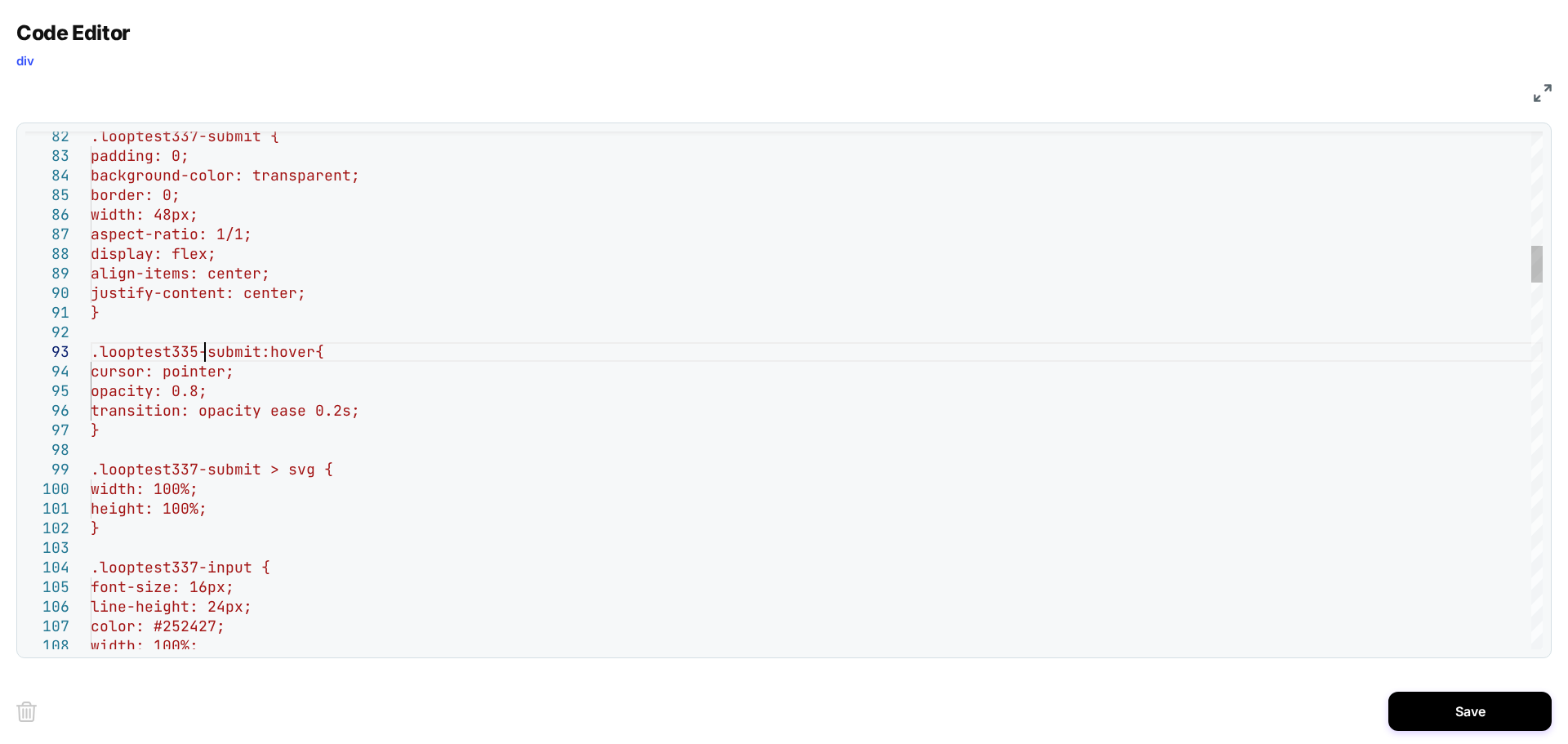
type textarea "**********"
click at [1469, 707] on button "Save" at bounding box center [1470, 711] width 163 height 39
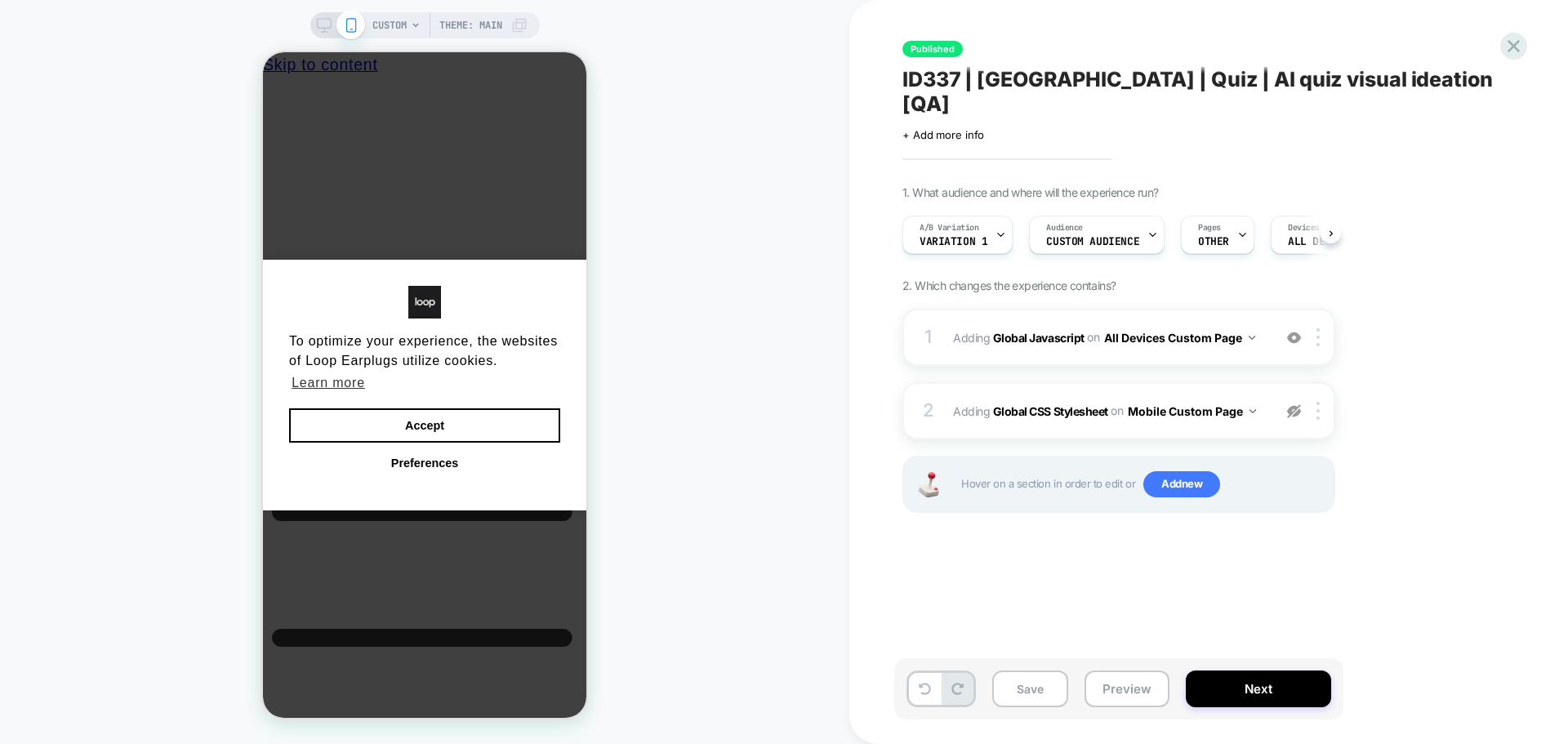
scroll to position [0, 1]
click at [1038, 681] on button "Save" at bounding box center [1030, 688] width 76 height 36
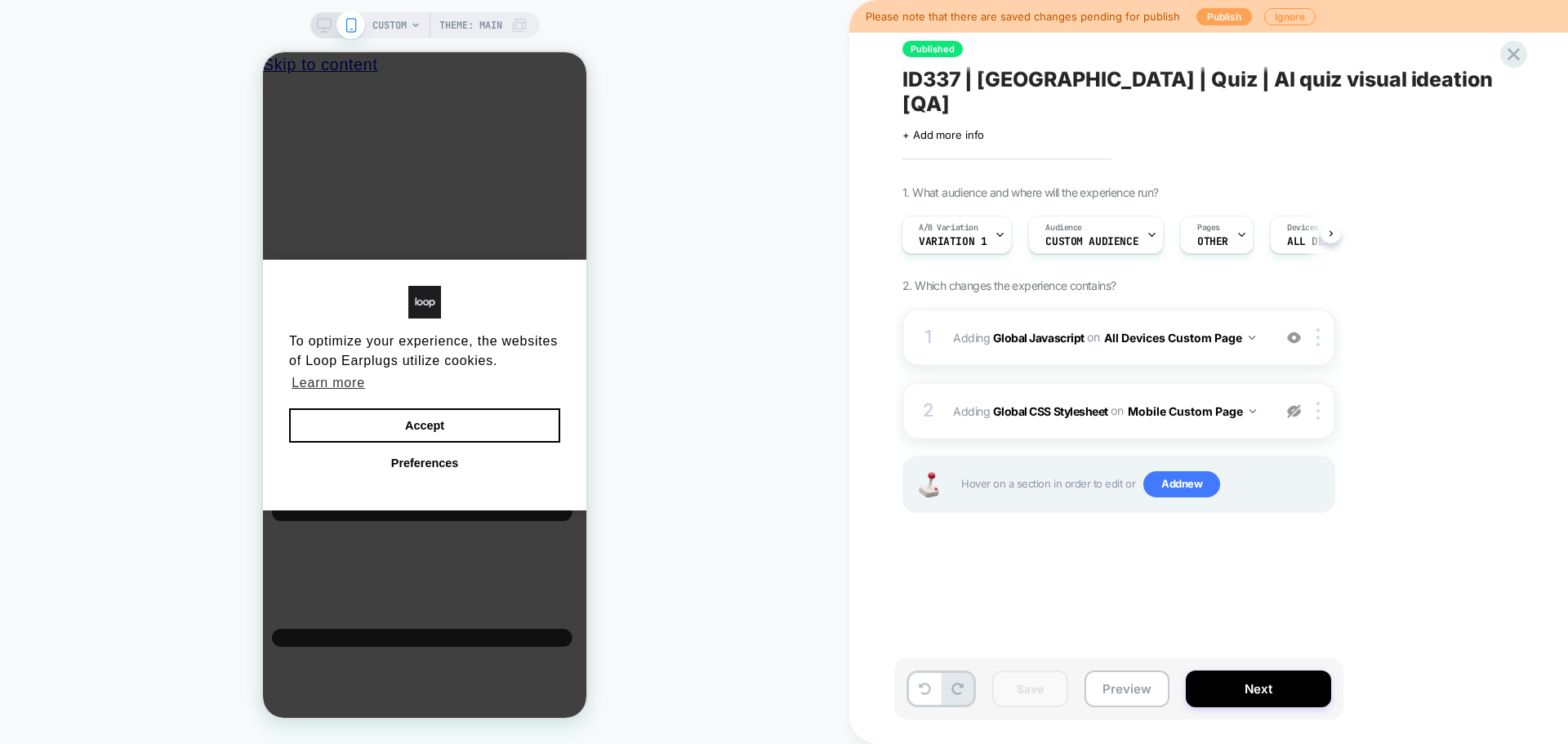
click at [1198, 16] on button "Publish" at bounding box center [1223, 17] width 55 height 17
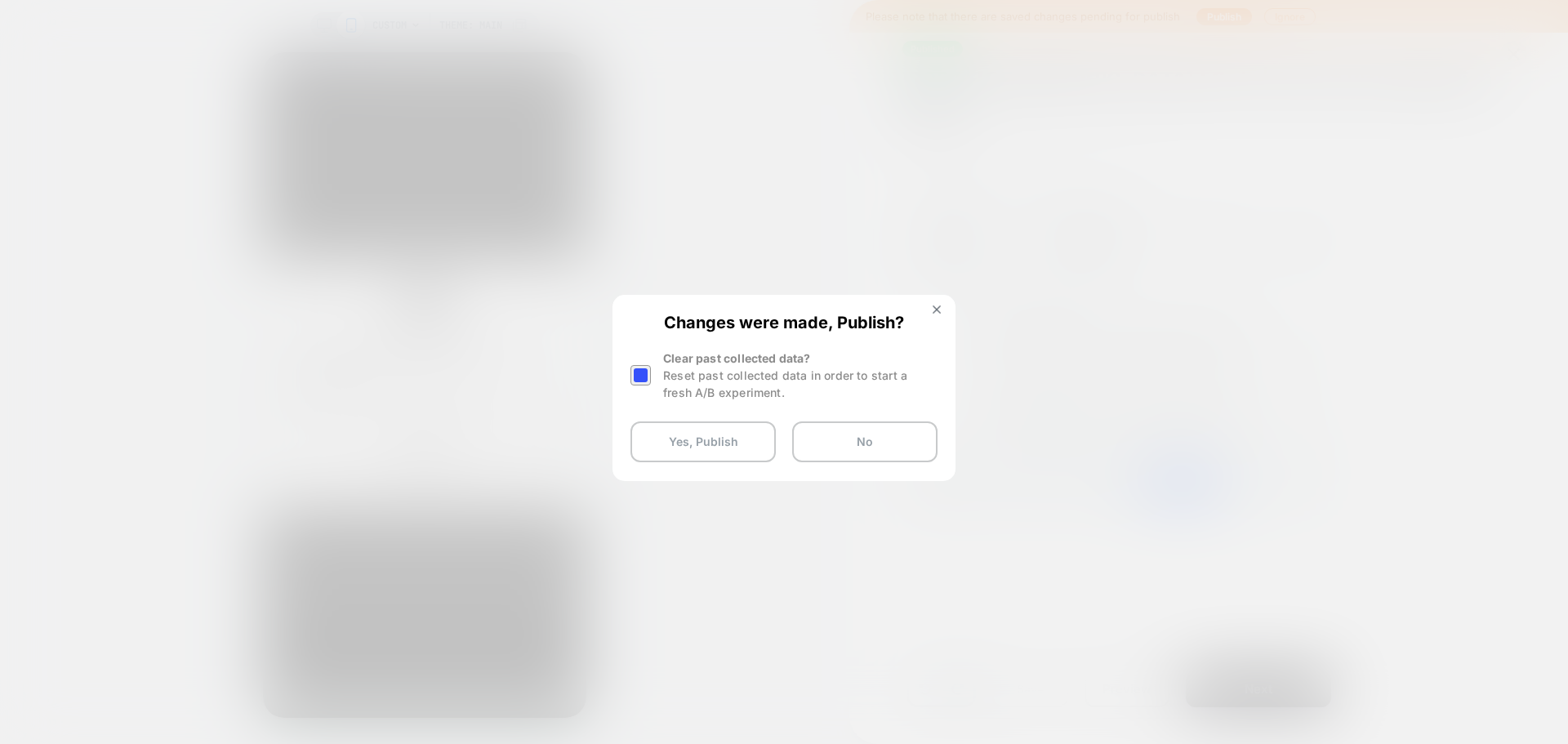
click at [643, 376] on div at bounding box center [641, 375] width 21 height 21
click at [728, 443] on button "Yes, Publish" at bounding box center [703, 442] width 146 height 41
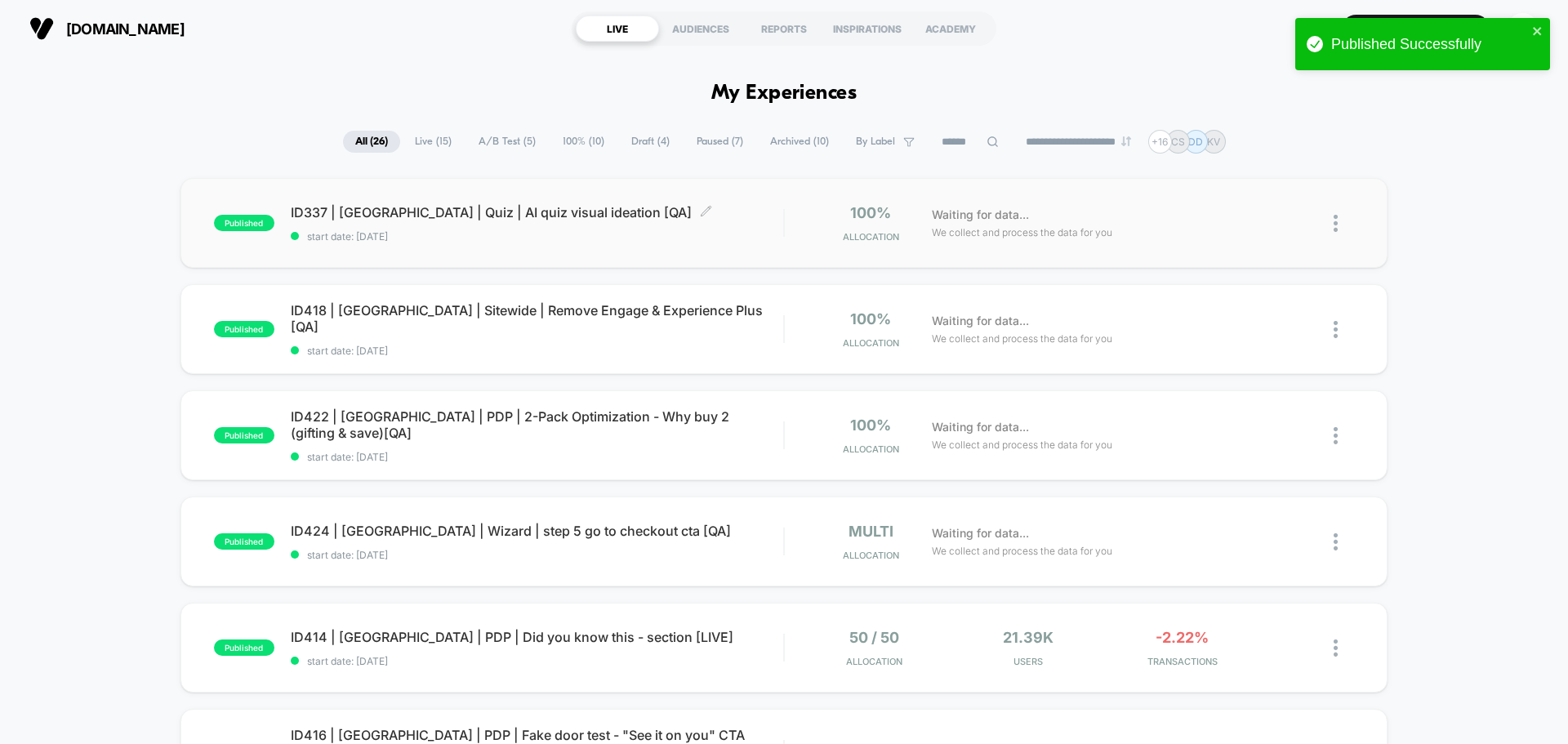
click at [480, 226] on div "ID337 | [GEOGRAPHIC_DATA] | Quiz | AI quiz visual ideation [QA] Click to edit e…" at bounding box center [536, 223] width 492 height 38
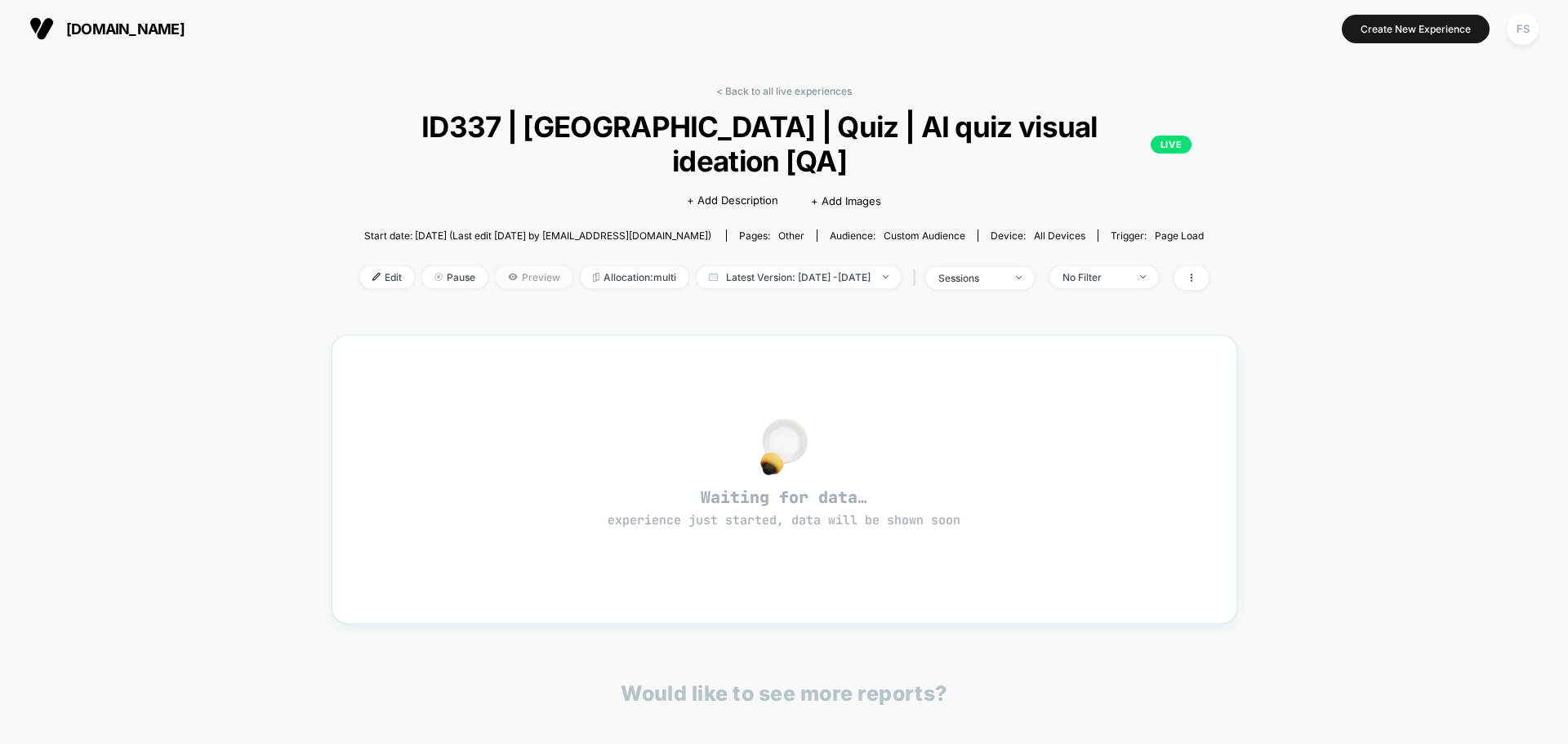
click at [508, 272] on icon at bounding box center [513, 276] width 9 height 9
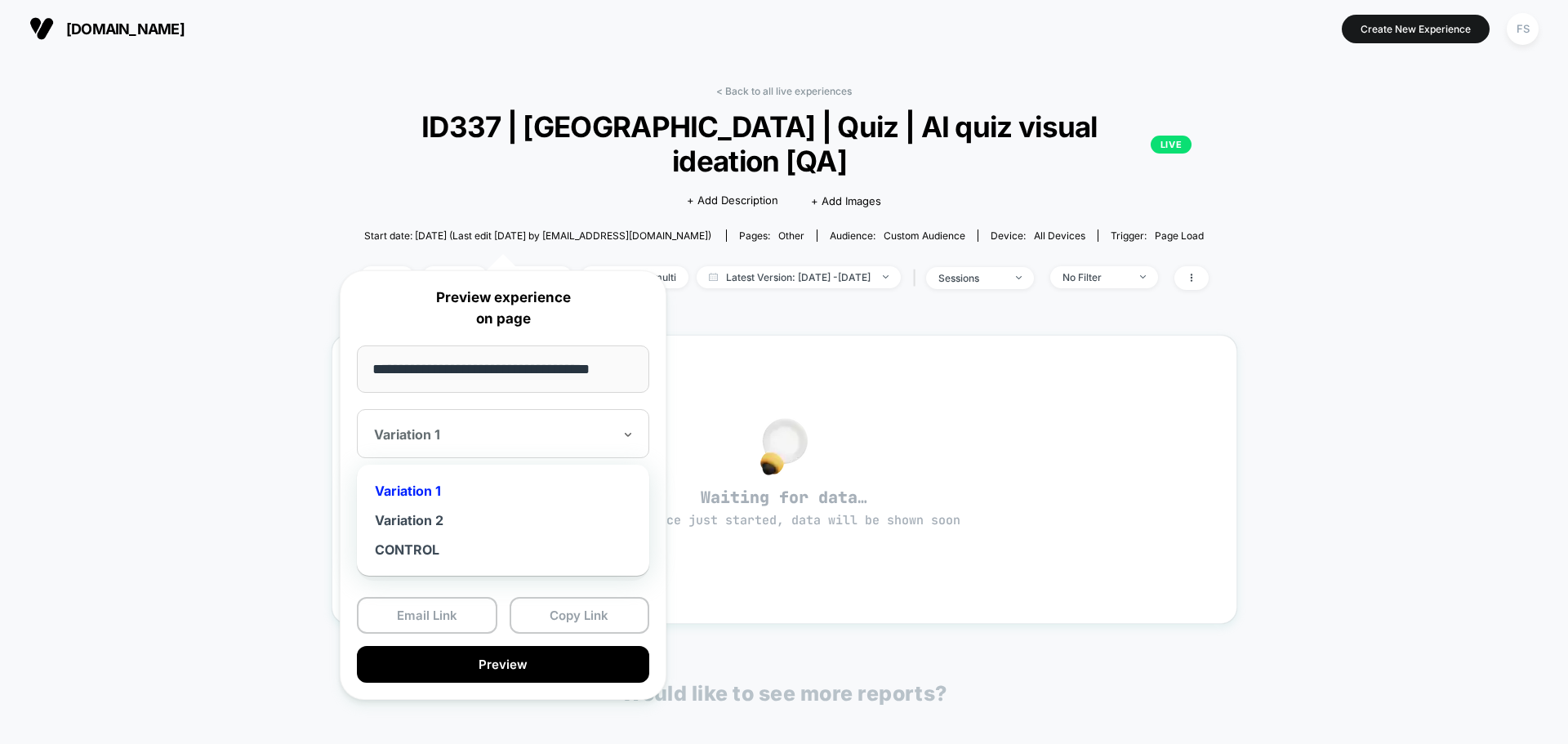
click at [614, 420] on div "Variation 1" at bounding box center [502, 433] width 292 height 49
click at [565, 518] on div "Variation 2" at bounding box center [503, 519] width 276 height 29
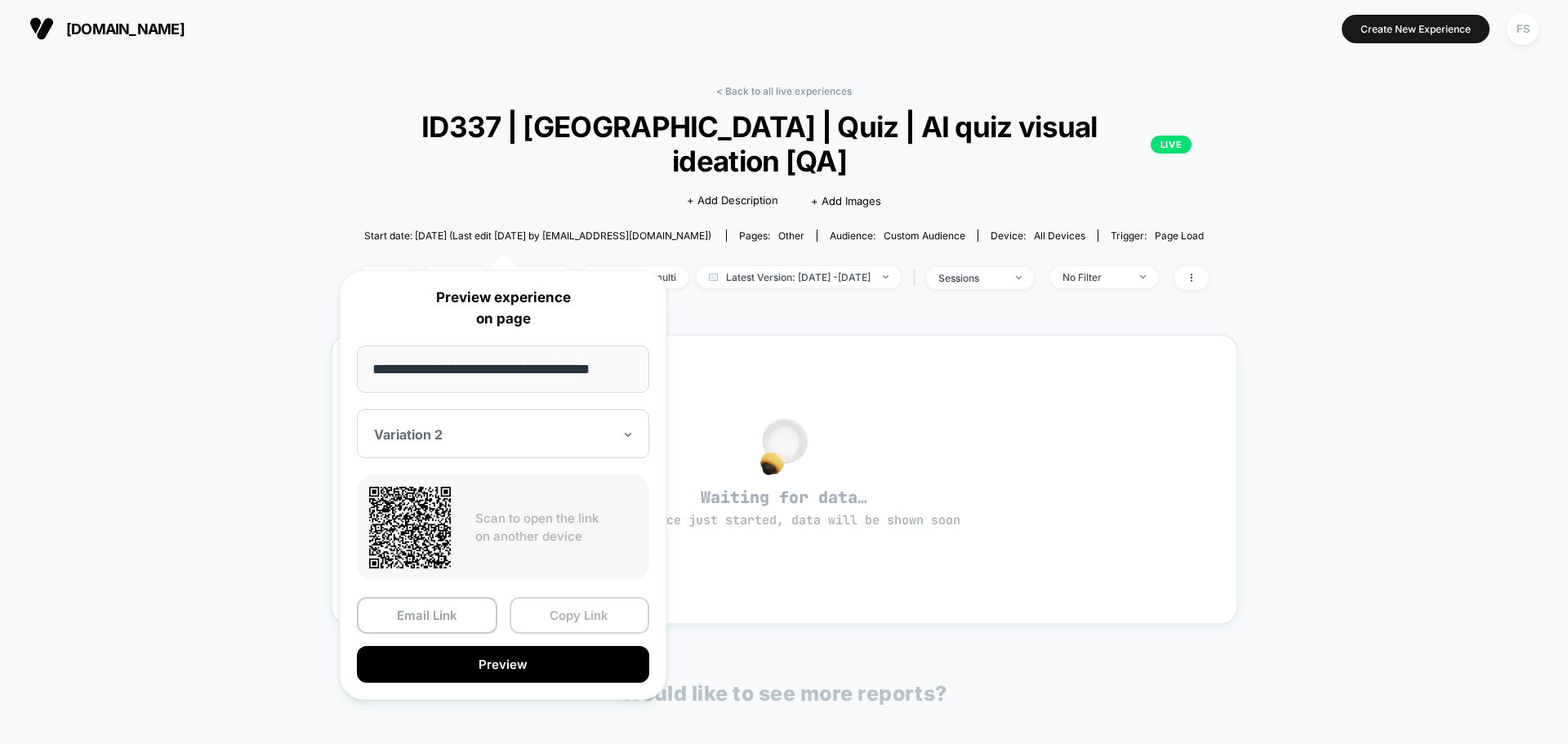
click at [583, 622] on button "Copy Link" at bounding box center [580, 614] width 140 height 36
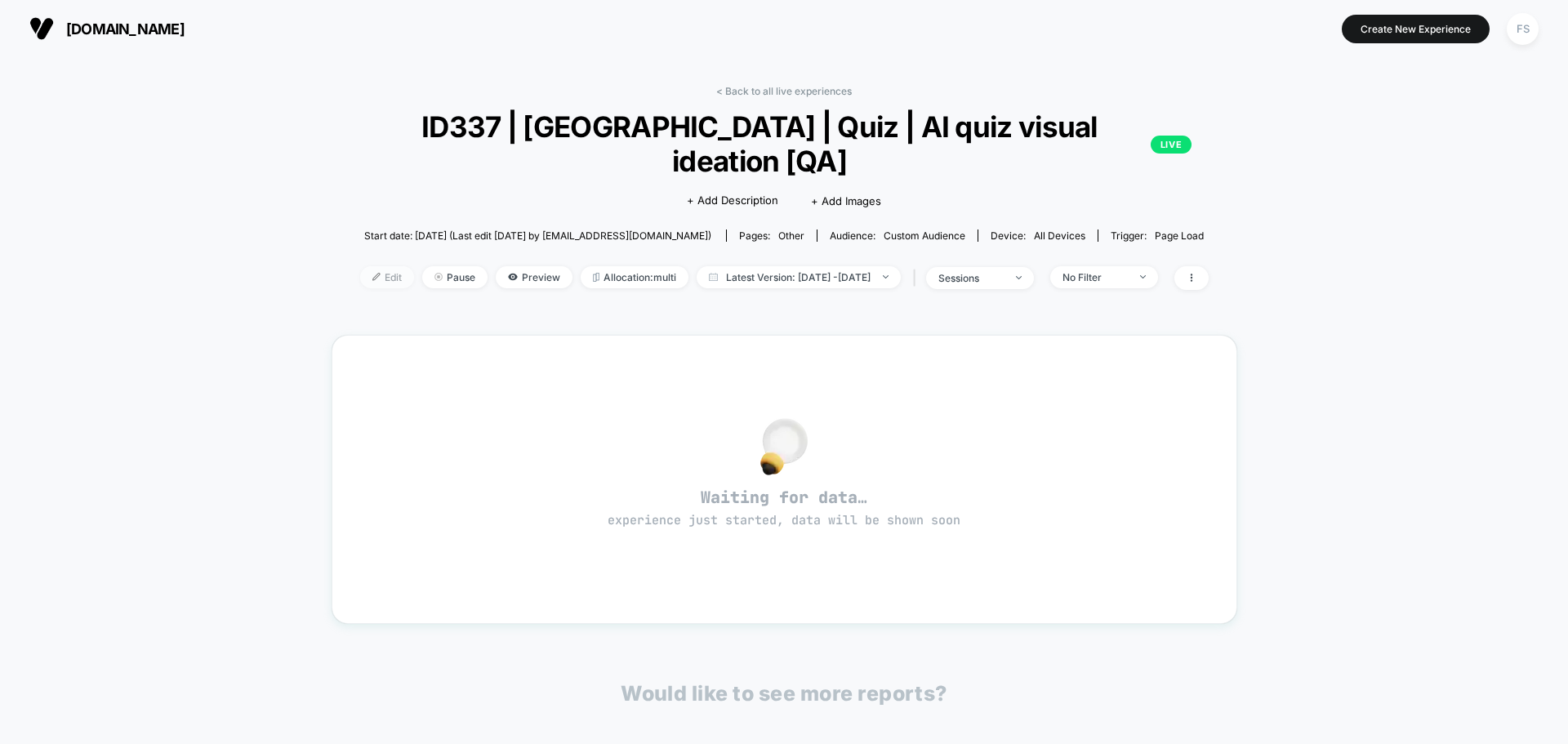
click at [373, 273] on img at bounding box center [376, 276] width 8 height 8
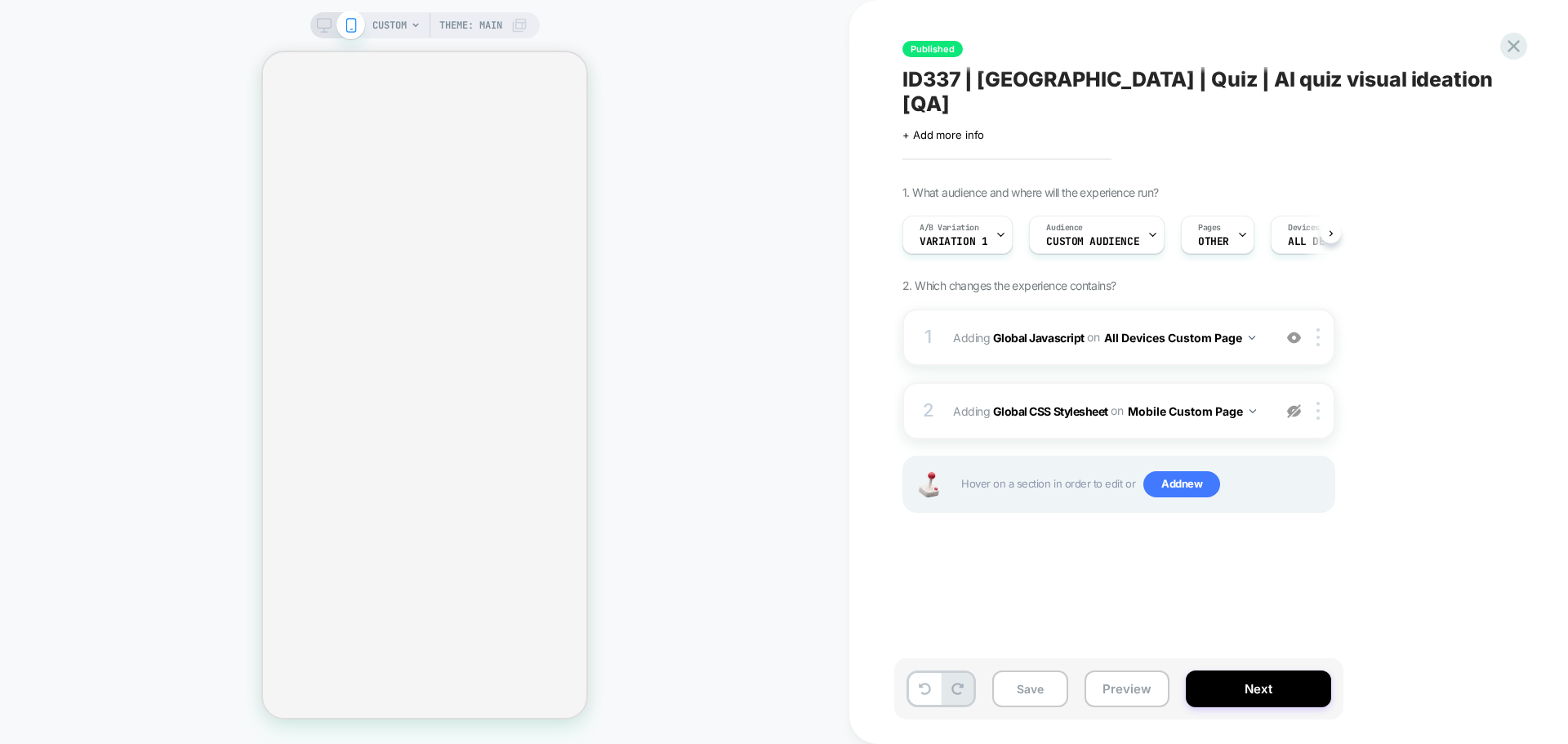
scroll to position [0, 1]
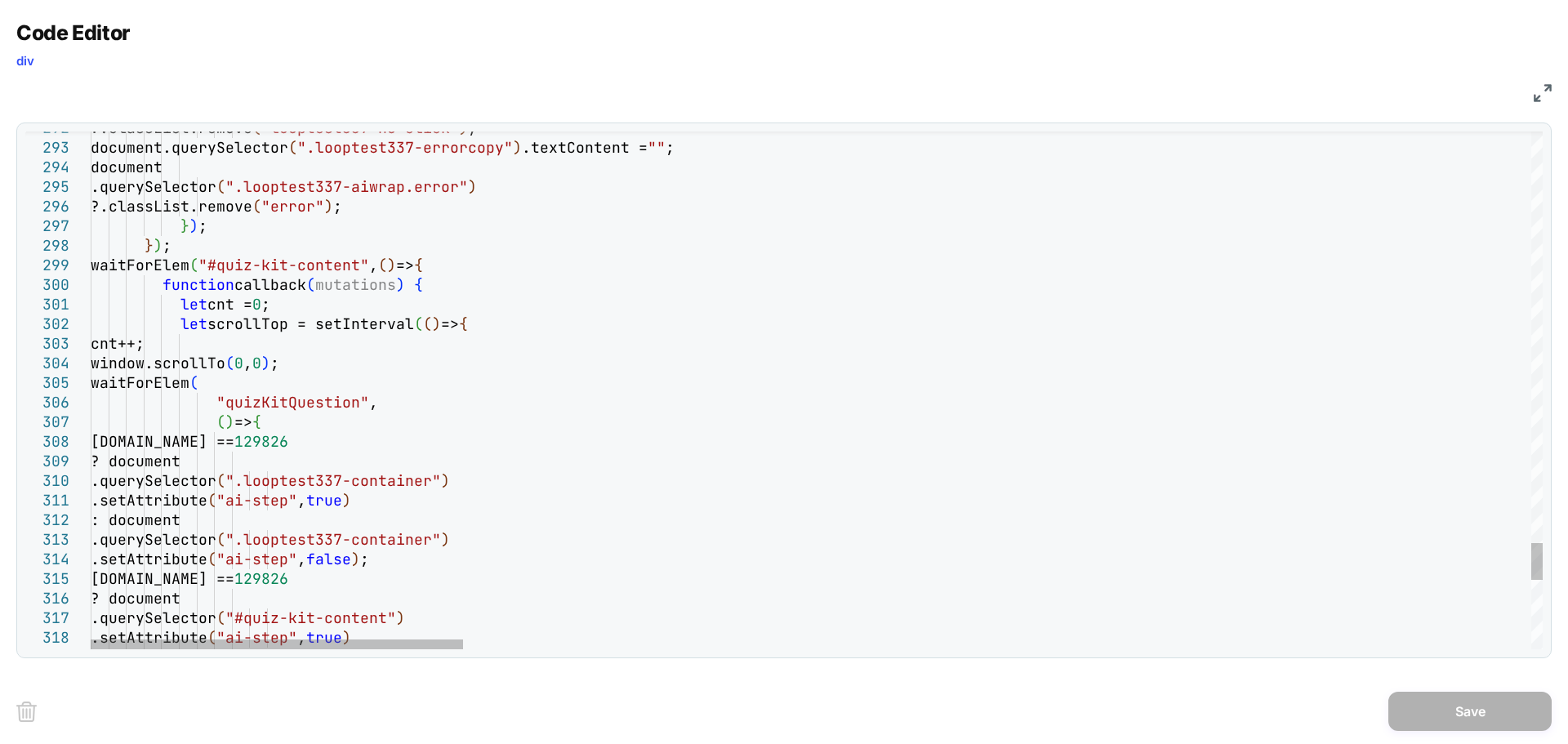
type textarea "**********"
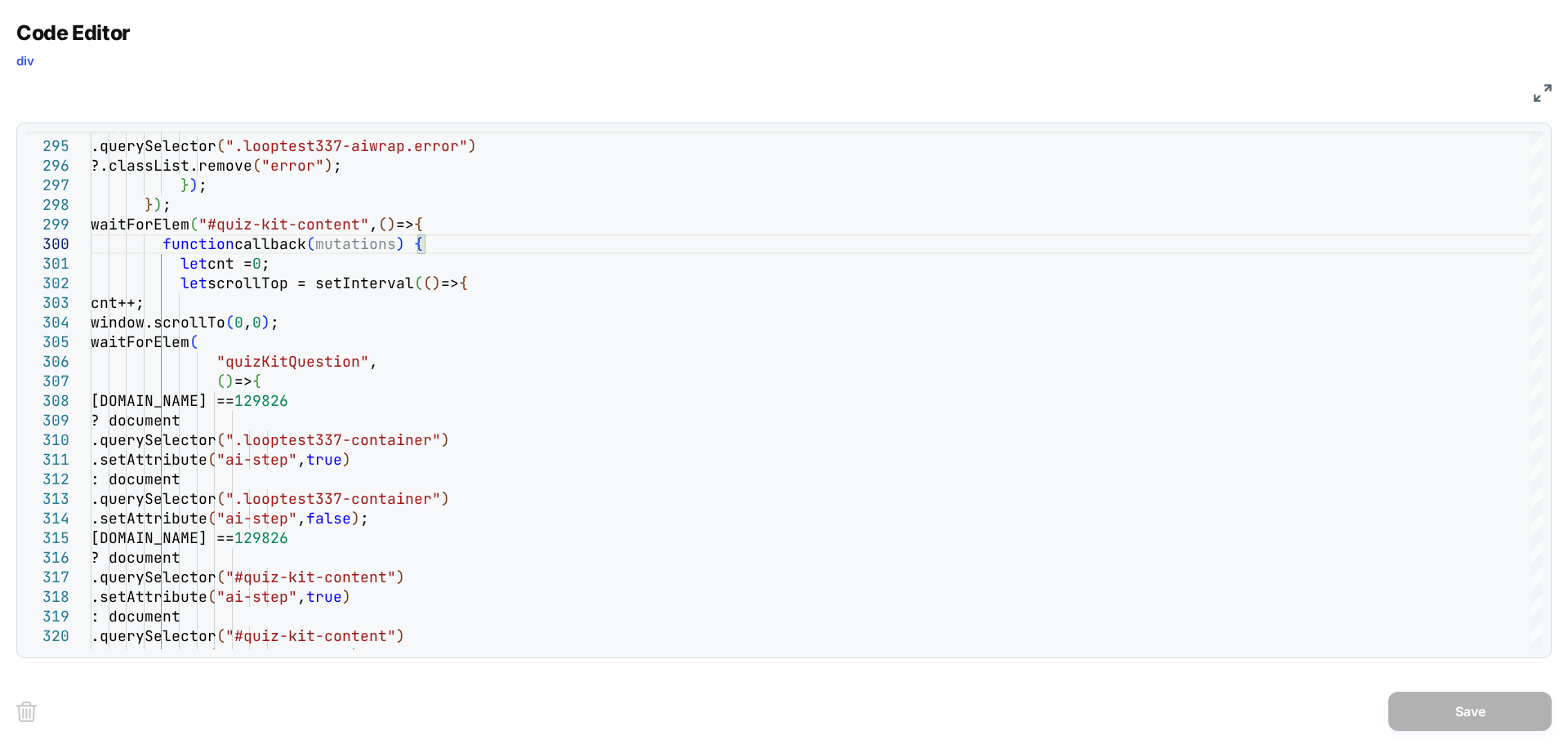
click at [1542, 88] on img at bounding box center [1543, 92] width 18 height 18
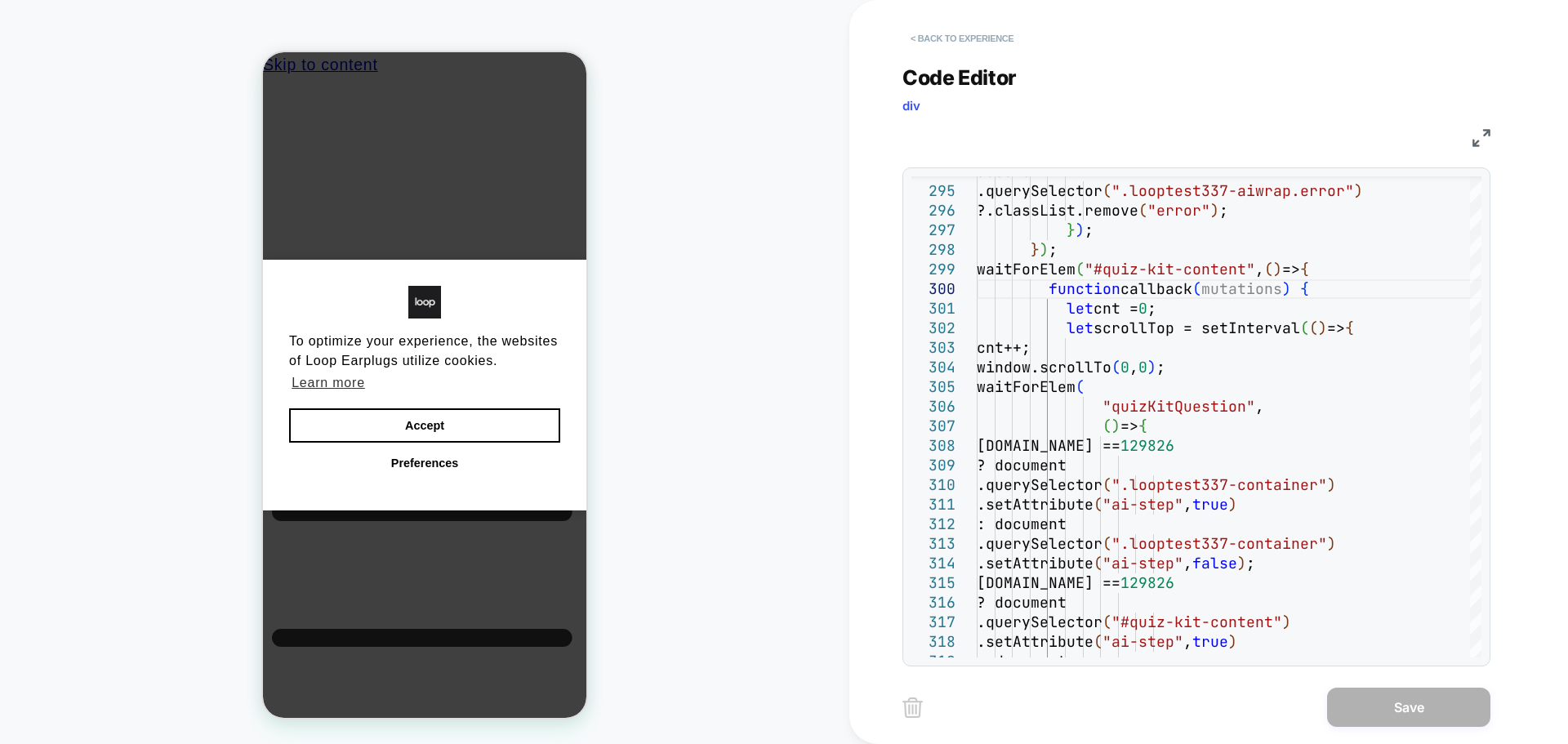
click at [1002, 35] on button "< Back to experience" at bounding box center [962, 38] width 120 height 26
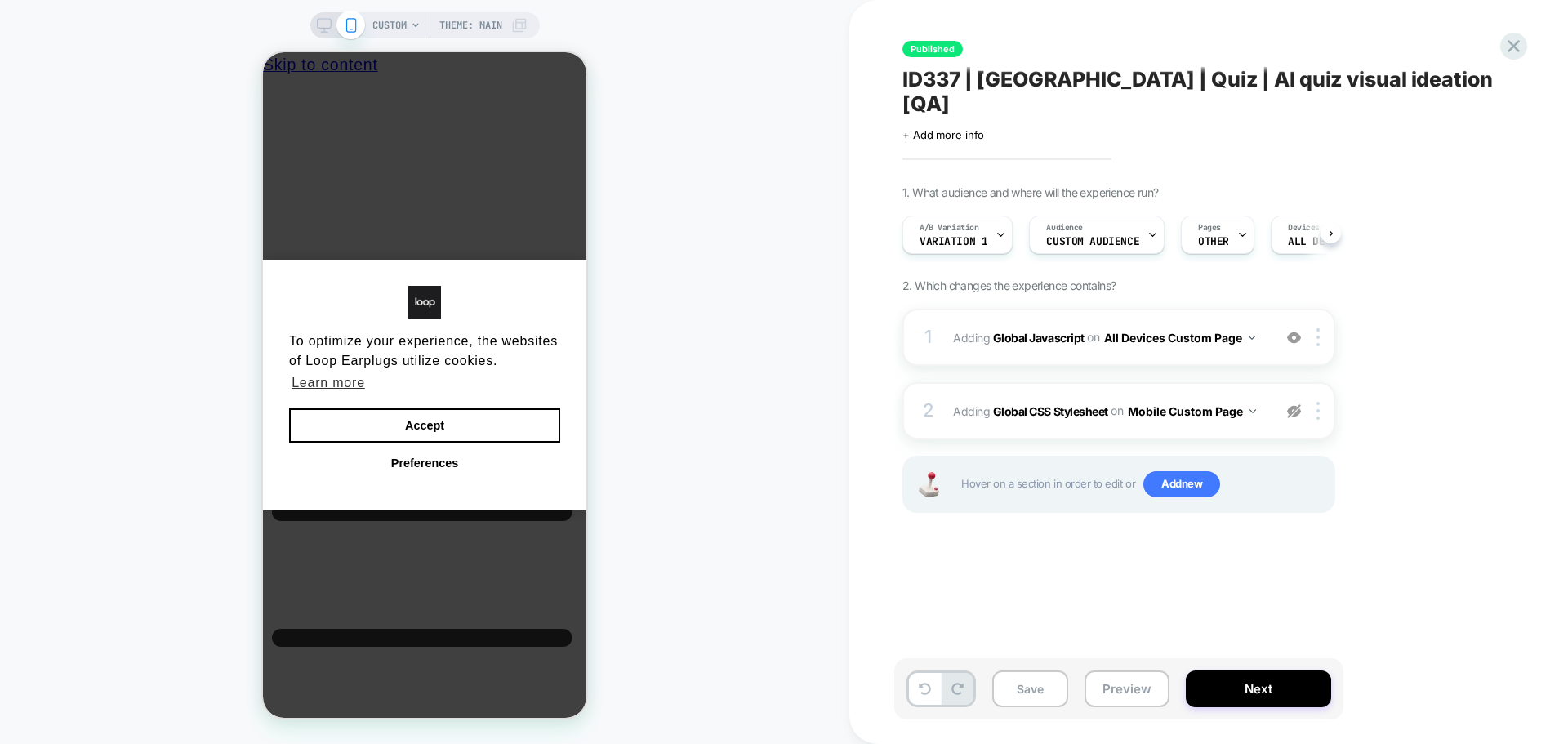
scroll to position [0, 1]
click at [1000, 230] on icon at bounding box center [999, 234] width 10 height 10
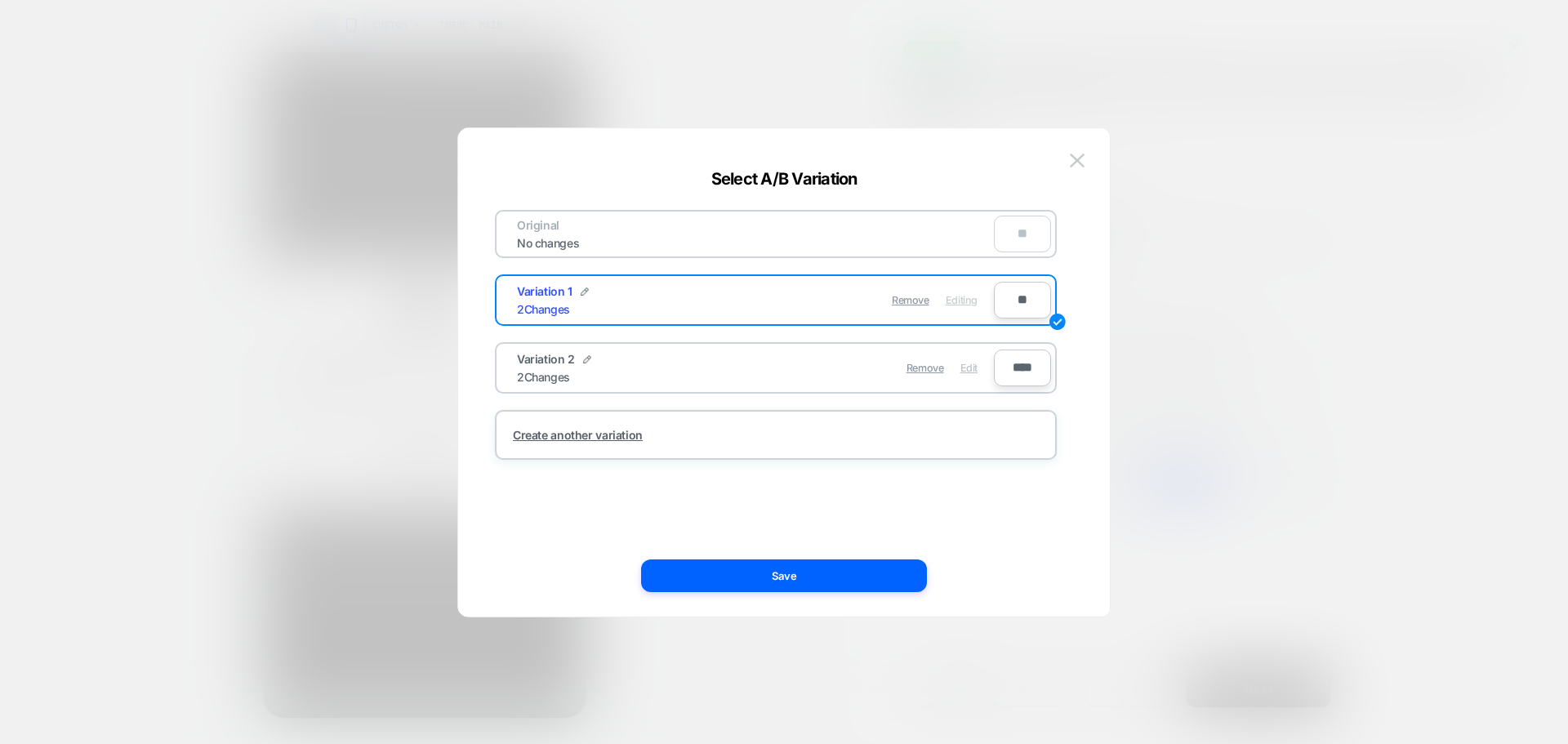
click at [963, 367] on span "Edit" at bounding box center [969, 367] width 17 height 12
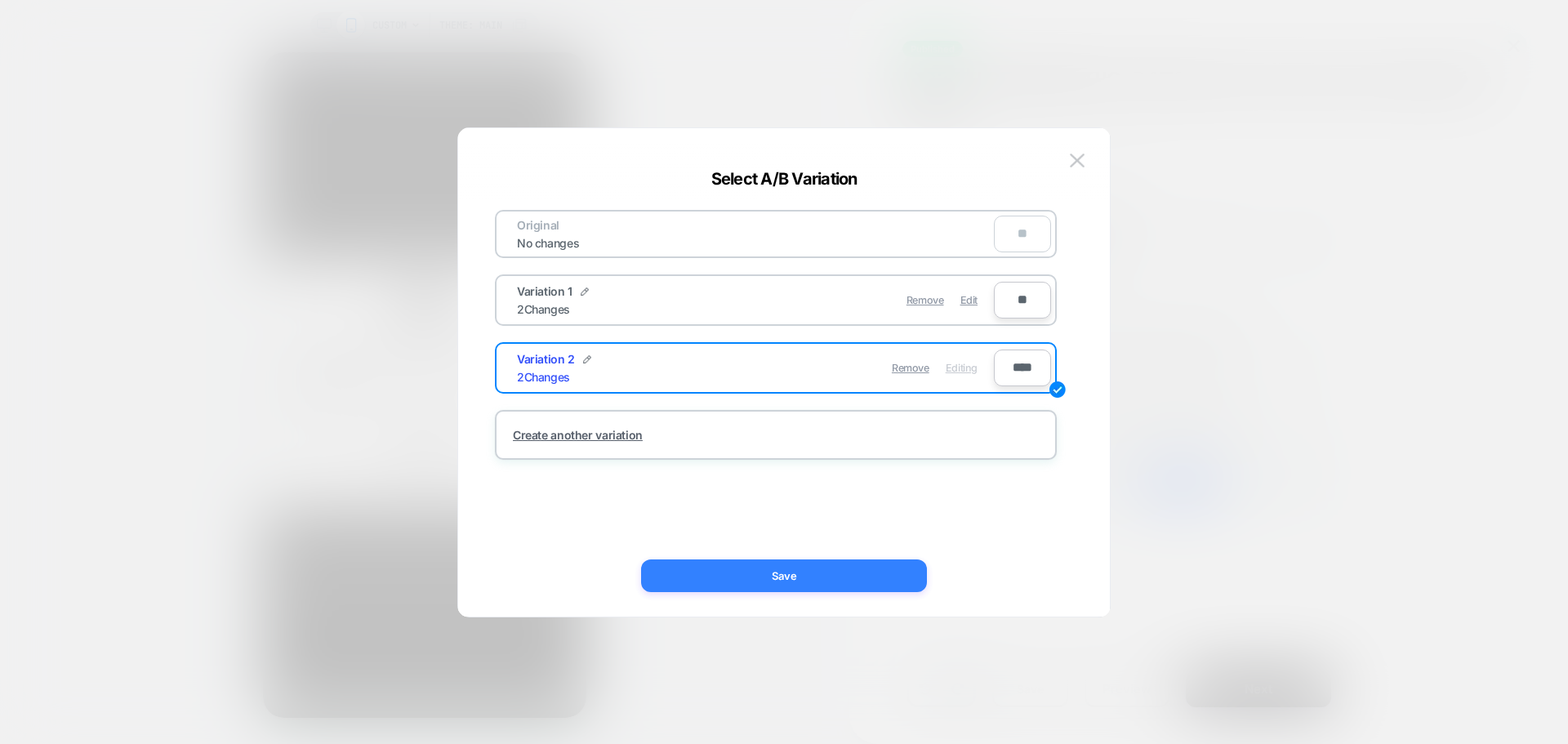
click at [807, 579] on button "Save" at bounding box center [784, 575] width 286 height 33
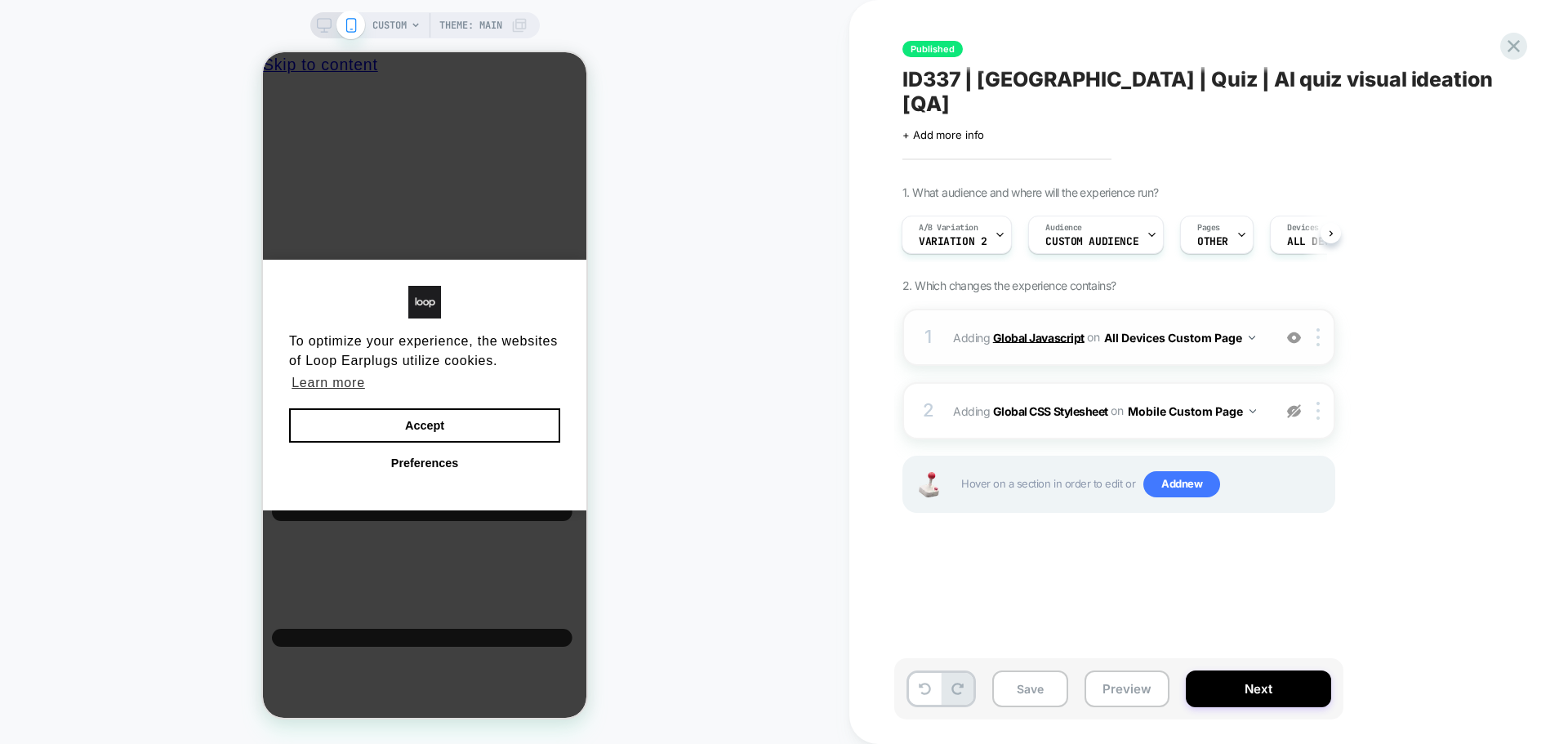
click at [1030, 330] on b "Global Javascript" at bounding box center [1039, 336] width 92 height 14
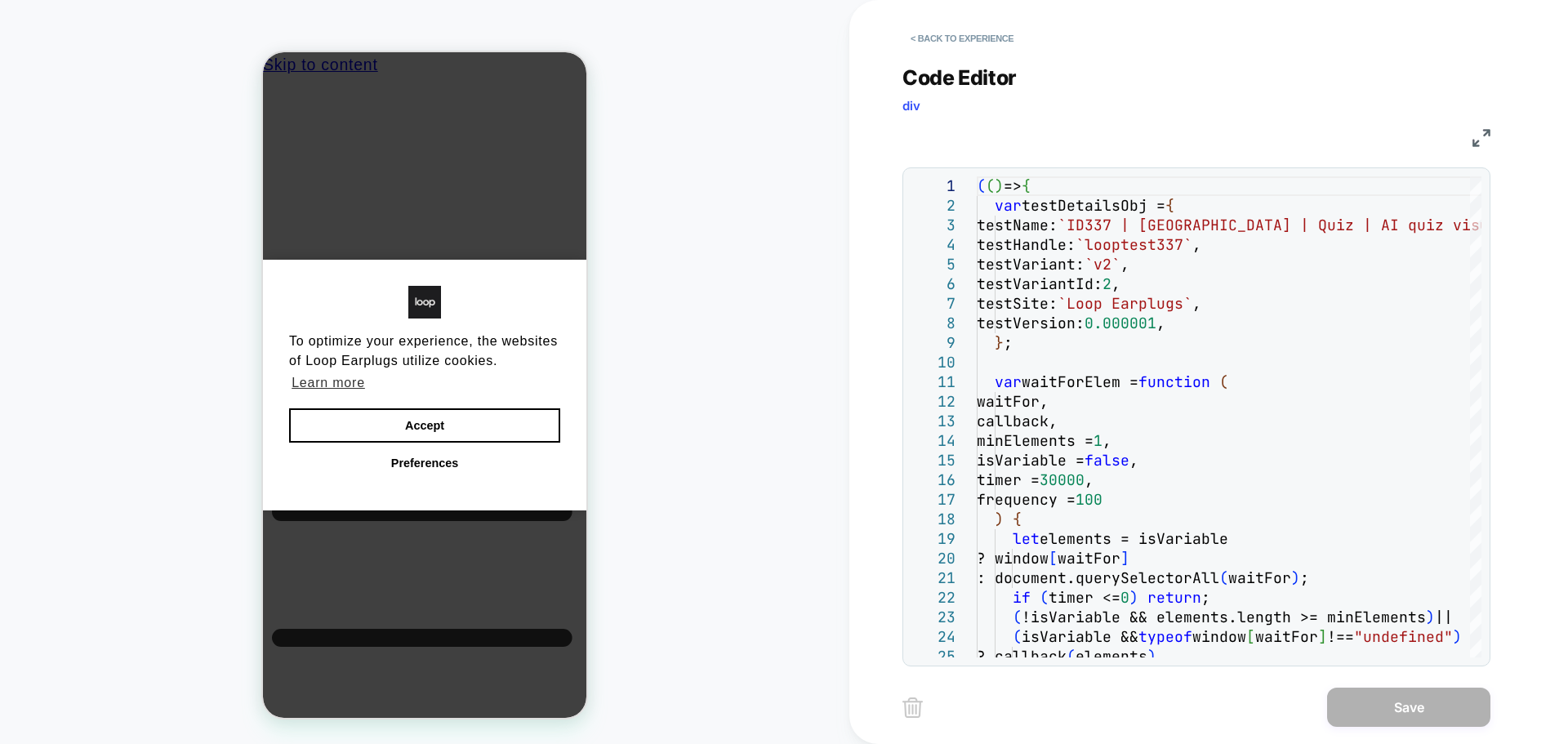
click at [1482, 147] on img at bounding box center [1481, 137] width 18 height 18
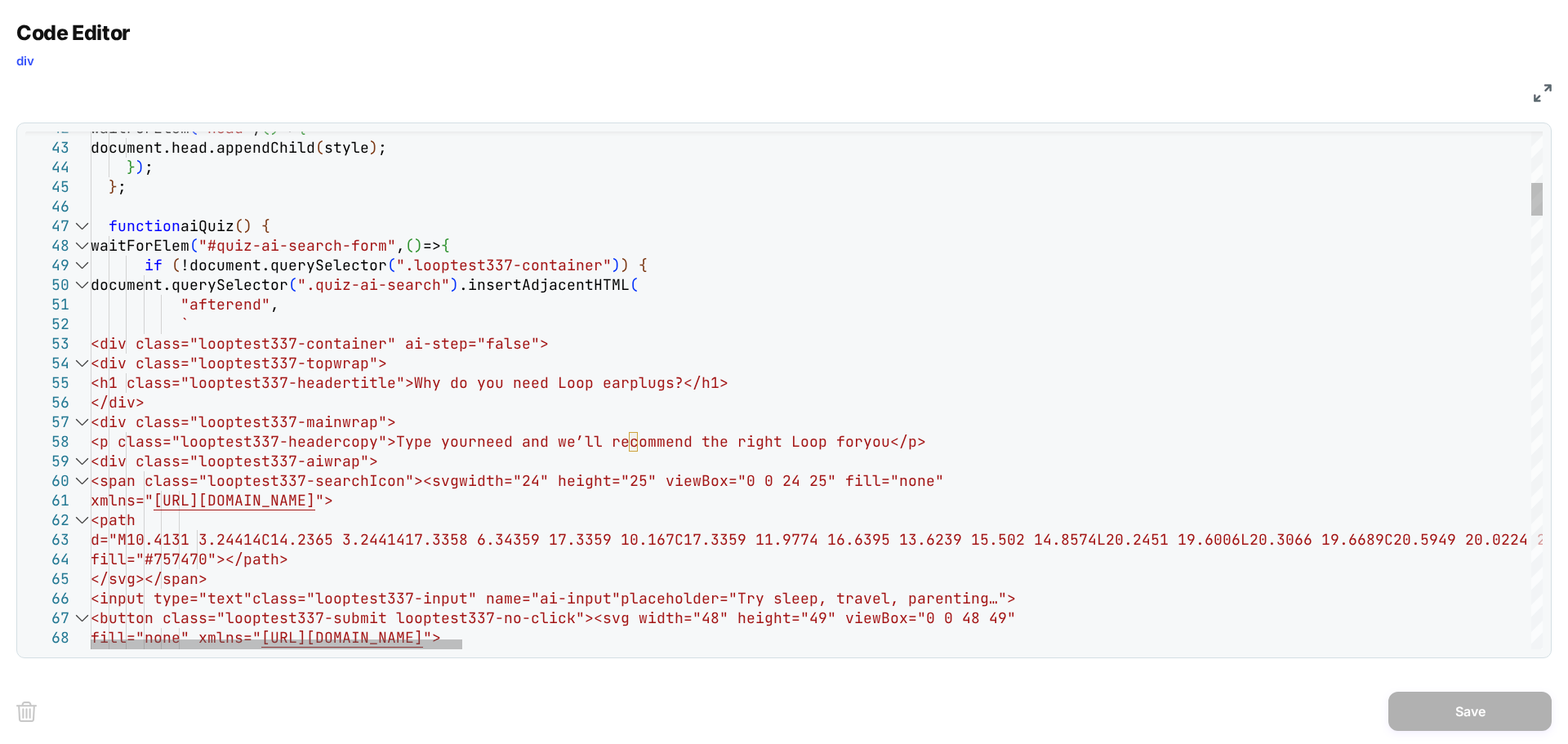
click at [78, 230] on div at bounding box center [81, 226] width 21 height 20
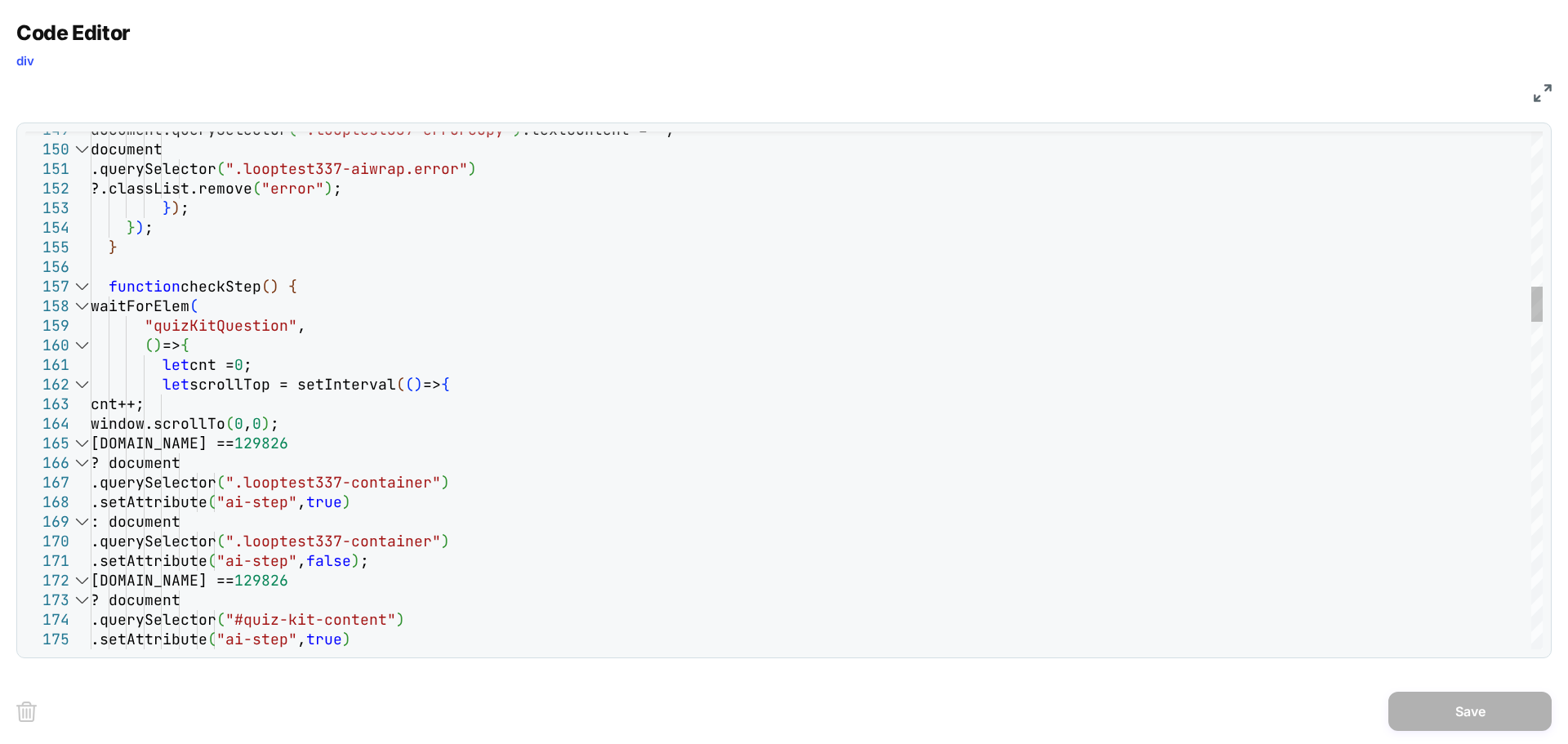
scroll to position [0, 0]
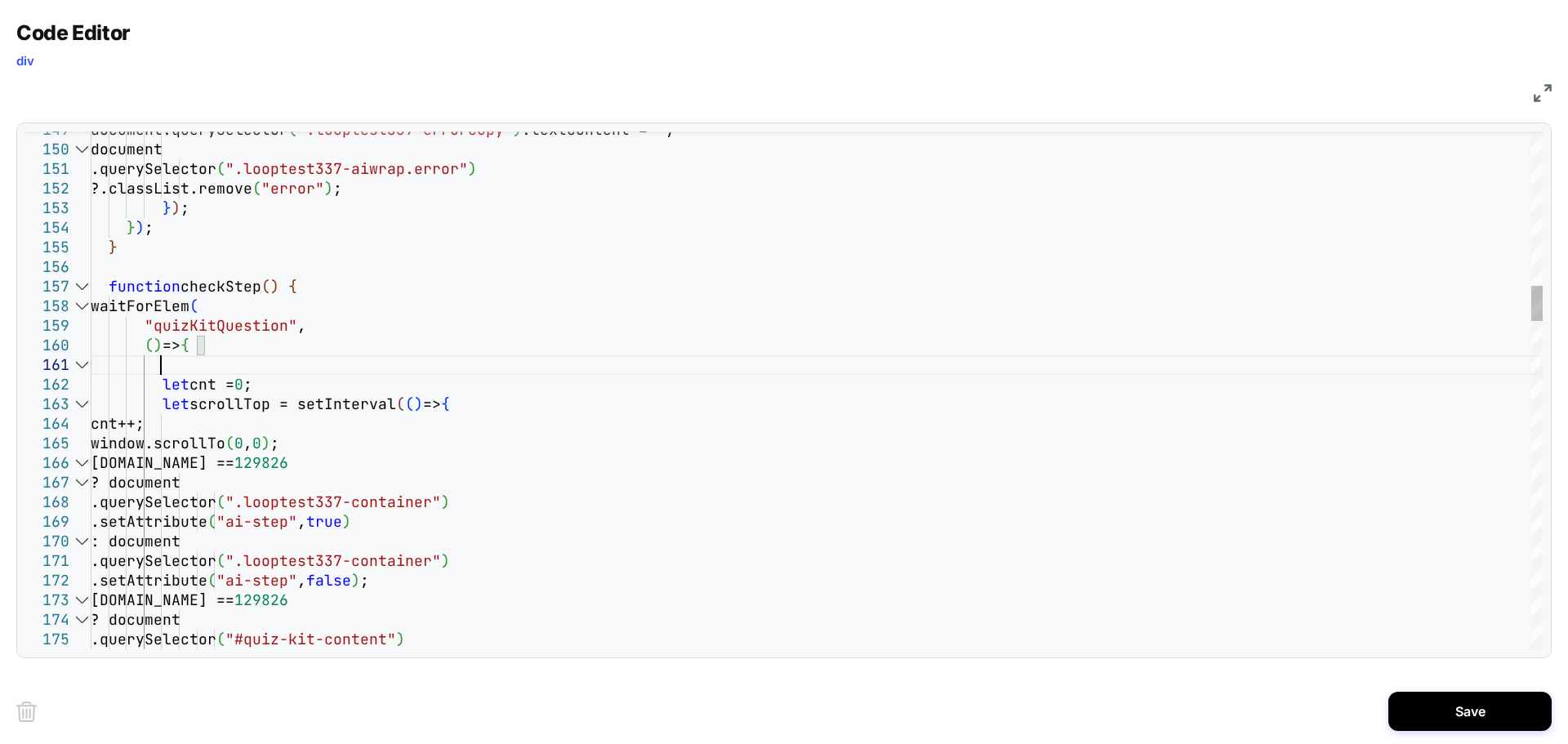
scroll to position [118, 69]
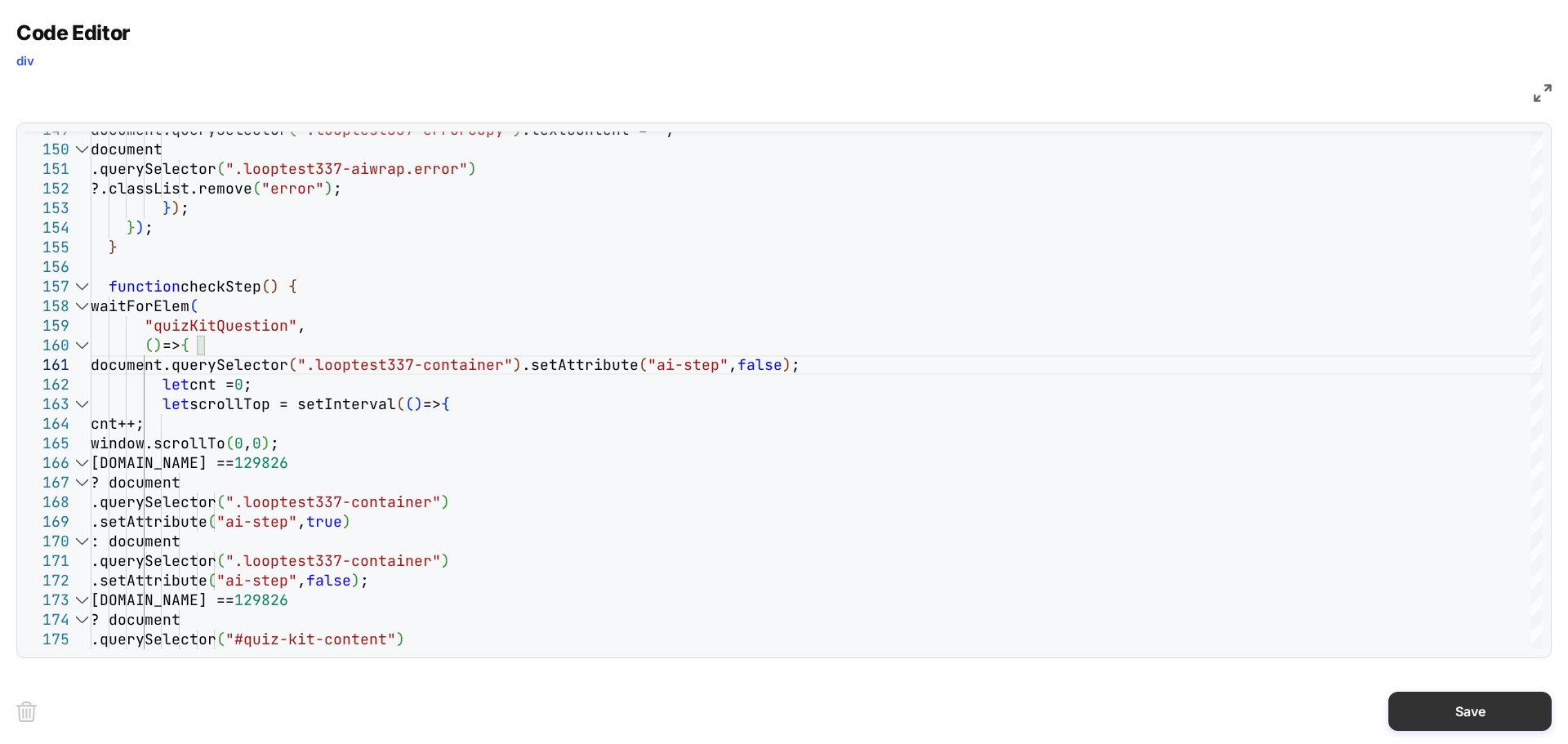
type textarea "**********"
click at [1468, 707] on button "Save" at bounding box center [1470, 711] width 163 height 39
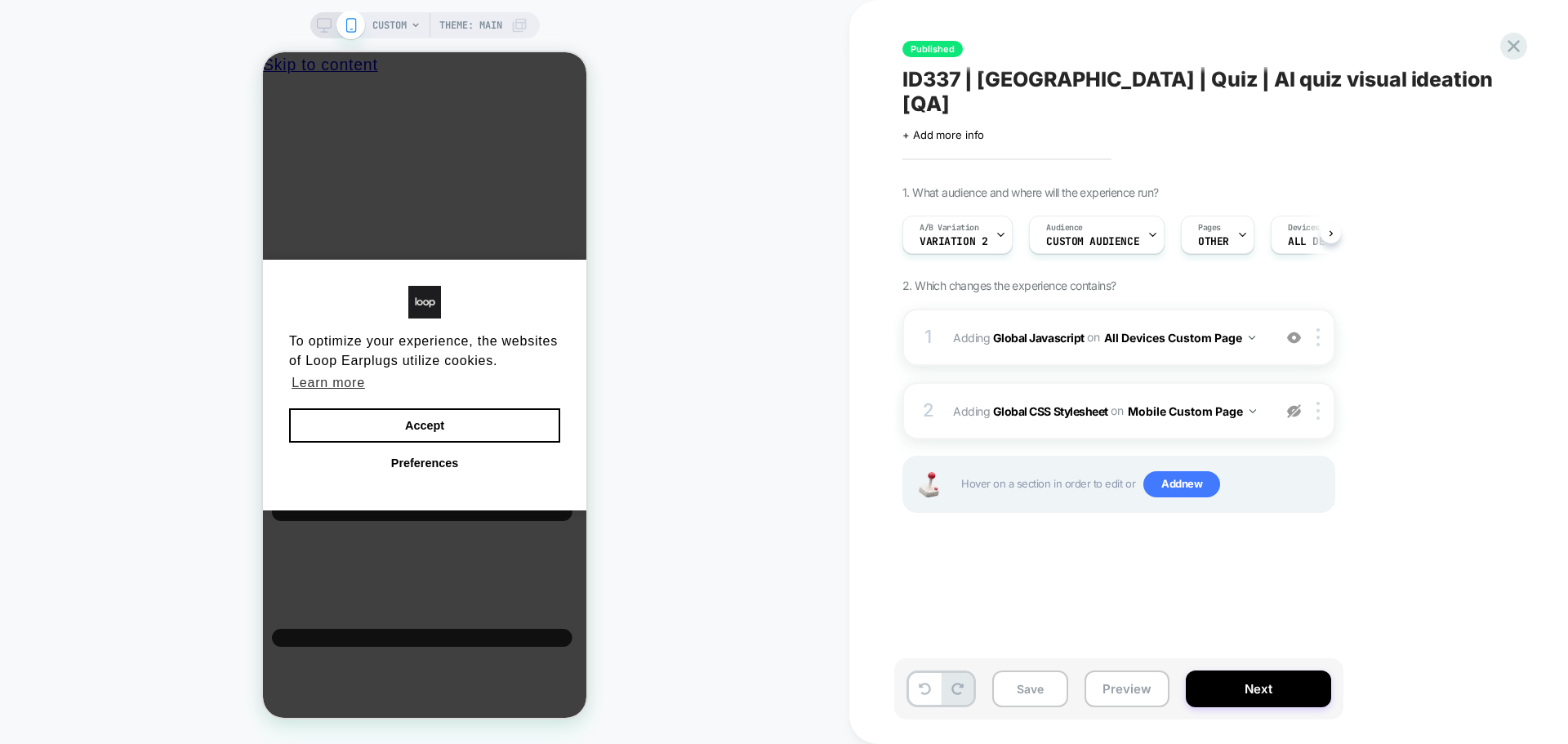
scroll to position [0, 1]
click at [1001, 679] on button "Save" at bounding box center [1030, 688] width 76 height 36
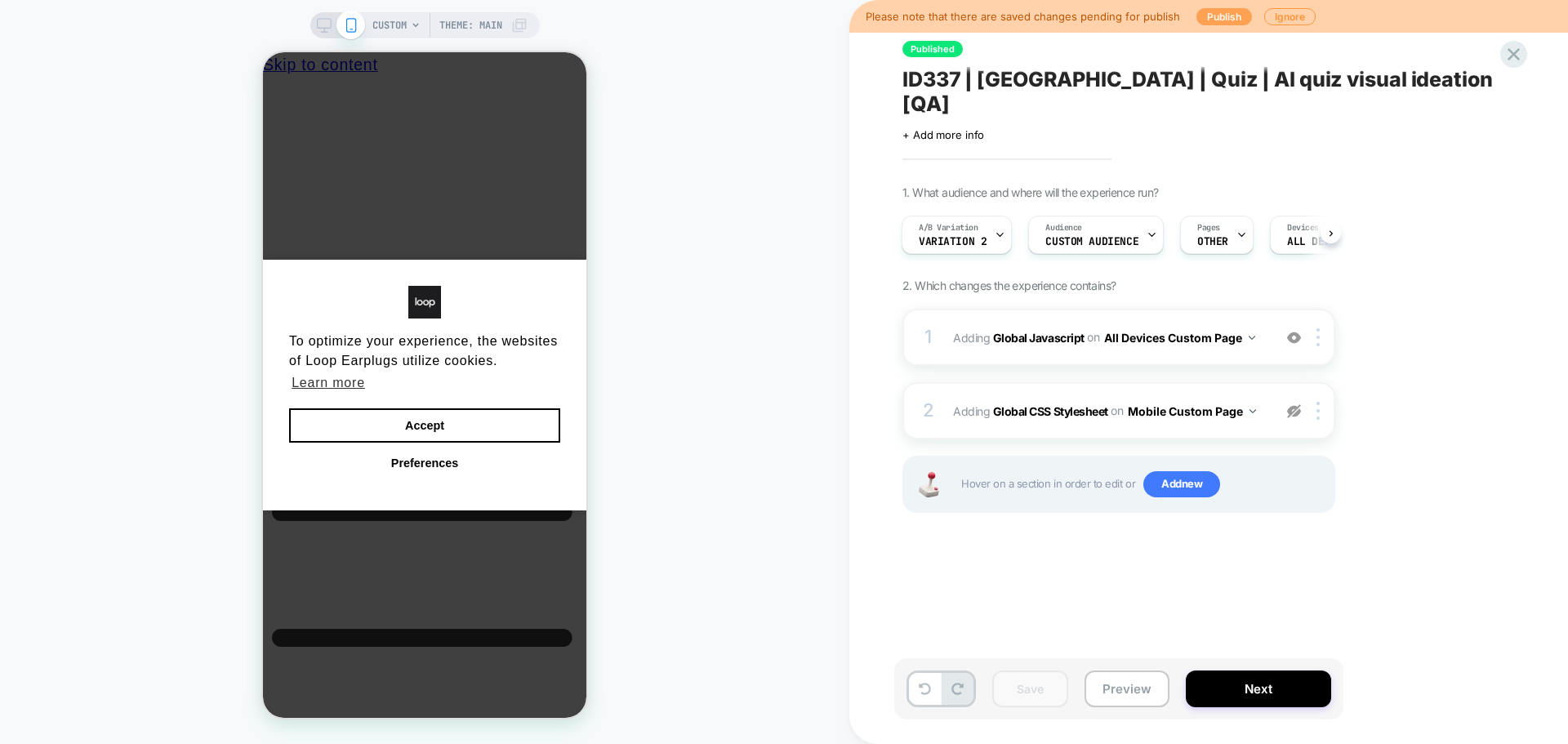
click at [1228, 17] on button "Publish" at bounding box center [1223, 17] width 55 height 17
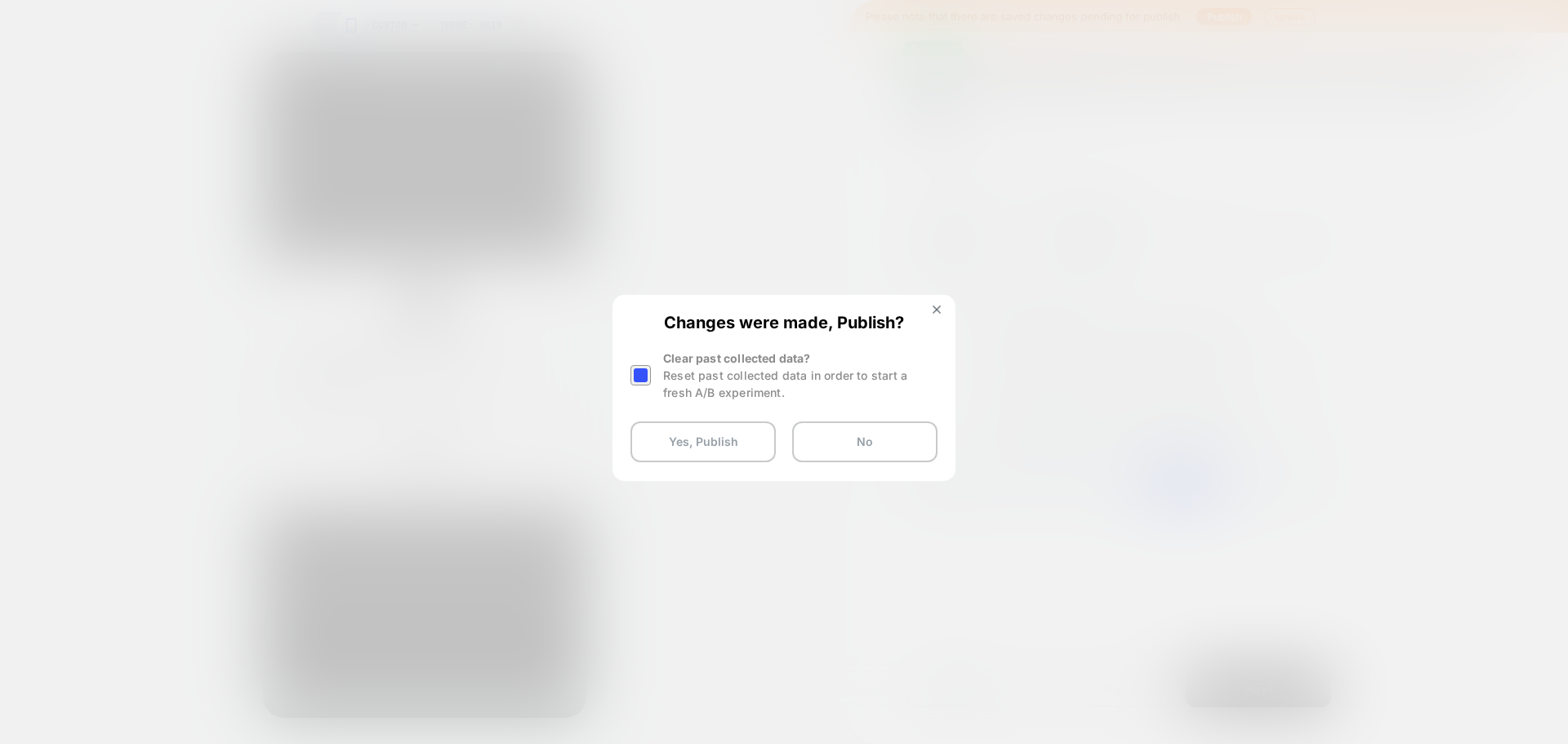
click at [648, 373] on div at bounding box center [641, 375] width 21 height 21
click at [733, 459] on button "Yes, Publish" at bounding box center [703, 442] width 146 height 41
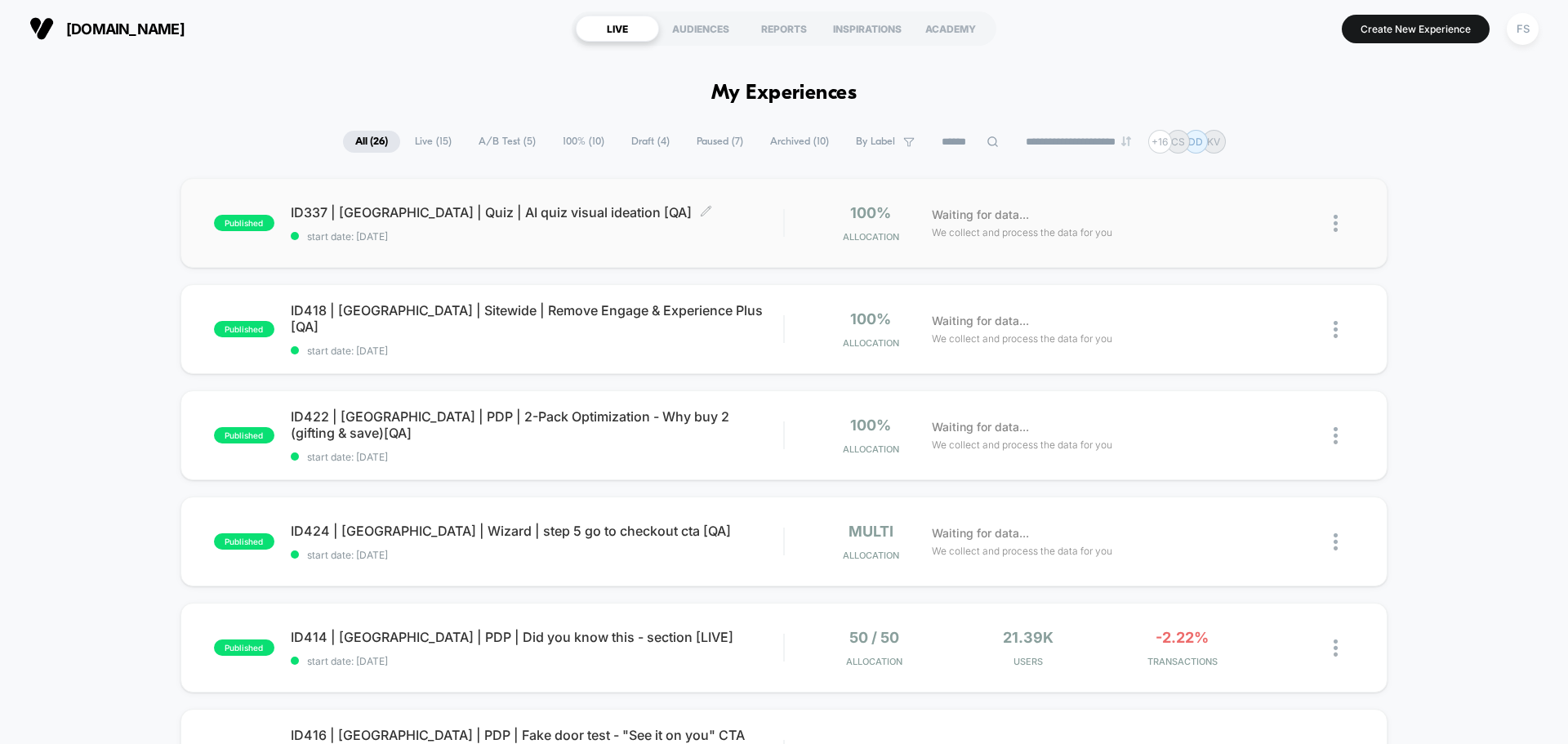
click at [473, 213] on span "ID337 | [GEOGRAPHIC_DATA] | Quiz | AI quiz visual ideation [QA] Click to edit e…" at bounding box center [536, 212] width 492 height 16
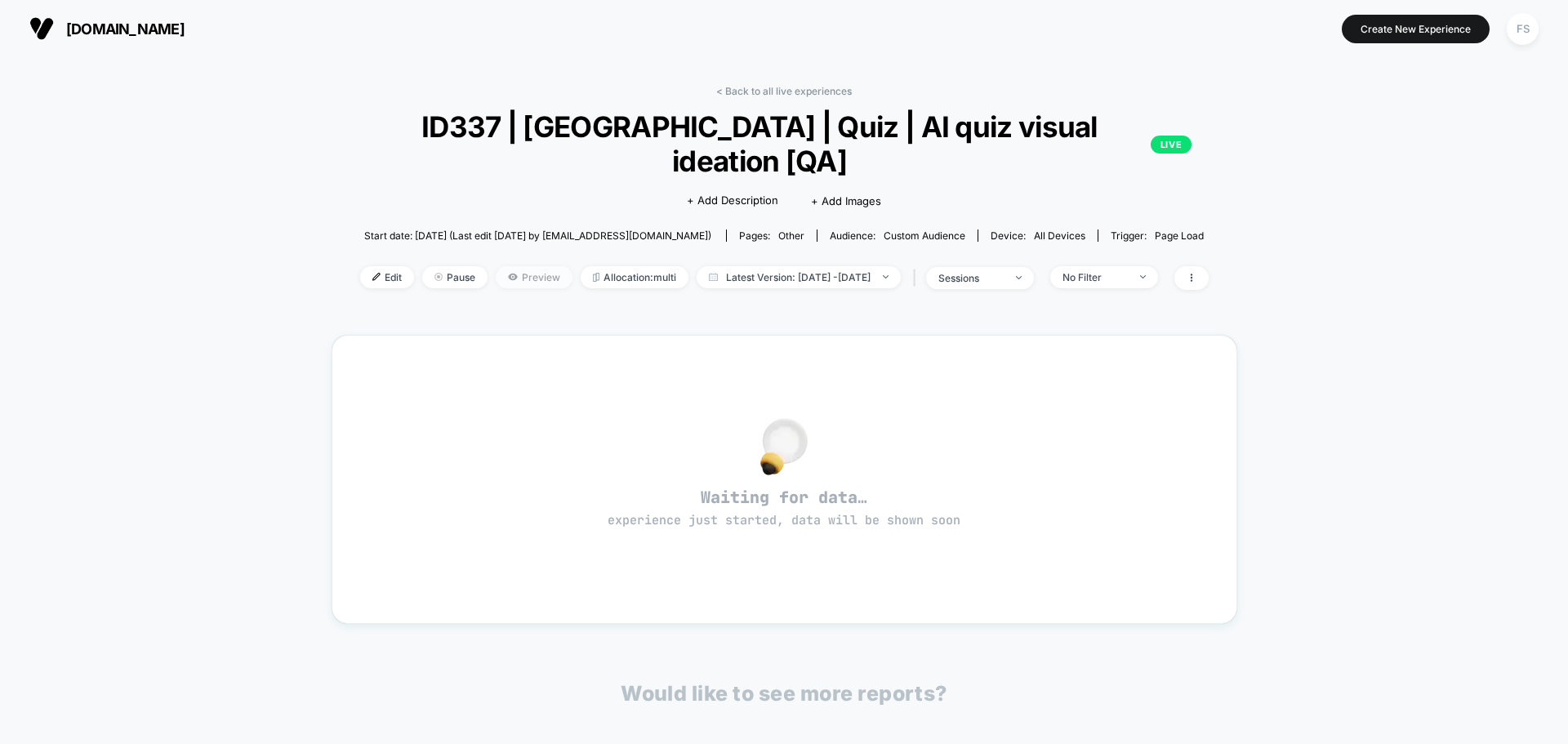
click at [501, 266] on span "Preview" at bounding box center [534, 277] width 77 height 22
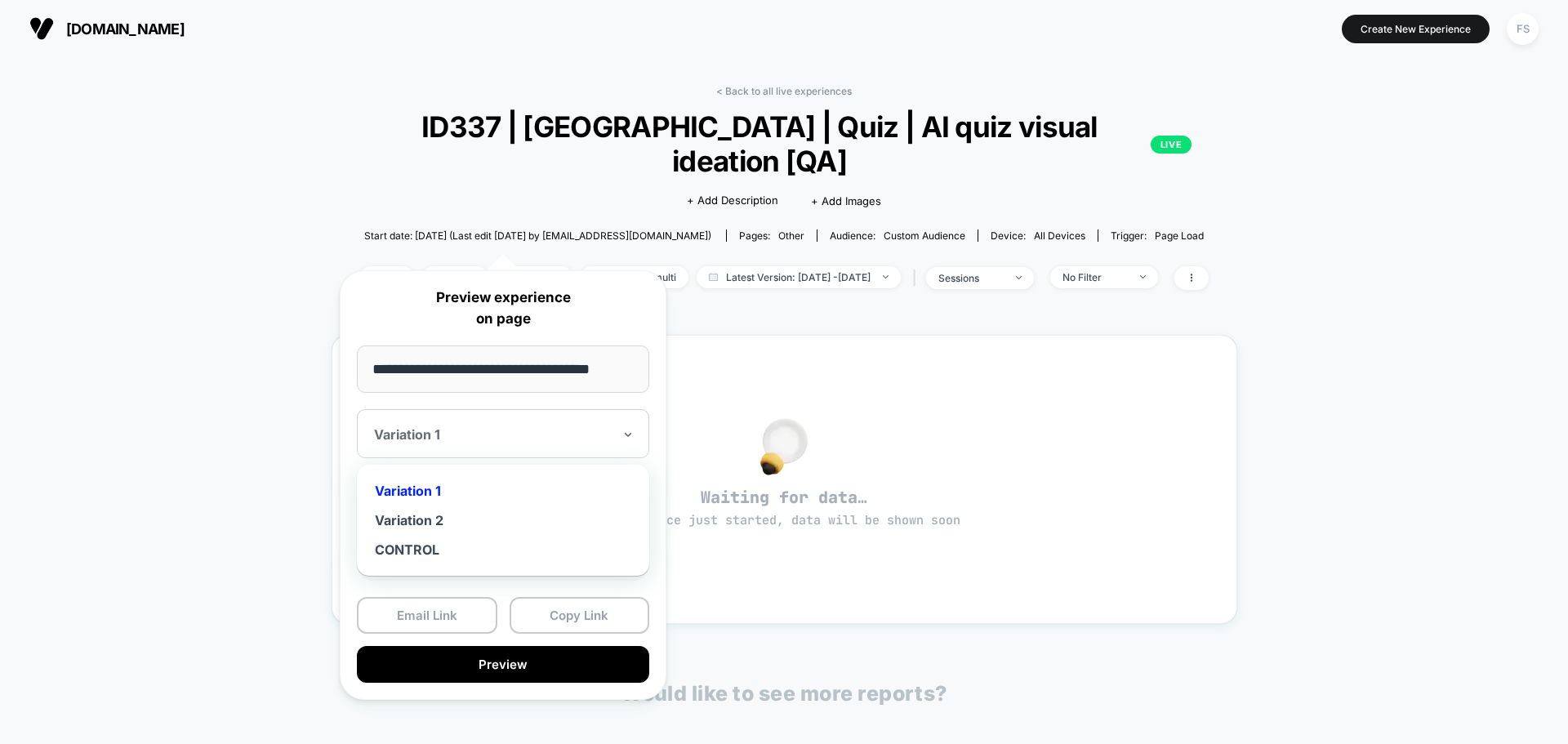
click at [536, 429] on div at bounding box center [493, 434] width 238 height 16
click at [447, 506] on div "Variation 2" at bounding box center [503, 519] width 276 height 29
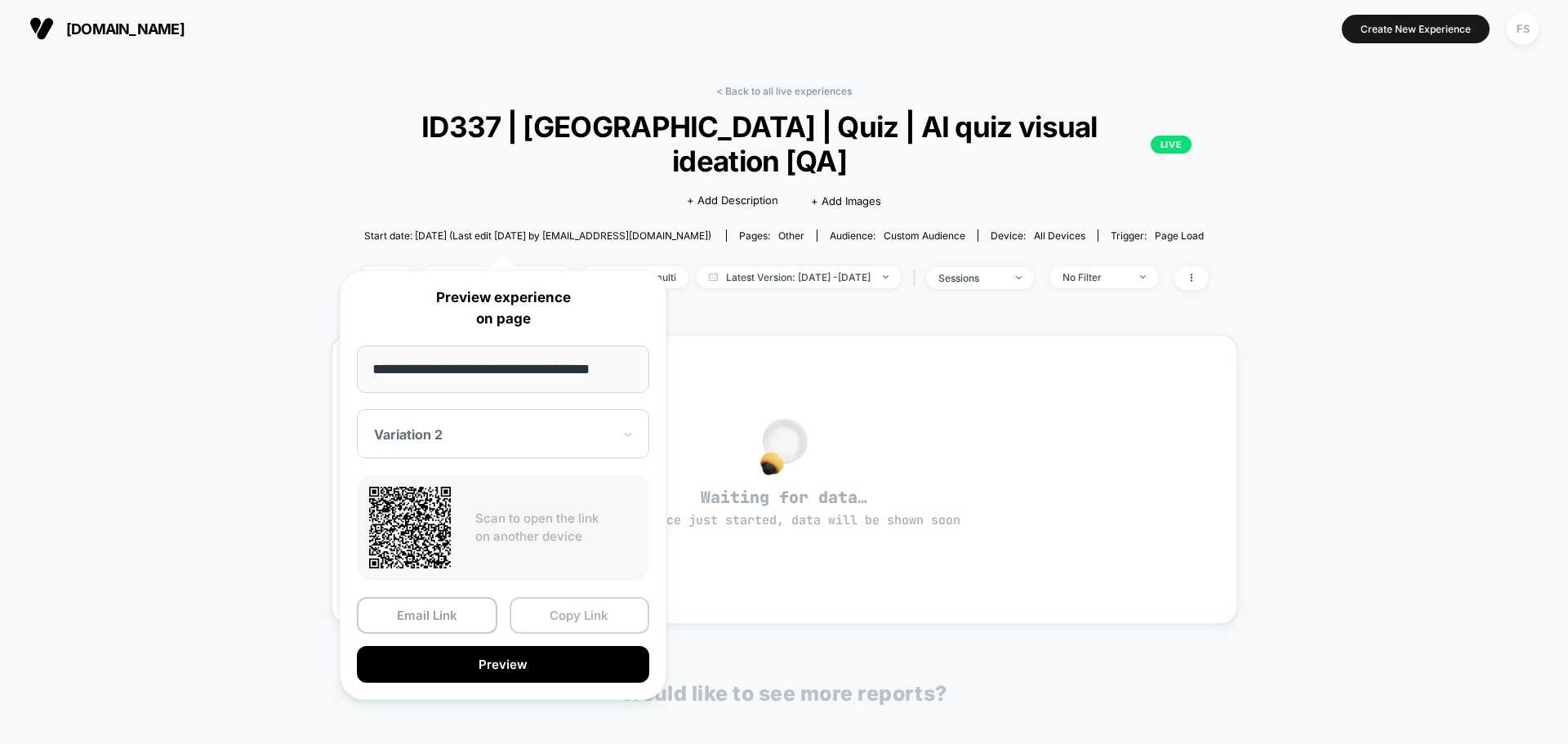
click at [617, 616] on button "Copy Link" at bounding box center [580, 614] width 140 height 36
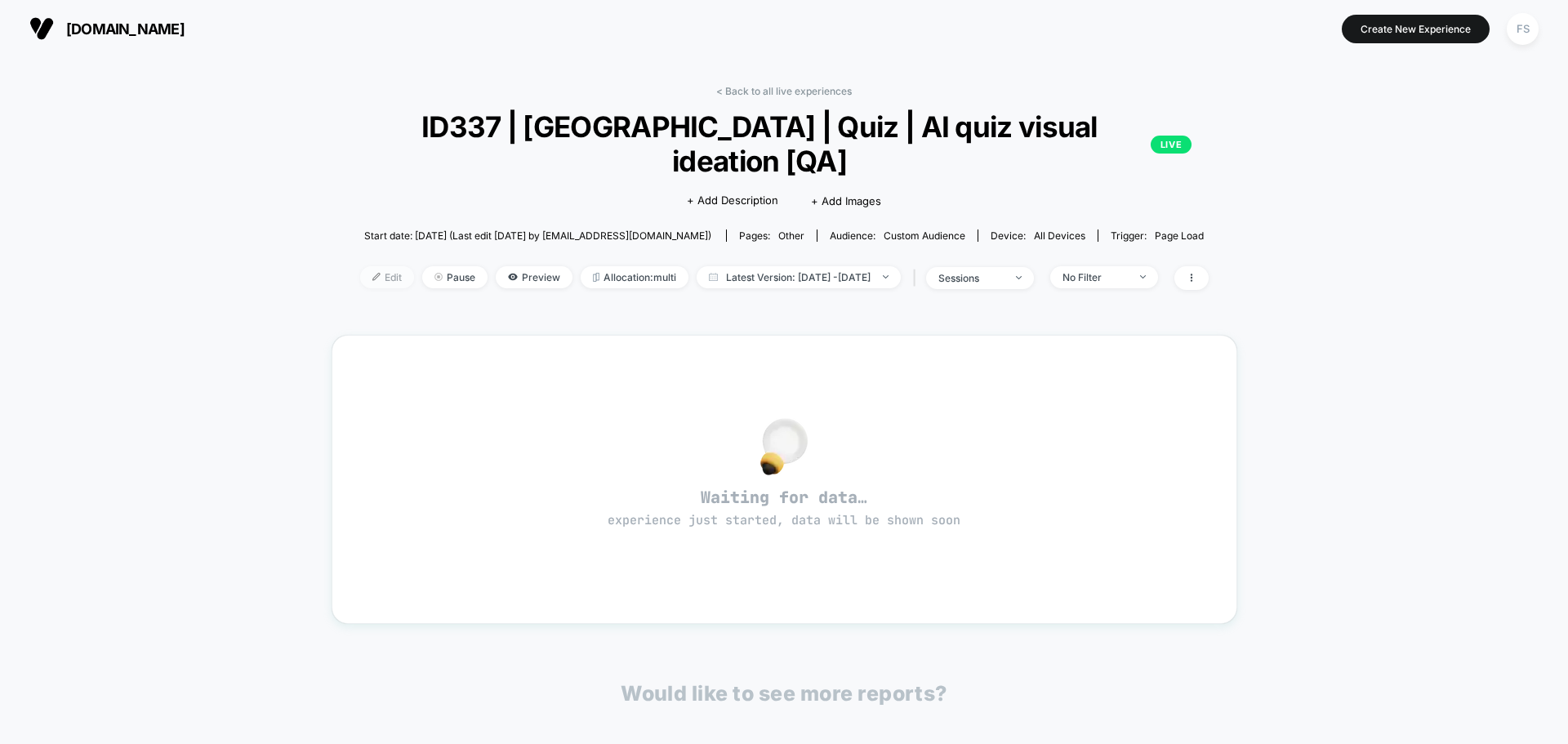
click at [373, 273] on img at bounding box center [376, 276] width 8 height 8
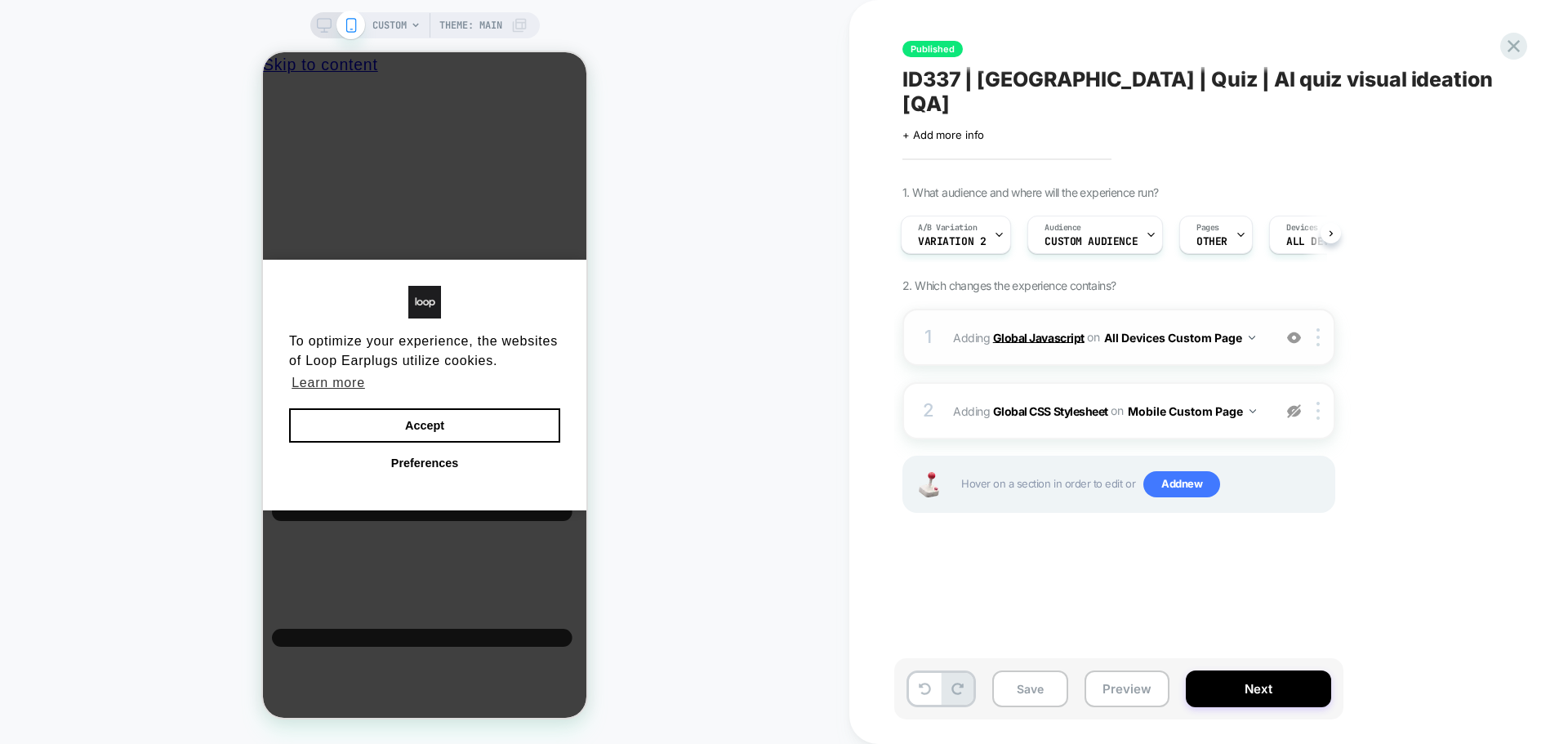
click at [1054, 330] on b "Global Javascript" at bounding box center [1039, 336] width 92 height 14
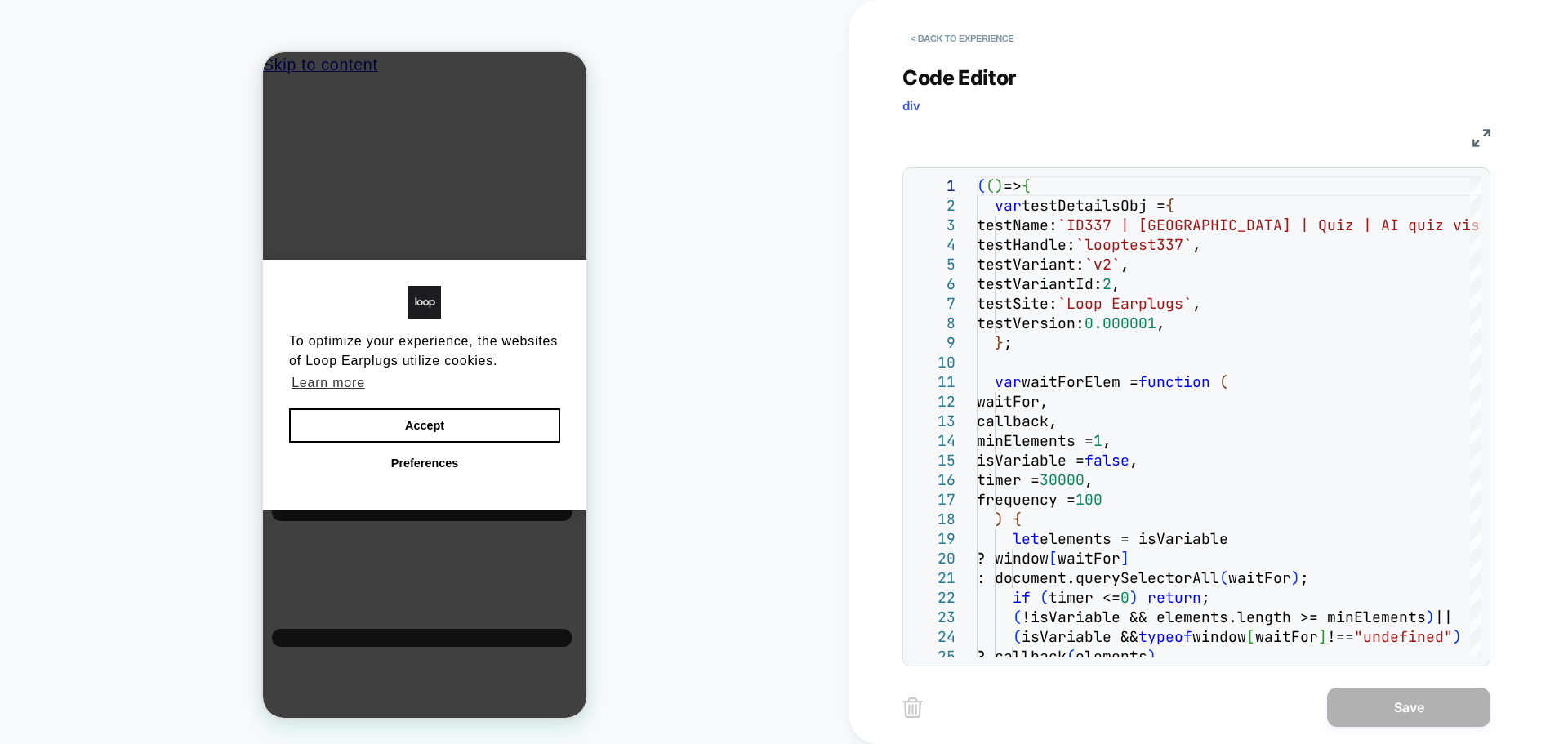
click at [1493, 139] on div "< Back to experience Code Editor div JS 1 2 3 4 5 6 7 8 9 10 11 12 13 14 15 16 …" at bounding box center [1208, 372] width 613 height 744
click at [1487, 136] on img at bounding box center [1481, 137] width 18 height 18
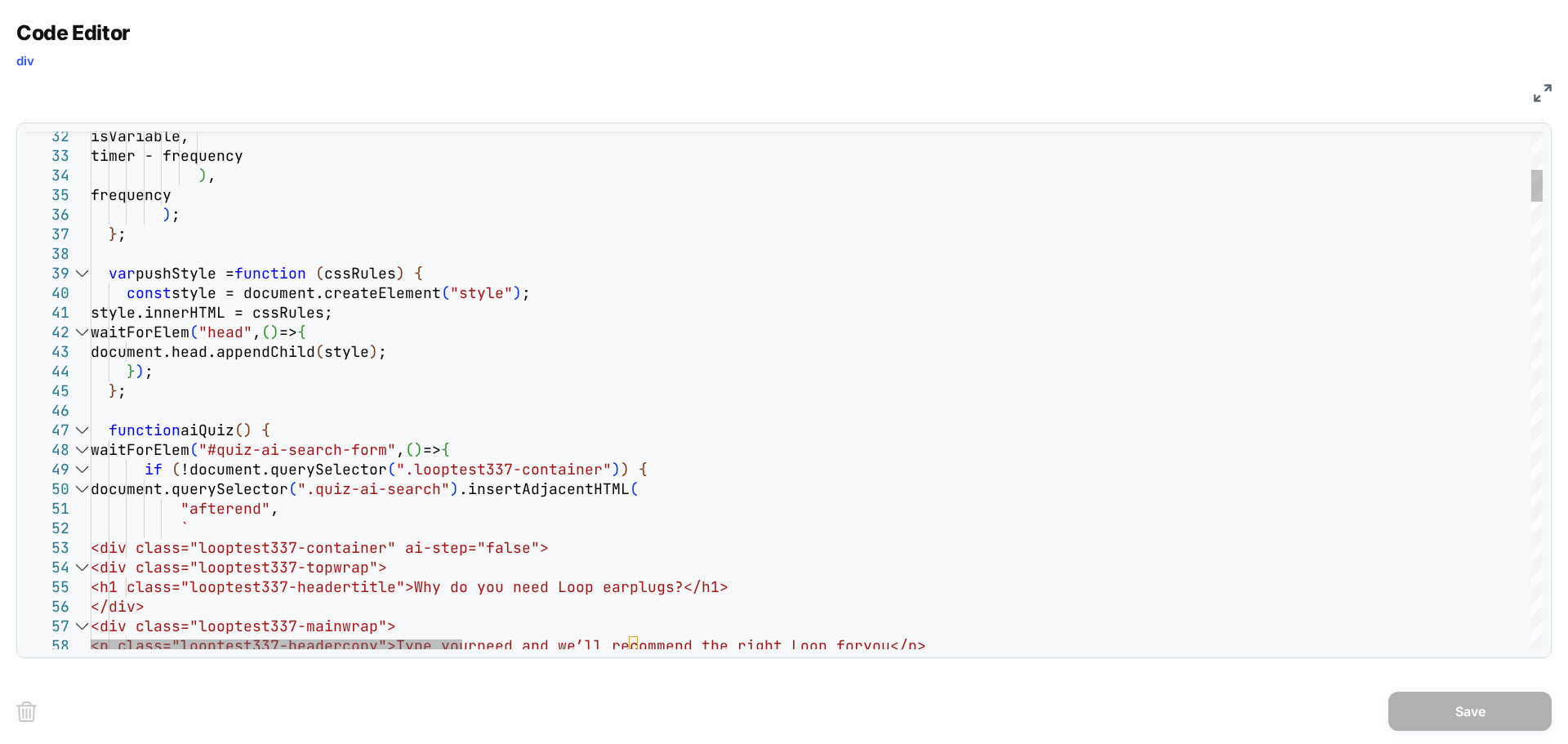
click at [80, 433] on div at bounding box center [81, 429] width 21 height 20
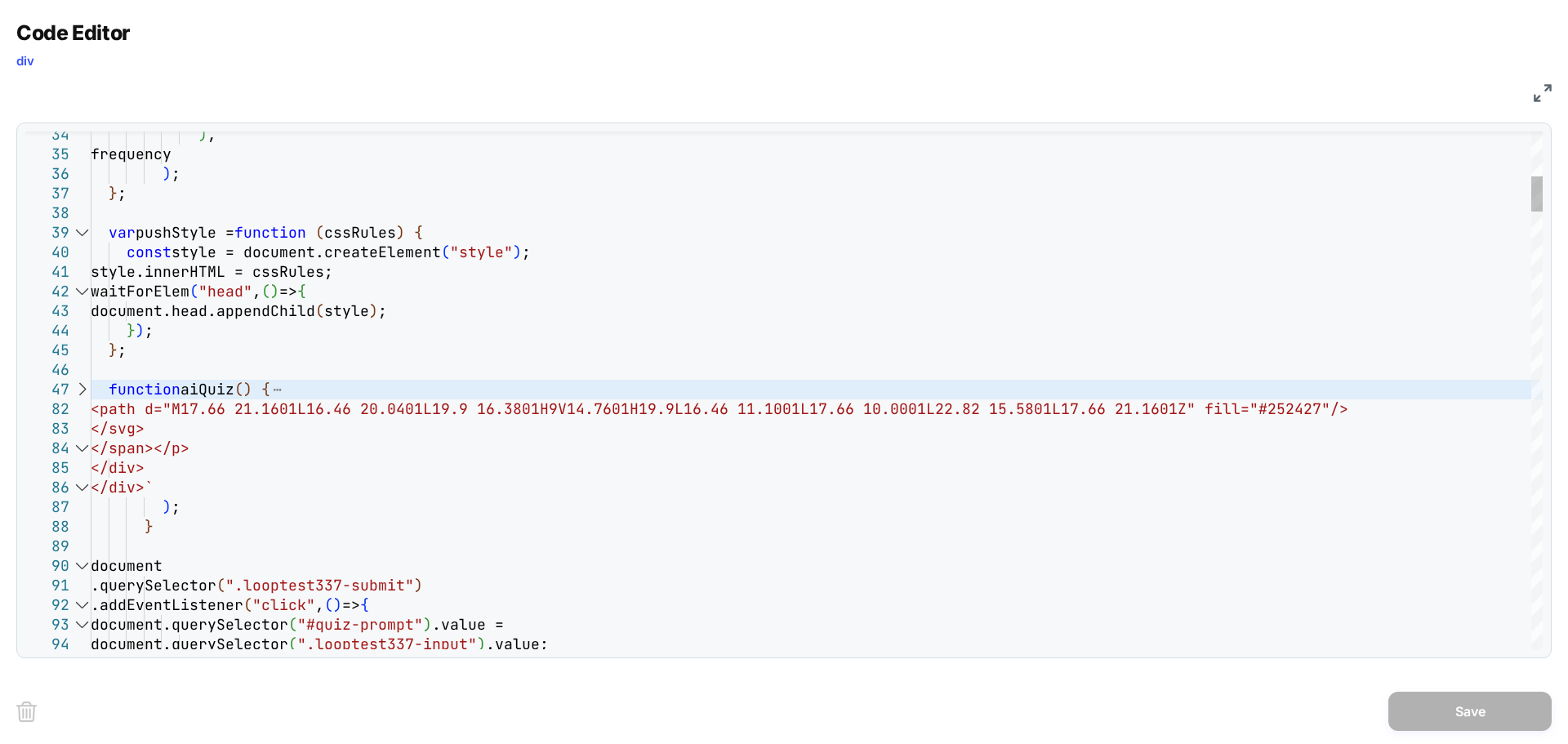
click at [80, 567] on div at bounding box center [81, 566] width 21 height 20
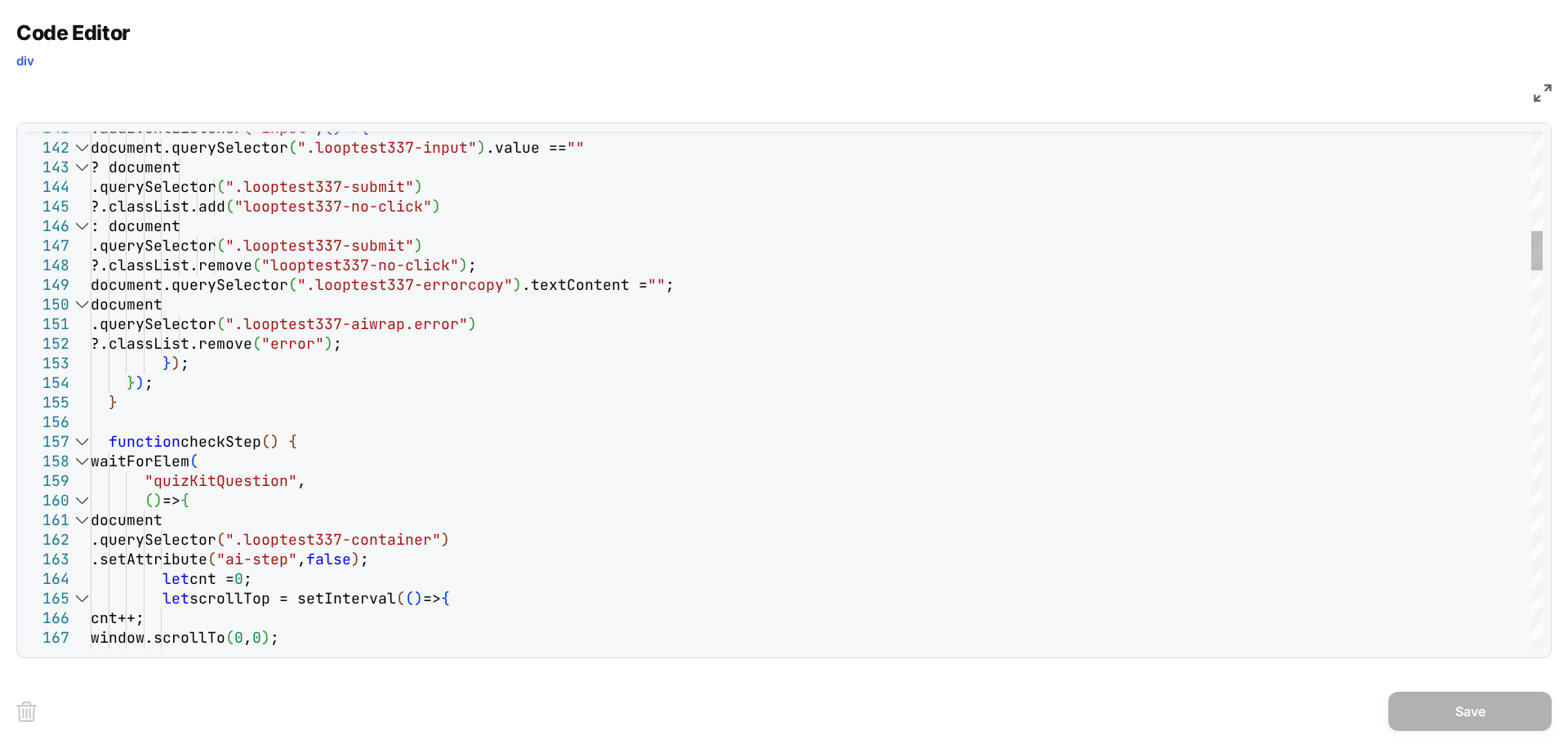
click at [81, 436] on div at bounding box center [81, 442] width 21 height 20
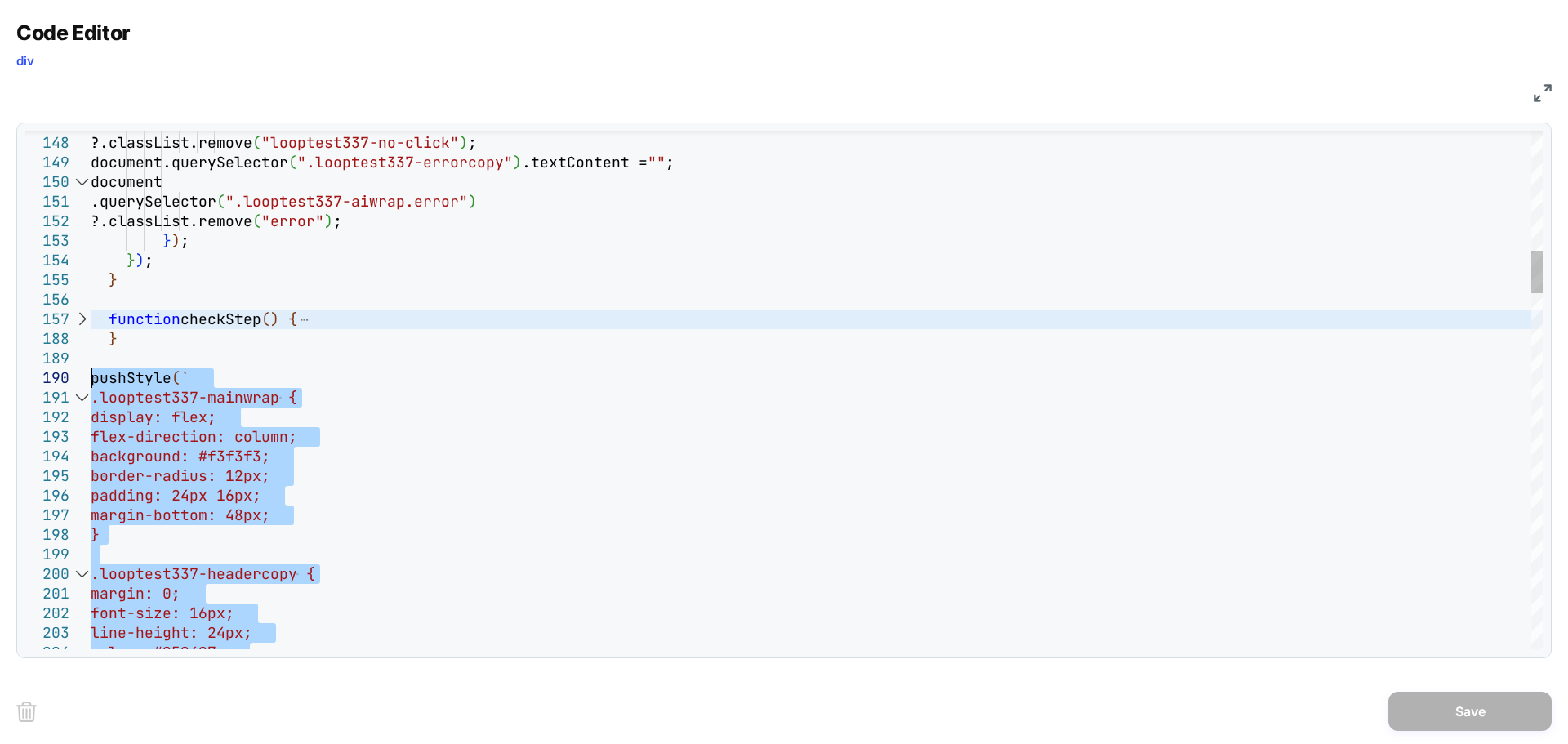
drag, startPoint x: 165, startPoint y: 386, endPoint x: 48, endPoint y: 377, distance: 117.3
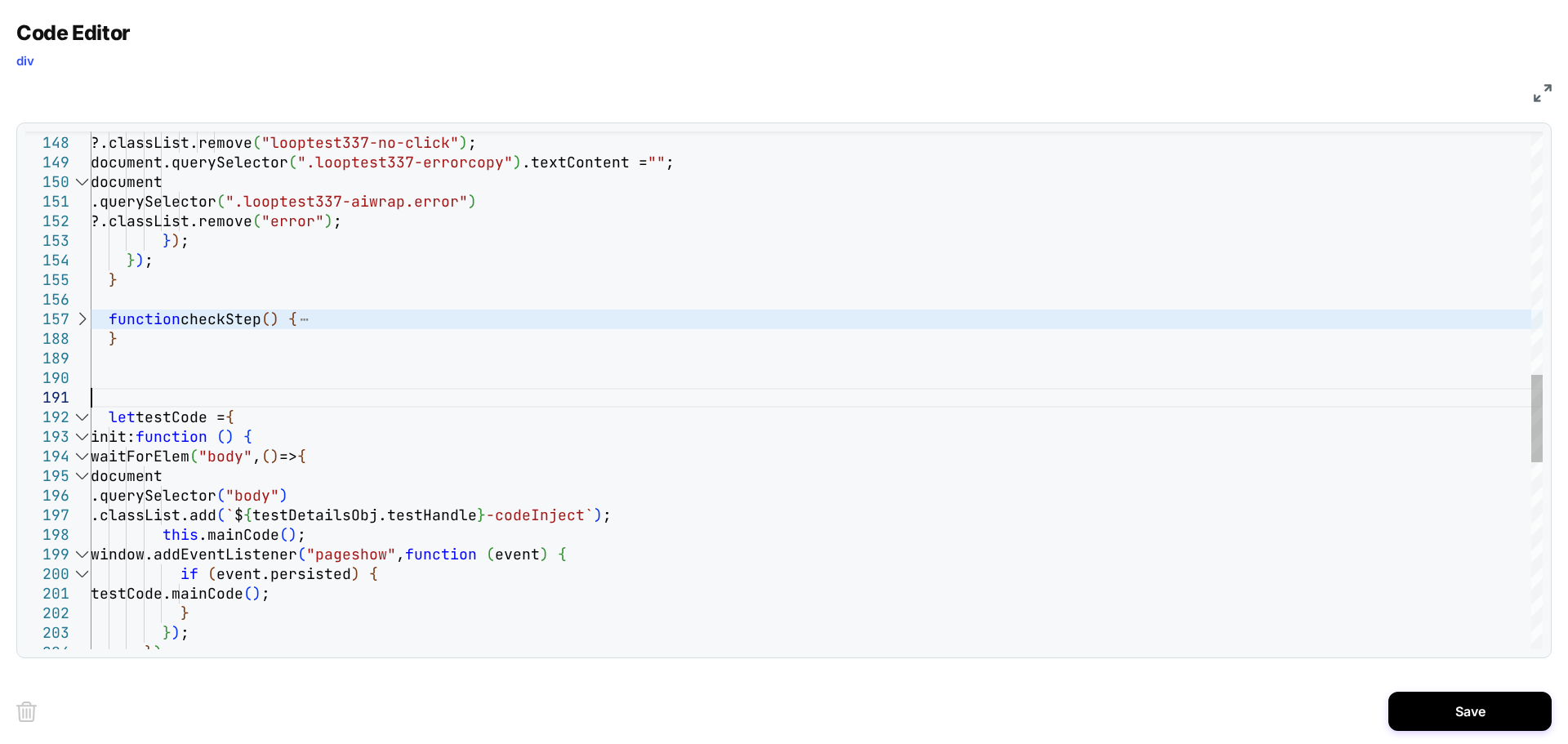
click at [232, 393] on div "} function checkStep ( ) { } ) ; } ?.classList.remove ( "error" ) ; } ) ; docum…" at bounding box center [816, 225] width 1452 height 3045
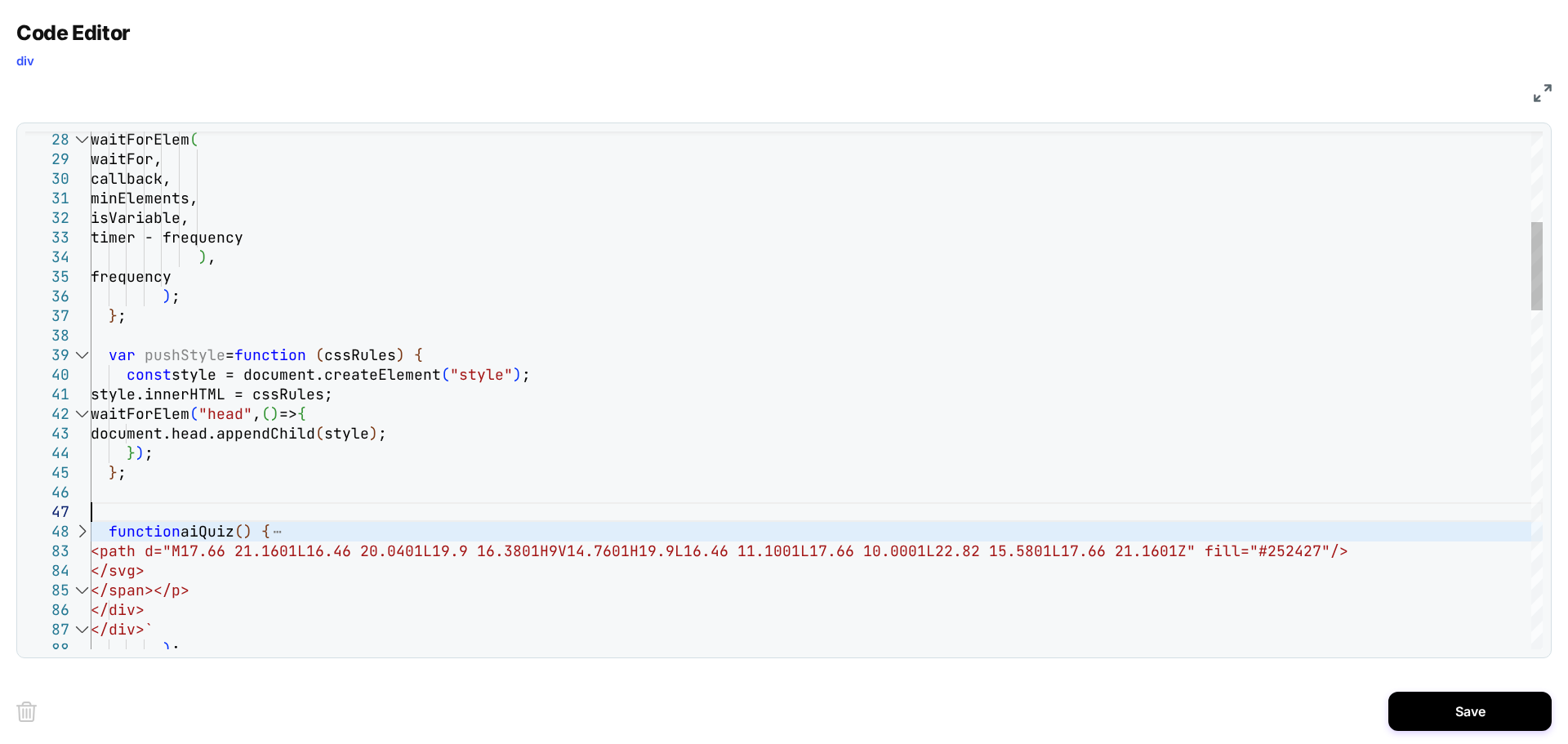
scroll to position [137, 0]
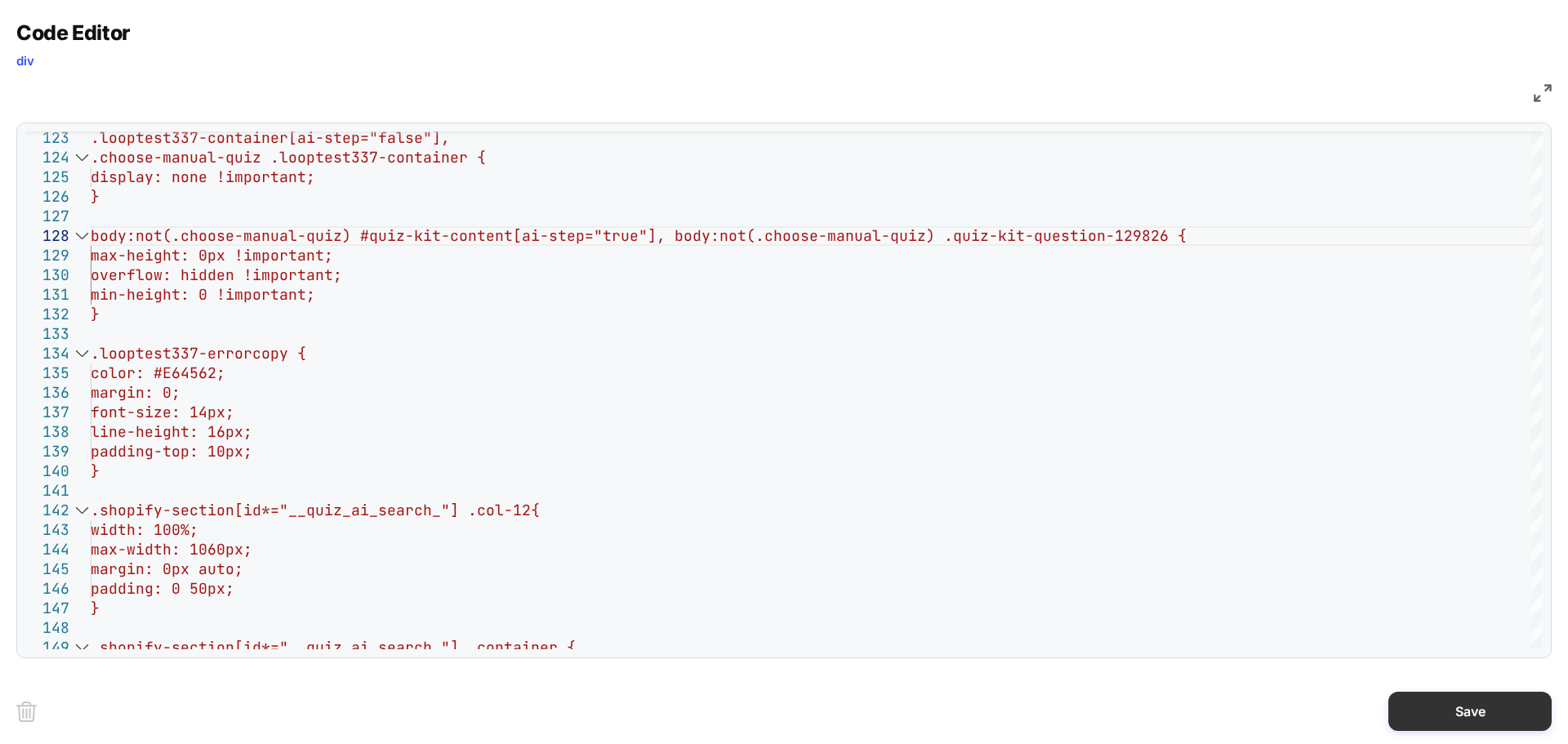
type textarea "**********"
click at [1493, 700] on button "Save" at bounding box center [1470, 711] width 163 height 39
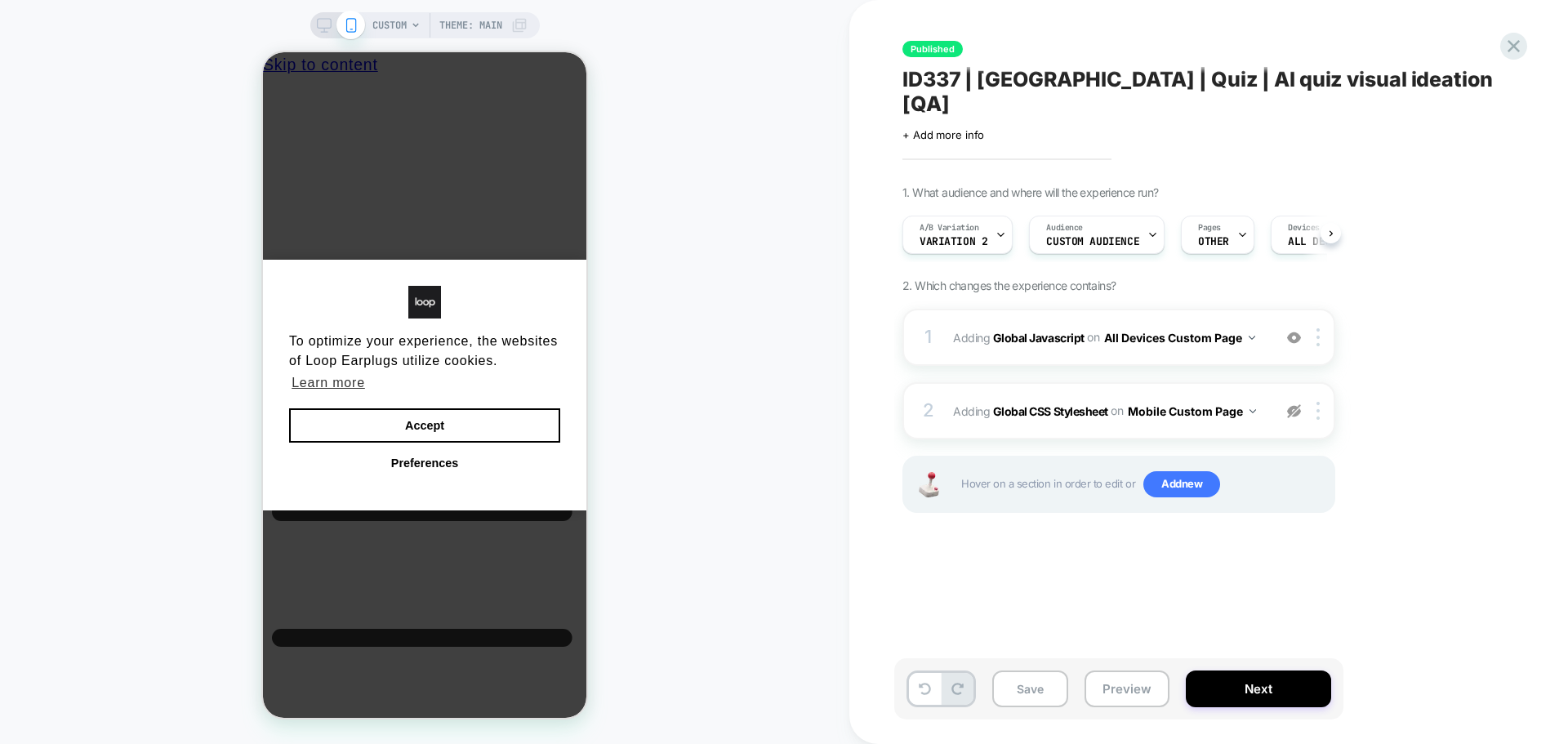
scroll to position [0, 1]
click at [1044, 681] on button "Save" at bounding box center [1030, 688] width 76 height 36
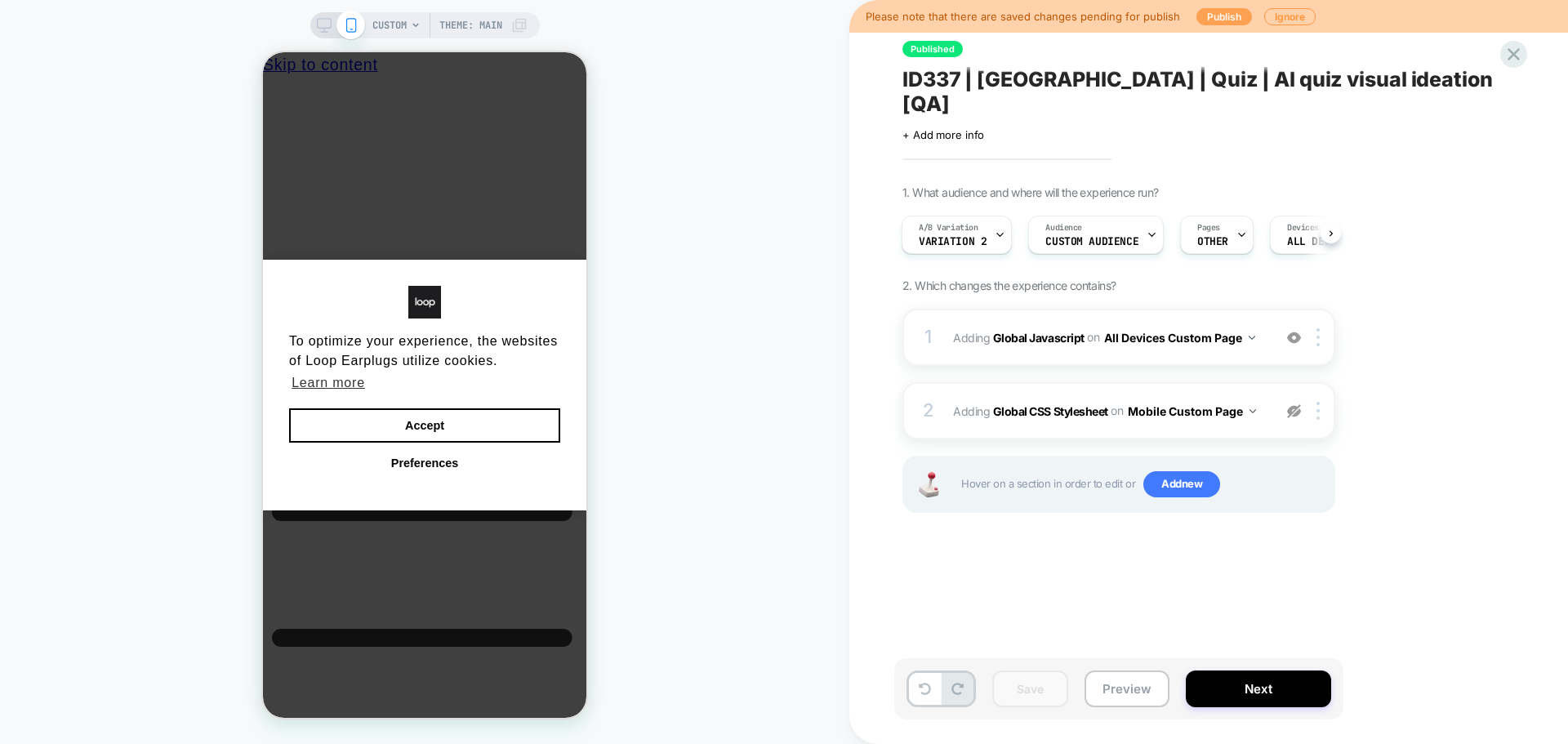
click at [1198, 15] on button "Publish" at bounding box center [1223, 17] width 55 height 17
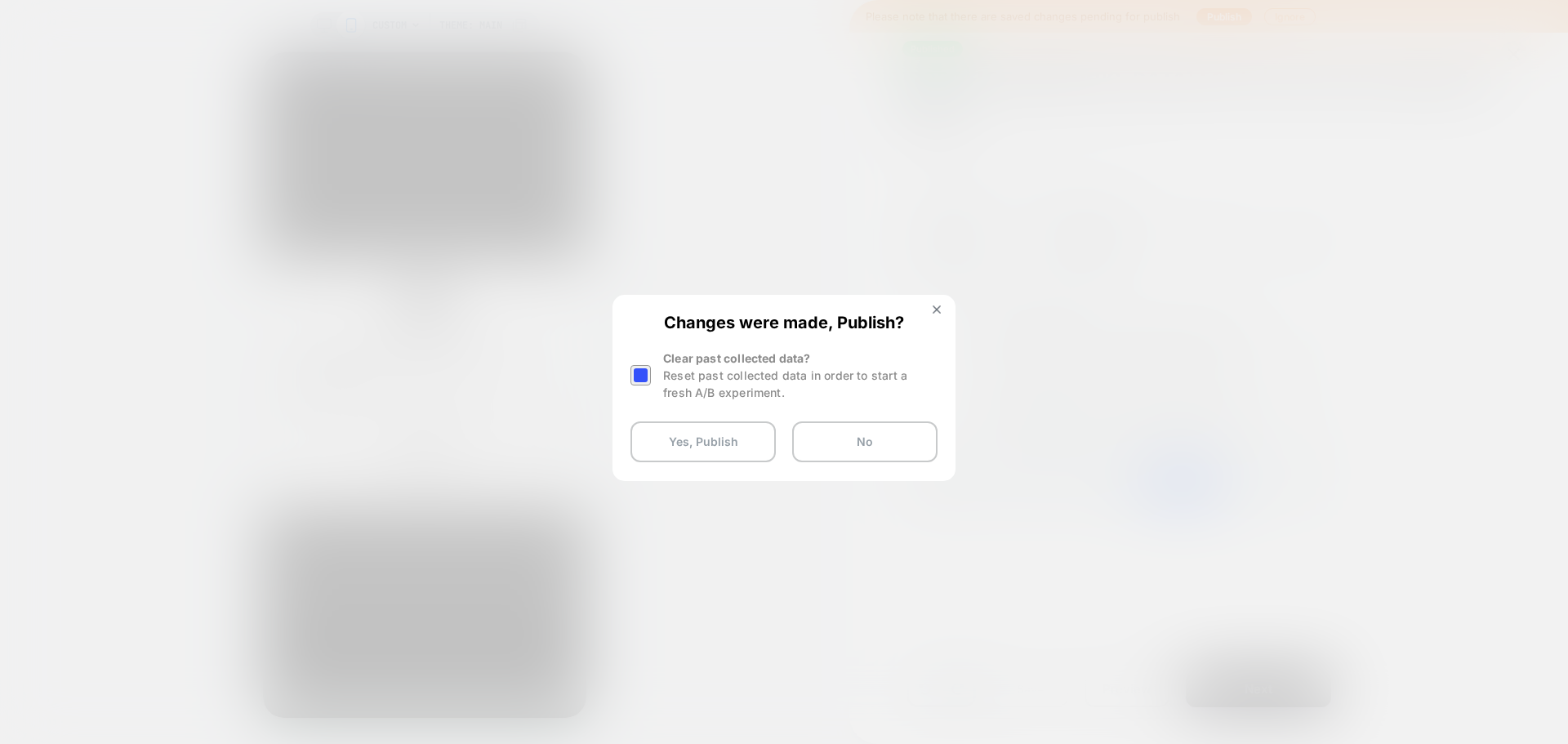
click at [642, 384] on div at bounding box center [641, 375] width 21 height 21
click at [703, 433] on button "Yes, Publish" at bounding box center [703, 442] width 146 height 41
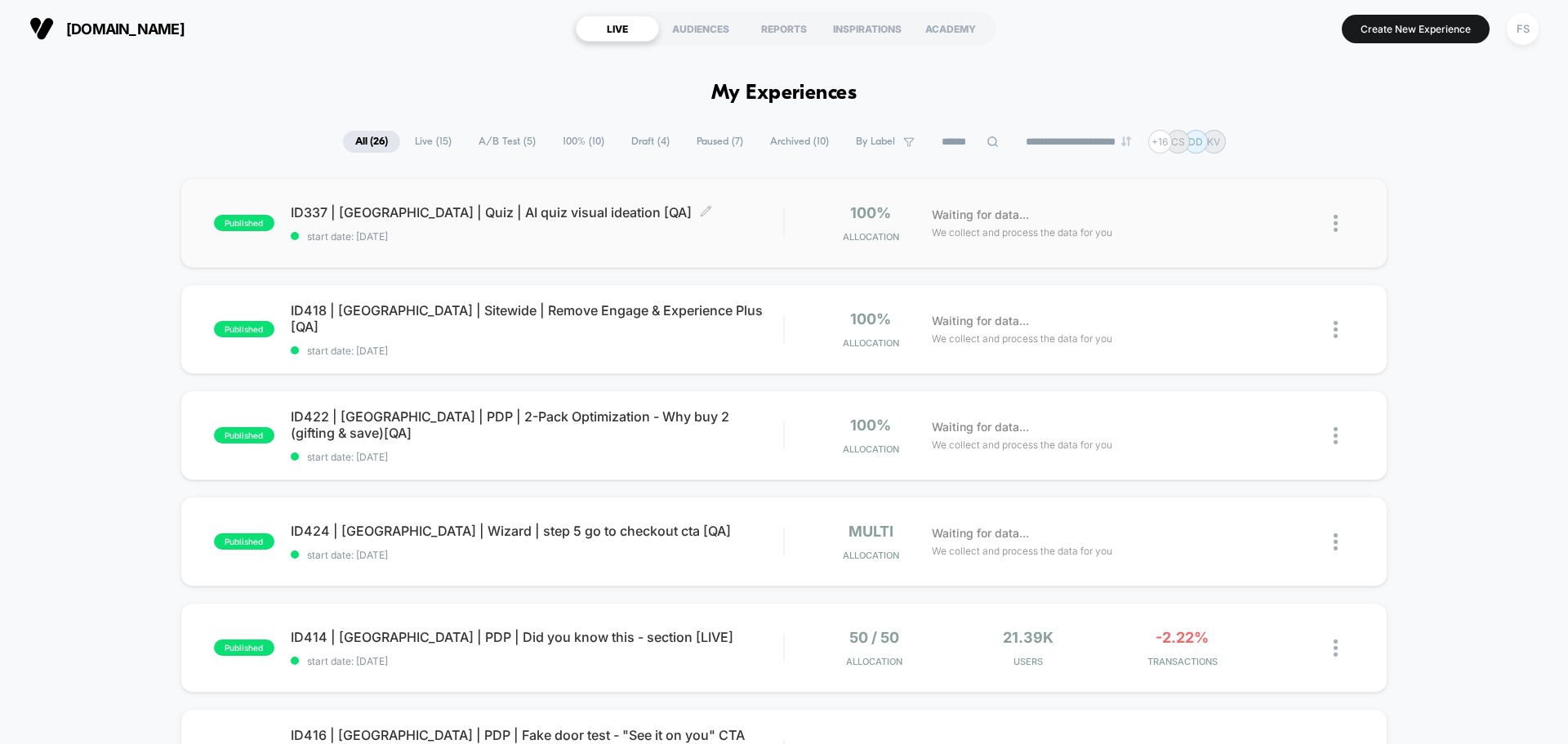
click at [461, 214] on span "ID337 | [GEOGRAPHIC_DATA] | Quiz | AI quiz visual ideation [QA] Click to edit e…" at bounding box center [536, 212] width 492 height 16
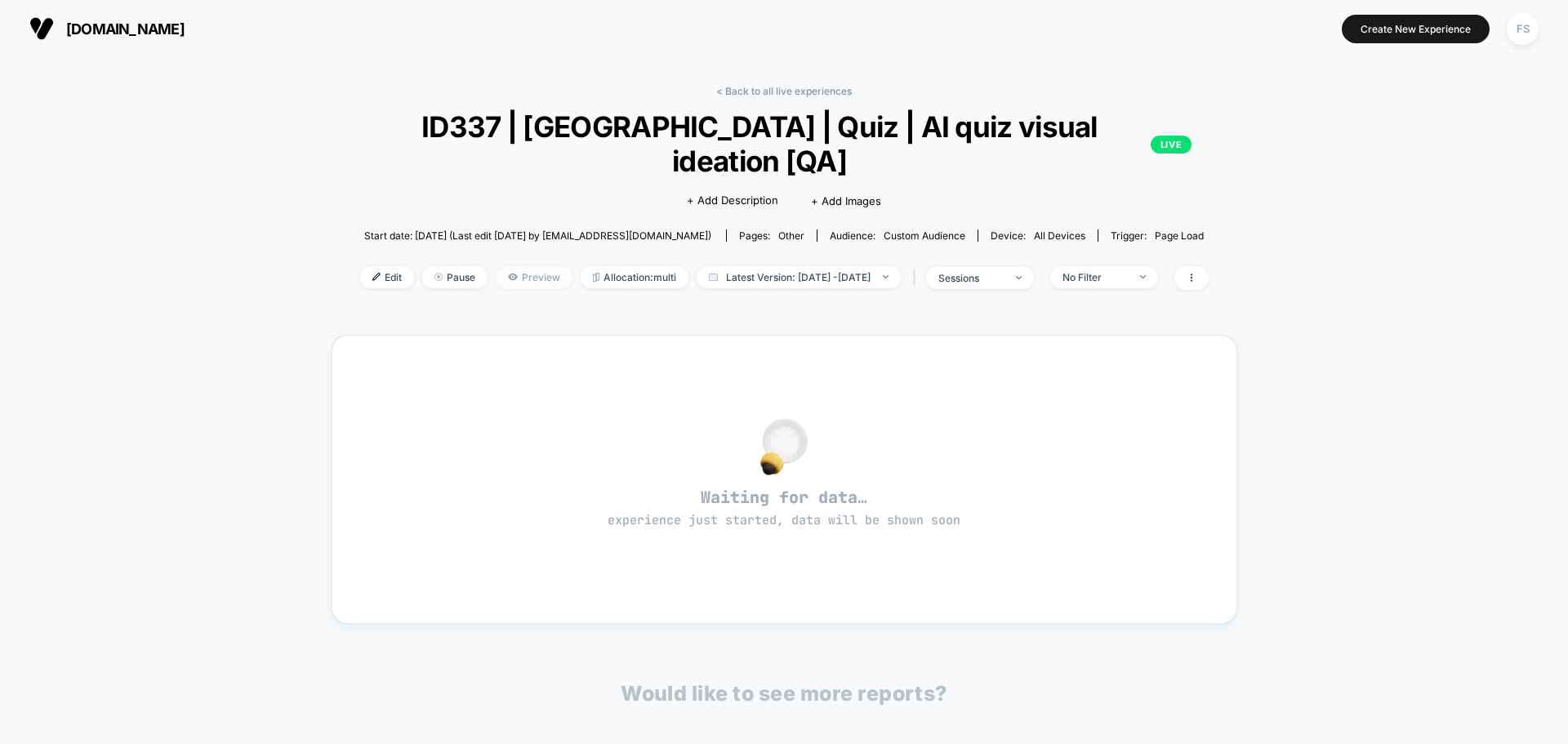
click at [501, 266] on span "Preview" at bounding box center [534, 277] width 77 height 22
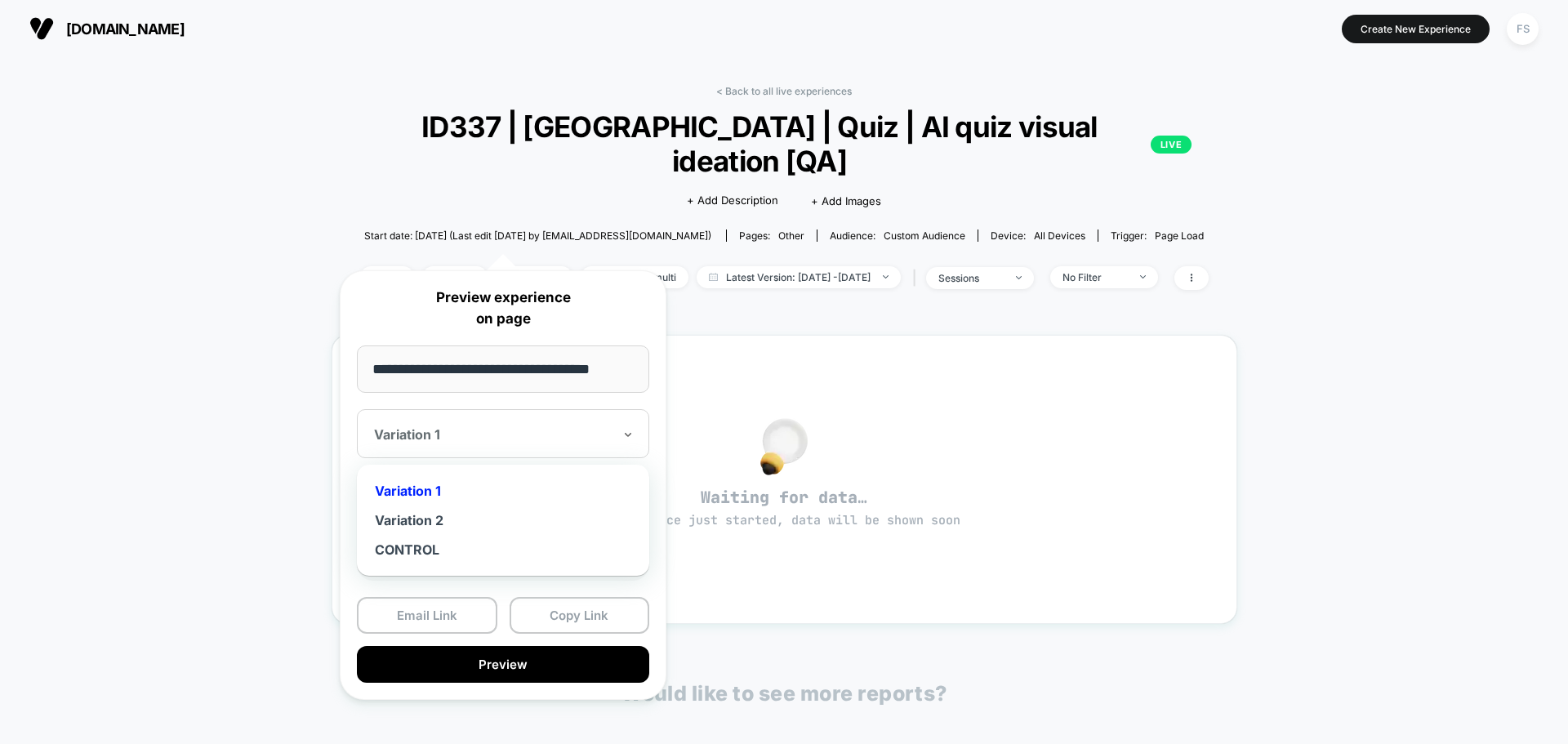
click at [647, 429] on div "Variation 1" at bounding box center [502, 433] width 292 height 49
click at [558, 513] on div "Variation 2" at bounding box center [503, 519] width 276 height 29
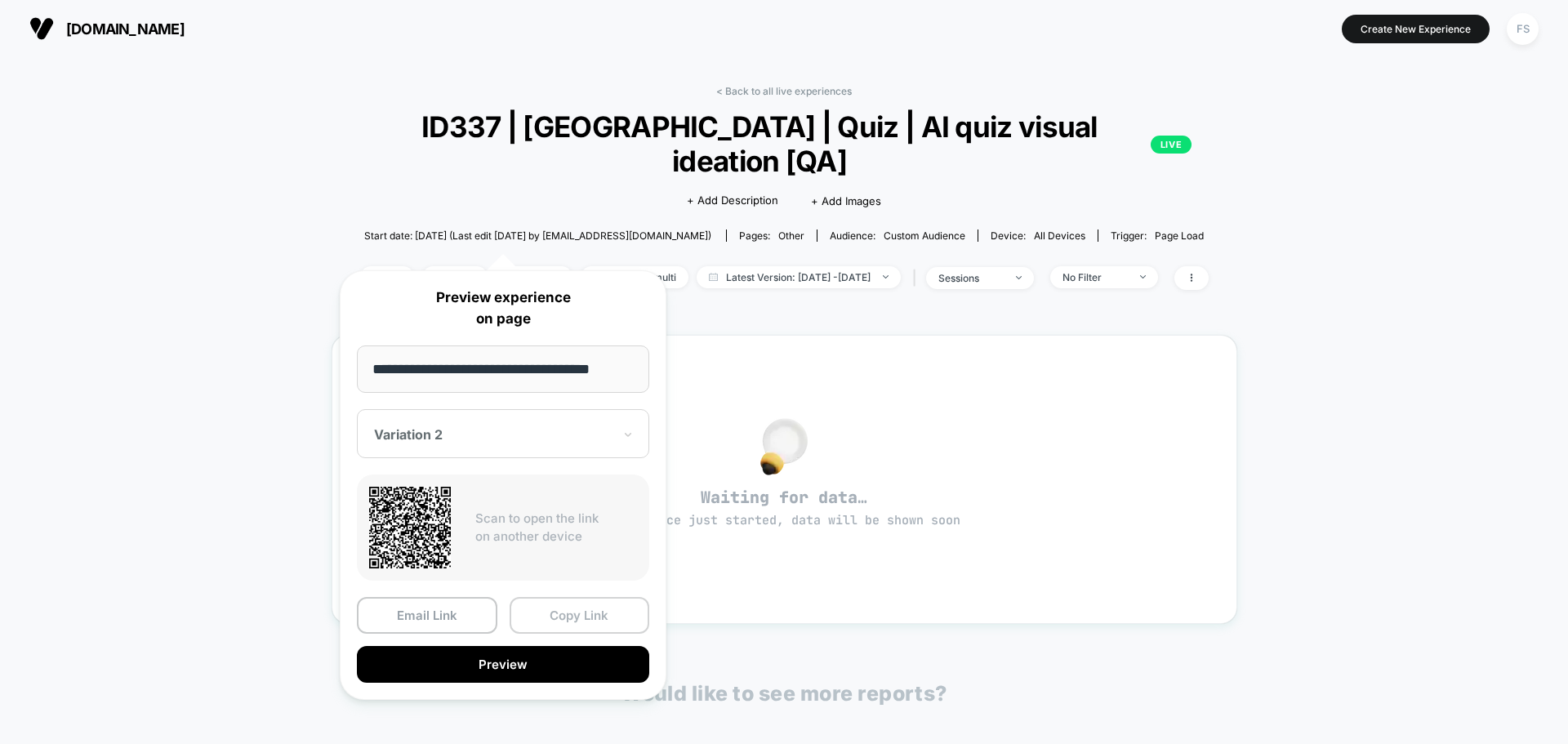
click at [570, 619] on button "Copy Link" at bounding box center [580, 614] width 140 height 36
